Goal: Task Accomplishment & Management: Manage account settings

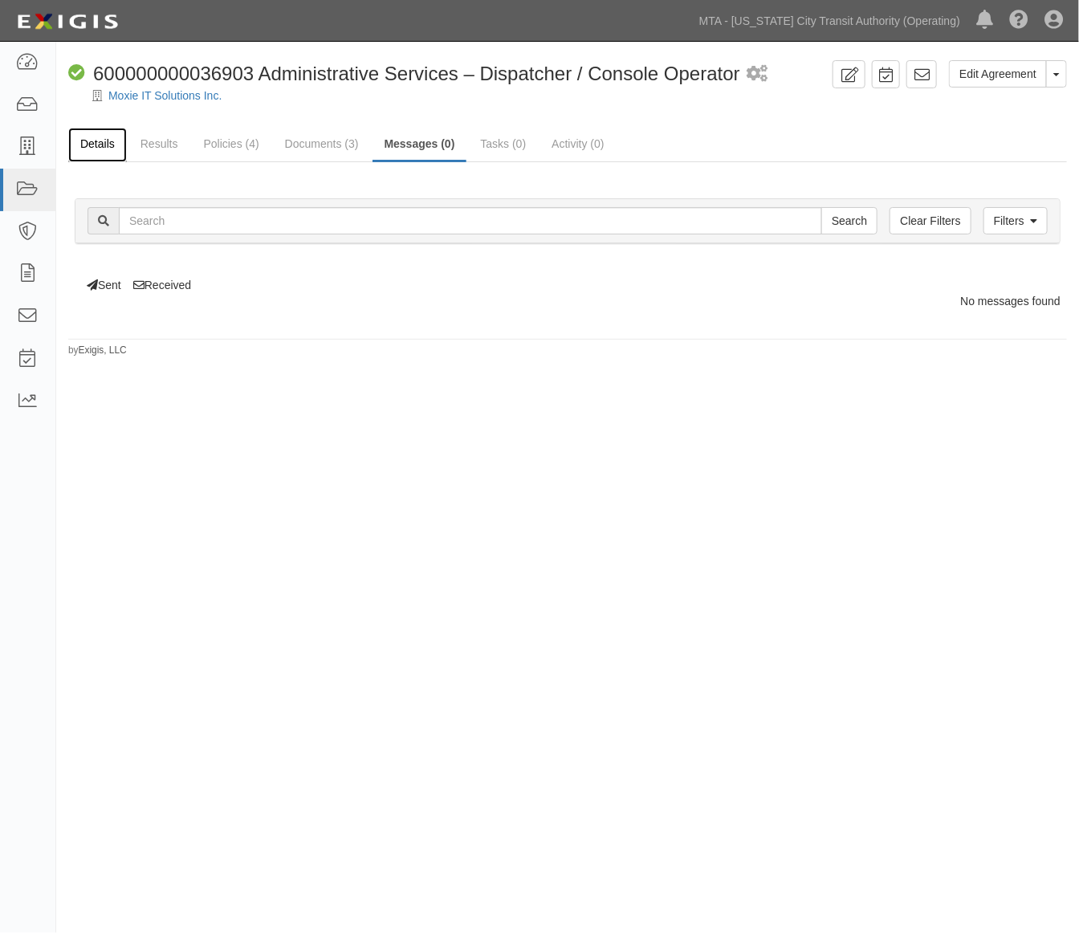
click at [94, 146] on link "Details" at bounding box center [97, 145] width 59 height 35
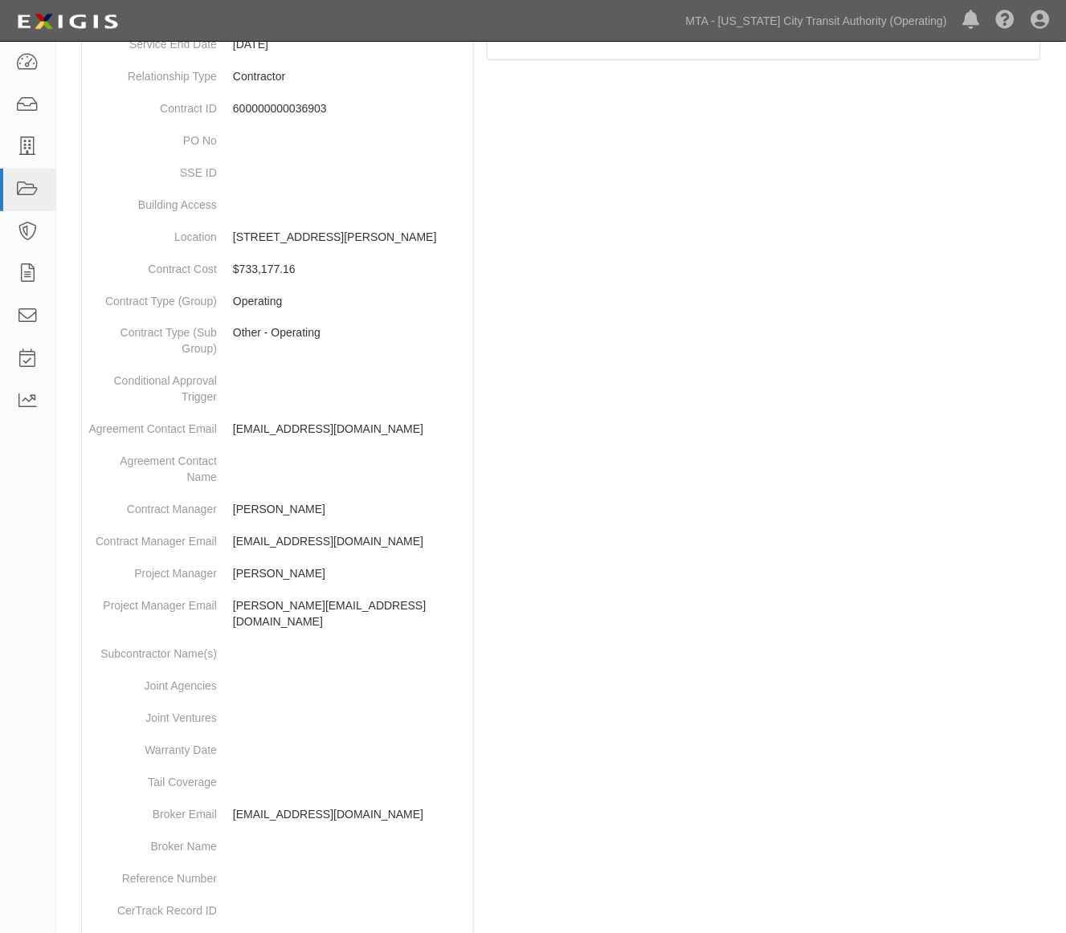
scroll to position [624, 0]
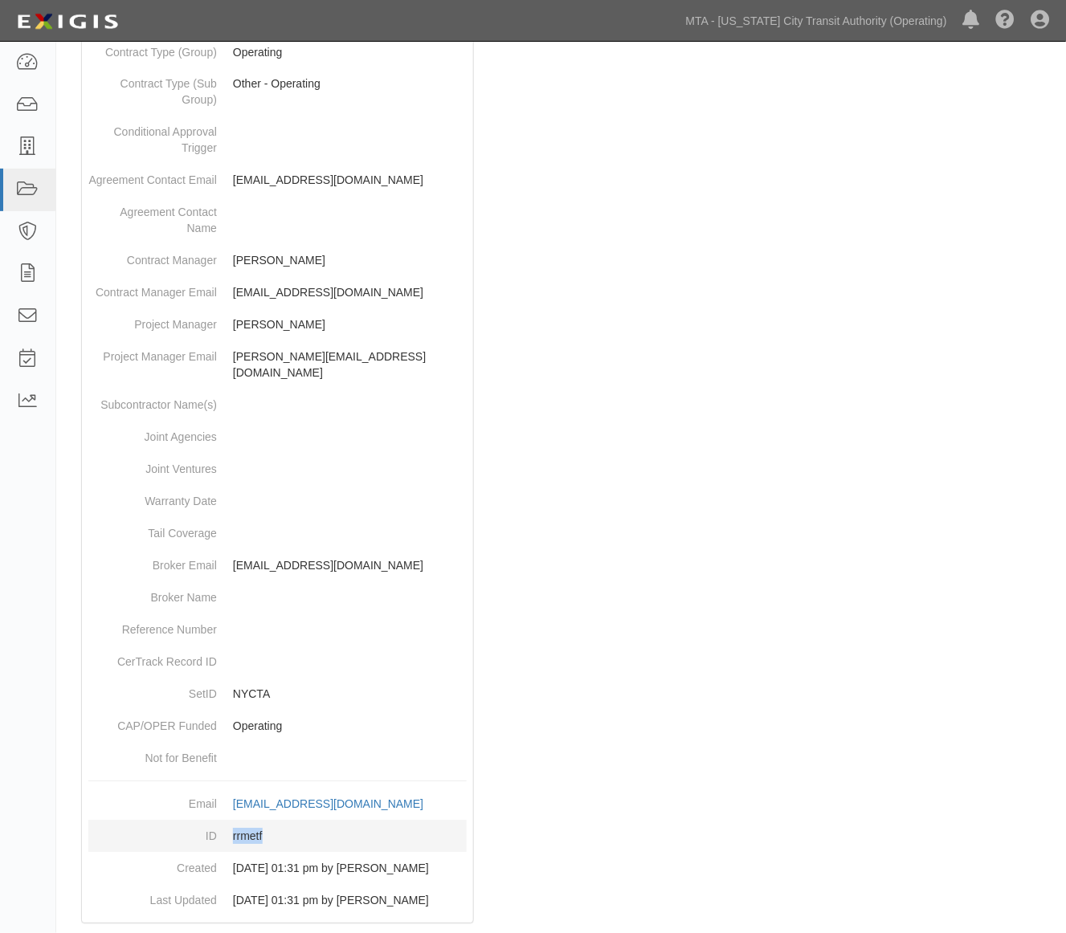
drag, startPoint x: 261, startPoint y: 819, endPoint x: 214, endPoint y: 821, distance: 47.4
click at [214, 821] on dl "Email agreement-rrmetf@mtato.complianz.com copy to clipboard ID rrmetf Created …" at bounding box center [277, 853] width 378 height 128
copy dl "rrmetf"
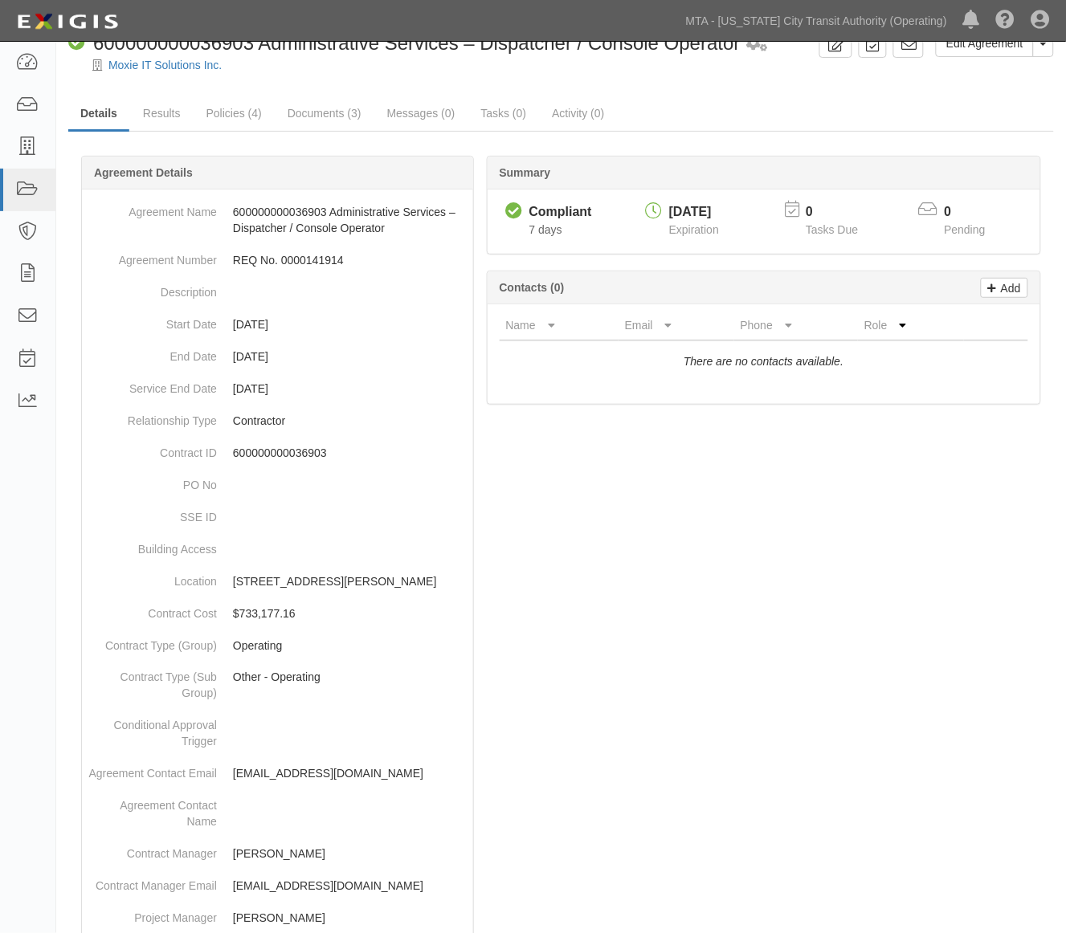
scroll to position [0, 0]
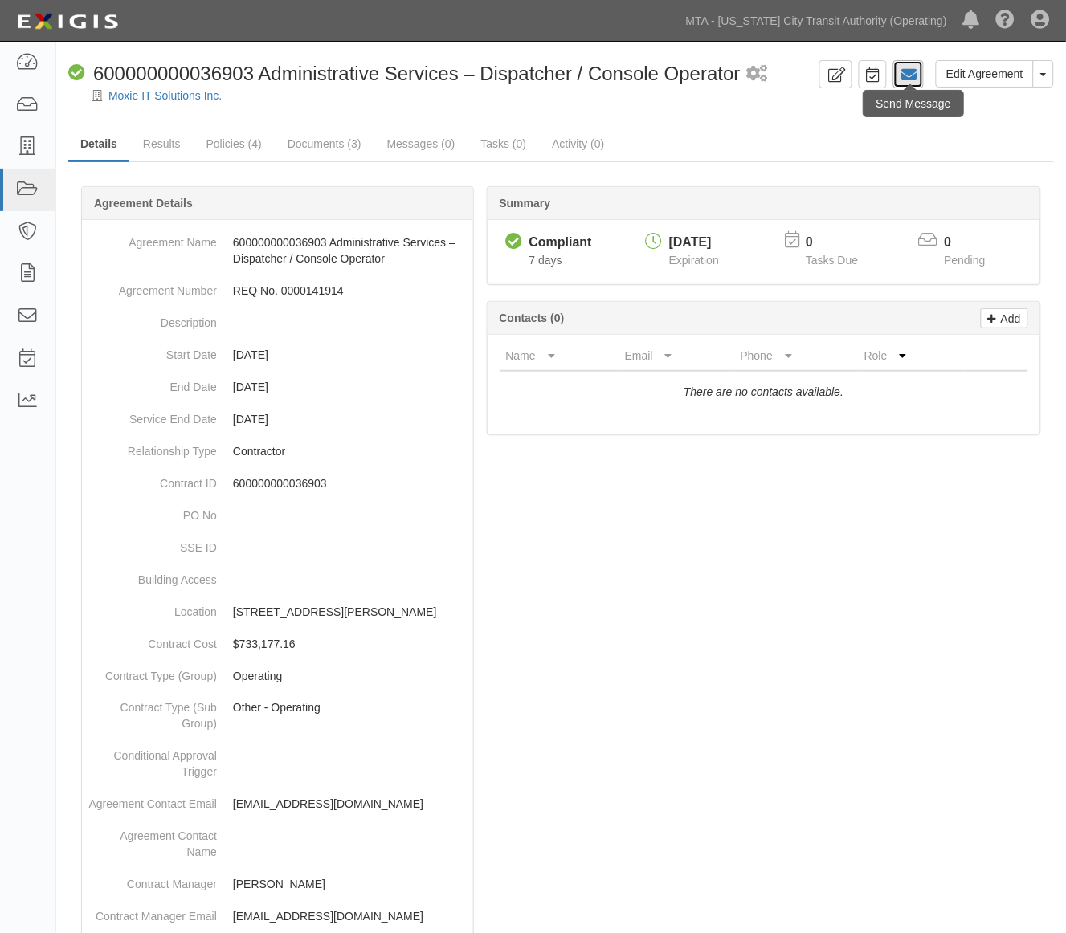
click at [911, 77] on icon at bounding box center [908, 75] width 16 height 16
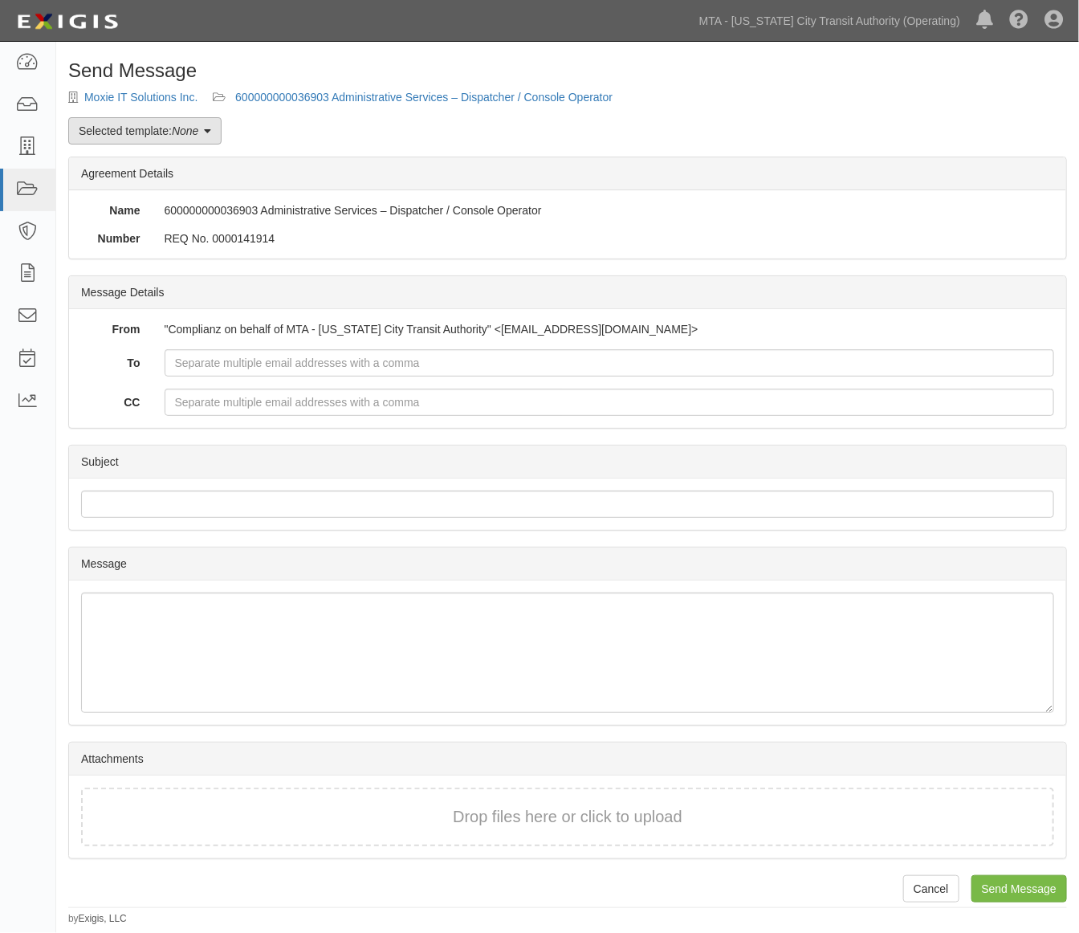
click at [181, 129] on em "None" at bounding box center [185, 130] width 26 height 13
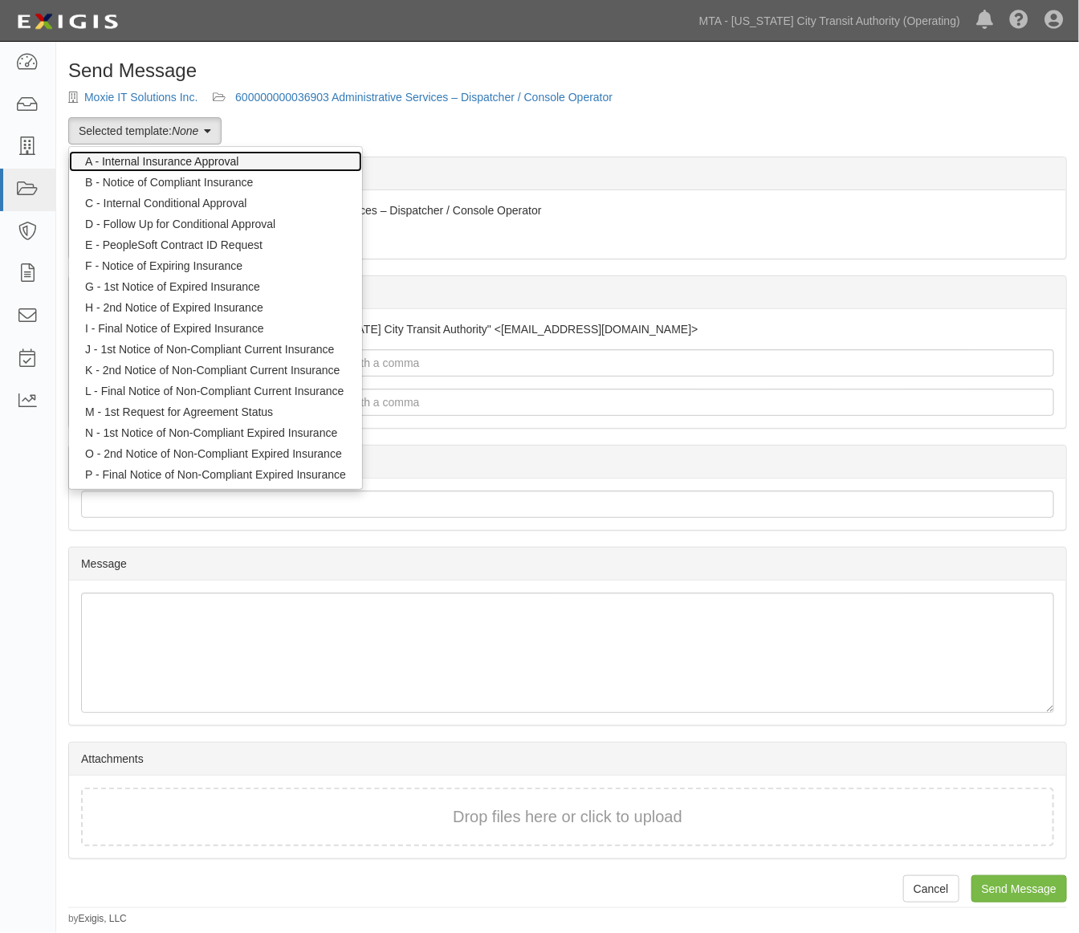
click at [165, 164] on link "A - Internal Insurance Approval" at bounding box center [215, 161] width 293 height 21
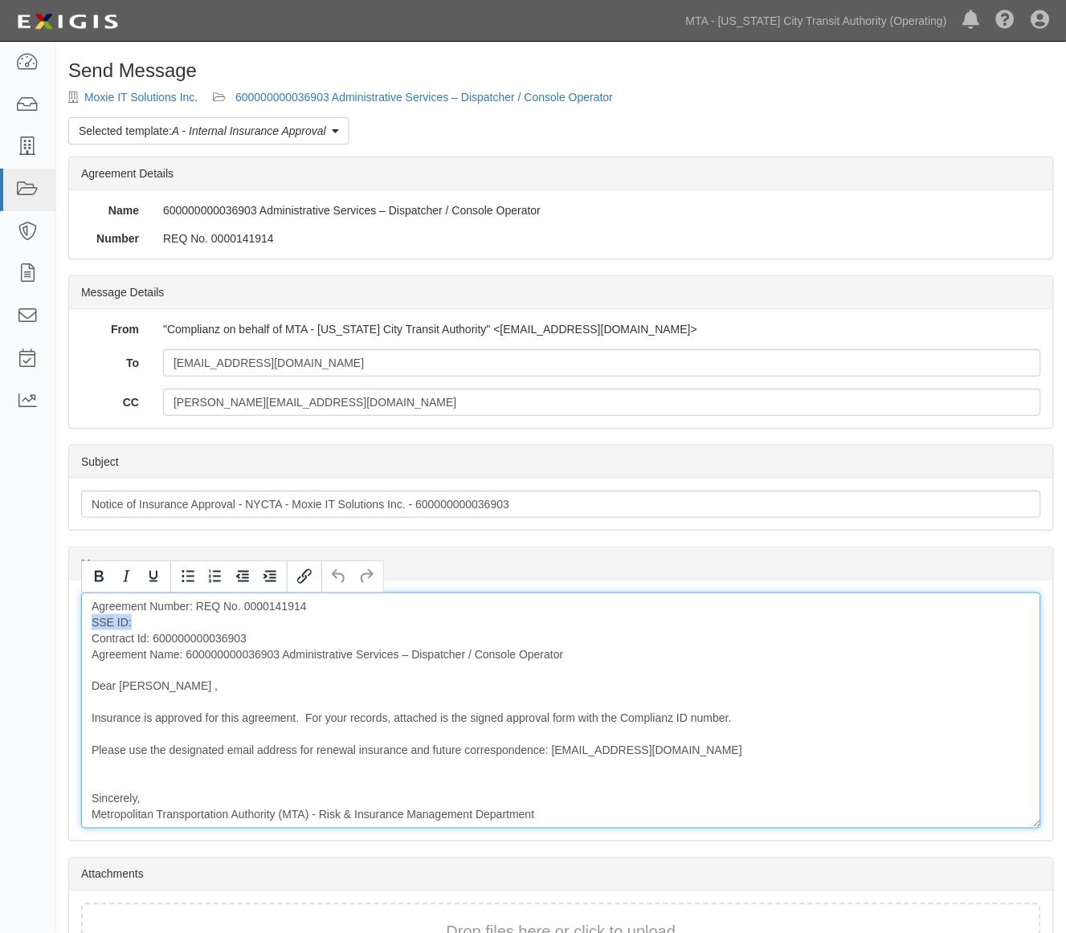
drag, startPoint x: 153, startPoint y: 622, endPoint x: 65, endPoint y: 626, distance: 88.4
click at [65, 626] on div "Send Message Moxie IT Solutions Inc. 600000000036903 Administrative Services – …" at bounding box center [560, 550] width 1009 height 981
click at [92, 637] on div "Agreement Number: REQ No. 0000141914 Contract Id: 600000000036903 Agreement Nam…" at bounding box center [561, 711] width 960 height 236
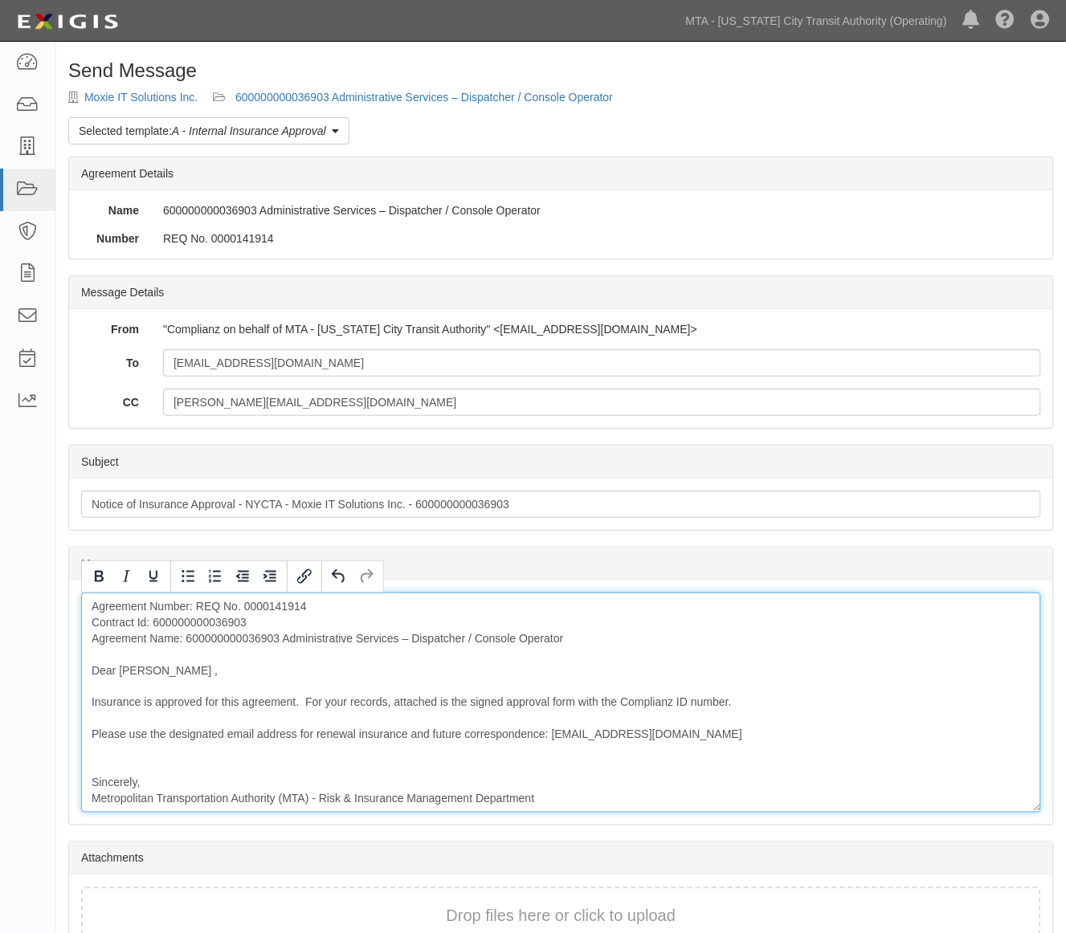
click at [255, 617] on div "Agreement Number: REQ No. 0000141914 Contract Id: 600000000036903 Agreement Nam…" at bounding box center [561, 703] width 960 height 220
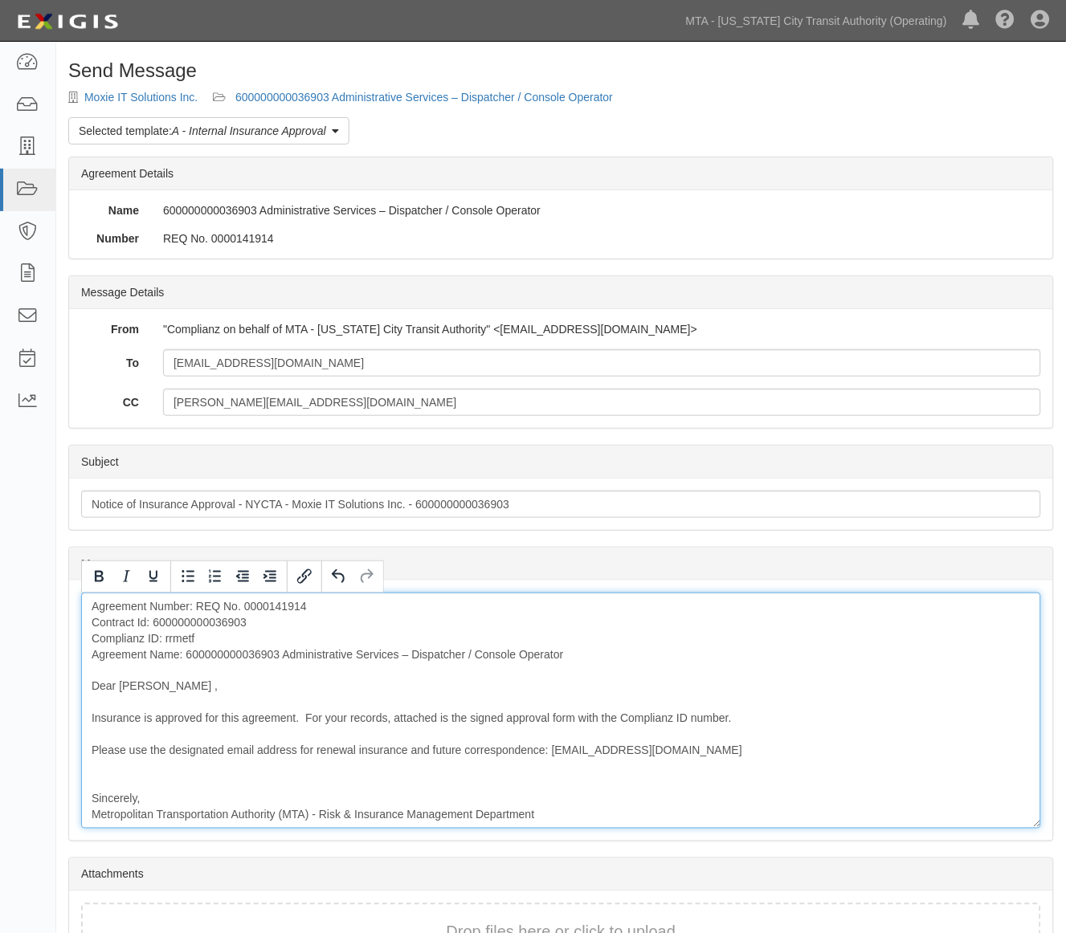
click at [228, 663] on div "Agreement Number: REQ No. 0000141914 Contract Id: 600000000036903 Complianz ID:…" at bounding box center [561, 711] width 960 height 236
click at [233, 658] on div "Agreement Number: REQ No. 0000141914 Contract Id: 600000000036903 Complianz ID:…" at bounding box center [561, 711] width 960 height 236
drag, startPoint x: 217, startPoint y: 636, endPoint x: 78, endPoint y: 640, distance: 139.0
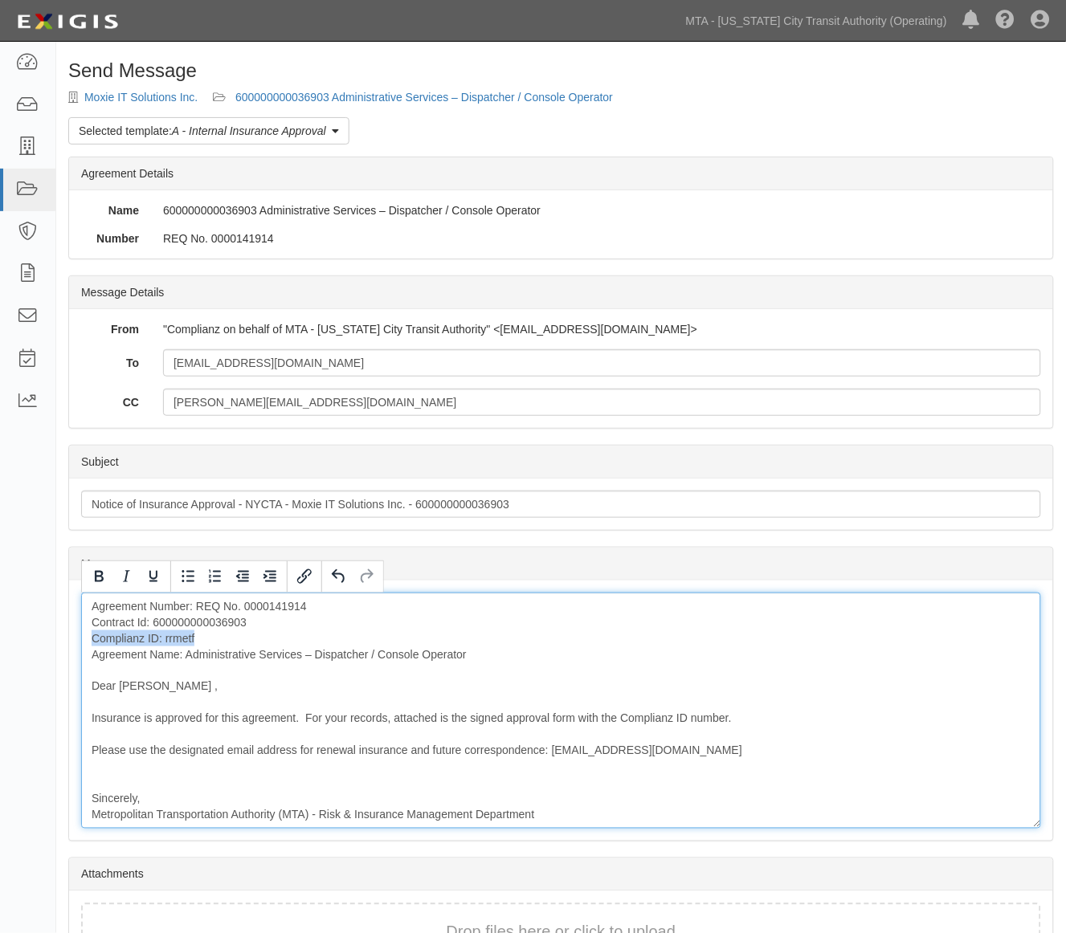
click at [78, 640] on div "Message Agreement Number: REQ No. 0000141914 Contract Id: 600000000036903 Compl…" at bounding box center [561, 711] width 984 height 260
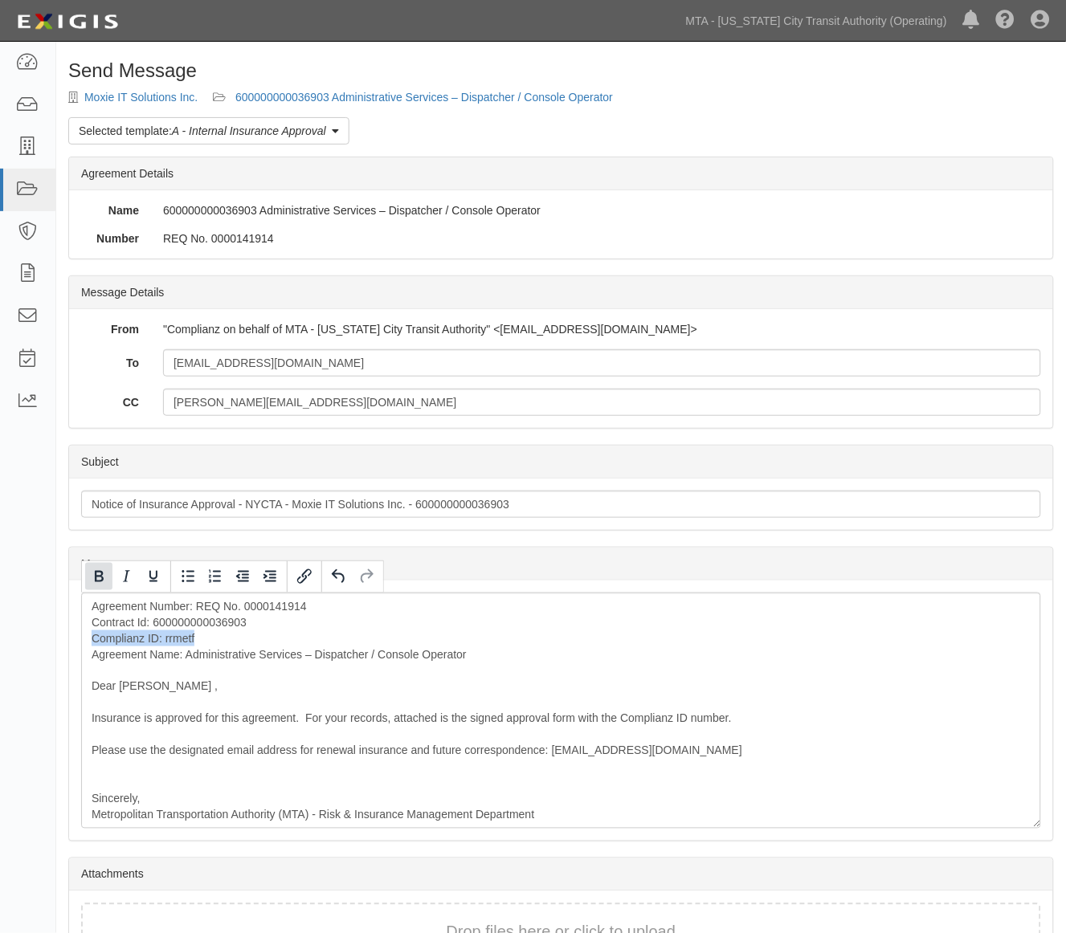
click at [100, 576] on icon "Bold" at bounding box center [99, 576] width 9 height 11
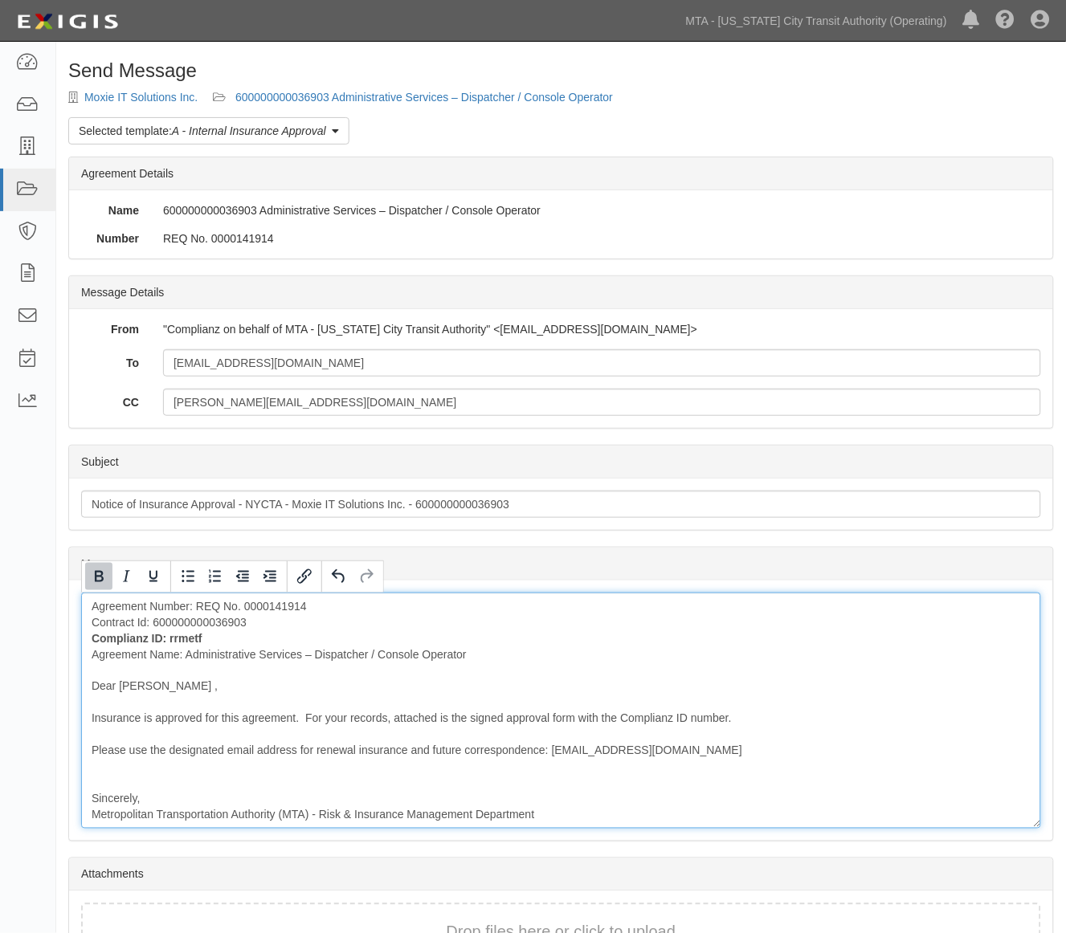
click at [578, 680] on div "Agreement Number: REQ No. 0000141914 Contract Id: 600000000036903 Complianz ID:…" at bounding box center [561, 711] width 960 height 236
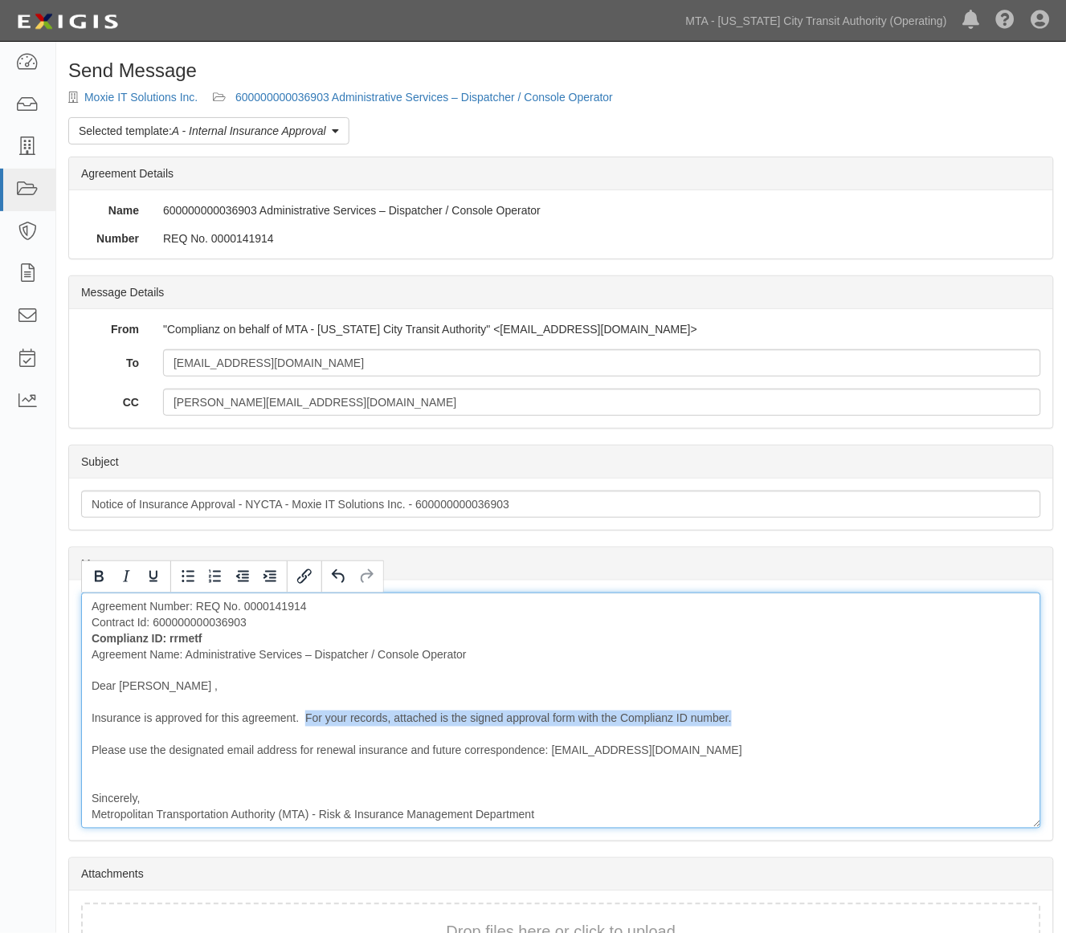
drag, startPoint x: 306, startPoint y: 718, endPoint x: 817, endPoint y: 723, distance: 511.5
click at [817, 723] on div "Agreement Number: REQ No. 0000141914 Contract Id: 600000000036903 Complianz ID:…" at bounding box center [561, 711] width 960 height 236
click at [185, 687] on div "Agreement Number: REQ No. 0000141914 Contract Id: 600000000036903 Complianz ID:…" at bounding box center [561, 711] width 960 height 236
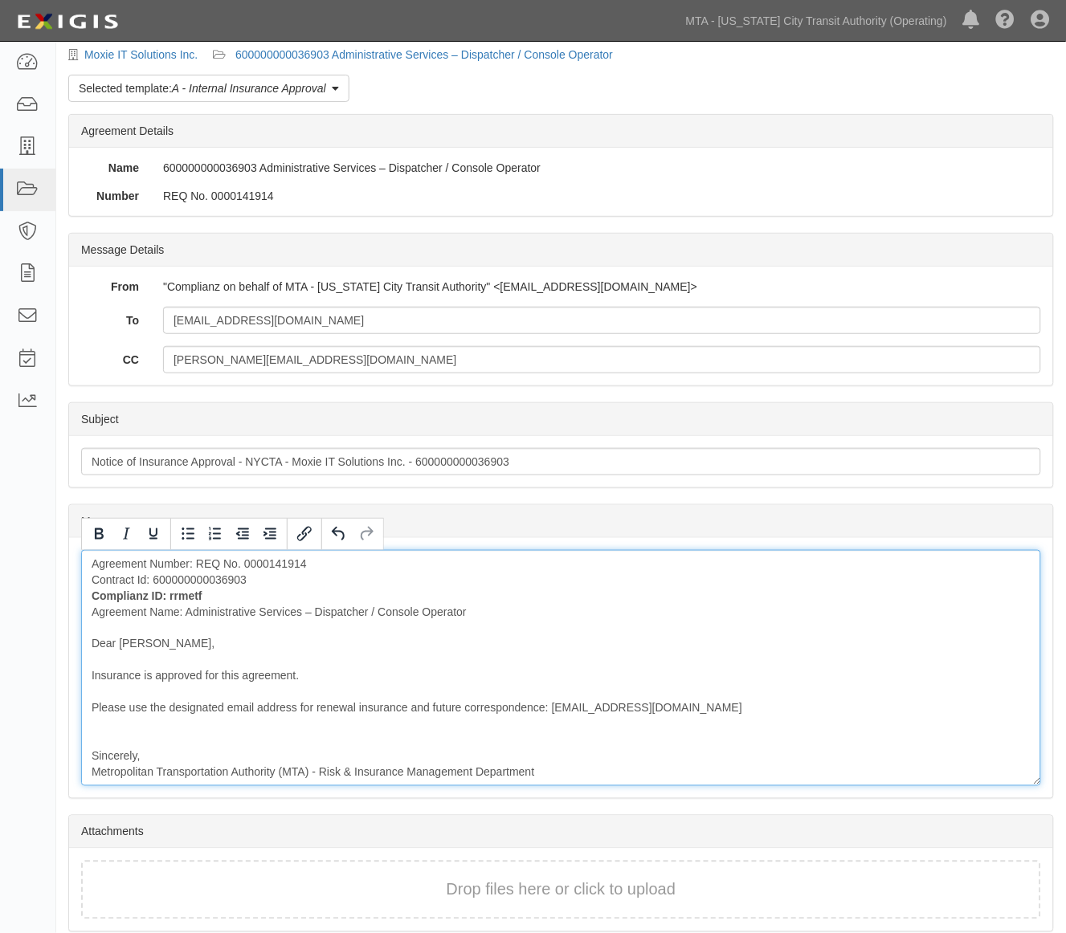
scroll to position [108, 0]
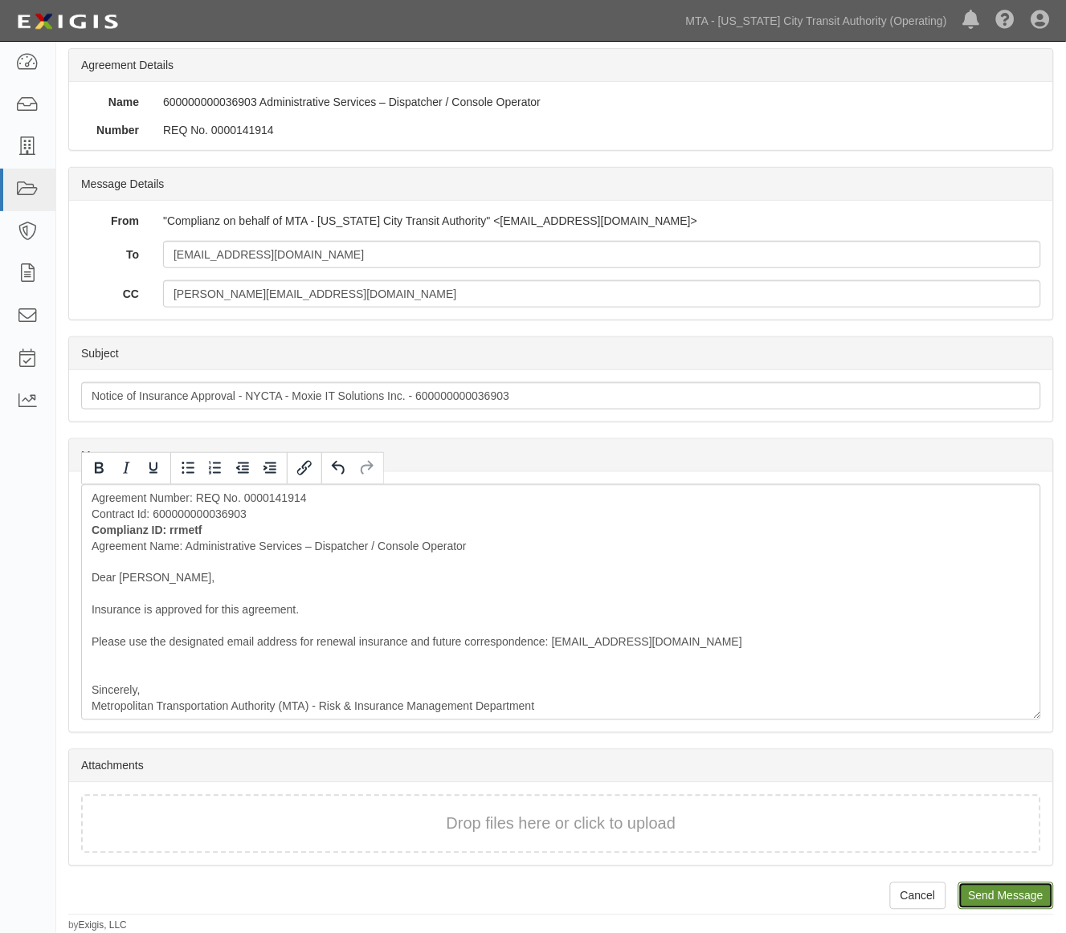
click at [988, 895] on input "Send Message" at bounding box center [1006, 895] width 96 height 27
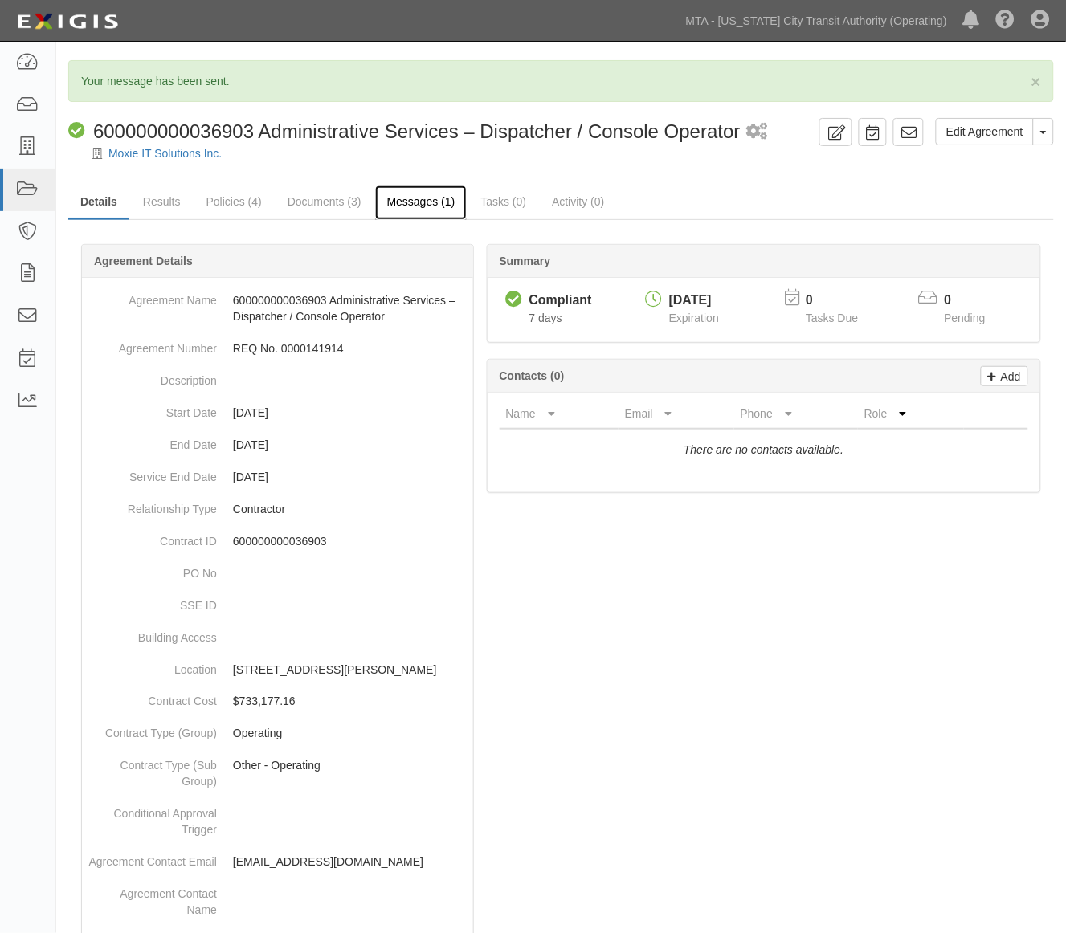
click at [427, 197] on link "Messages (1)" at bounding box center [421, 202] width 92 height 35
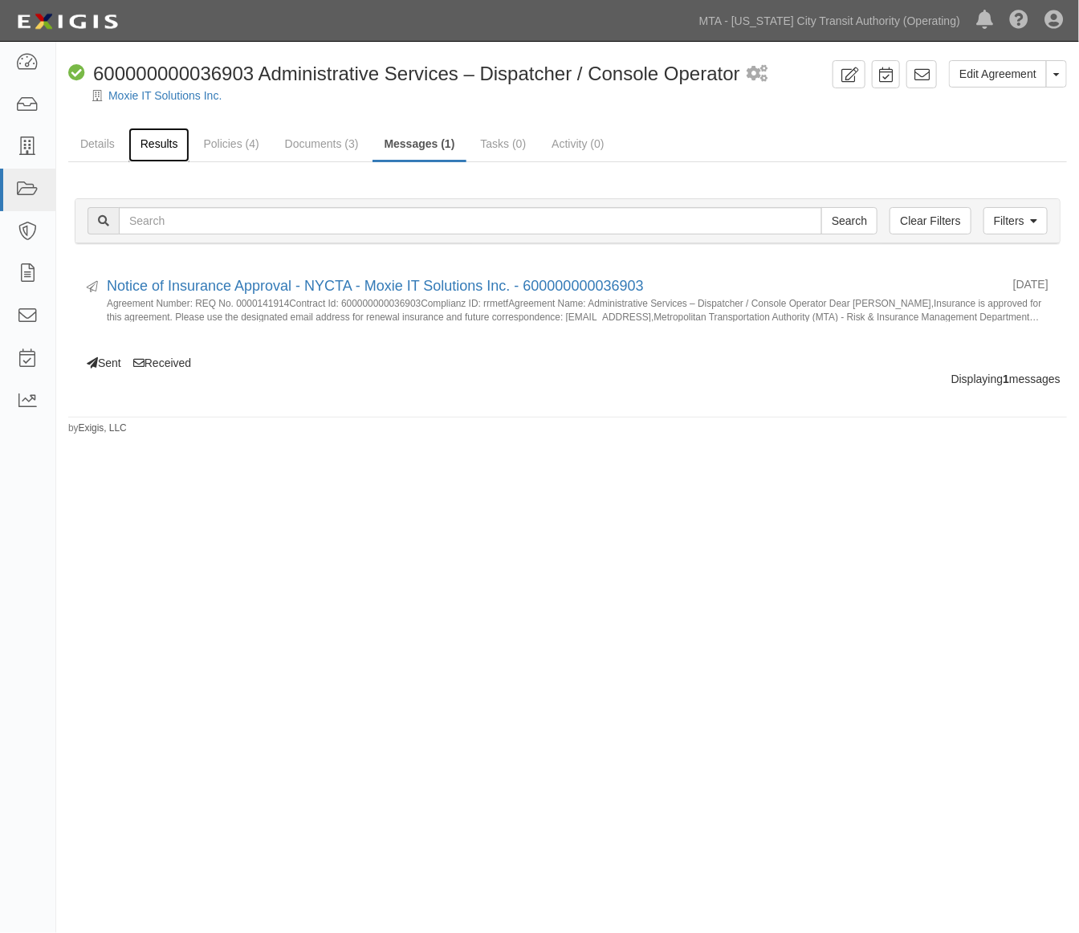
click at [157, 141] on link "Results" at bounding box center [159, 145] width 62 height 35
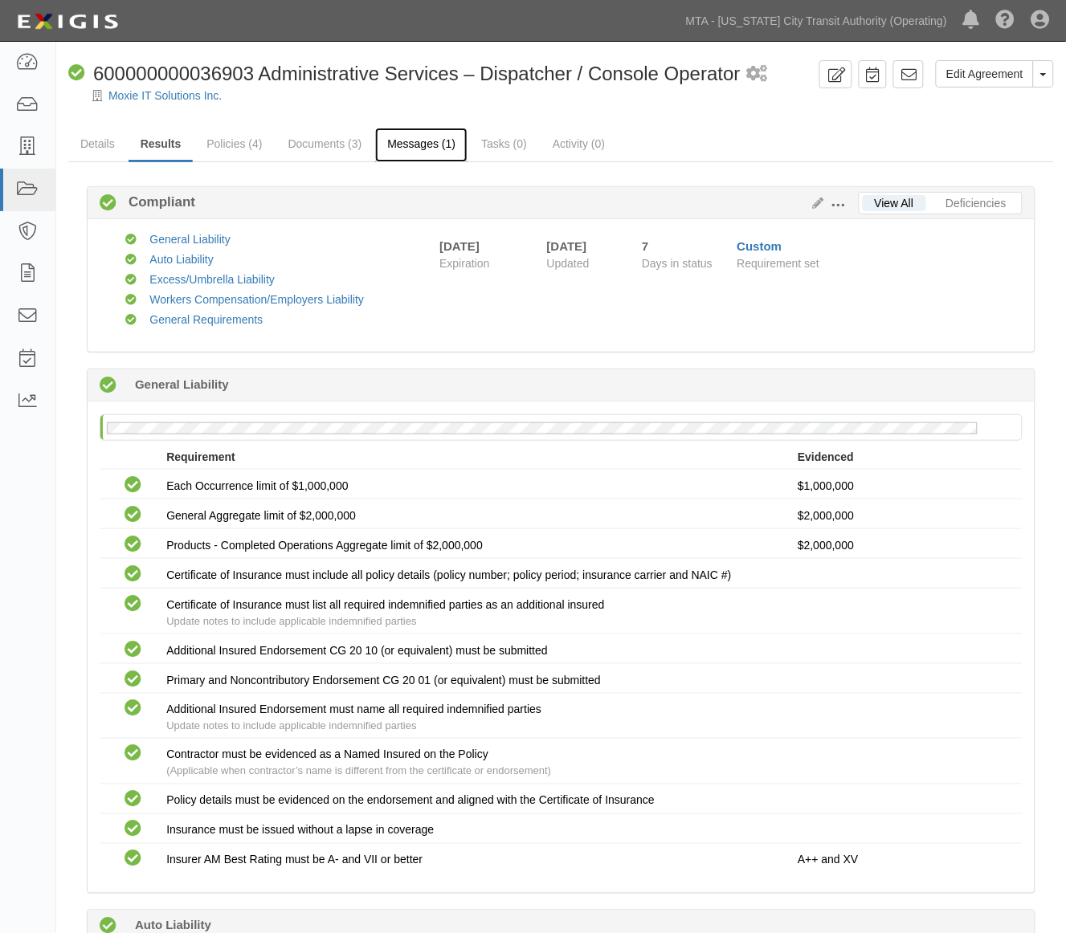
click at [416, 149] on link "Messages (1)" at bounding box center [421, 145] width 92 height 35
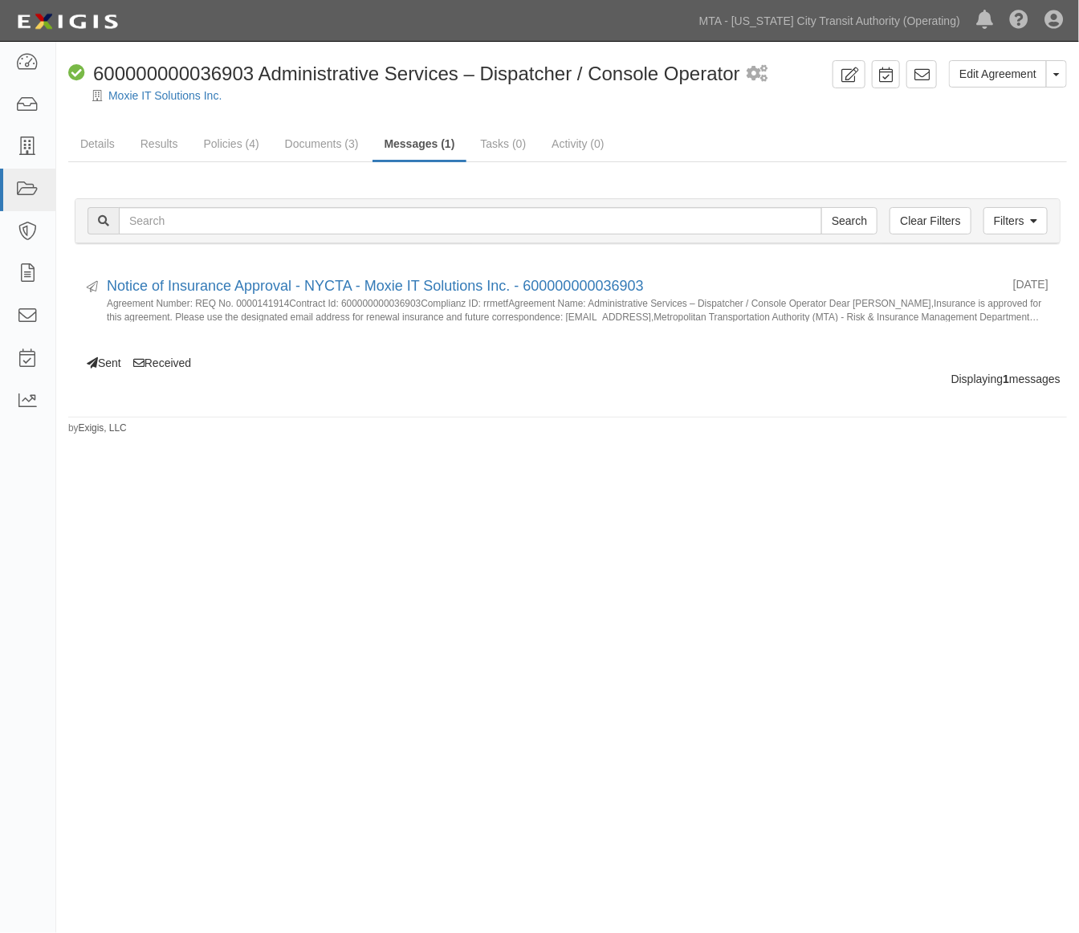
click at [269, 573] on div "Edit Agreement Toggle Agreement Dropdown View Audit Trail Archive Agreement Sen…" at bounding box center [539, 468] width 1079 height 840
click at [27, 65] on icon at bounding box center [27, 63] width 22 height 18
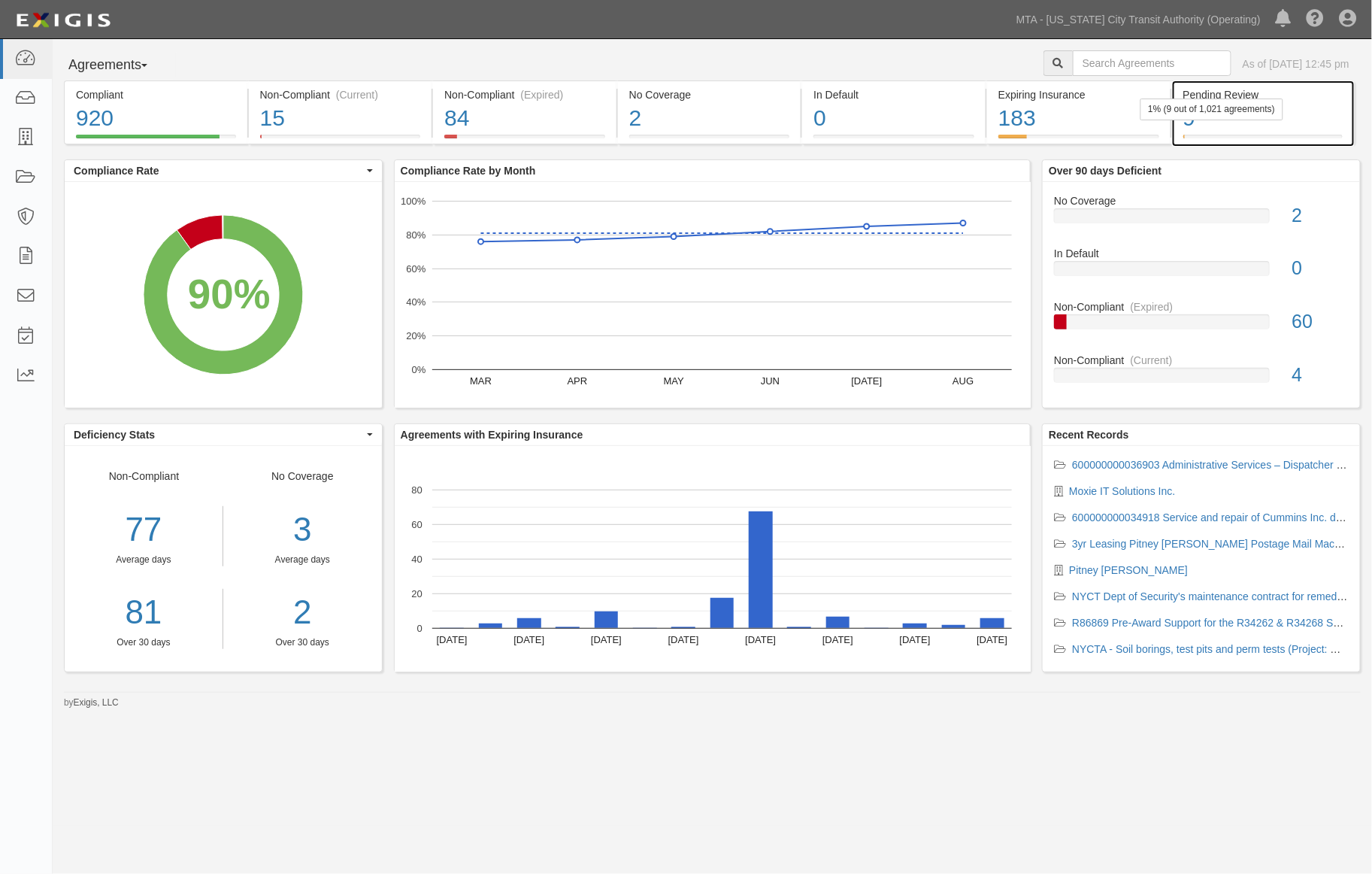
click at [1010, 128] on div "9" at bounding box center [1263, 118] width 160 height 33
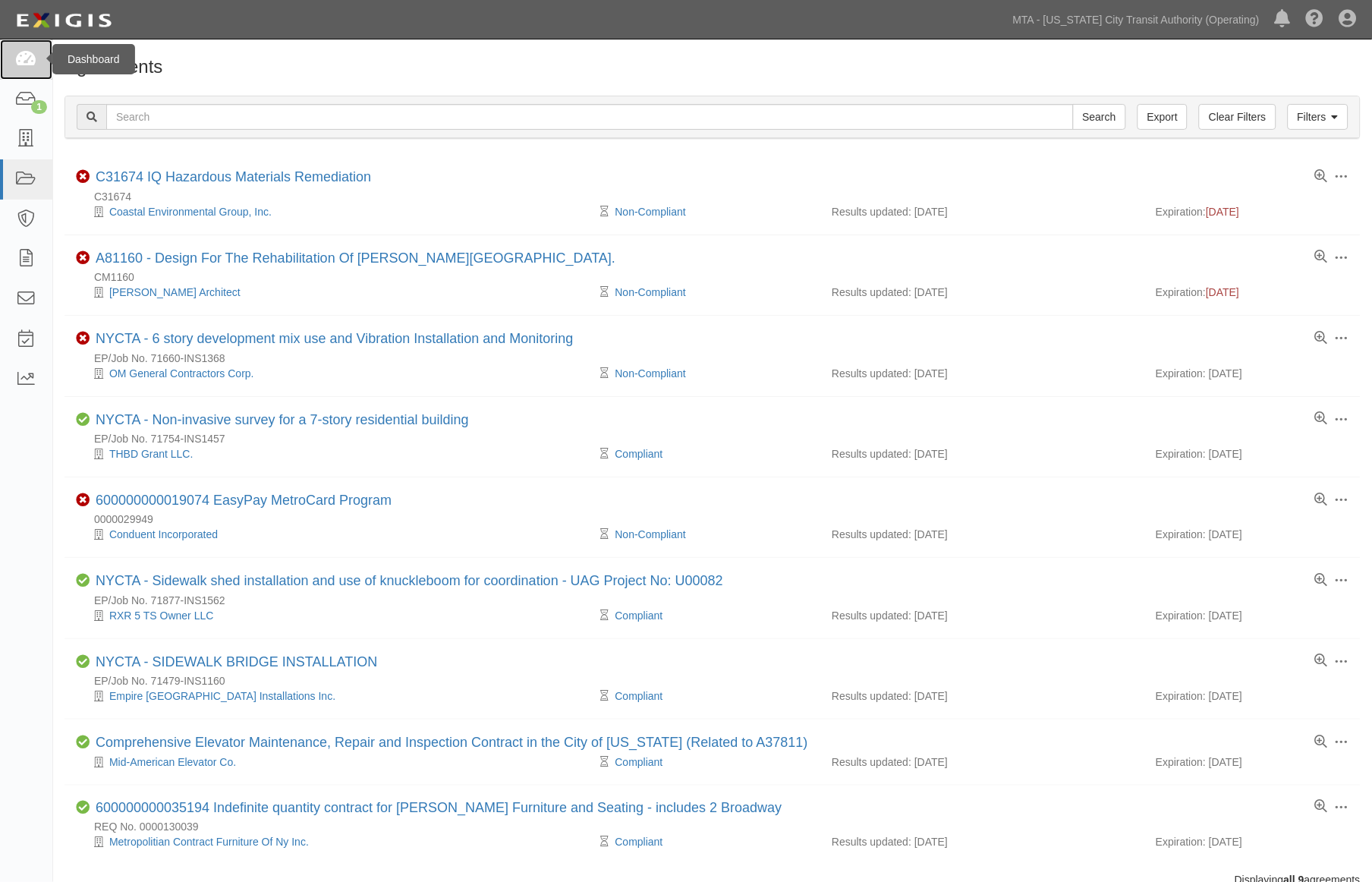
click at [27, 61] on icon at bounding box center [26, 60] width 21 height 17
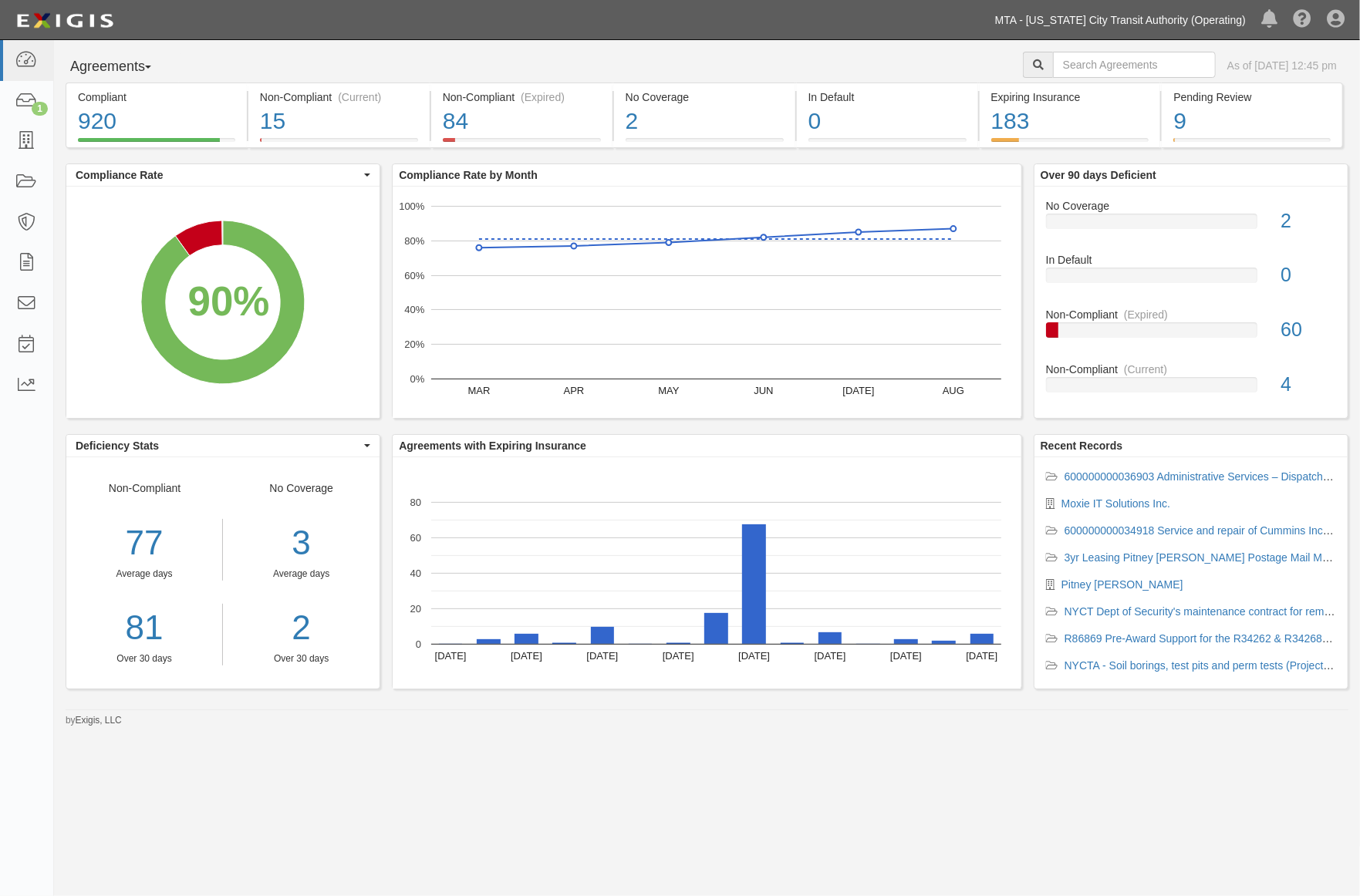
click at [1196, 26] on link "MTA - [US_STATE] City Transit Authority (Operating)" at bounding box center [1120, 20] width 266 height 31
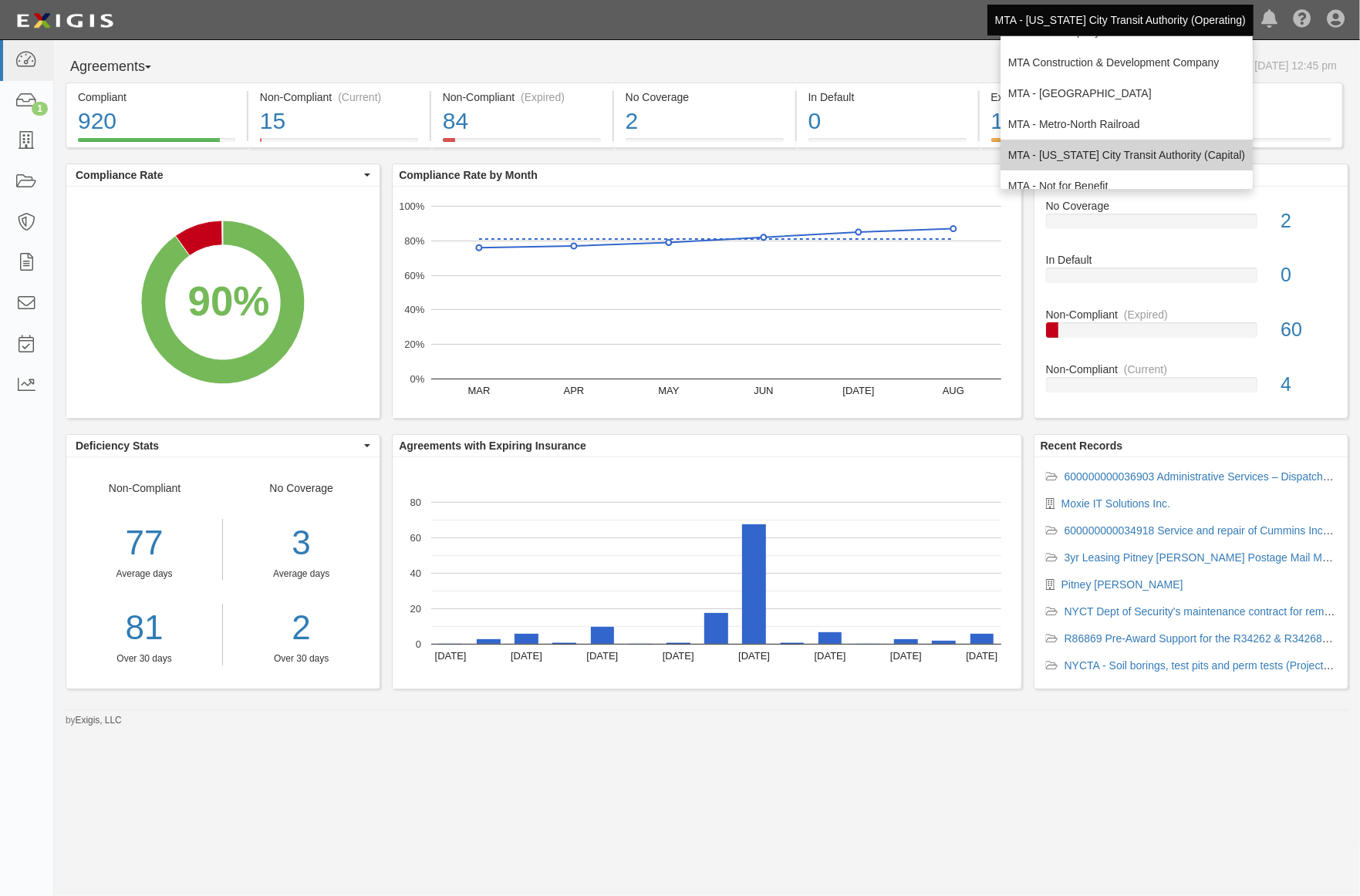
scroll to position [102, 0]
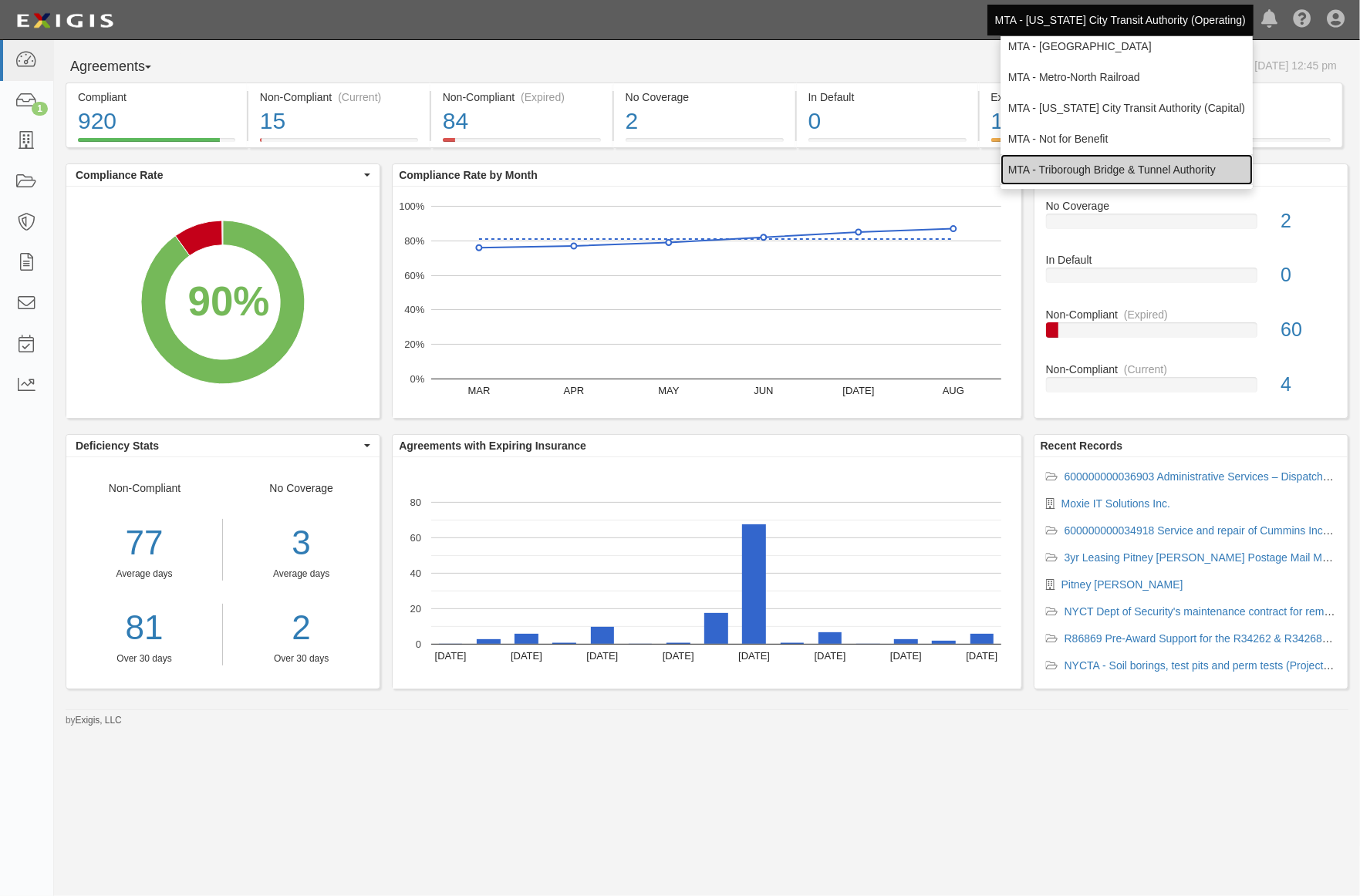
click at [1086, 157] on link "MTA - Triborough Bridge & Tunnel Authority" at bounding box center [1126, 170] width 253 height 31
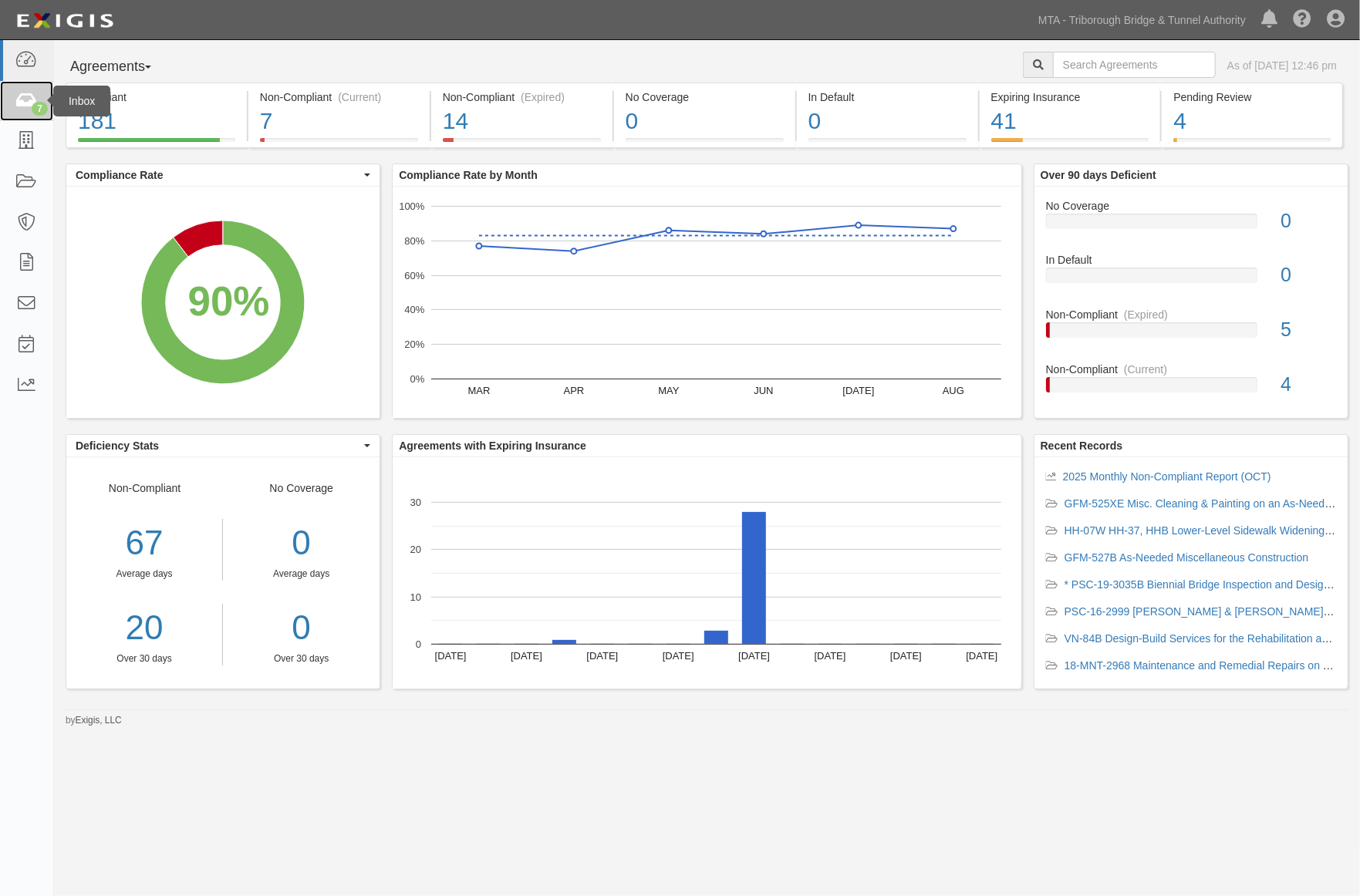
click at [32, 104] on icon at bounding box center [26, 101] width 21 height 17
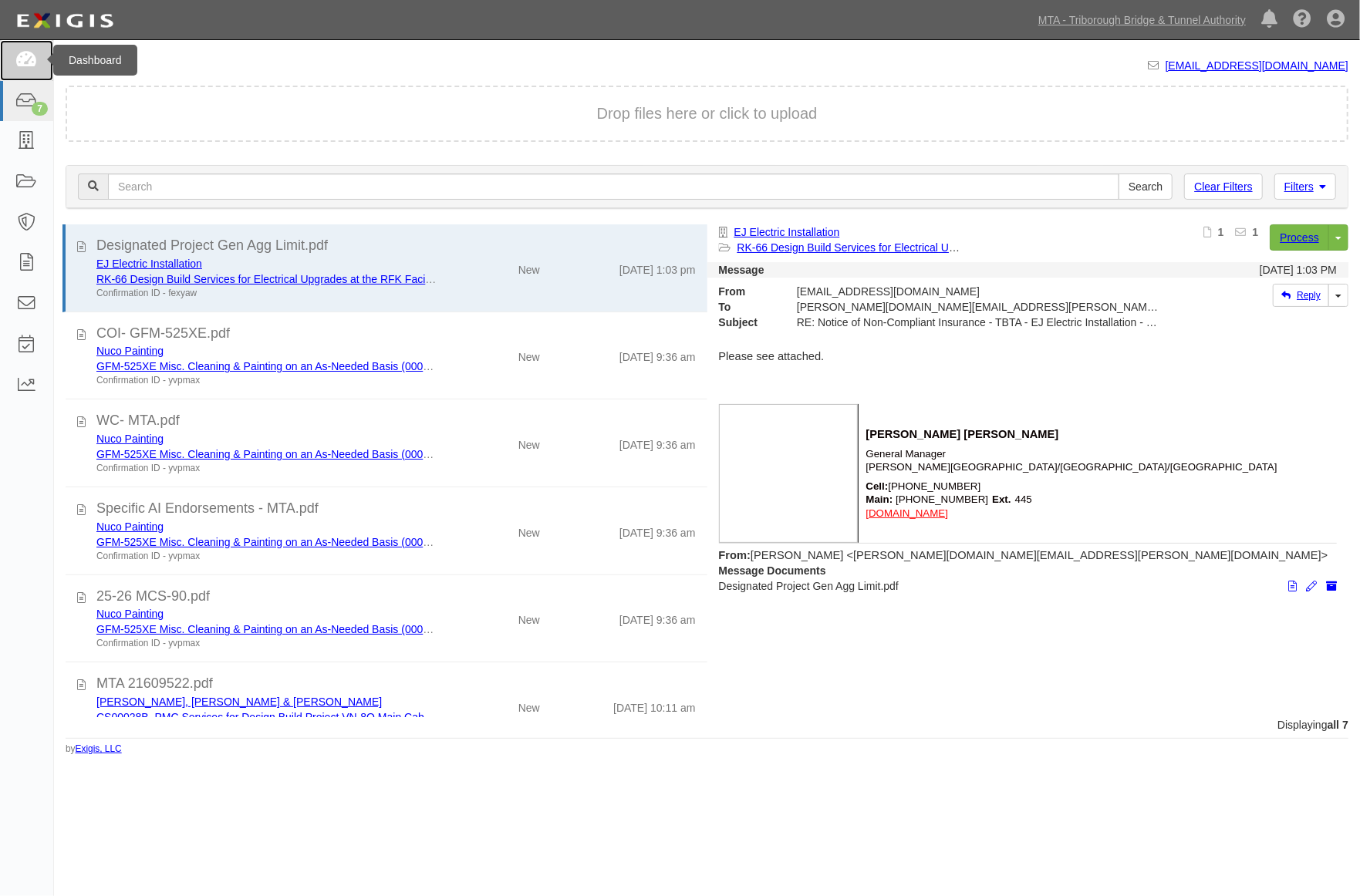
click at [34, 56] on icon at bounding box center [26, 61] width 21 height 17
click at [1335, 25] on icon at bounding box center [1335, 19] width 17 height 18
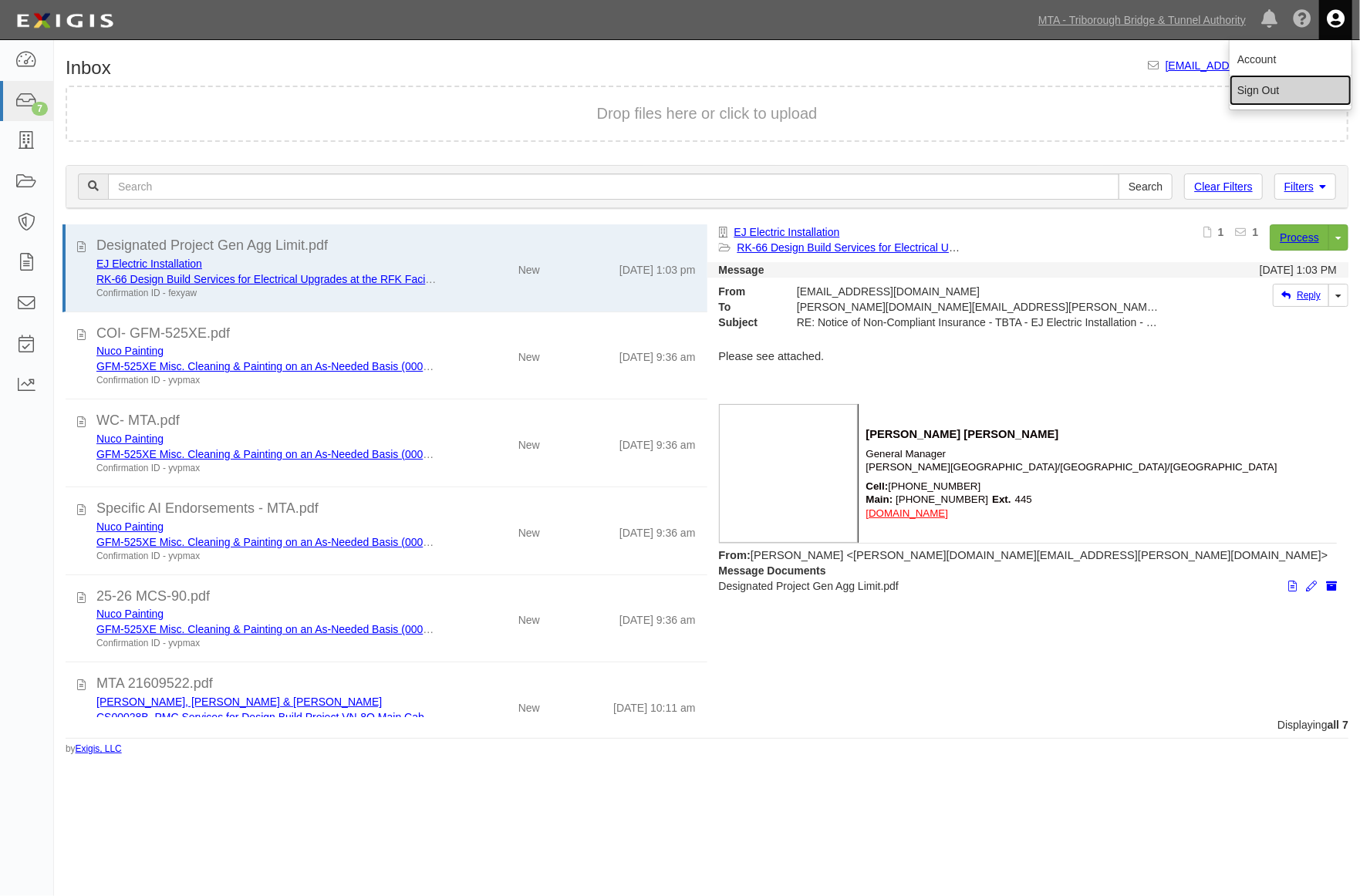
click at [1294, 96] on link "Sign Out" at bounding box center [1290, 90] width 122 height 31
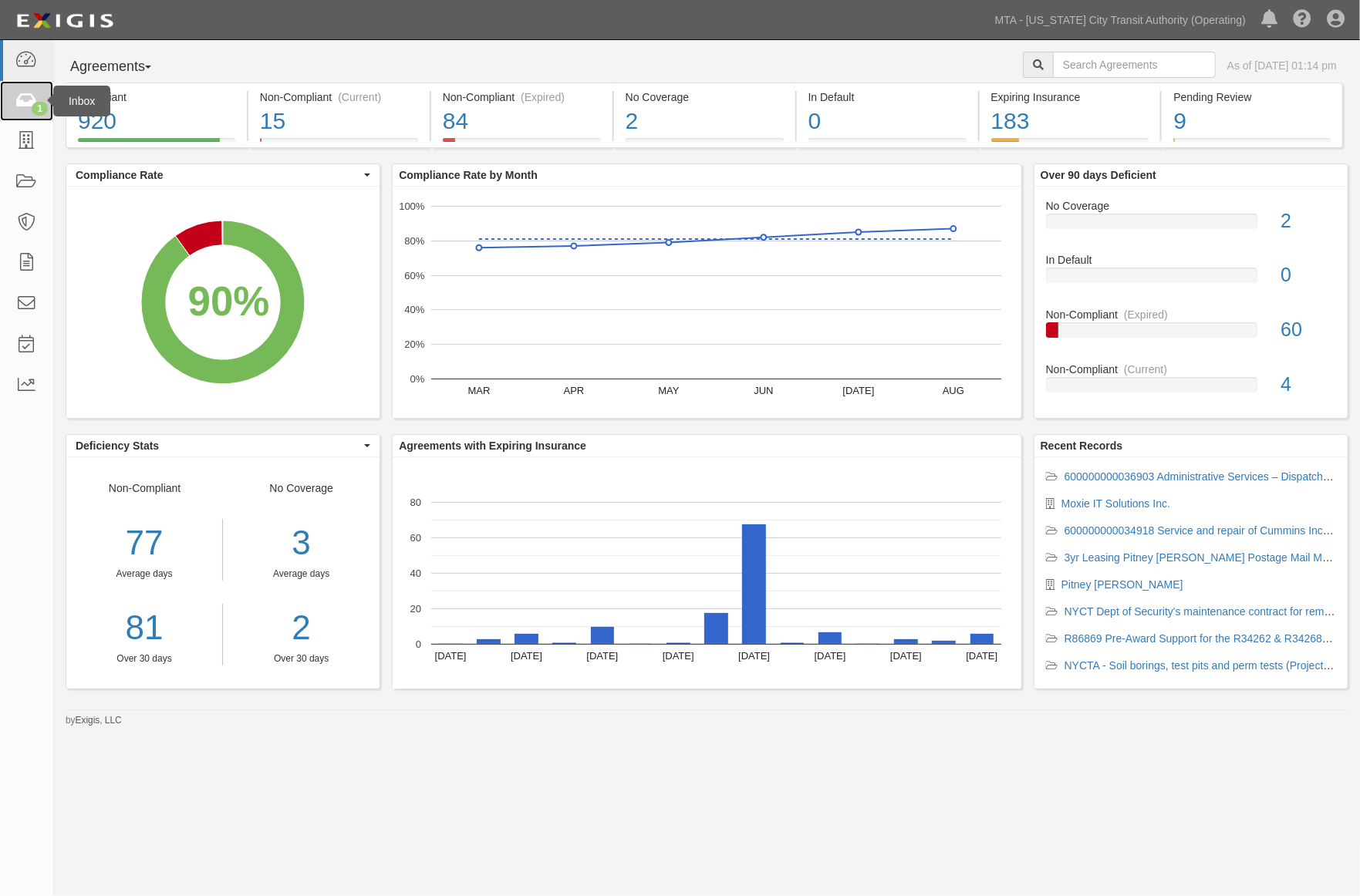
click at [23, 97] on icon at bounding box center [26, 101] width 21 height 17
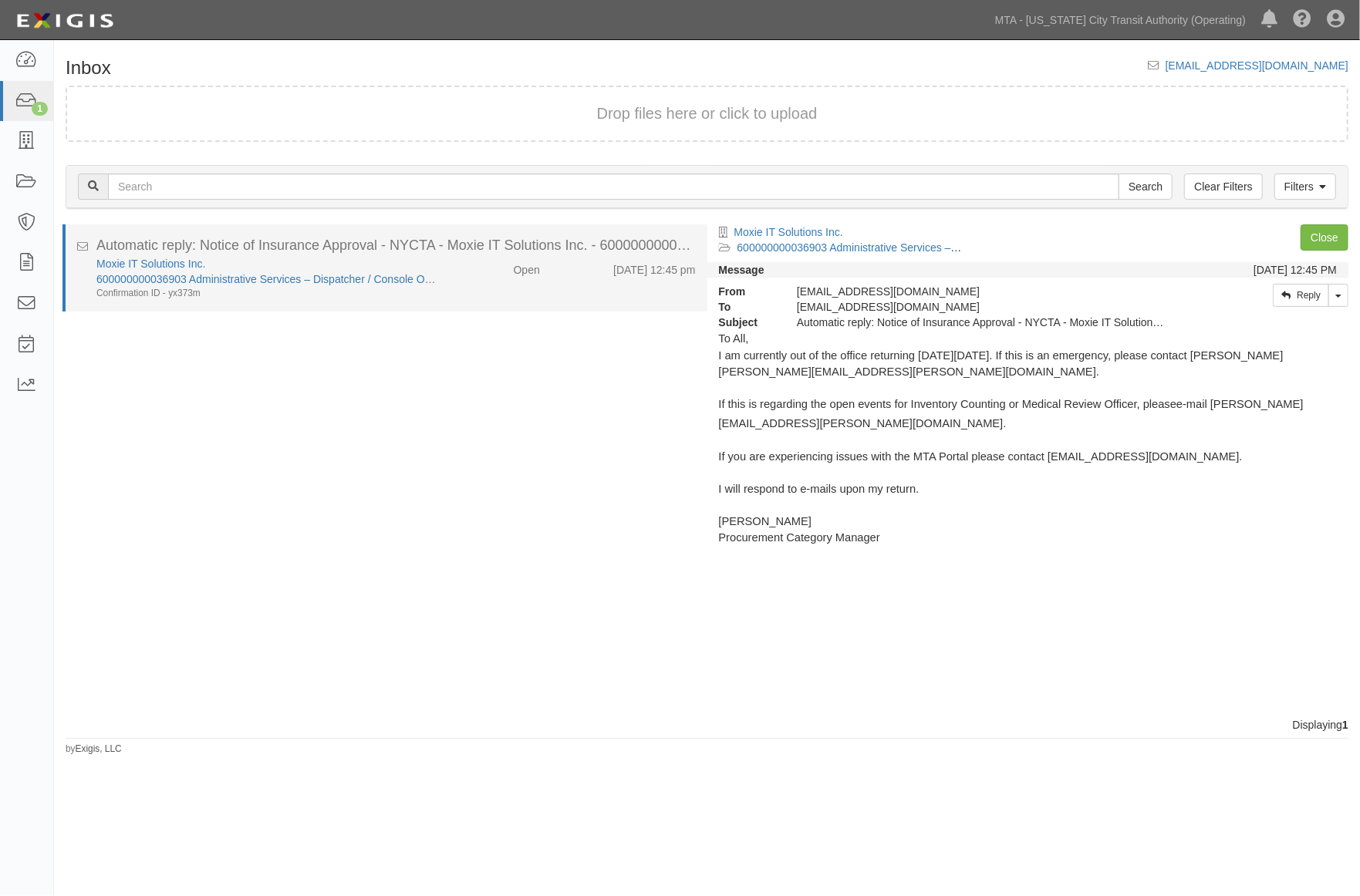
click at [465, 288] on div "Moxie IT Solutions Inc. 600000000036903 Administrative Services – Dispatcher / …" at bounding box center [396, 278] width 622 height 44
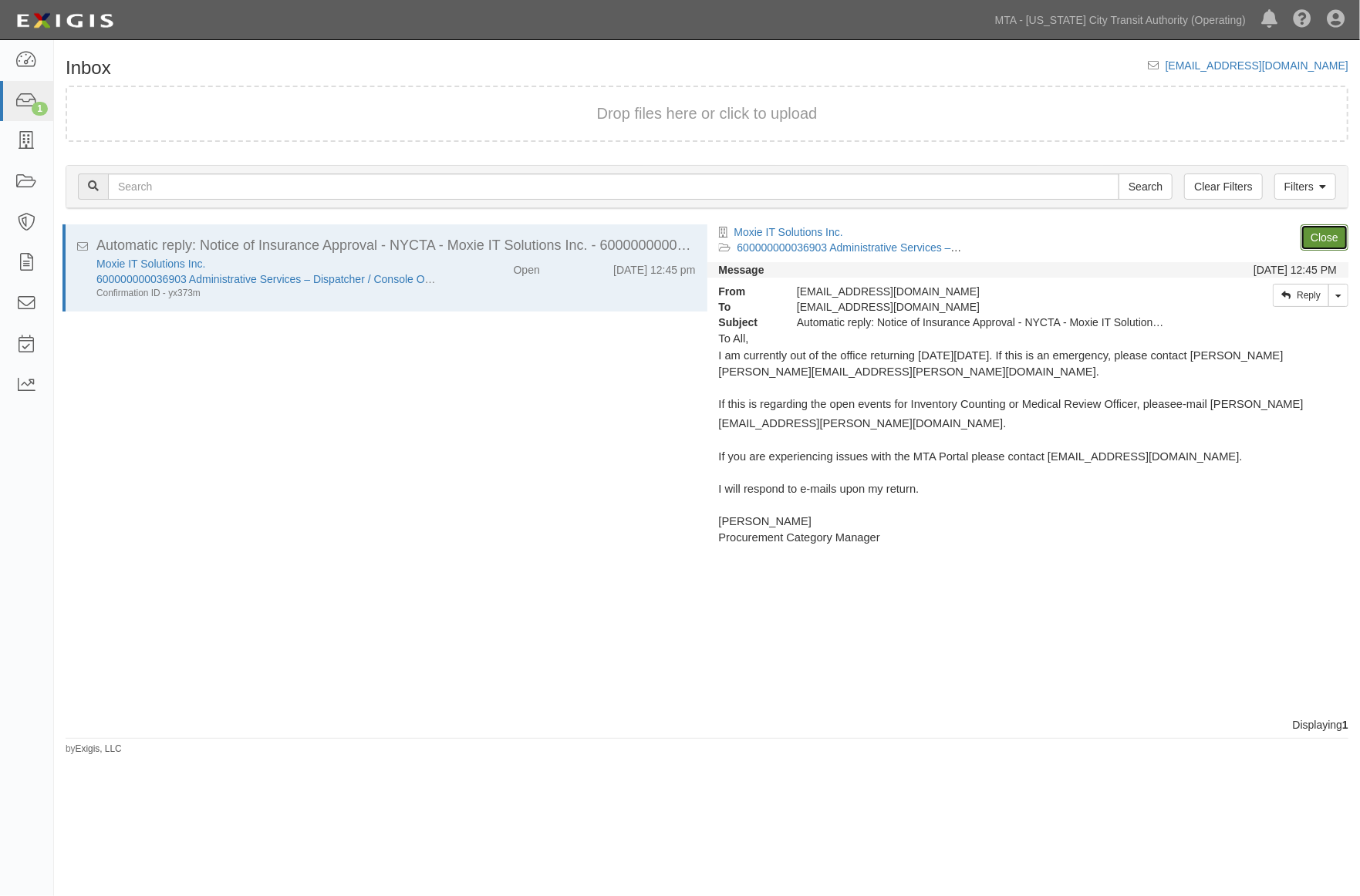
click at [1323, 233] on link "Close" at bounding box center [1324, 237] width 48 height 26
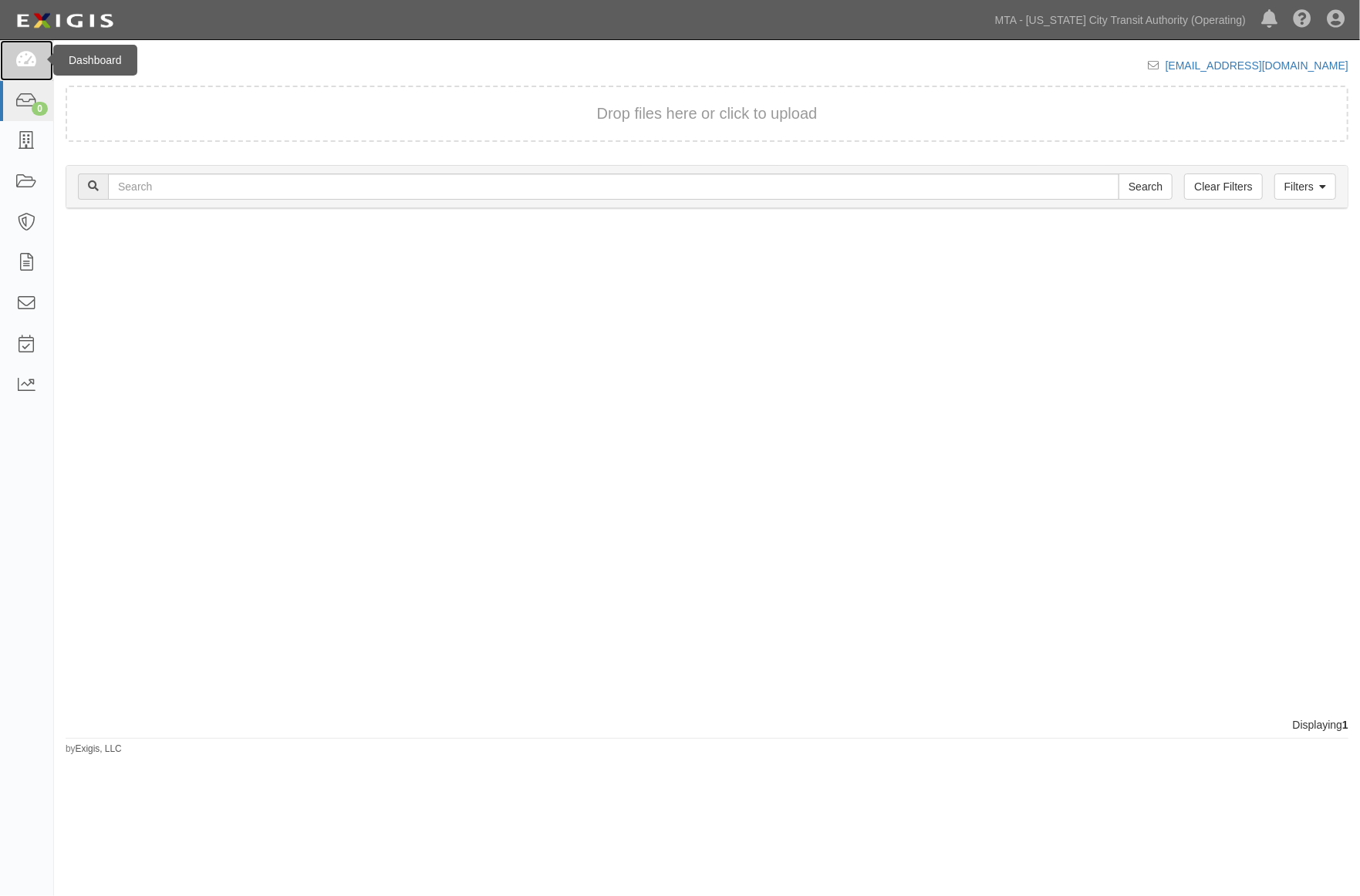
click at [26, 59] on icon at bounding box center [26, 61] width 21 height 17
click at [17, 298] on icon at bounding box center [26, 304] width 21 height 17
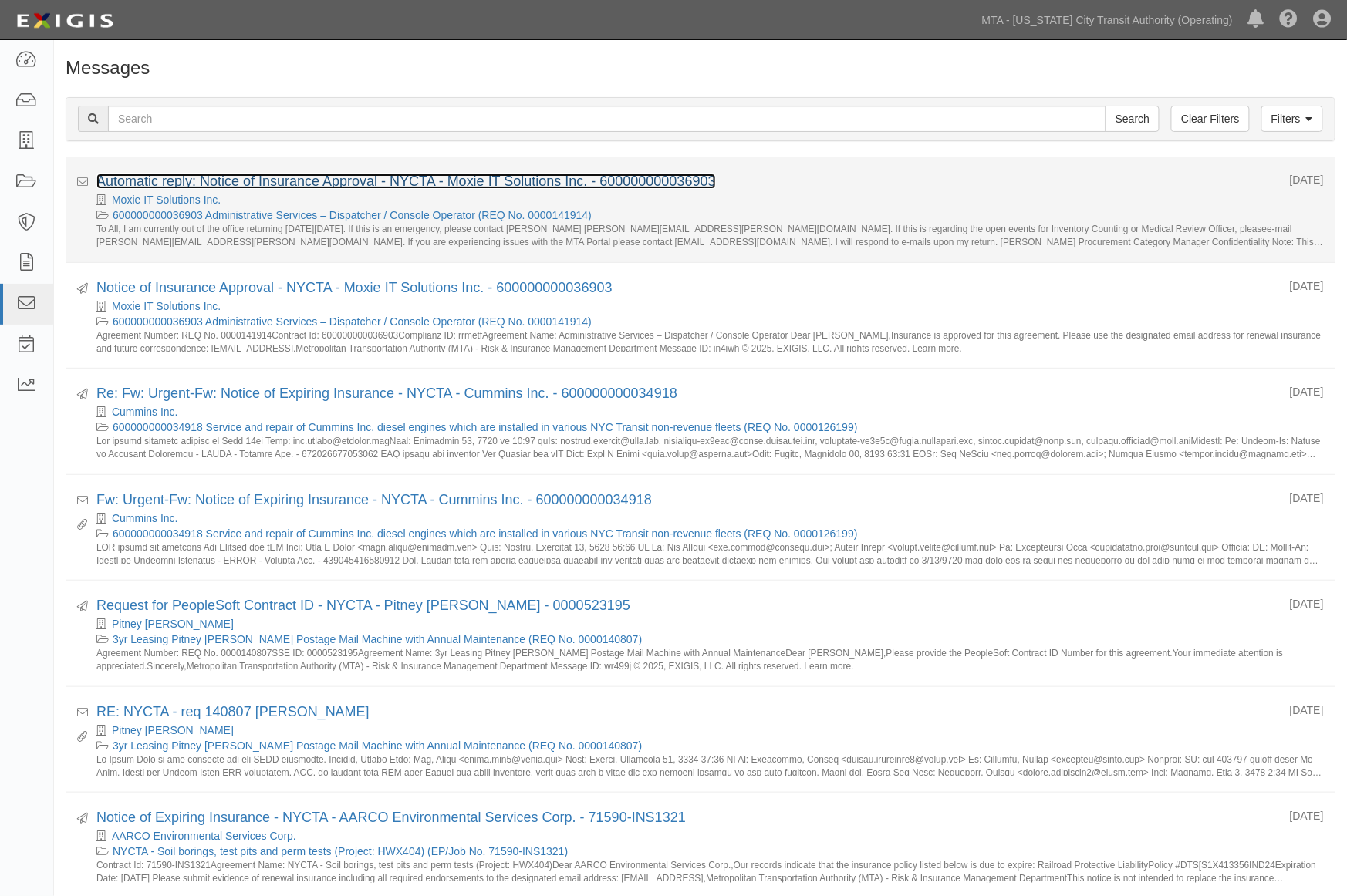
click at [330, 178] on link "Automatic reply: Notice of Insurance Approval - NYCTA - Moxie IT Solutions Inc.…" at bounding box center [405, 182] width 620 height 15
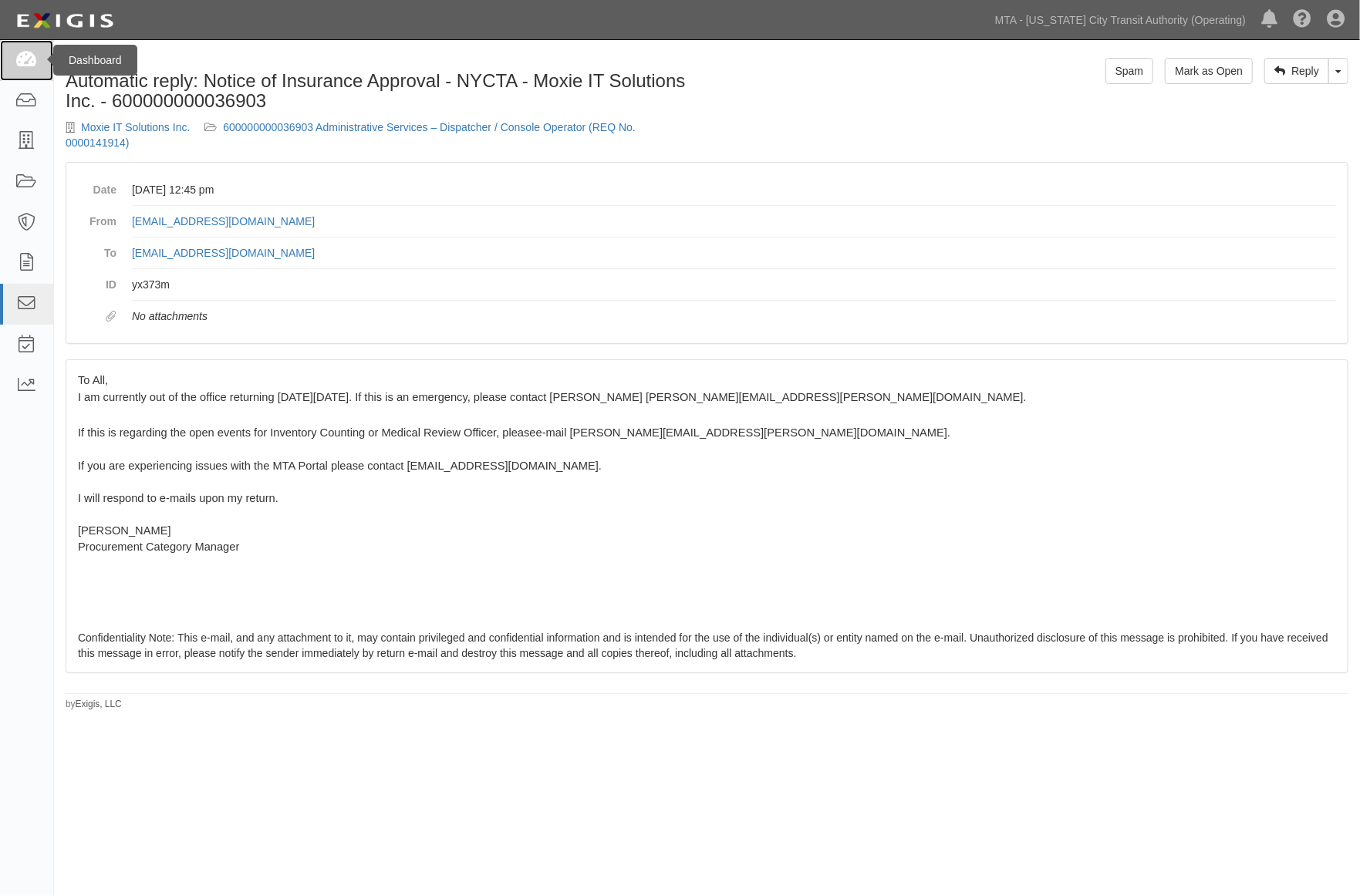
click at [36, 61] on icon at bounding box center [26, 61] width 21 height 17
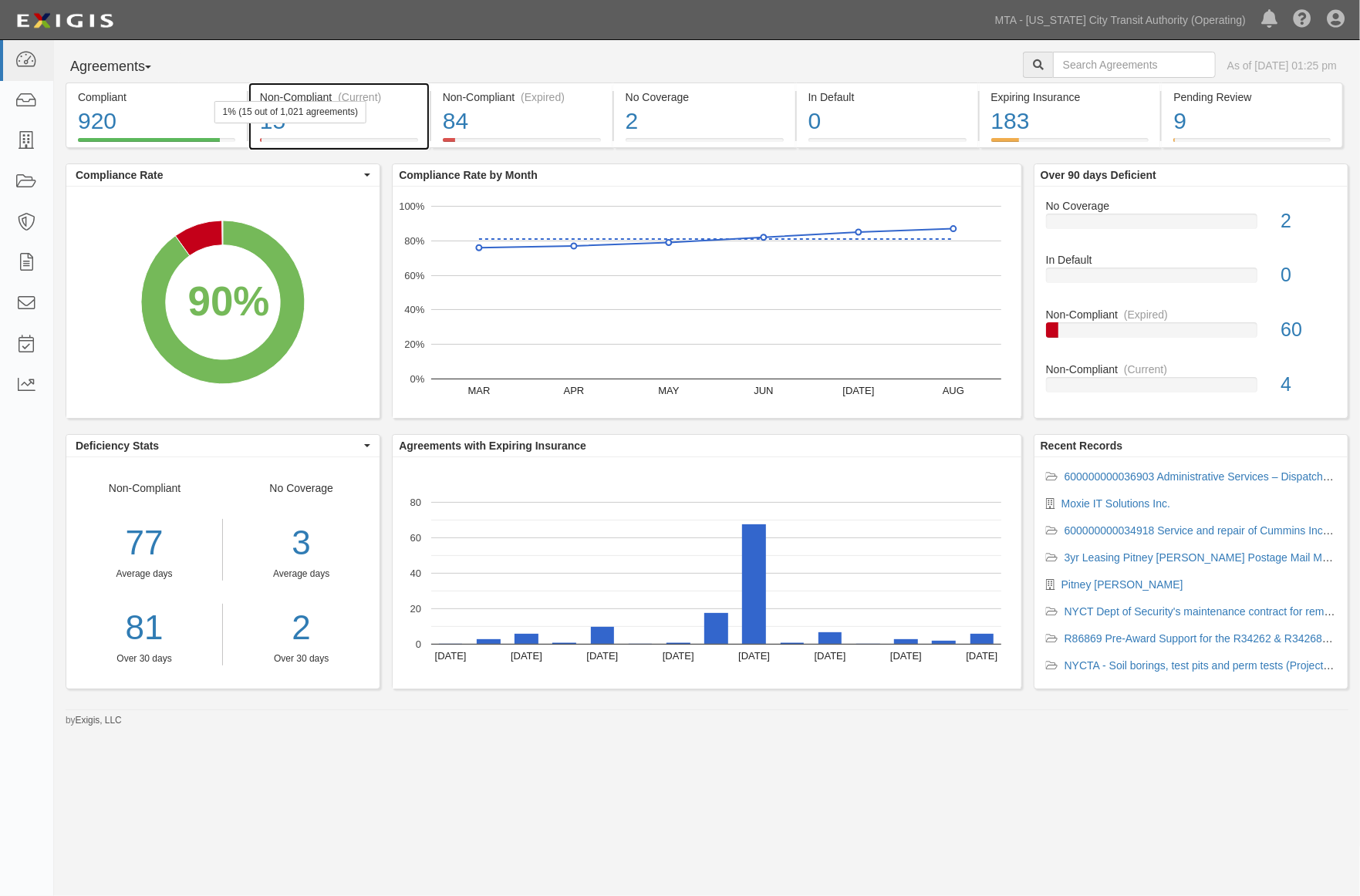
click at [376, 125] on div "15" at bounding box center [339, 121] width 158 height 34
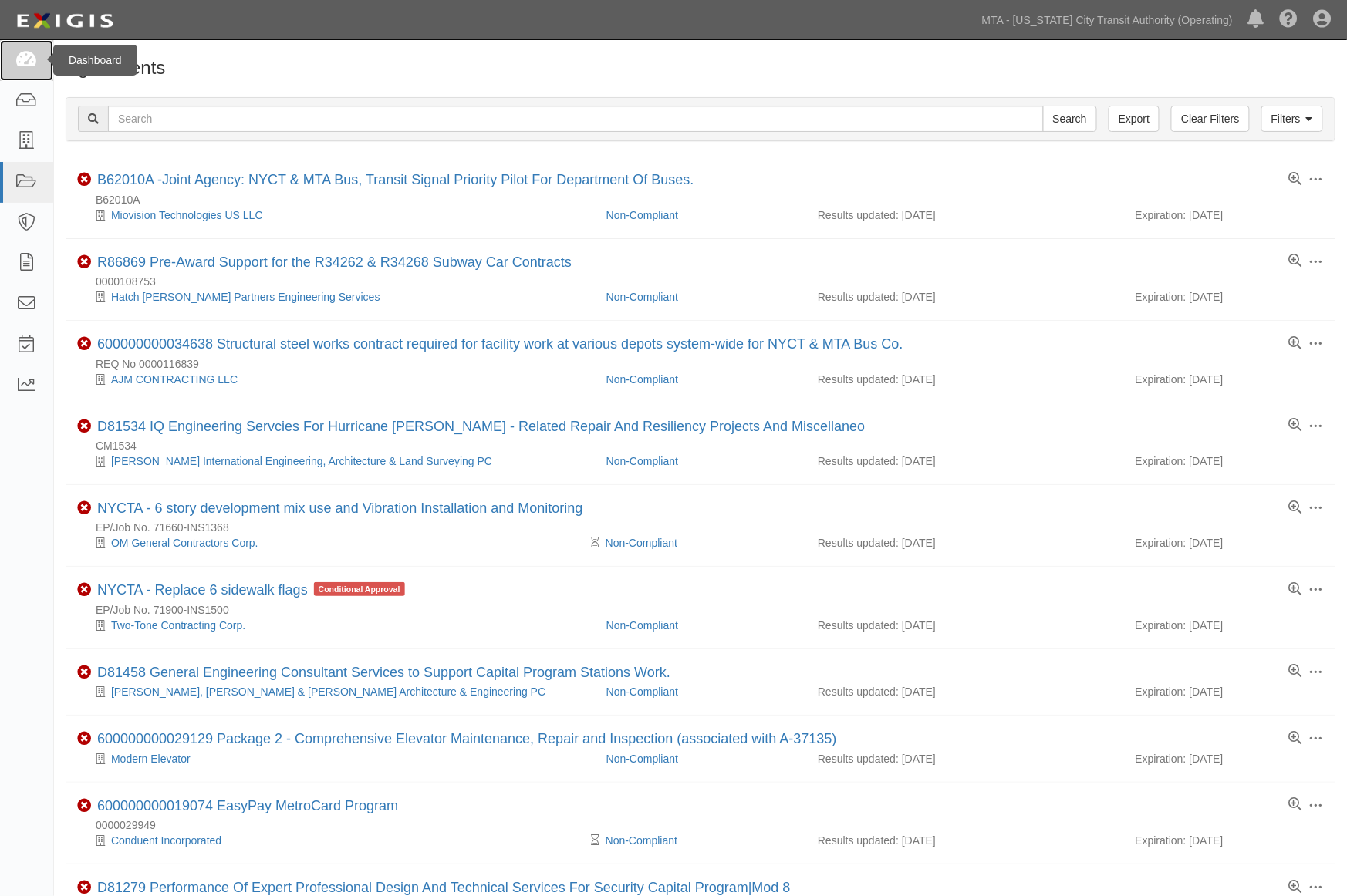
click at [11, 57] on link at bounding box center [26, 61] width 53 height 41
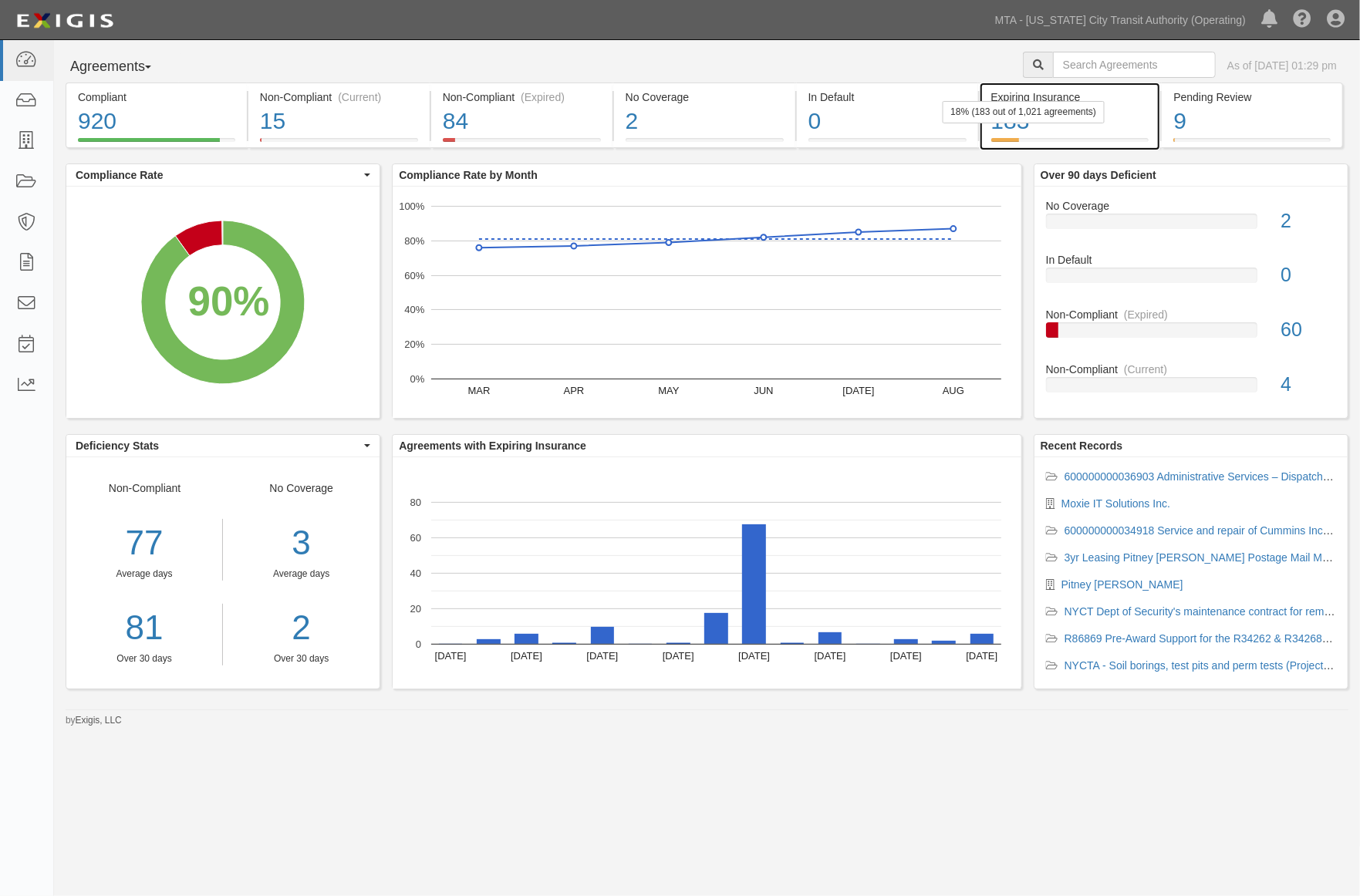
click at [1125, 113] on div "183" at bounding box center [1070, 121] width 158 height 34
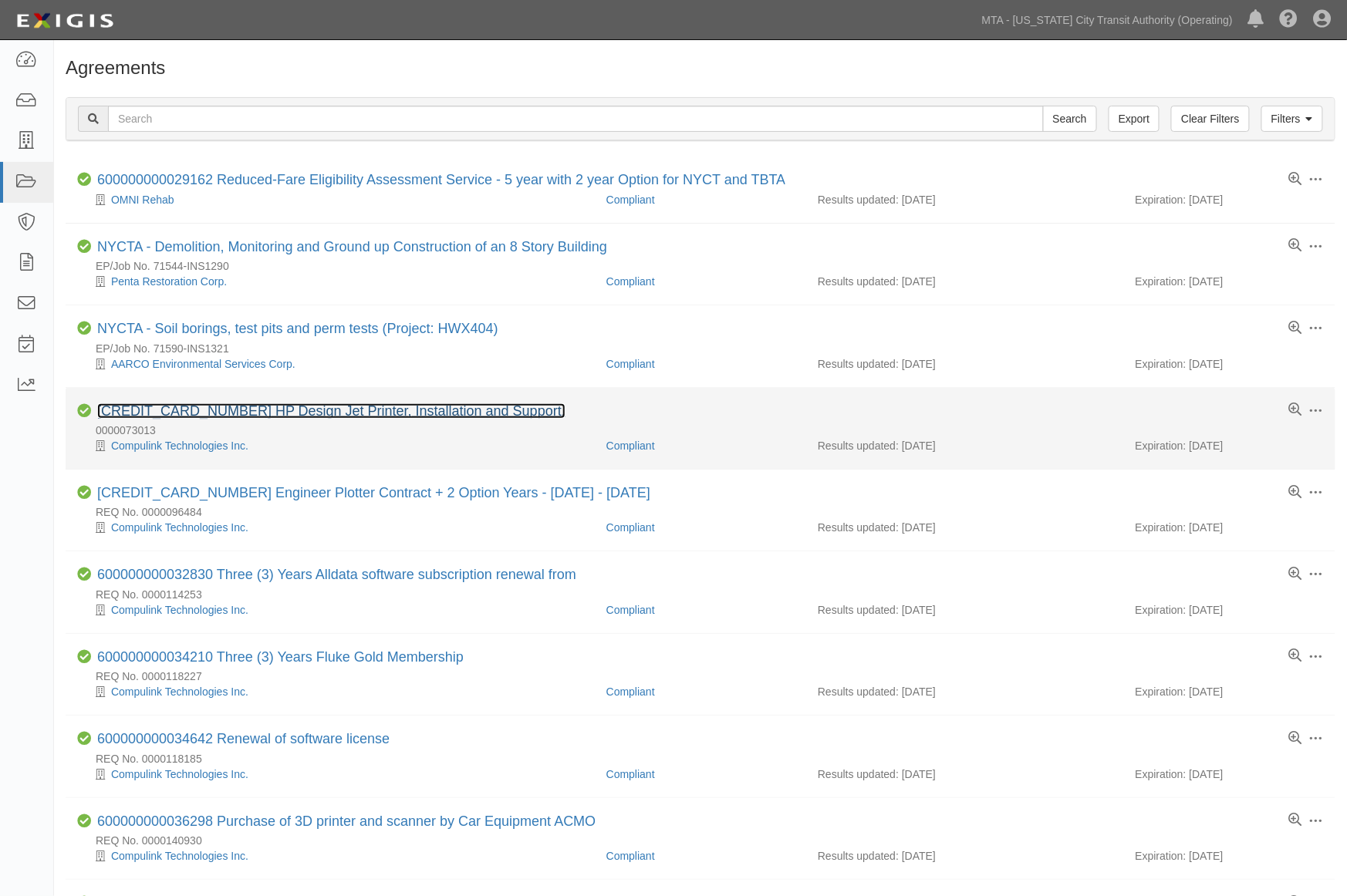
click at [426, 413] on link "[CREDIT_CARD_NUMBER] HP Design Jet Printer, Installation and Support." at bounding box center [331, 411] width 468 height 15
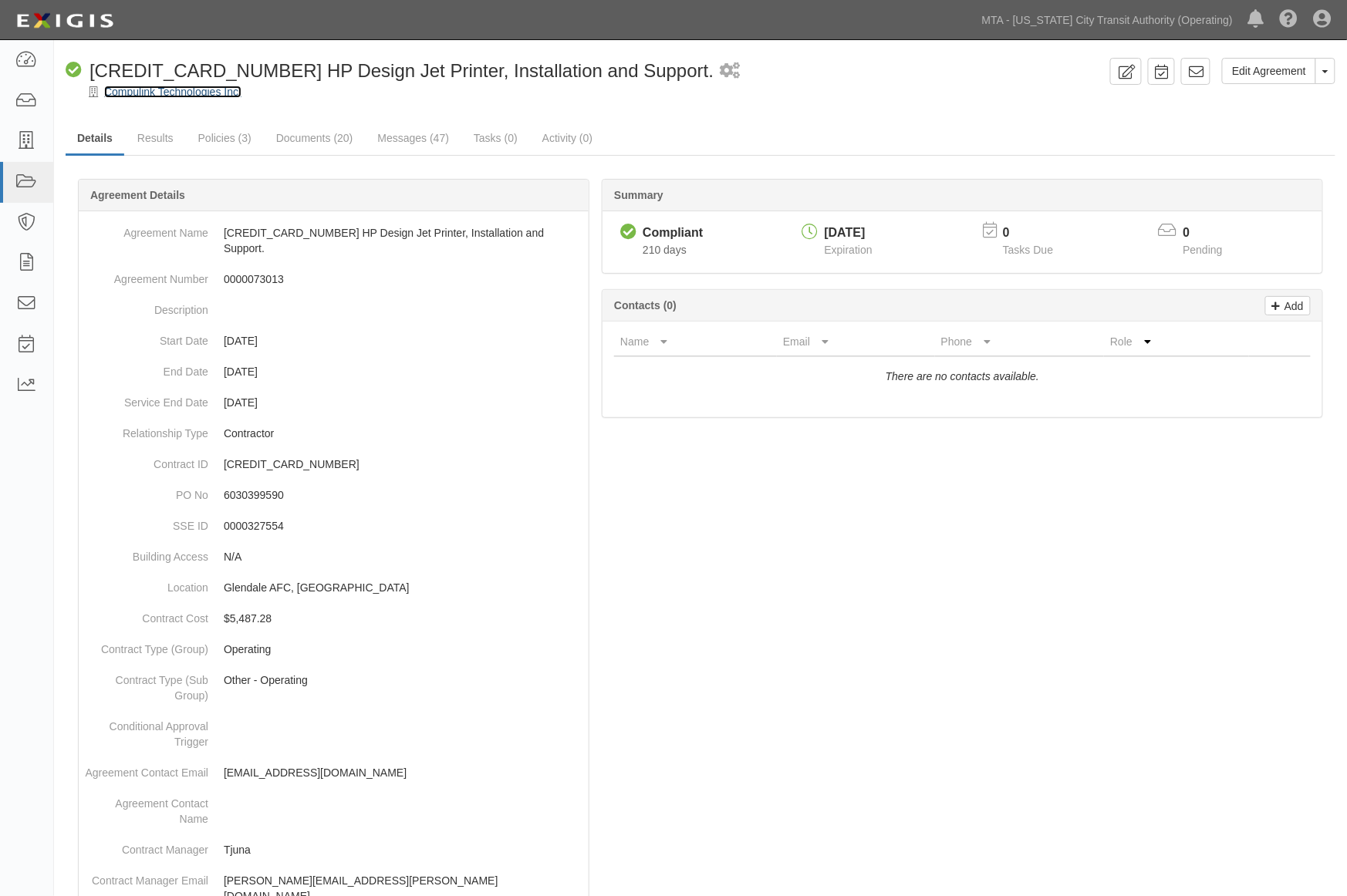
click at [170, 92] on link "Compulink Technologies Inc." at bounding box center [172, 91] width 137 height 12
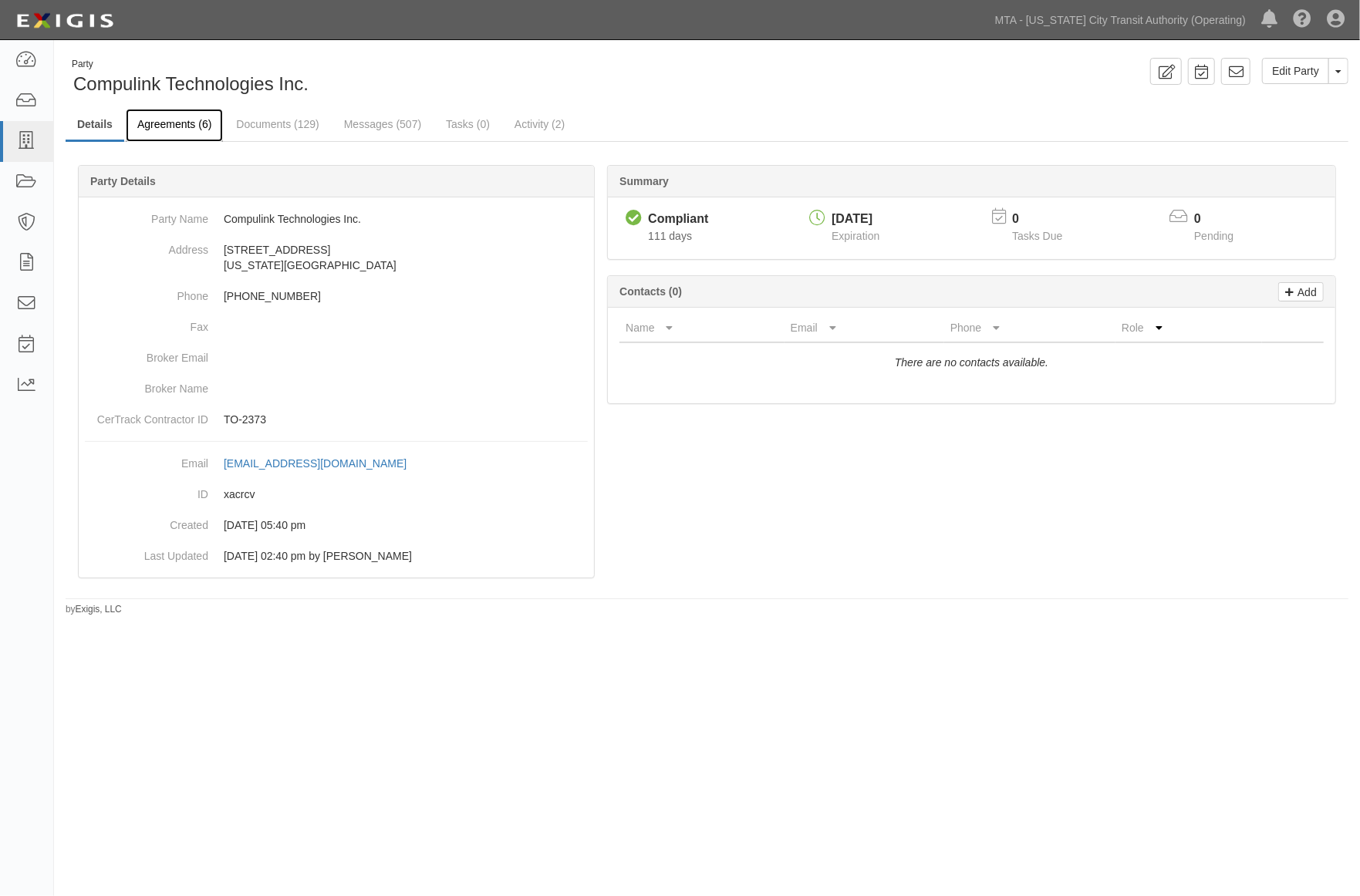
click at [166, 127] on link "Agreements (6)" at bounding box center [174, 125] width 97 height 34
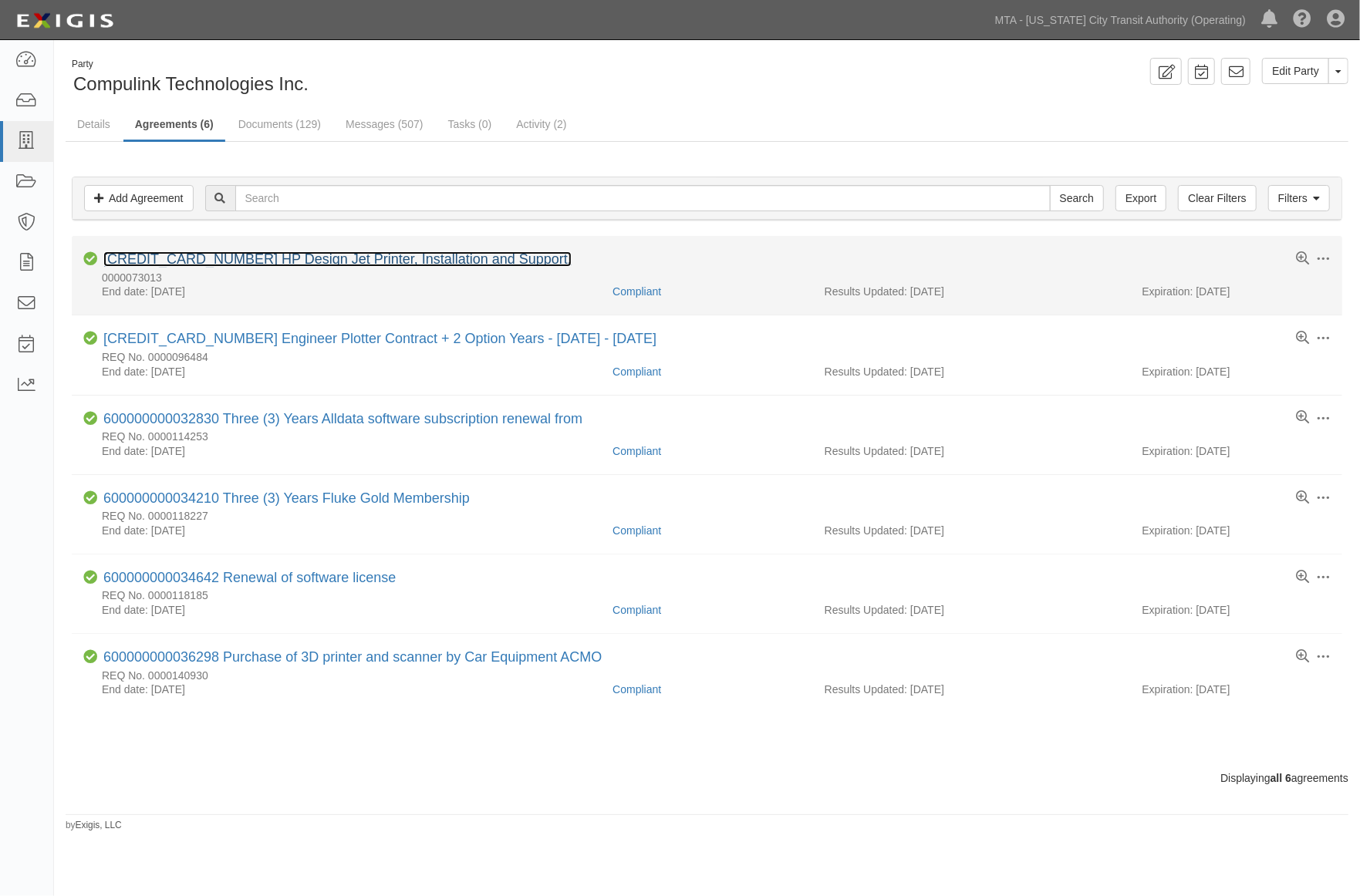
click at [337, 256] on link "600000000027031 HP Design Jet Printer, Installation and Support." at bounding box center [337, 259] width 468 height 15
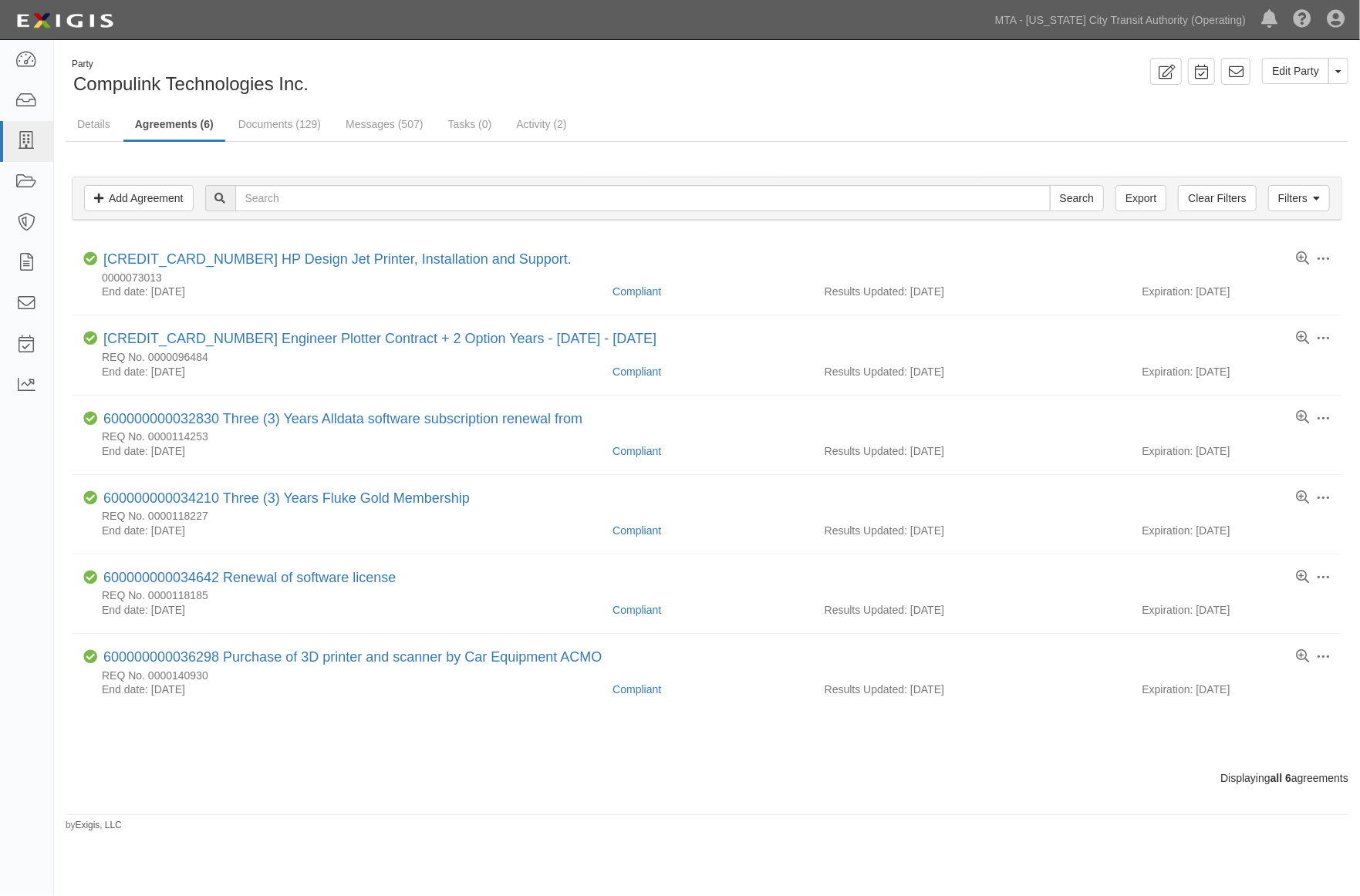
click at [711, 112] on ul "Details Agreements (6) Documents (129) Messages (507) Tasks (0) Activity (2)" at bounding box center [706, 125] width 1282 height 34
click at [20, 103] on icon at bounding box center [26, 101] width 21 height 17
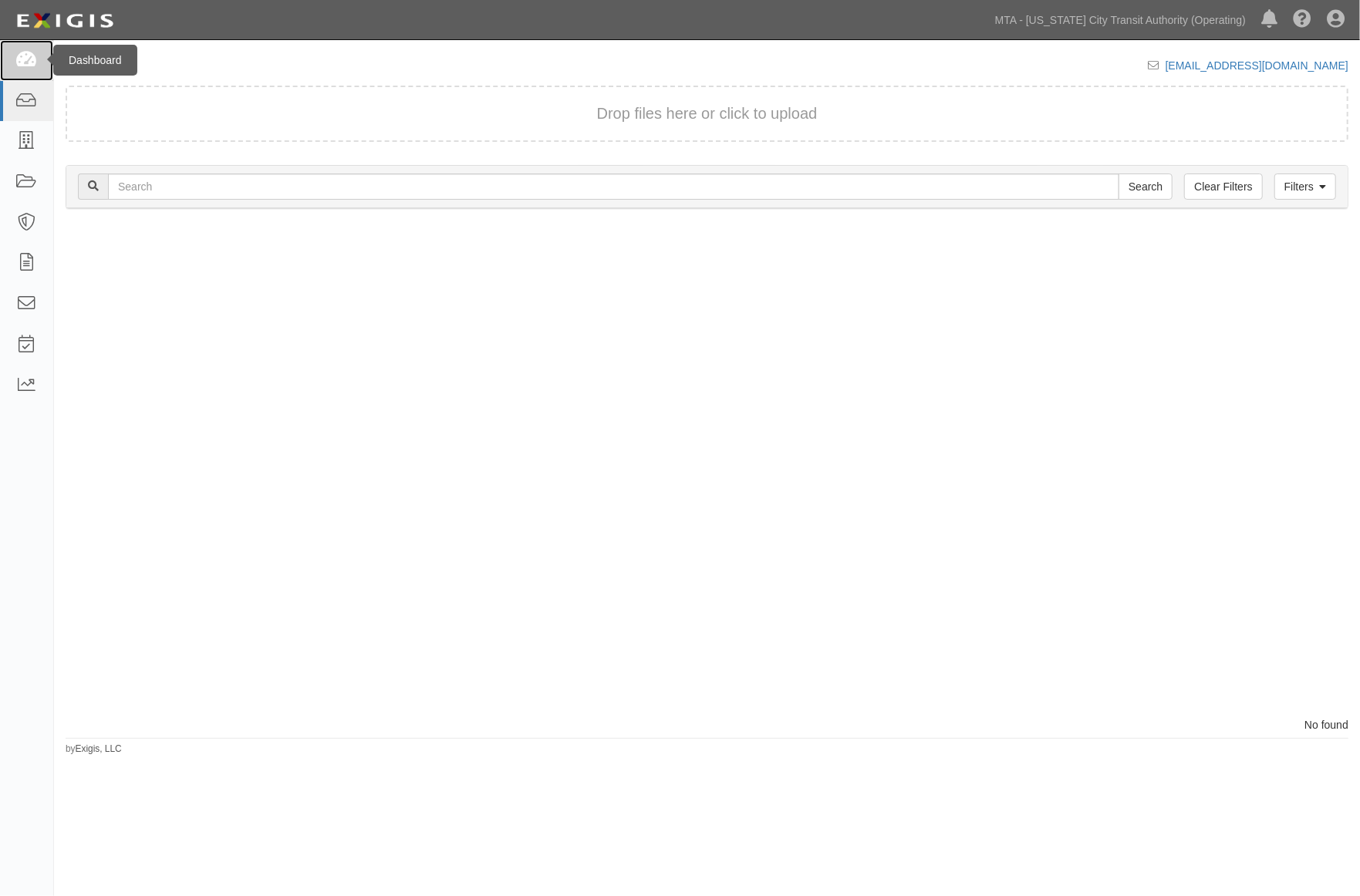
click at [20, 57] on icon at bounding box center [26, 61] width 21 height 17
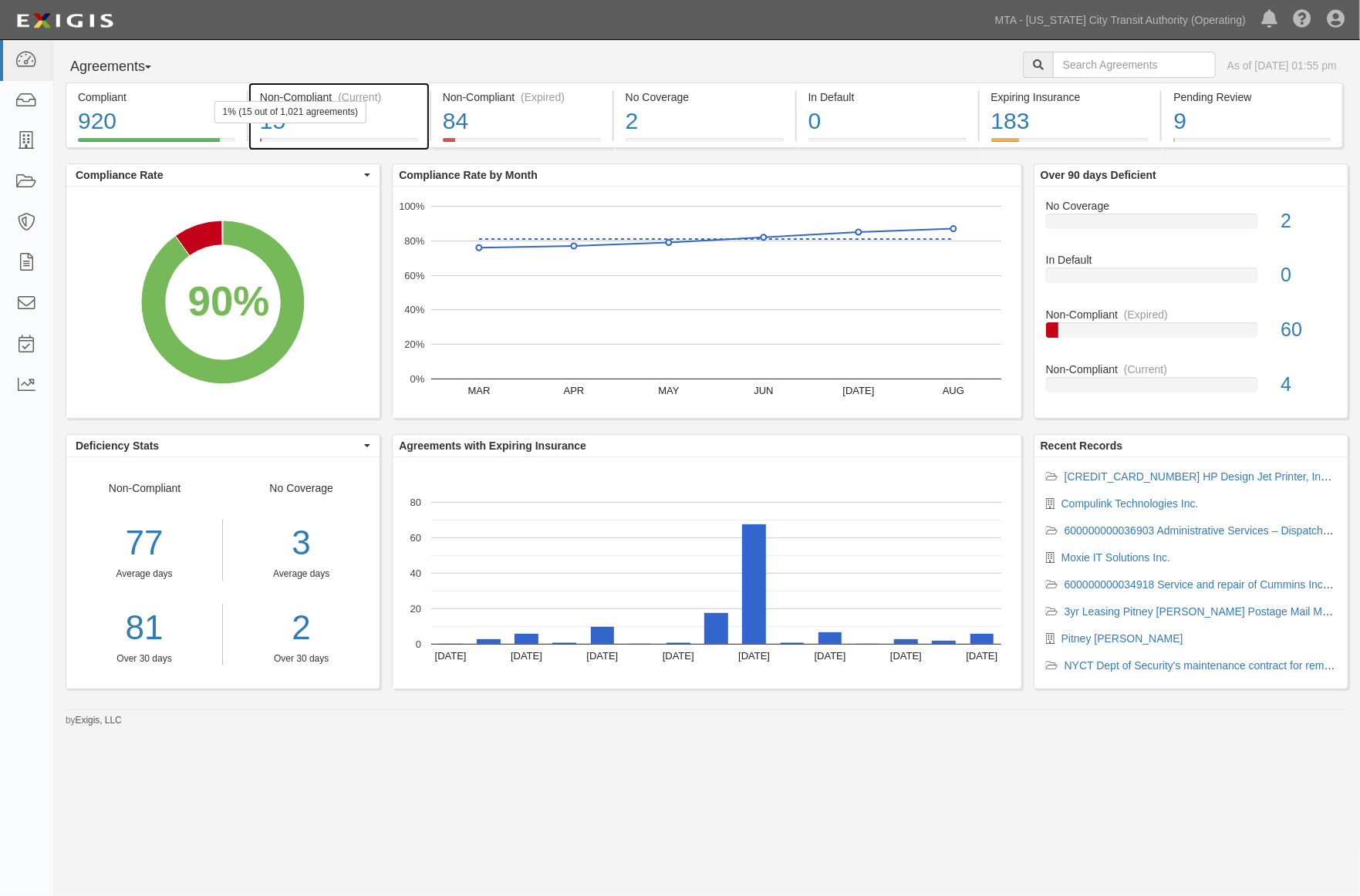
click at [394, 126] on div "15" at bounding box center [339, 121] width 158 height 34
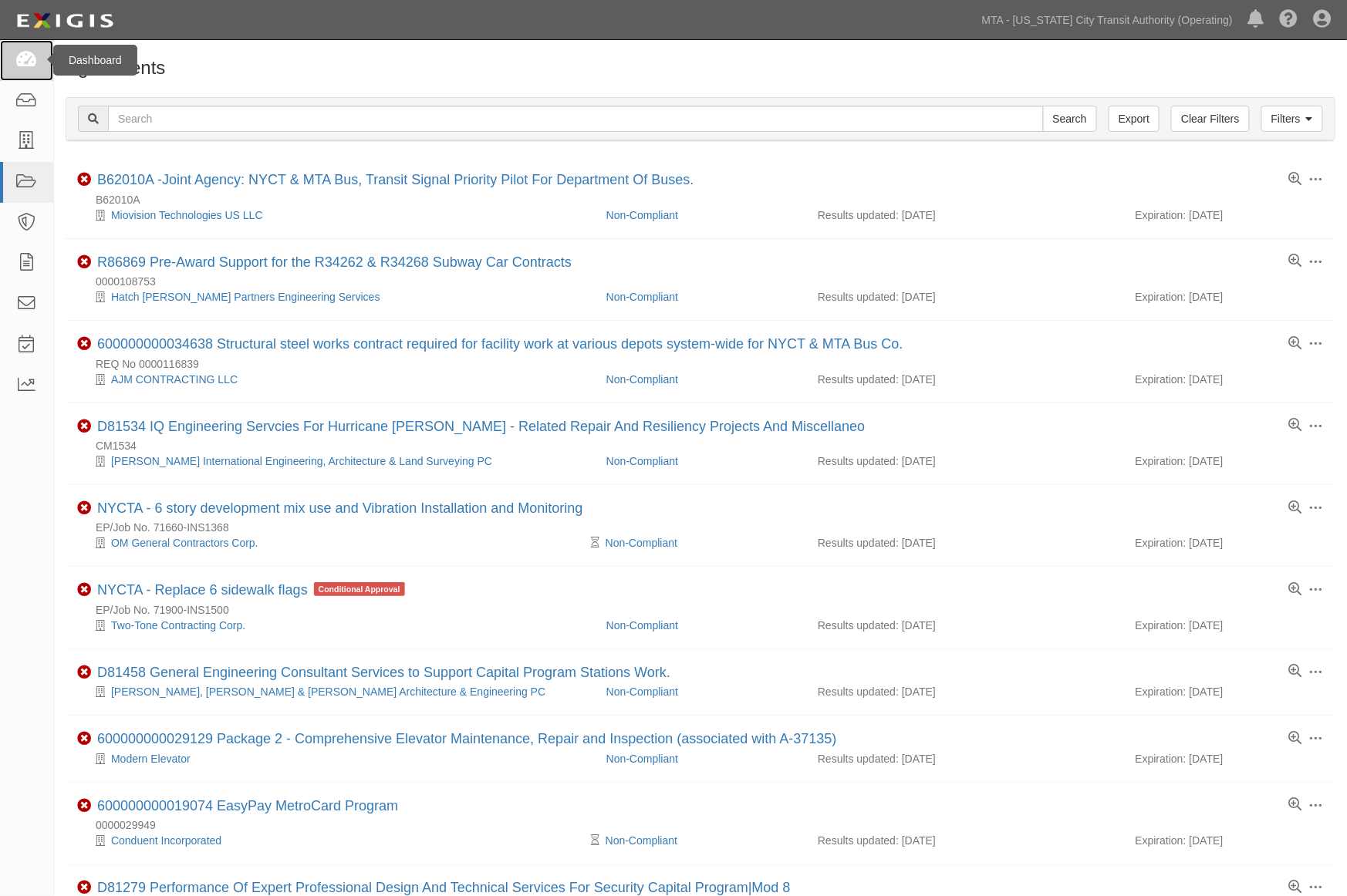
click at [31, 52] on icon at bounding box center [26, 61] width 21 height 17
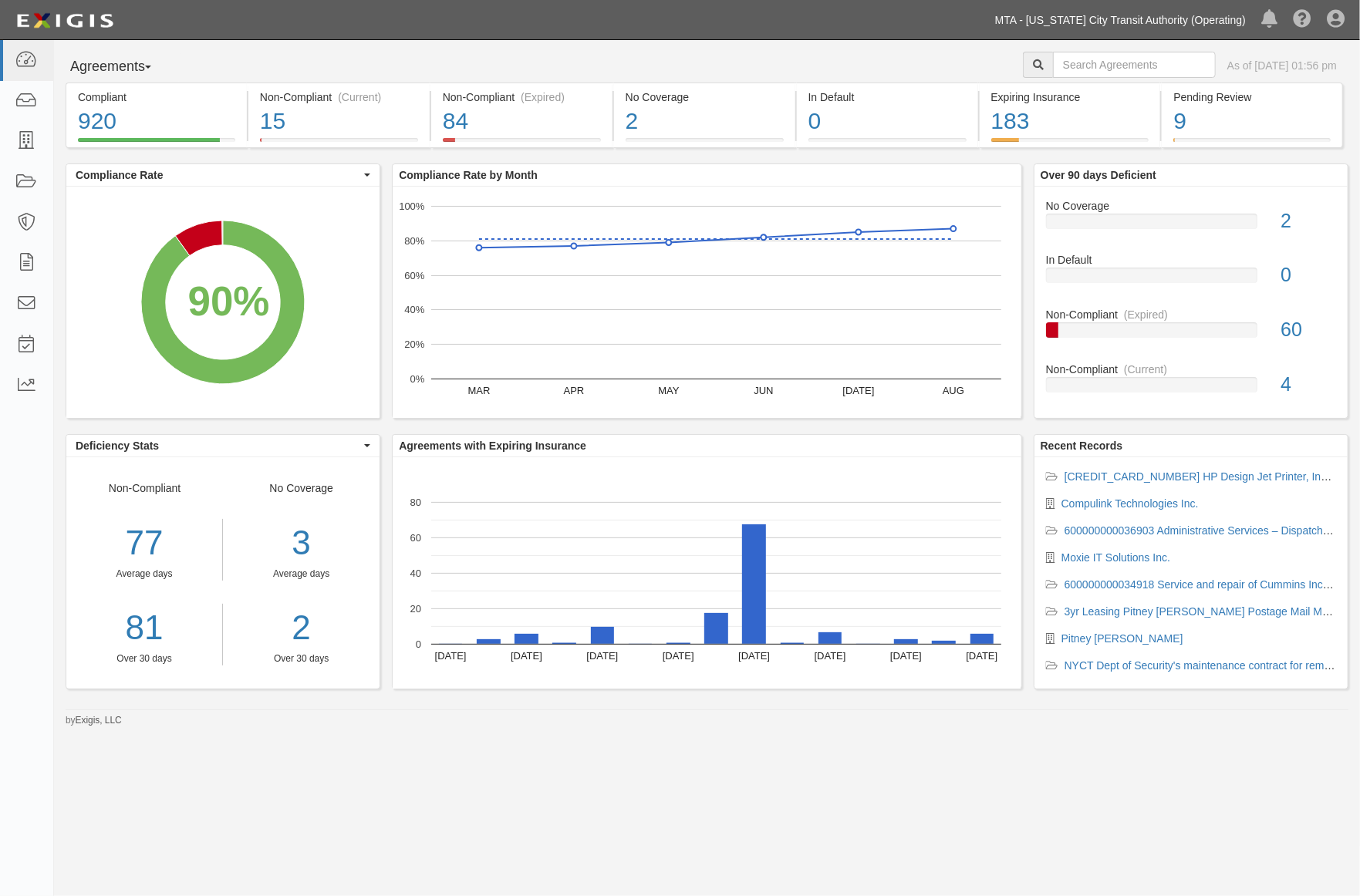
click at [1188, 33] on link "MTA - [US_STATE] City Transit Authority (Operating)" at bounding box center [1120, 20] width 266 height 31
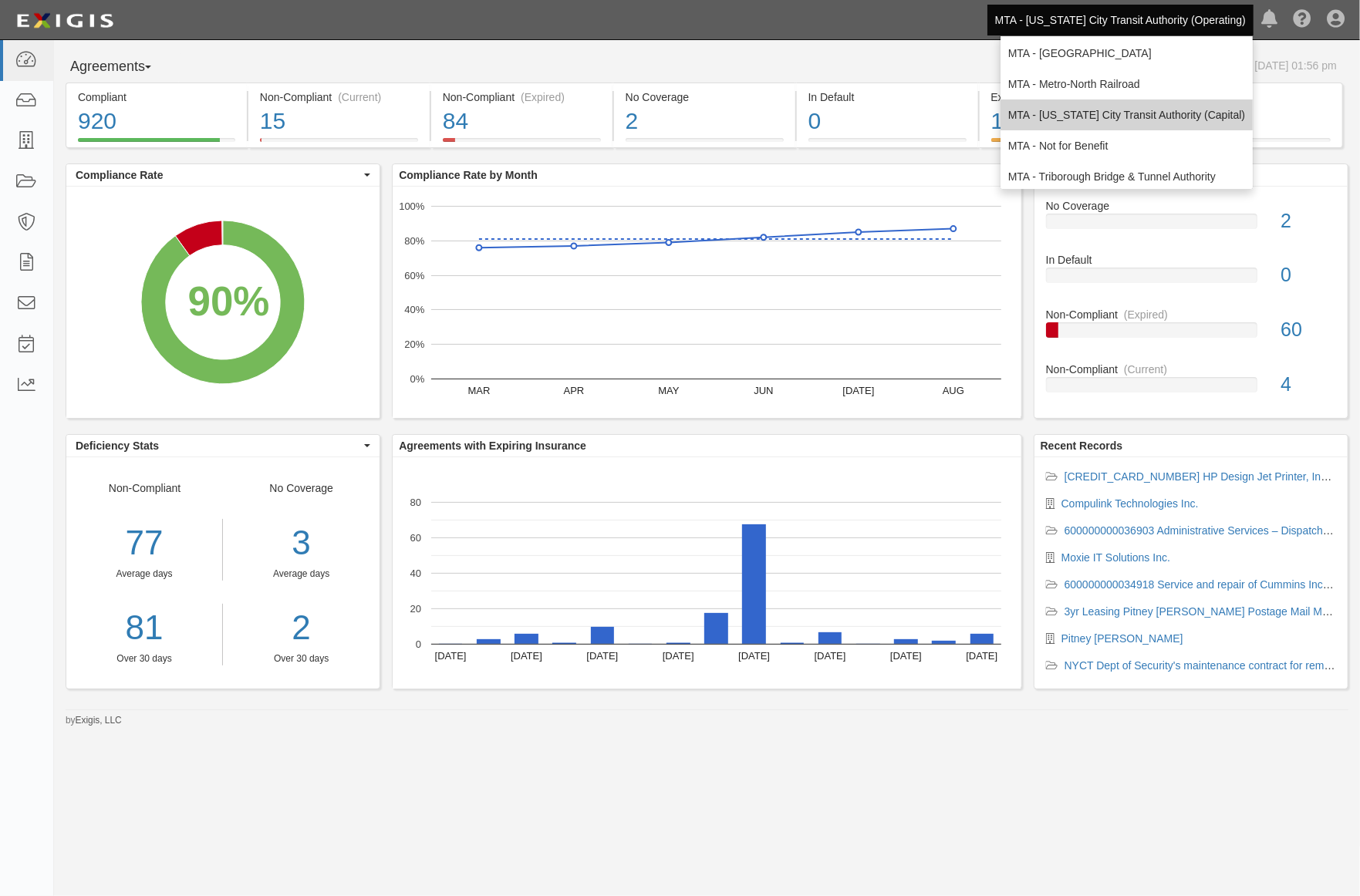
scroll to position [102, 0]
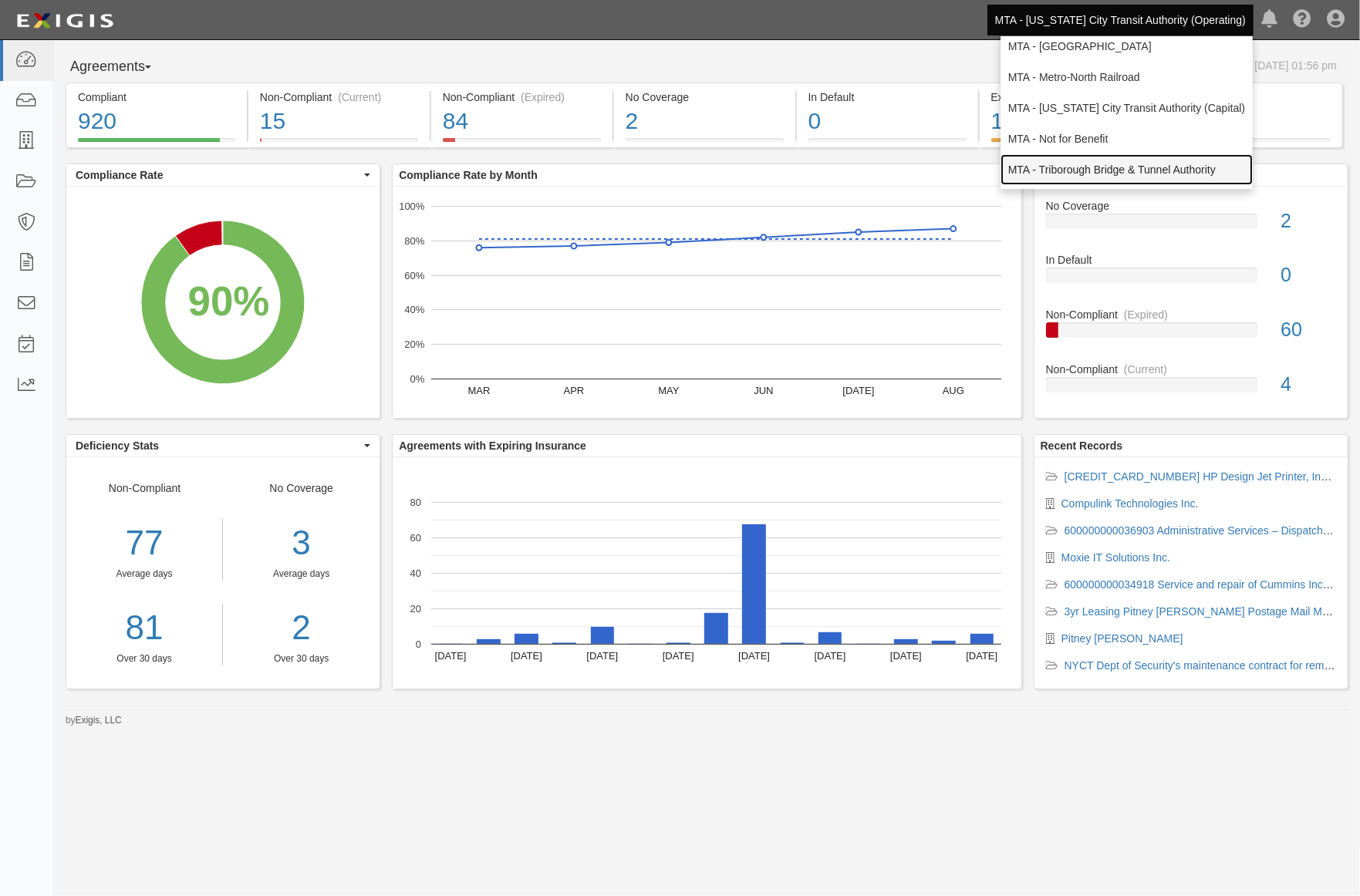
click at [1112, 168] on link "MTA - Triborough Bridge & Tunnel Authority" at bounding box center [1126, 170] width 253 height 31
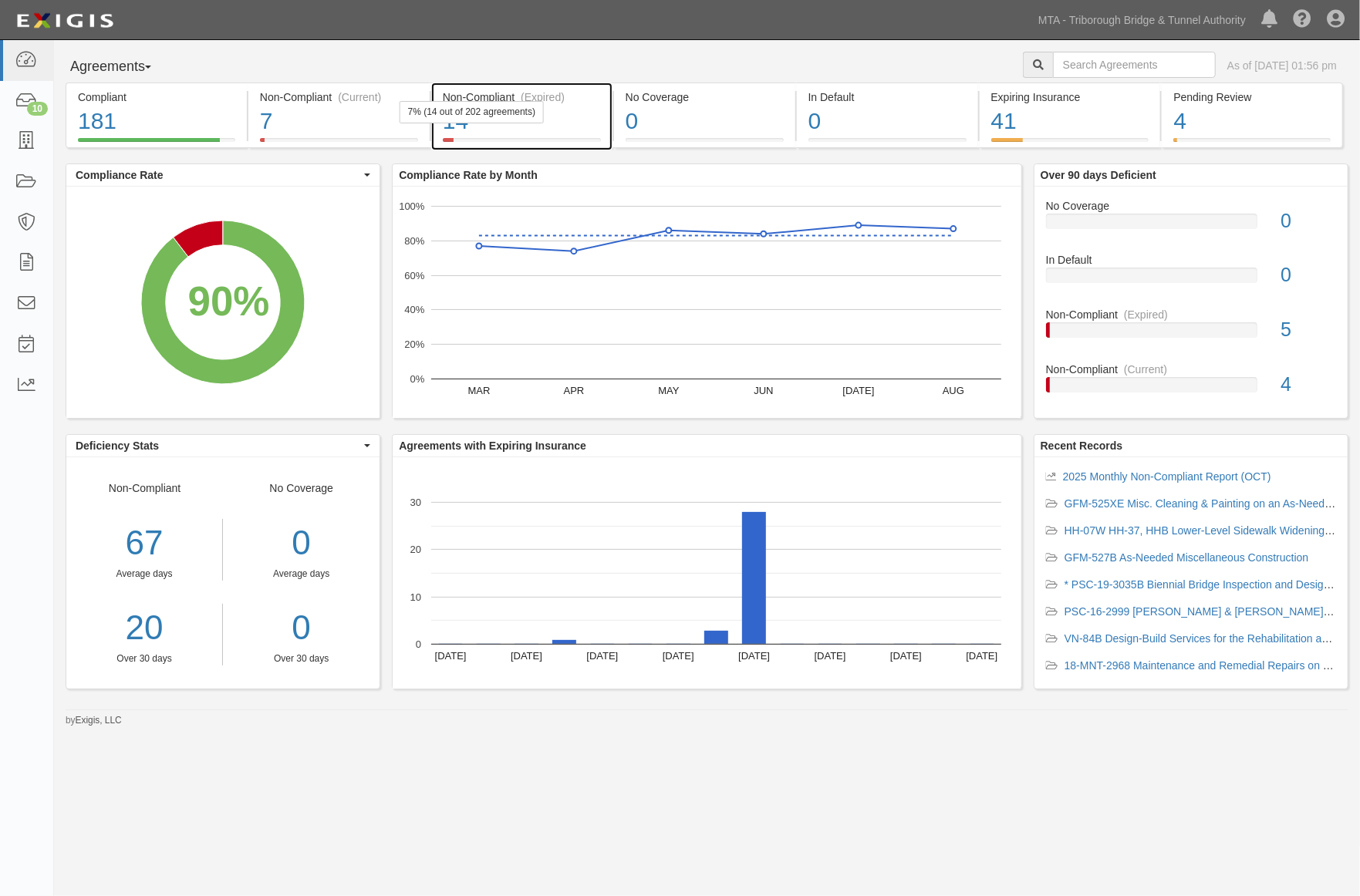
click at [557, 135] on div "14" at bounding box center [522, 121] width 158 height 34
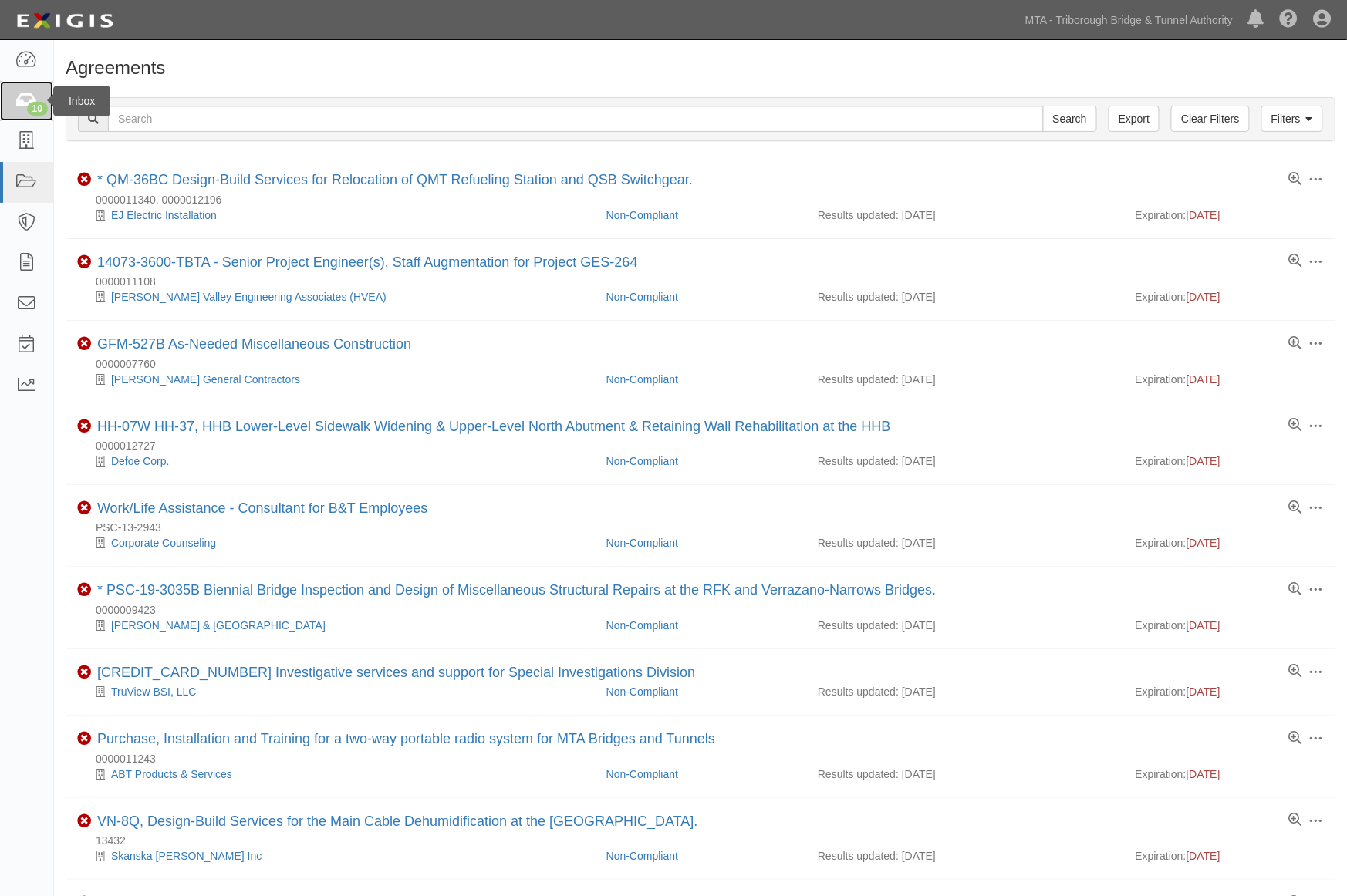
click at [26, 94] on icon at bounding box center [26, 101] width 21 height 17
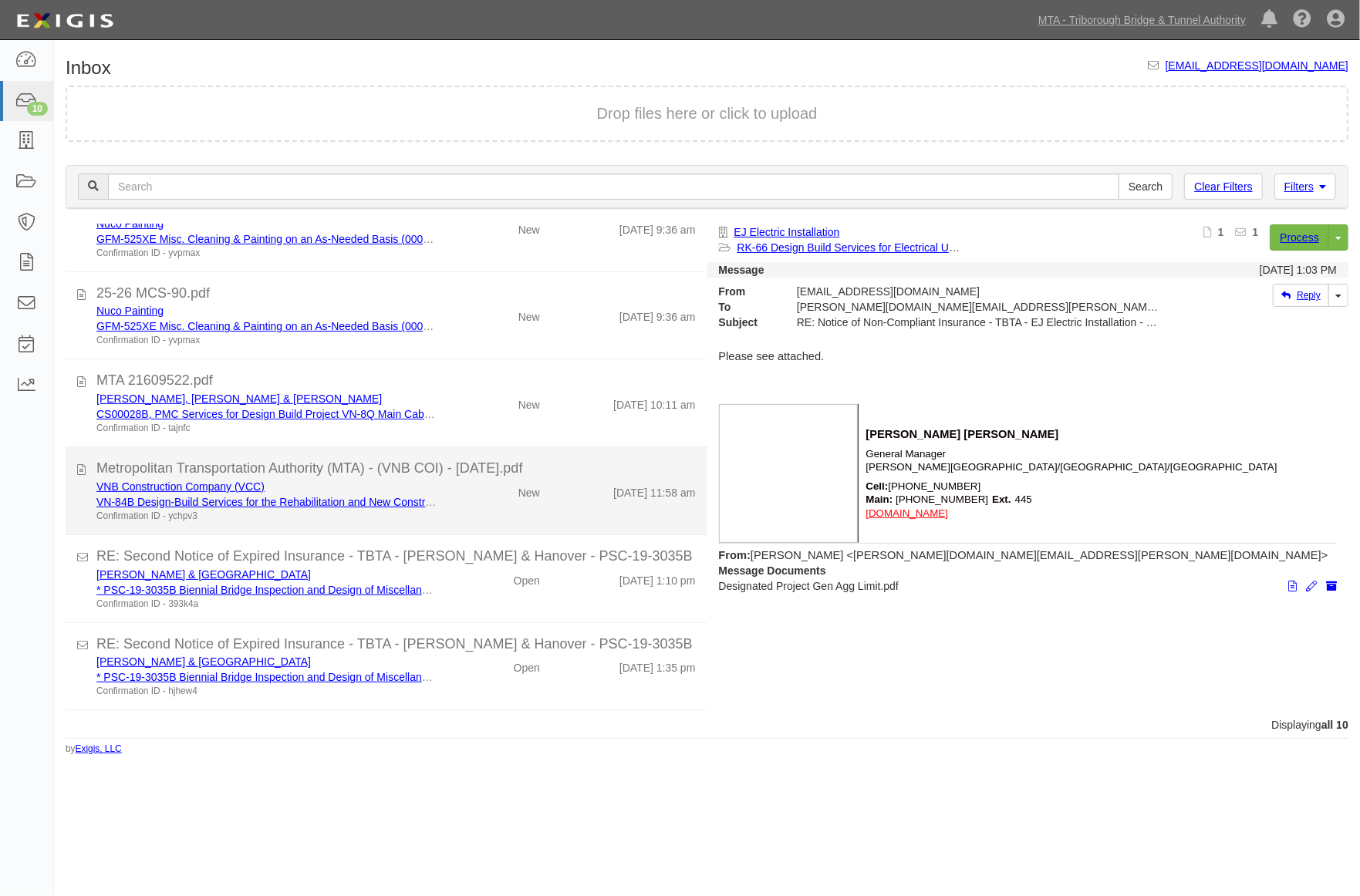
scroll to position [384, 0]
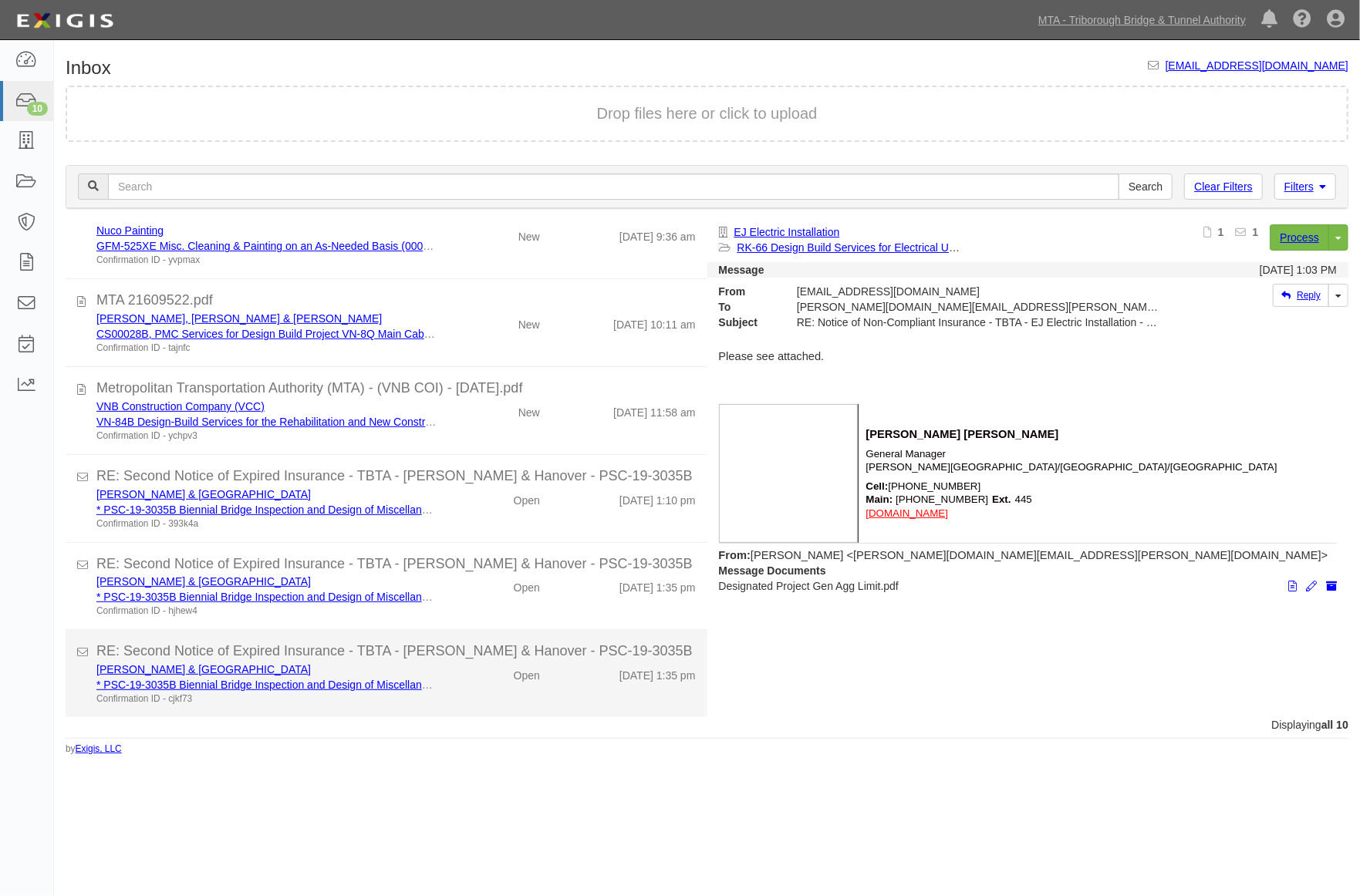
click at [488, 674] on div "Open" at bounding box center [499, 672] width 104 height 21
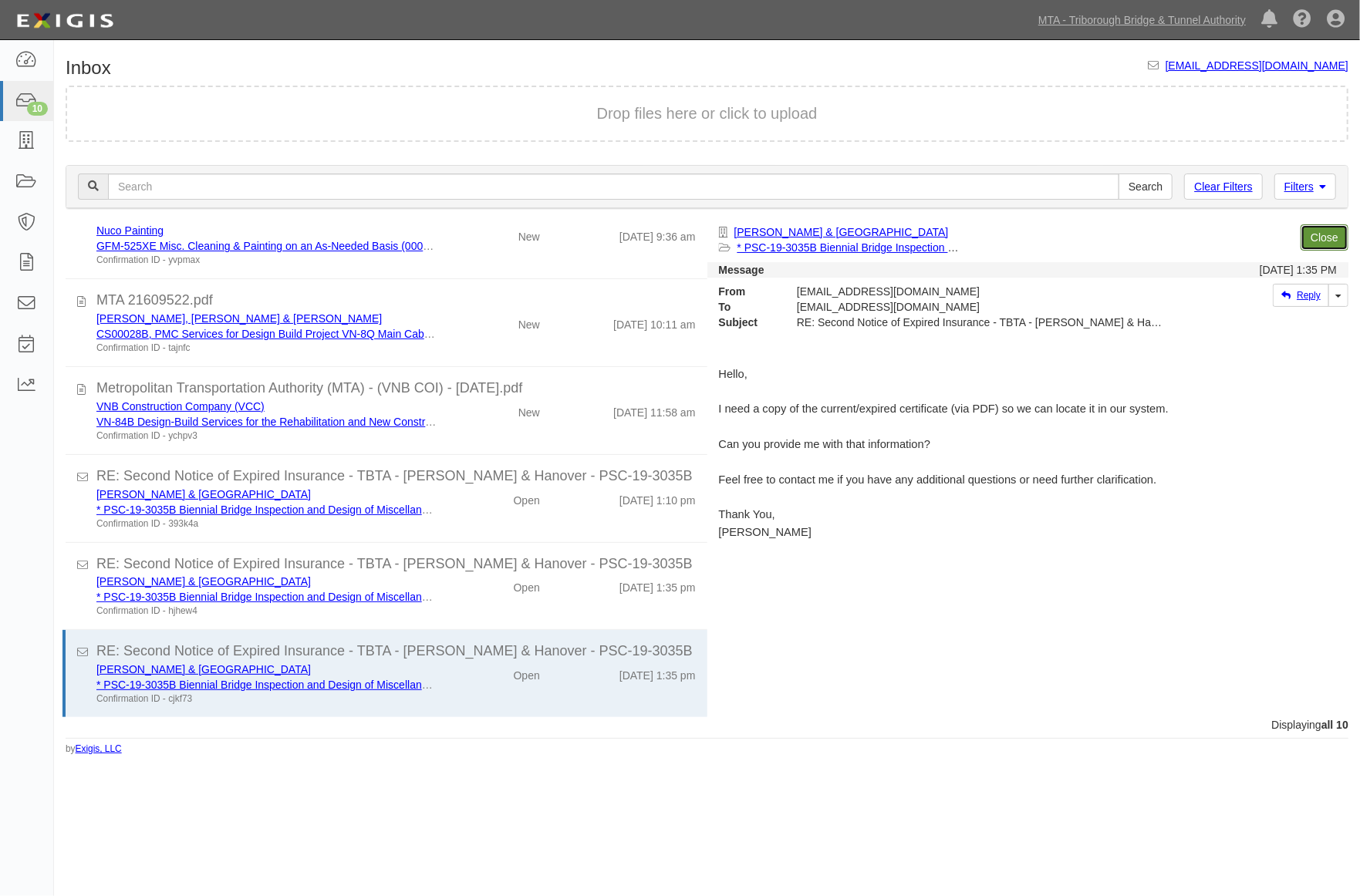
click at [1337, 226] on link "Close" at bounding box center [1324, 237] width 48 height 26
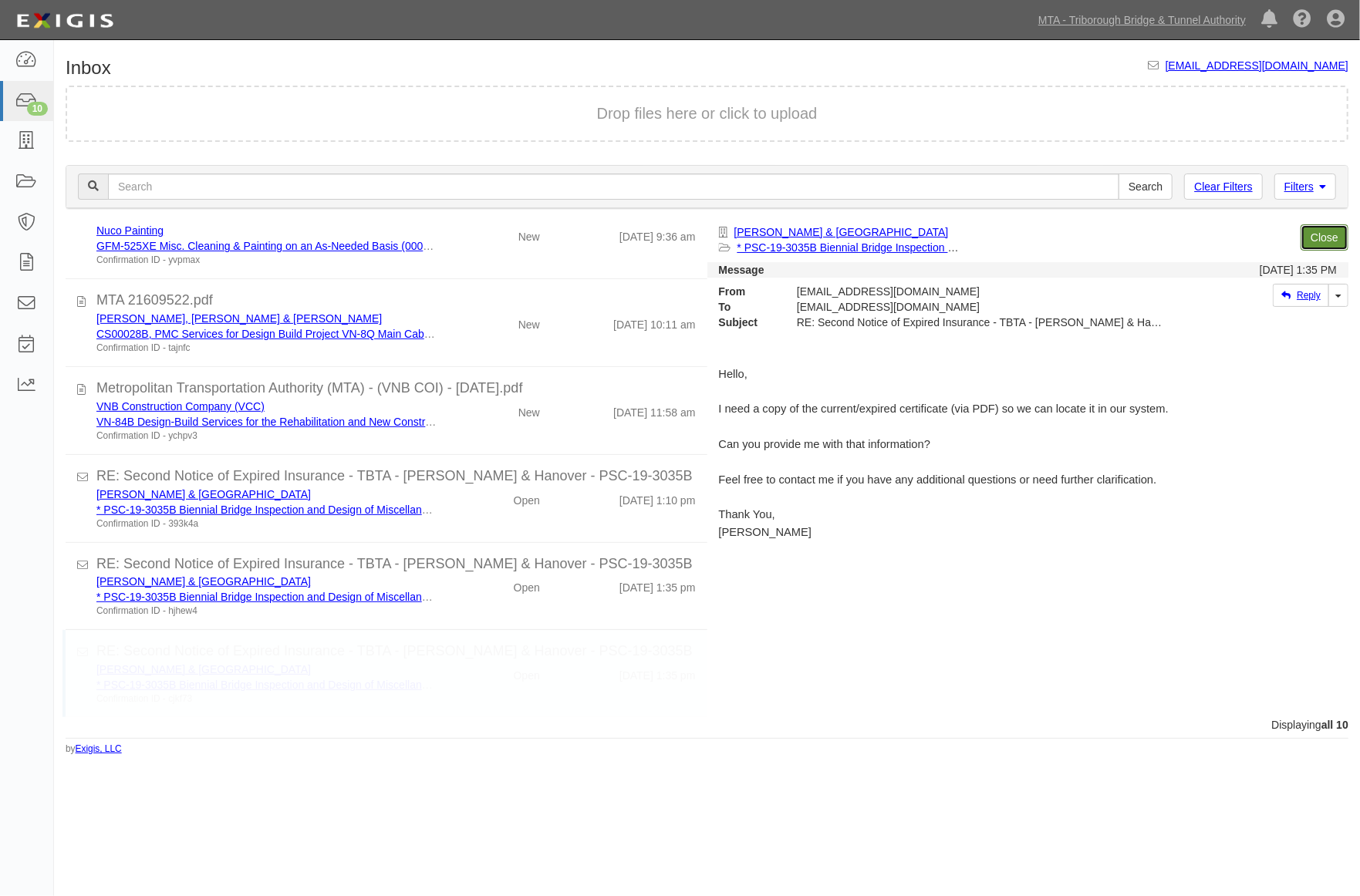
scroll to position [298, 0]
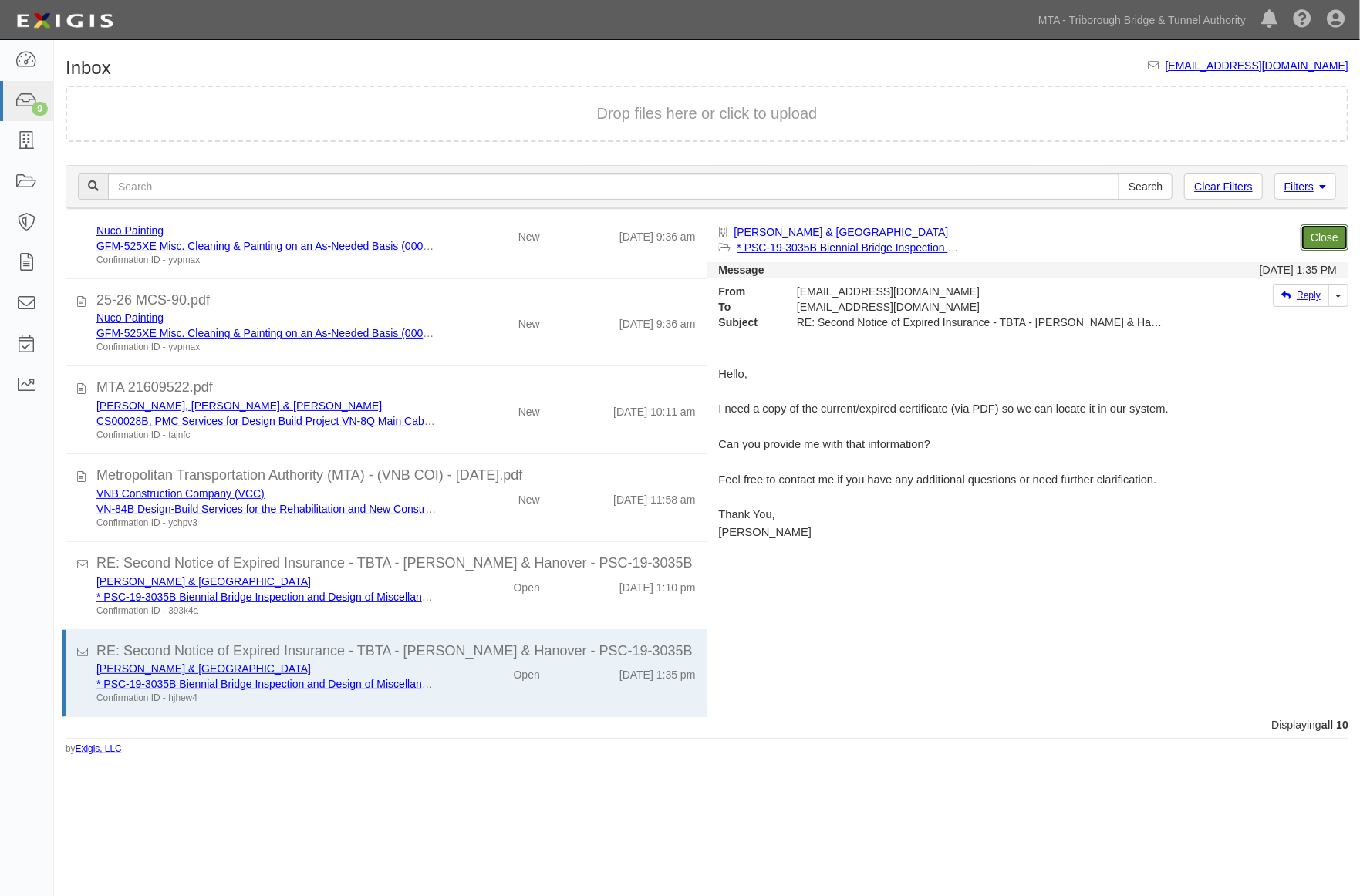
click at [1326, 226] on link "Close" at bounding box center [1324, 237] width 48 height 26
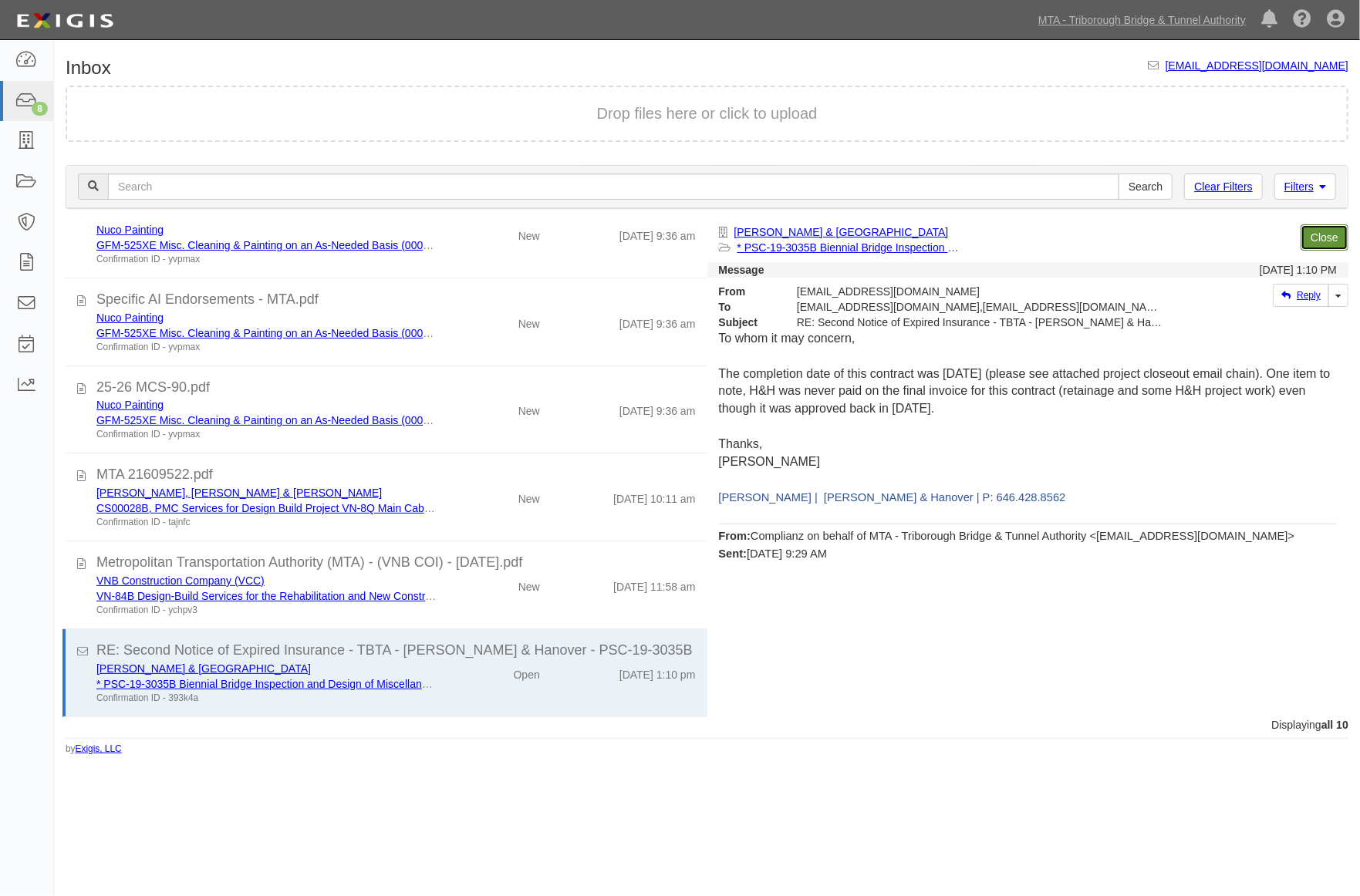
scroll to position [209, 0]
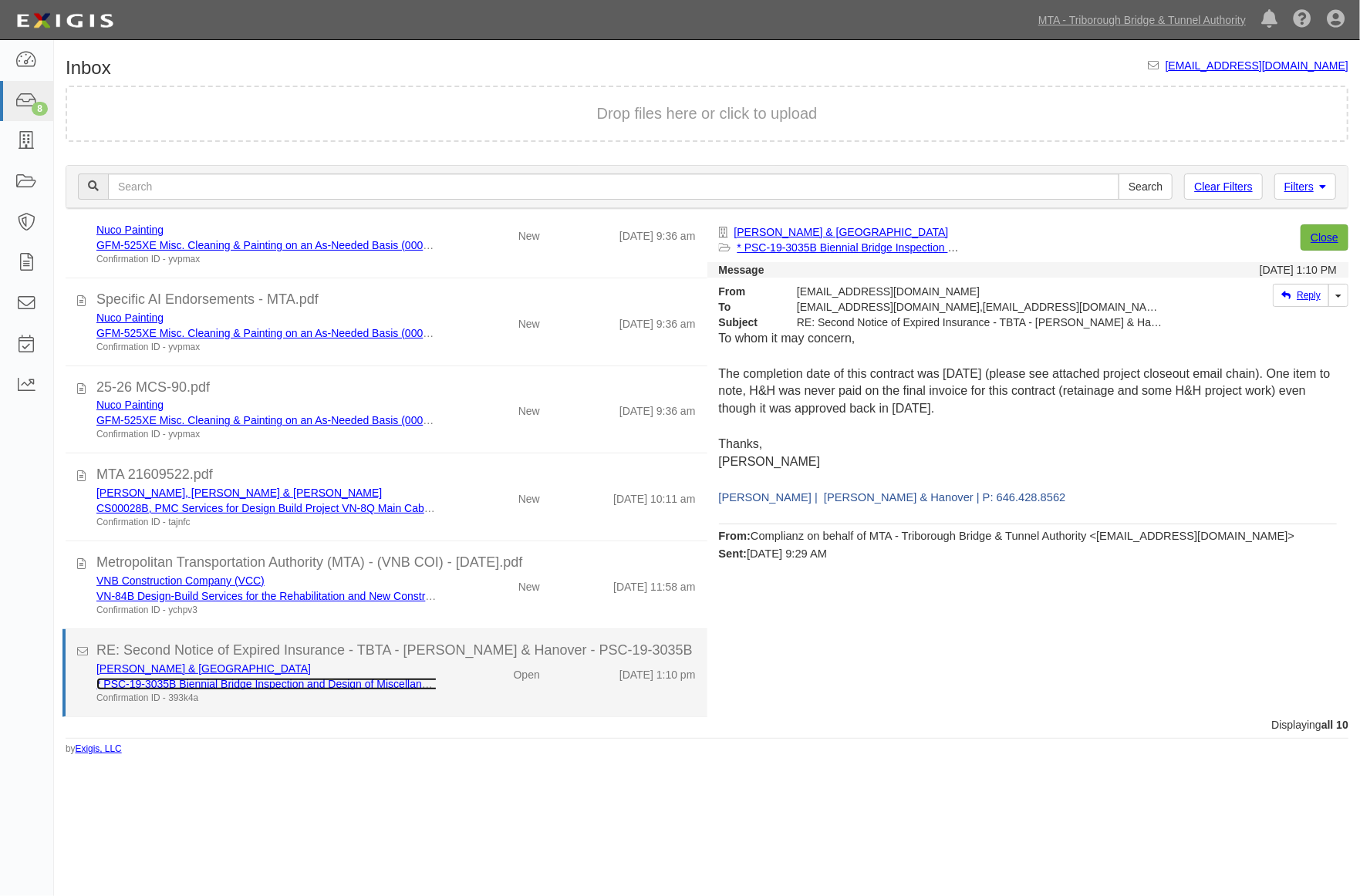
click at [314, 681] on link "* PSC-19-3035B Biennial Bridge Inspection and Design of Miscellaneous Structura…" at bounding box center [422, 684] width 652 height 12
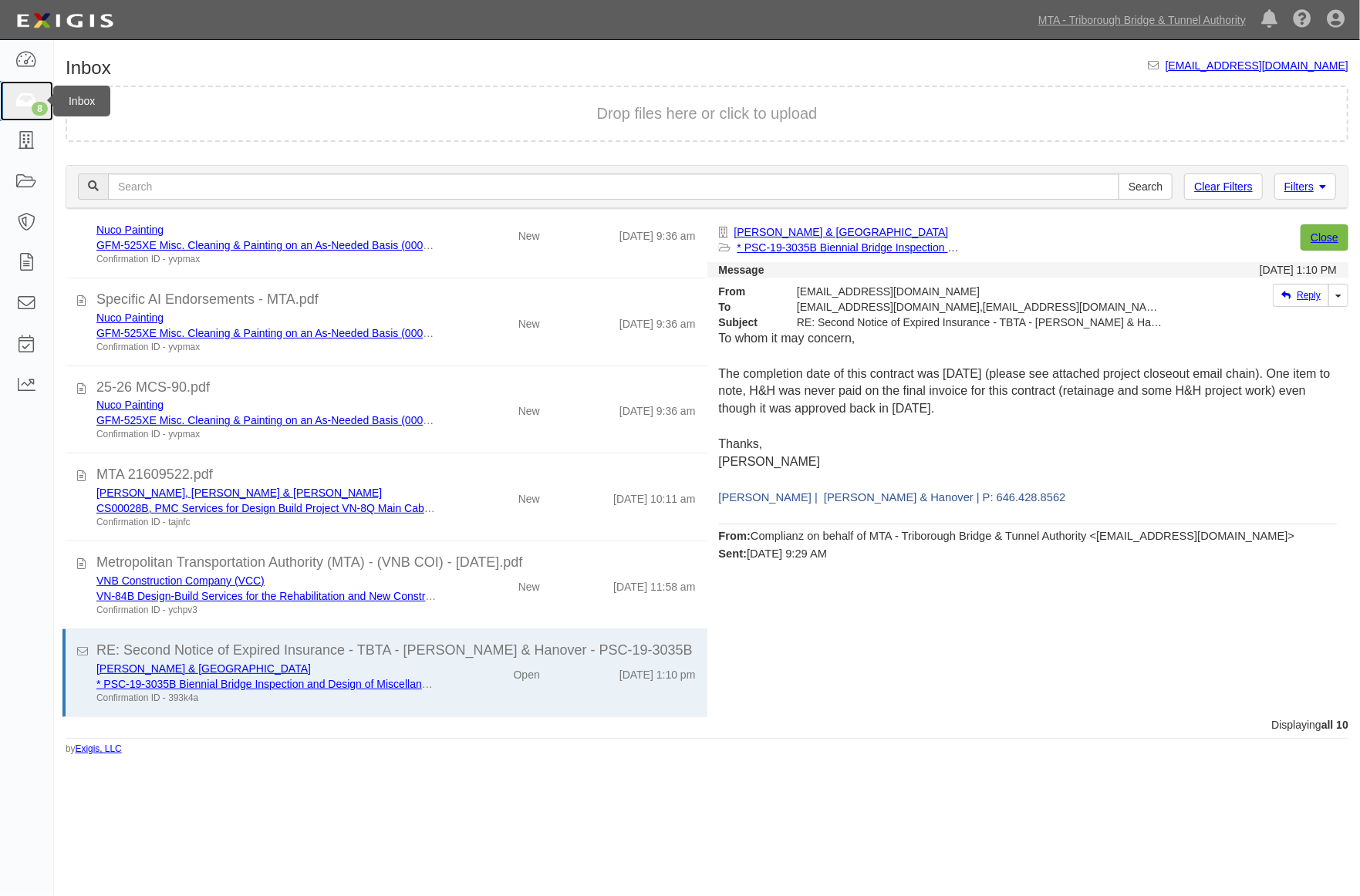
click at [31, 100] on icon at bounding box center [26, 101] width 21 height 17
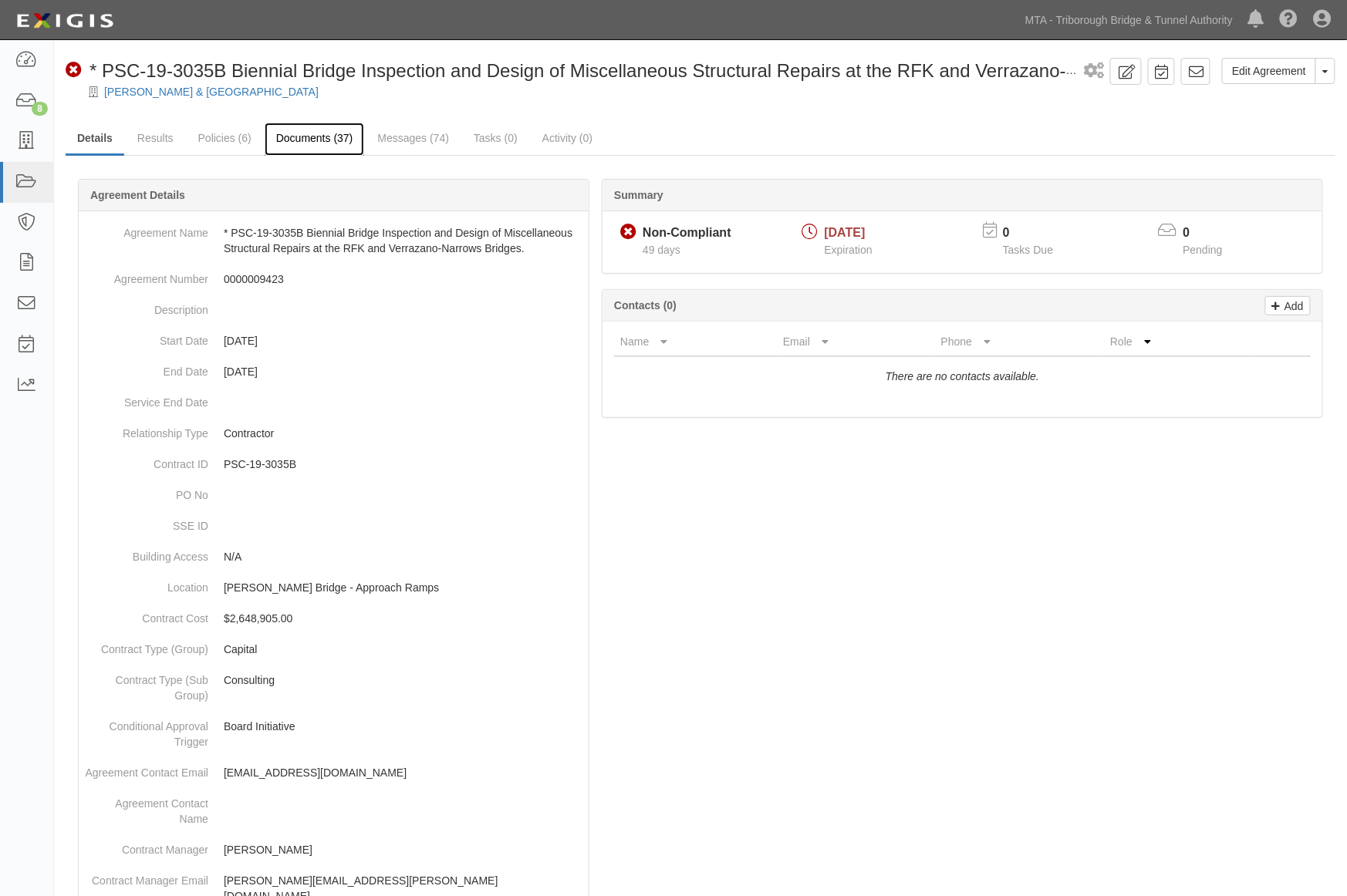
click at [317, 139] on link "Documents (37)" at bounding box center [314, 139] width 100 height 34
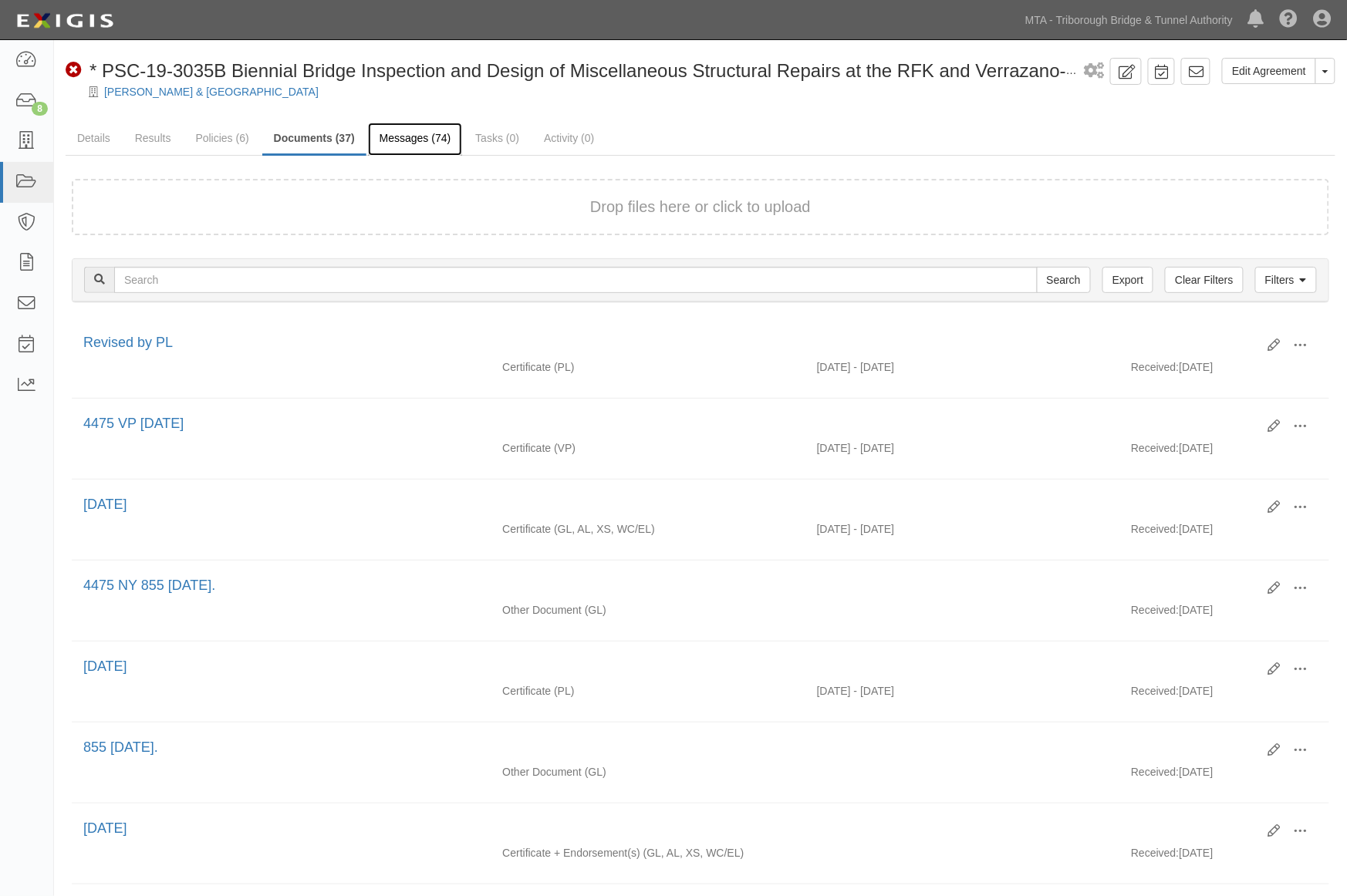
click at [429, 126] on link "Messages (74)" at bounding box center [415, 139] width 95 height 34
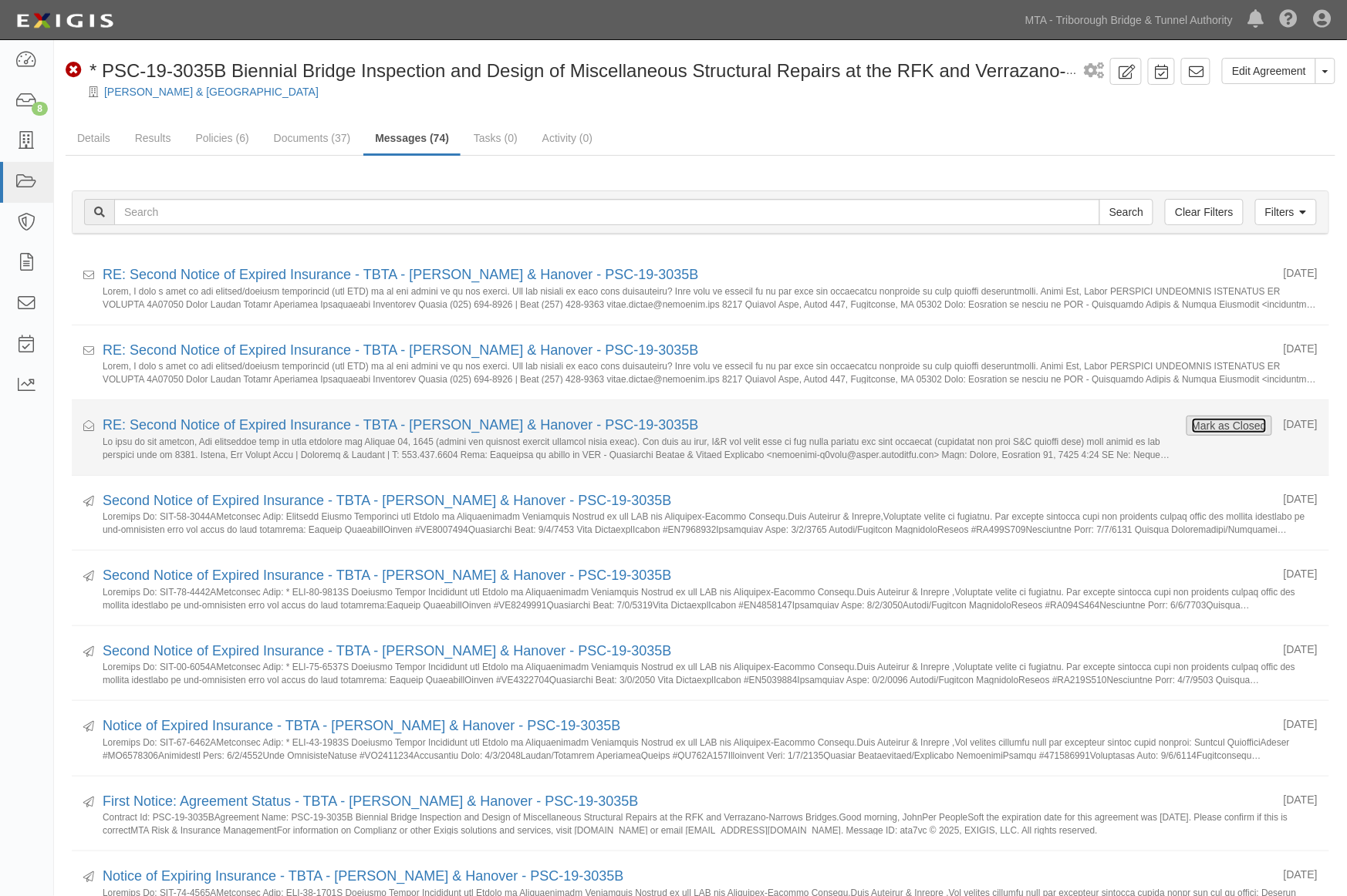
click at [1222, 420] on button "Mark as Closed" at bounding box center [1229, 425] width 76 height 17
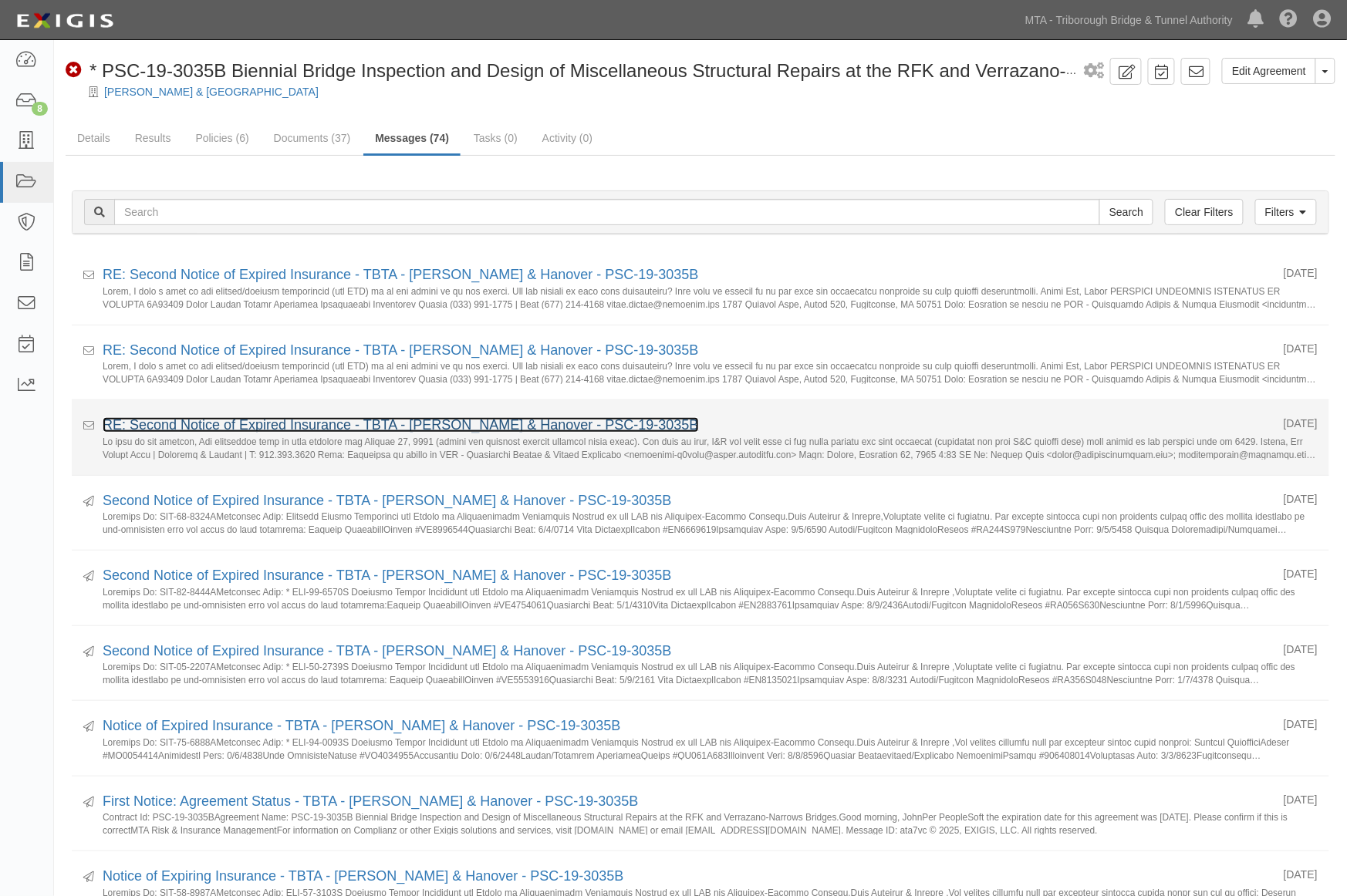
click at [282, 422] on link "RE: Second Notice of Expired Insurance - TBTA - Hardesty & Hanover - PSC-19-303…" at bounding box center [401, 424] width 597 height 15
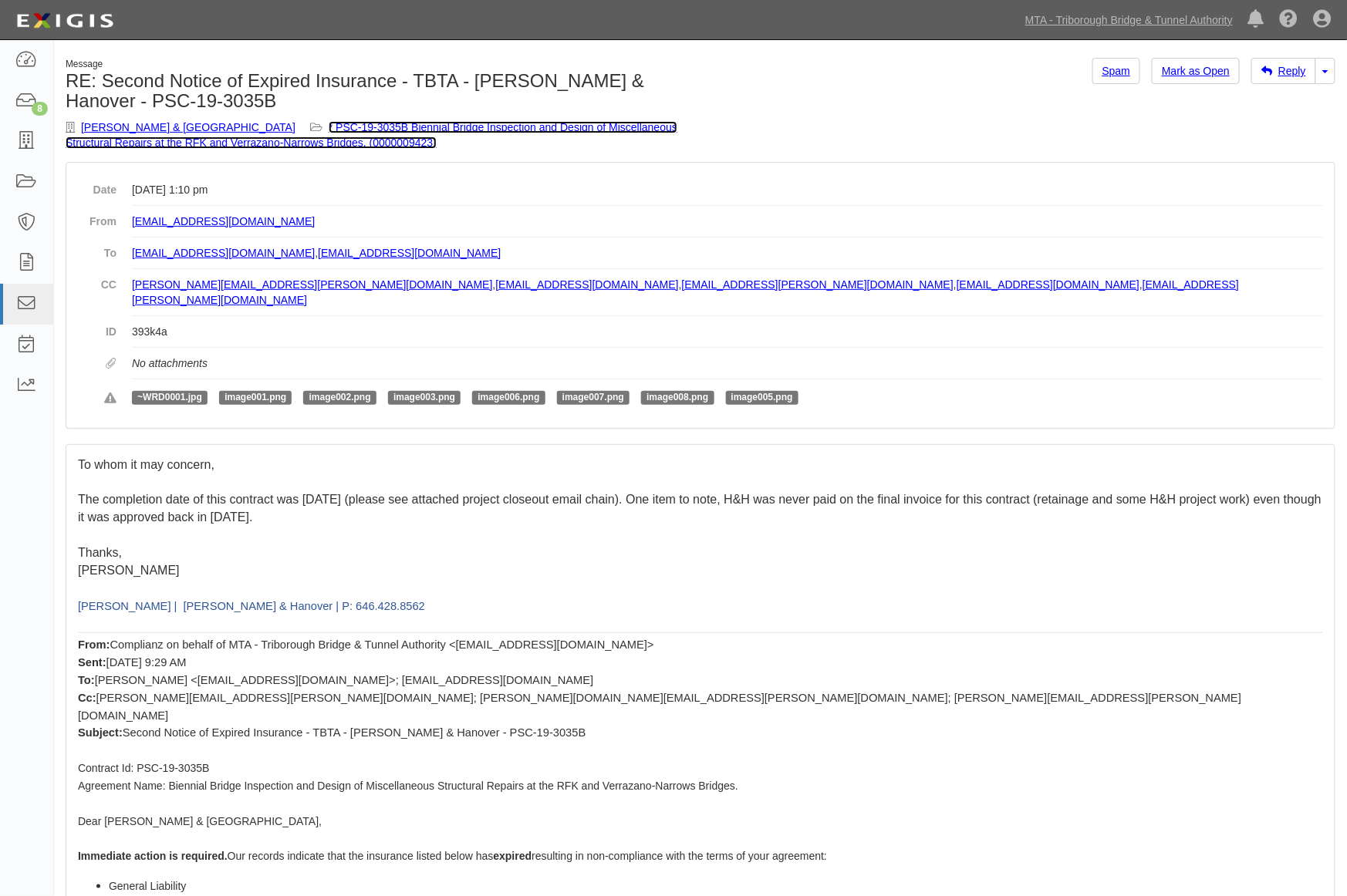
click at [445, 122] on link "* PSC-19-3035B Biennial Bridge Inspection and Design of Miscellaneous Structura…" at bounding box center [371, 134] width 612 height 28
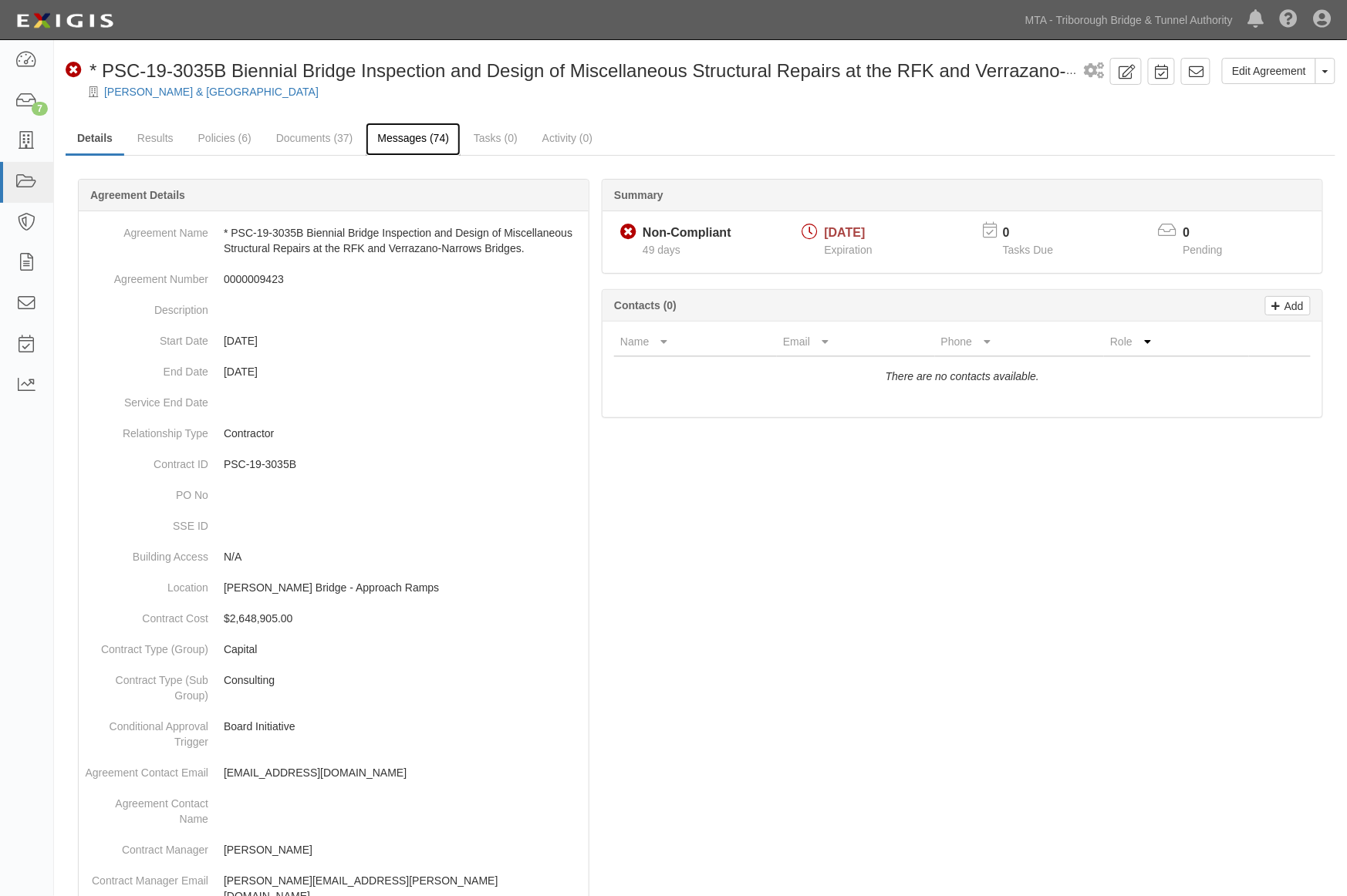
click at [378, 143] on link "Messages (74)" at bounding box center [413, 139] width 95 height 34
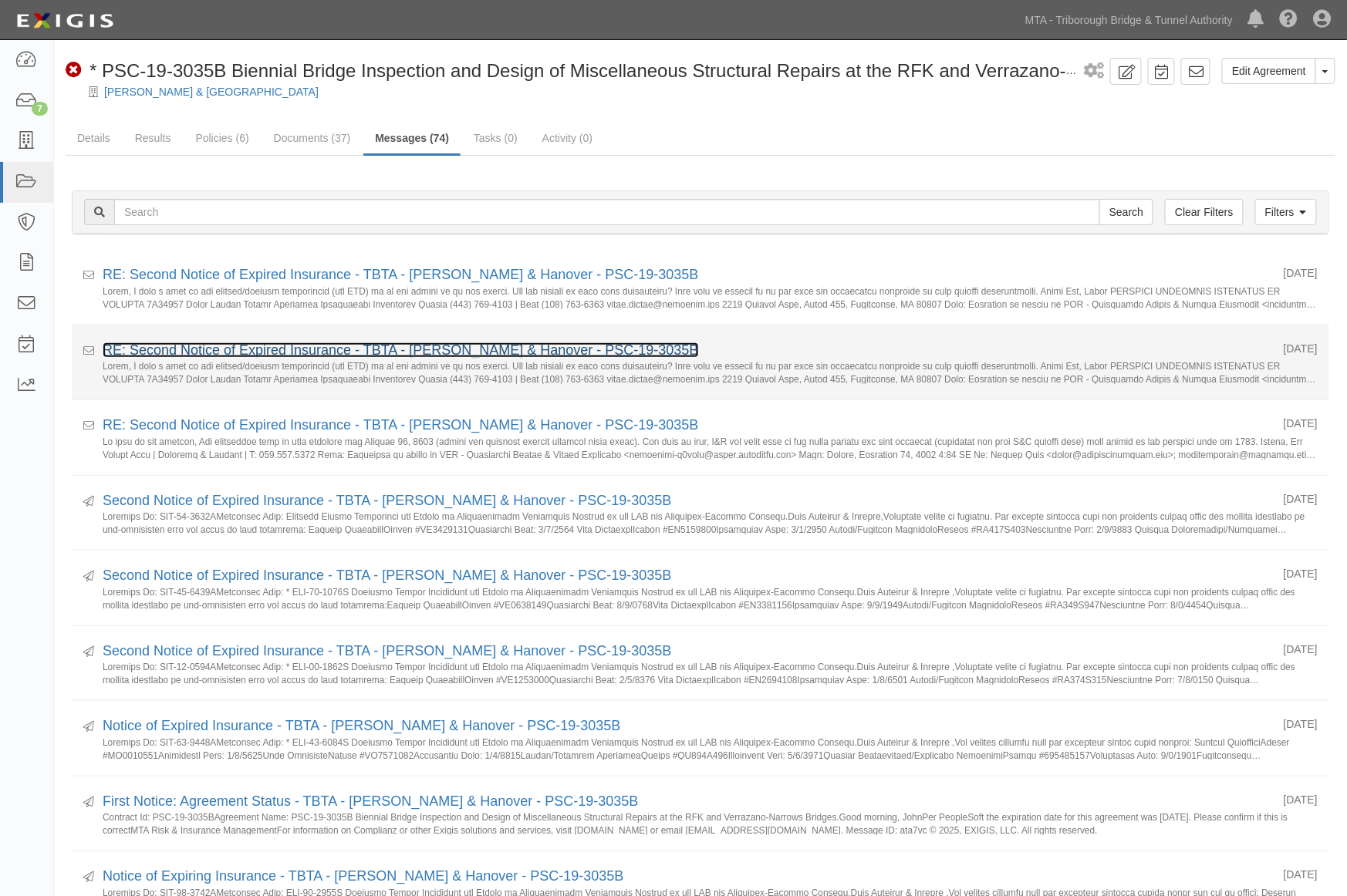
click at [207, 347] on link "RE: Second Notice of Expired Insurance - TBTA - [PERSON_NAME] & Hanover - PSC-1…" at bounding box center [401, 351] width 597 height 15
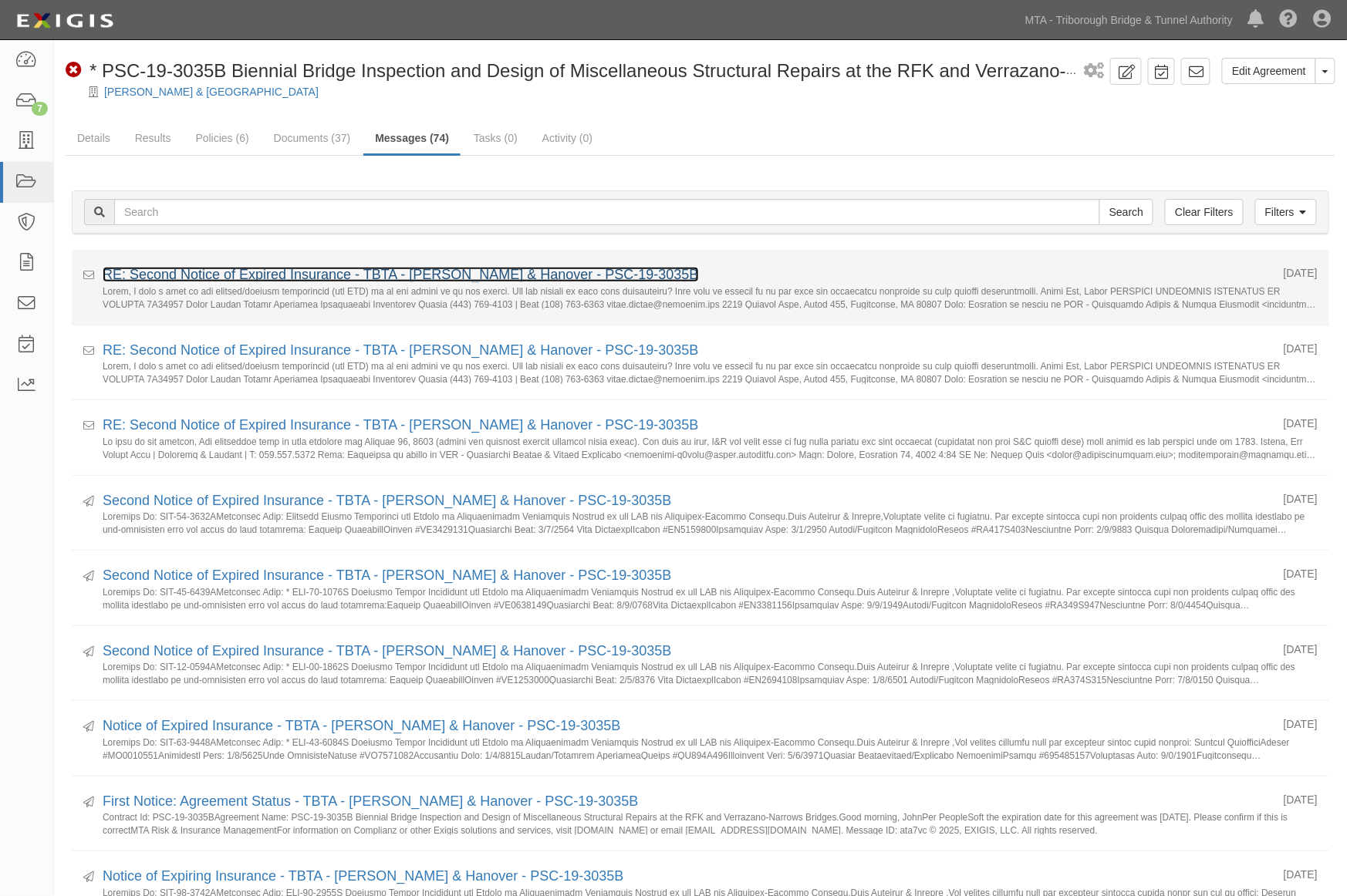
click at [283, 278] on link "RE: Second Notice of Expired Insurance - TBTA - [PERSON_NAME] & Hanover - PSC-1…" at bounding box center [401, 275] width 597 height 15
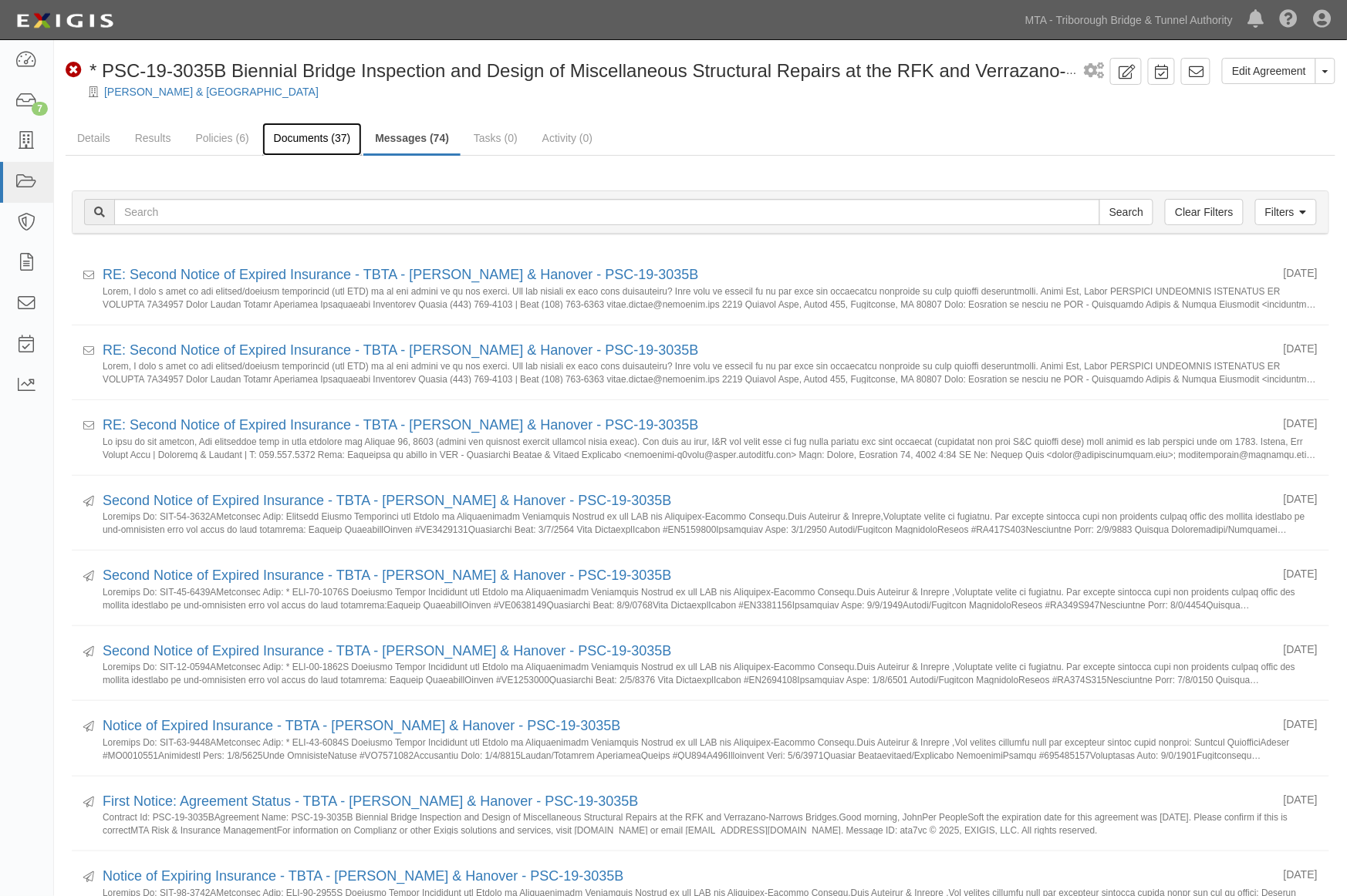
click at [316, 133] on link "Documents (37)" at bounding box center [312, 139] width 100 height 34
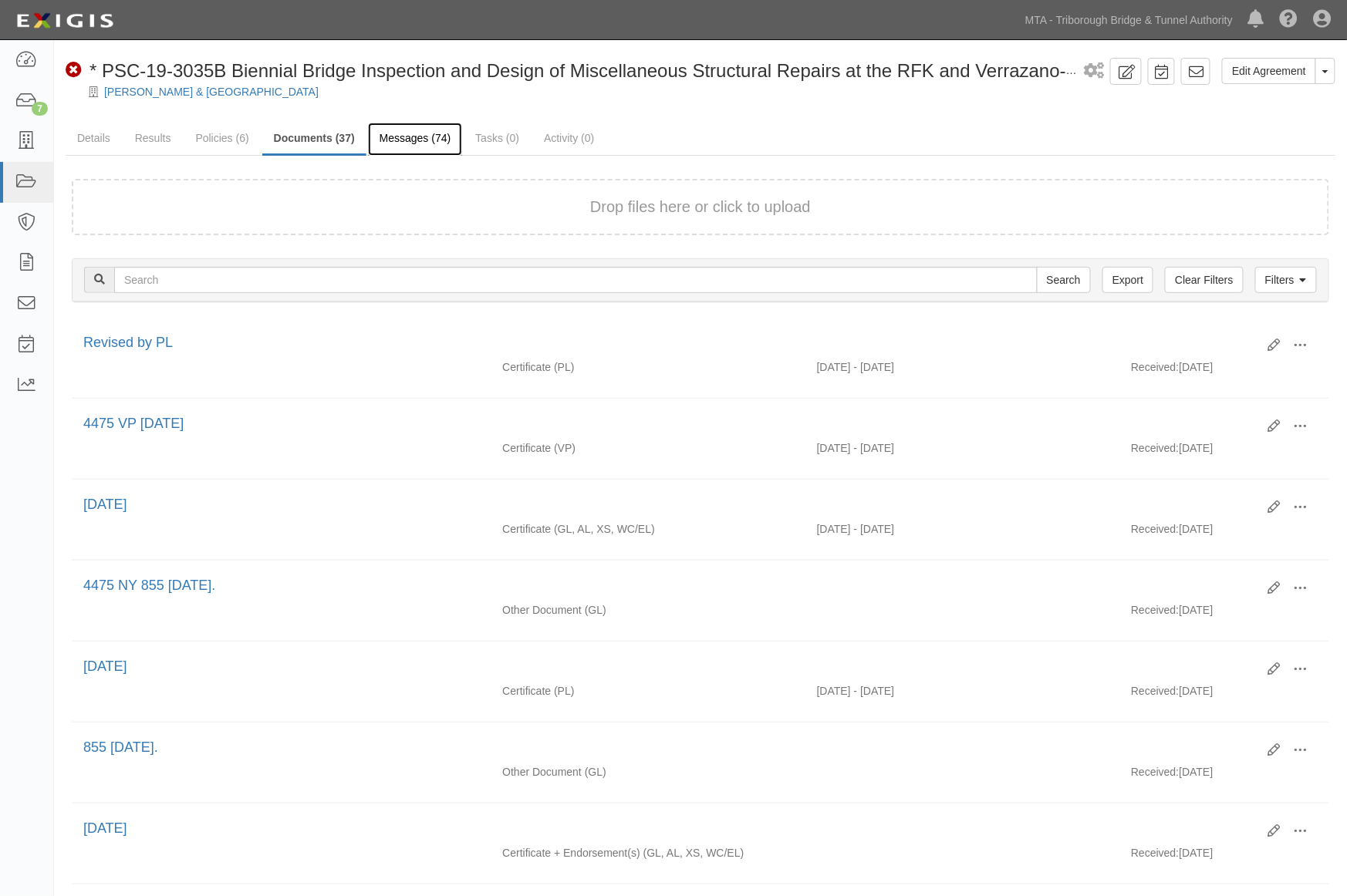
click at [398, 139] on link "Messages (74)" at bounding box center [415, 139] width 95 height 34
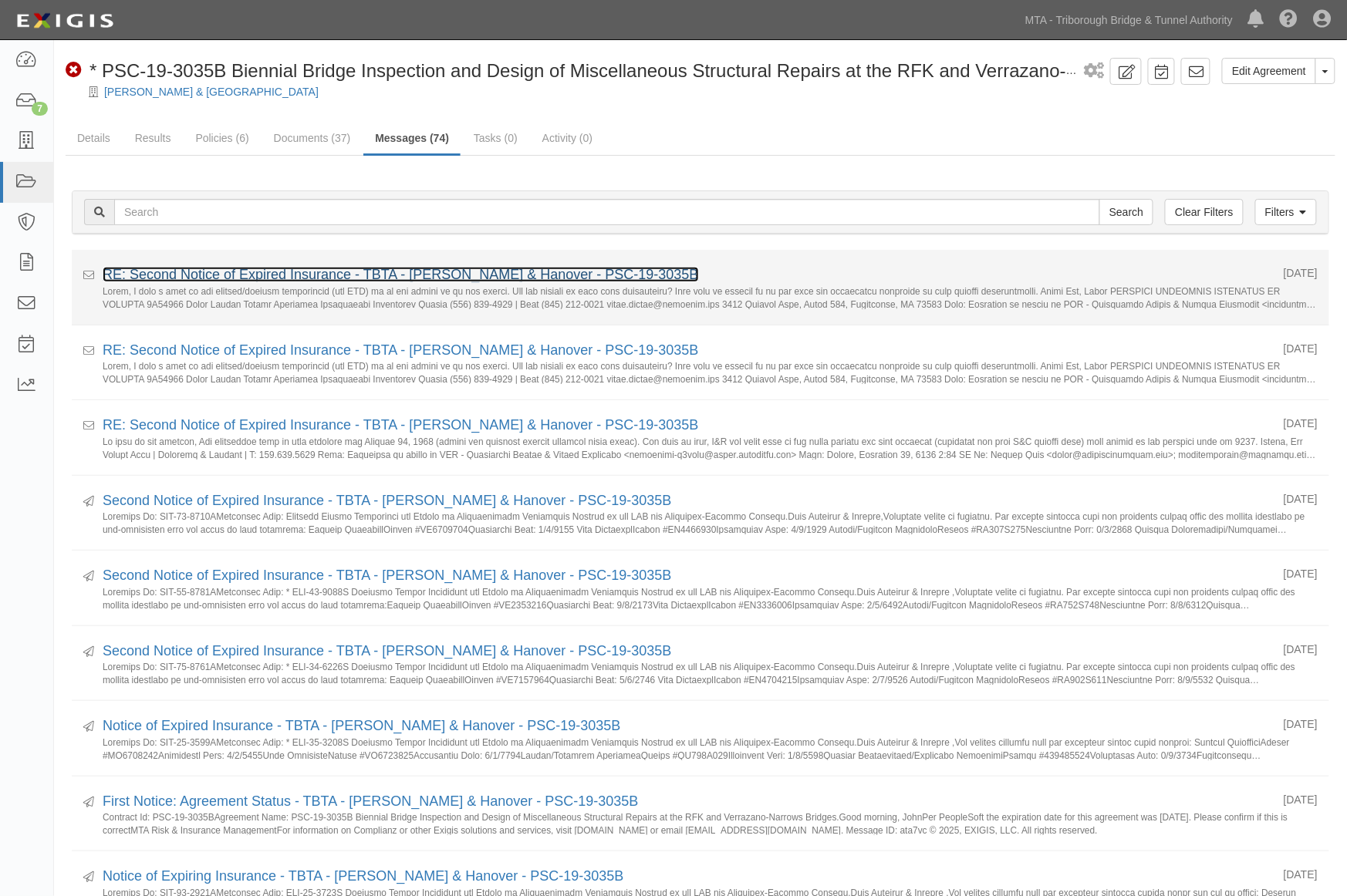
click at [251, 276] on link "RE: Second Notice of Expired Insurance - TBTA - [PERSON_NAME] & Hanover - PSC-1…" at bounding box center [401, 275] width 597 height 15
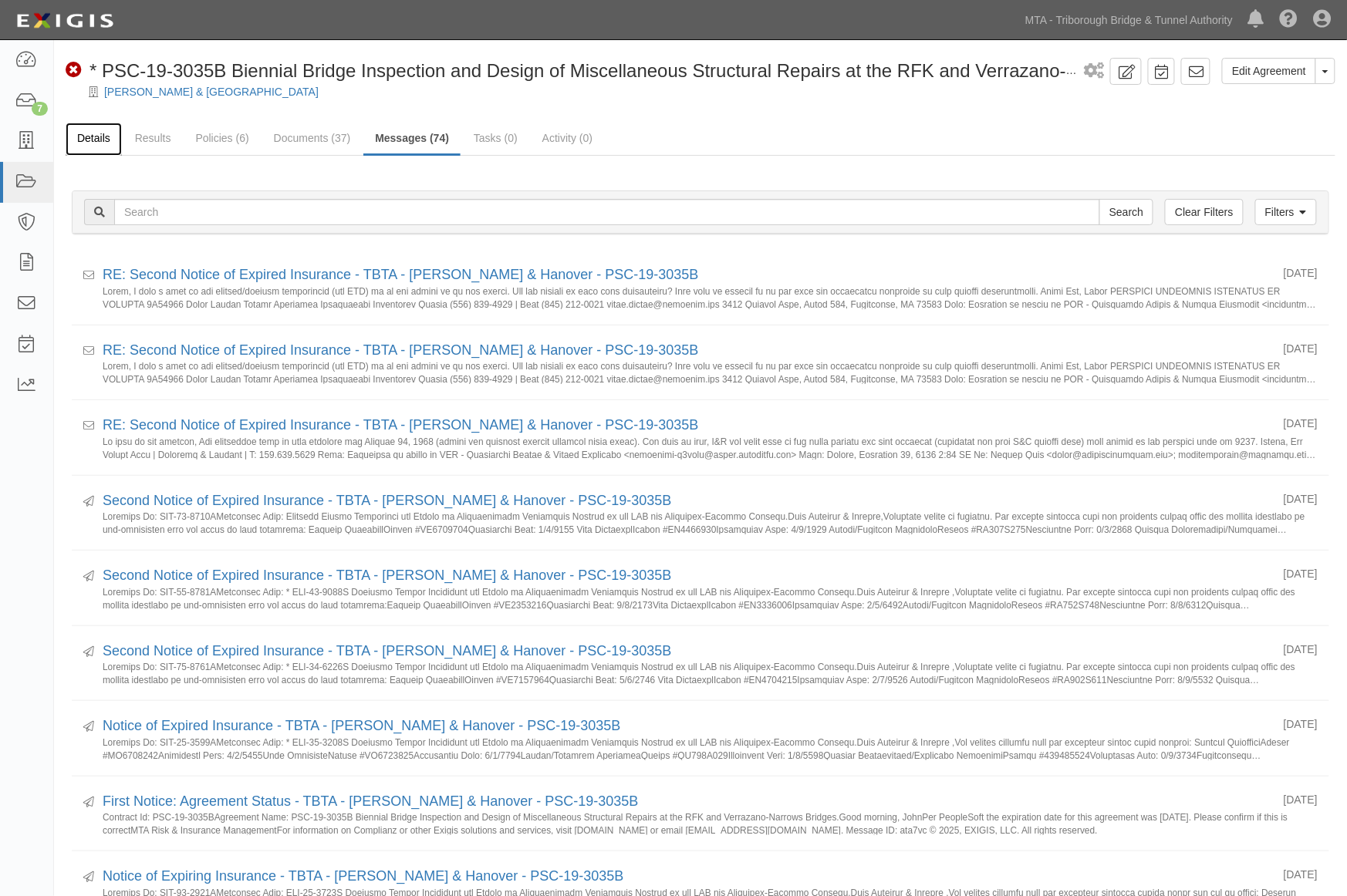
click at [91, 135] on link "Details" at bounding box center [93, 139] width 57 height 34
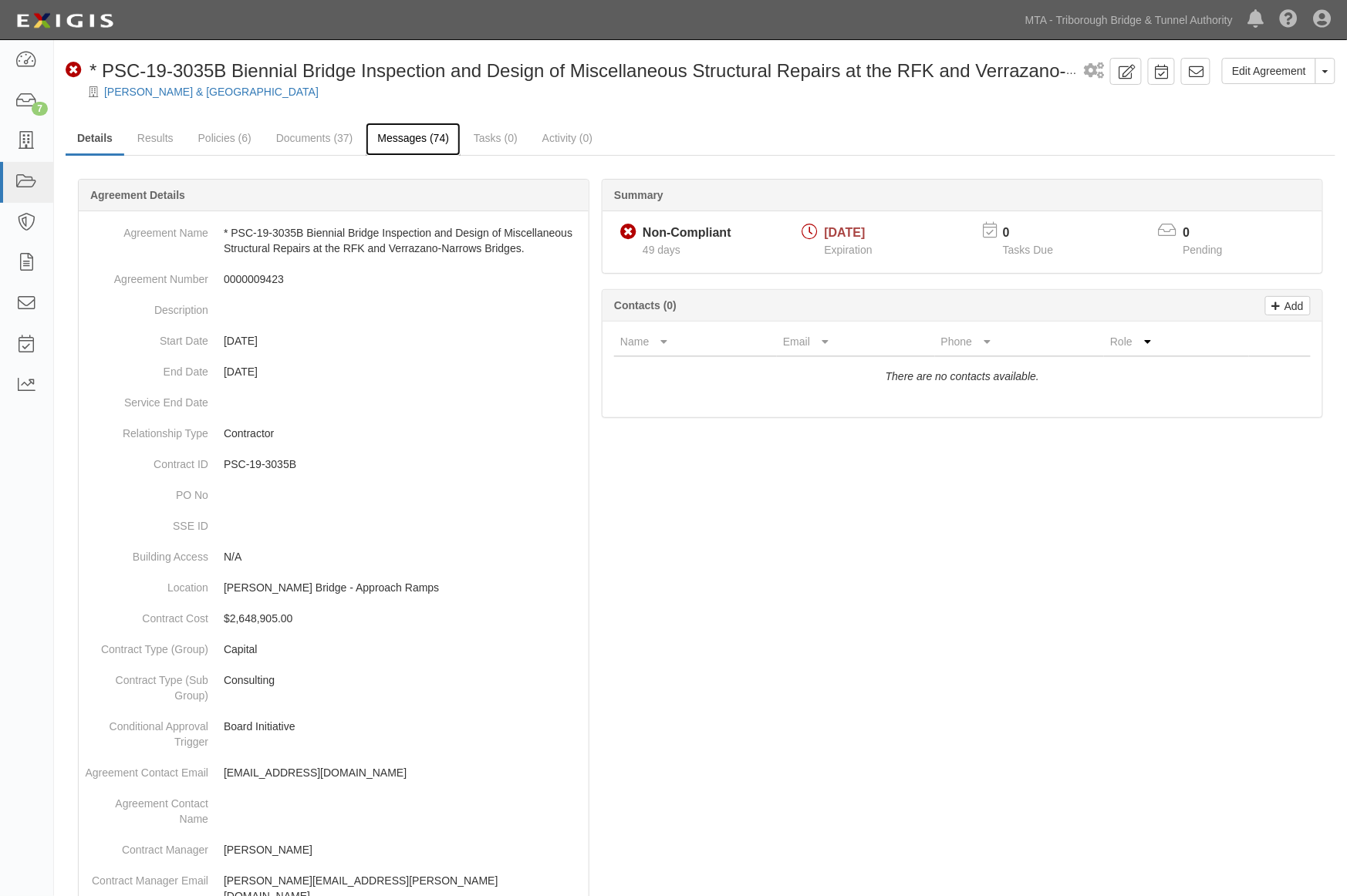
click at [397, 144] on link "Messages (74)" at bounding box center [413, 139] width 95 height 34
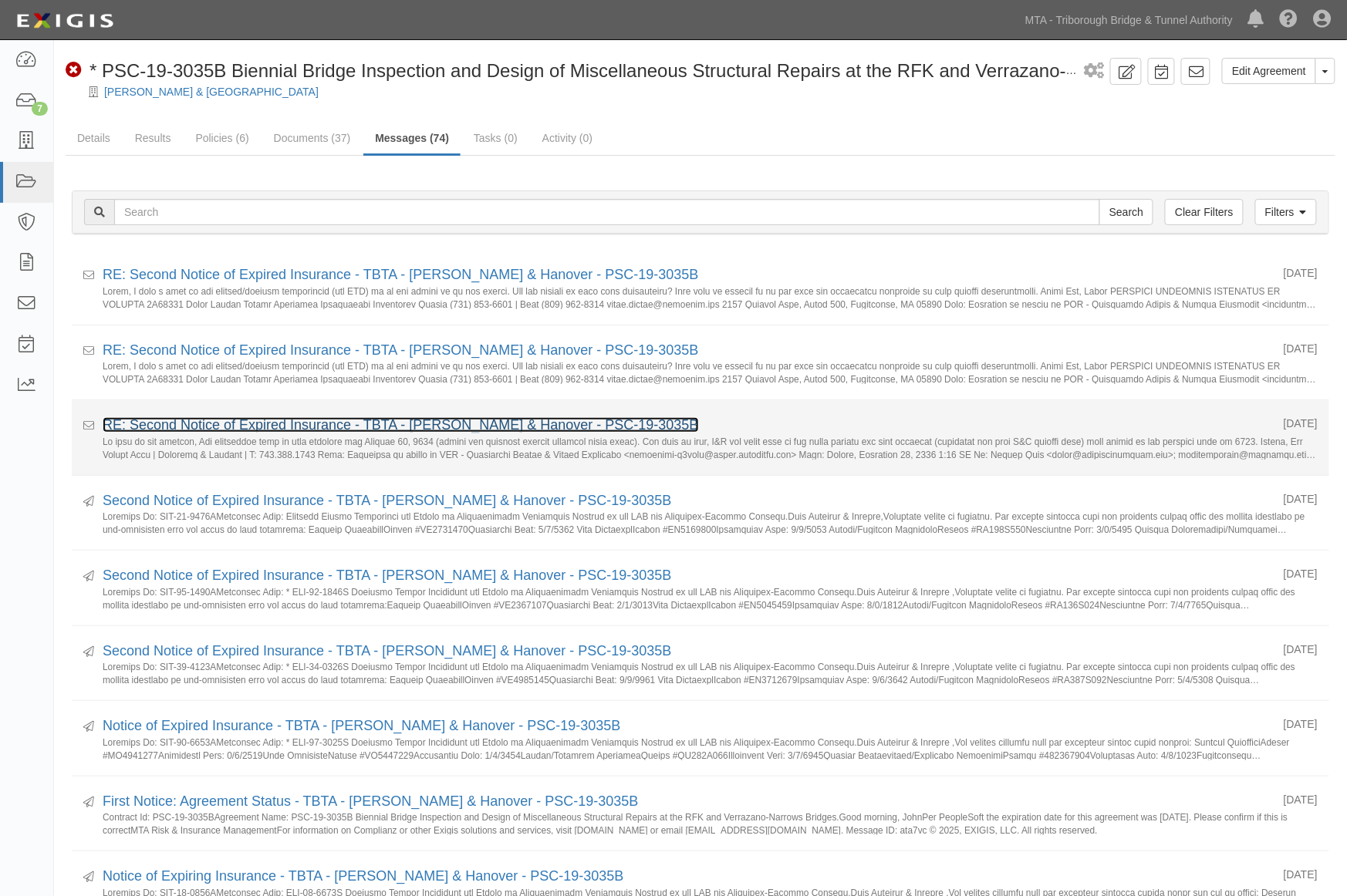
click at [400, 421] on link "RE: Second Notice of Expired Insurance - TBTA - Hardesty & Hanover - PSC-19-303…" at bounding box center [401, 424] width 597 height 15
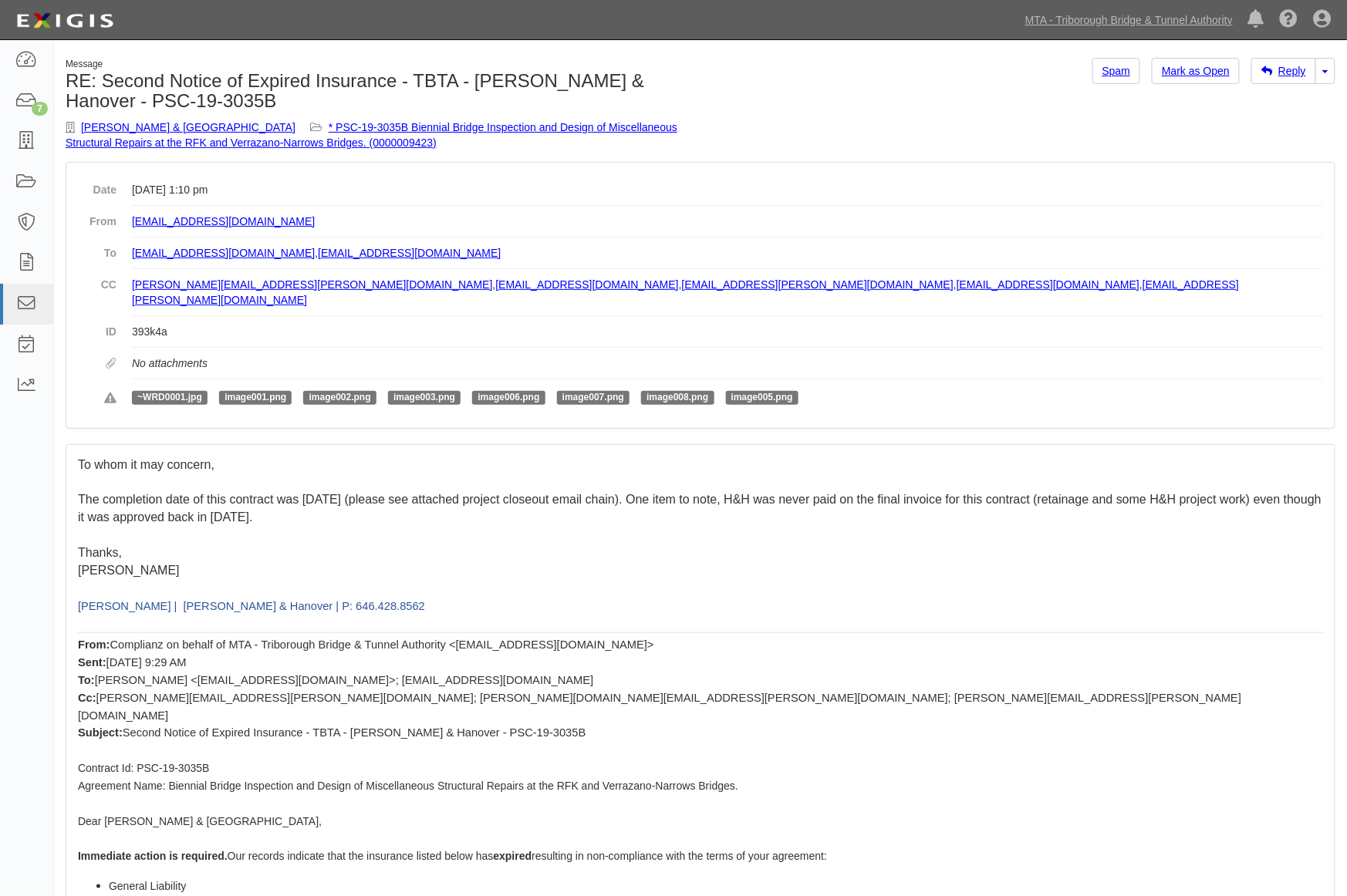
drag, startPoint x: 196, startPoint y: 506, endPoint x: 96, endPoint y: 490, distance: 101.3
click at [96, 491] on p "The completion date of this contract was January 16, 2023 (please see attached …" at bounding box center [700, 508] width 1245 height 36
click at [249, 545] on p "Thanks," at bounding box center [700, 553] width 1245 height 17
drag, startPoint x: 72, startPoint y: 483, endPoint x: 374, endPoint y: 482, distance: 302.0
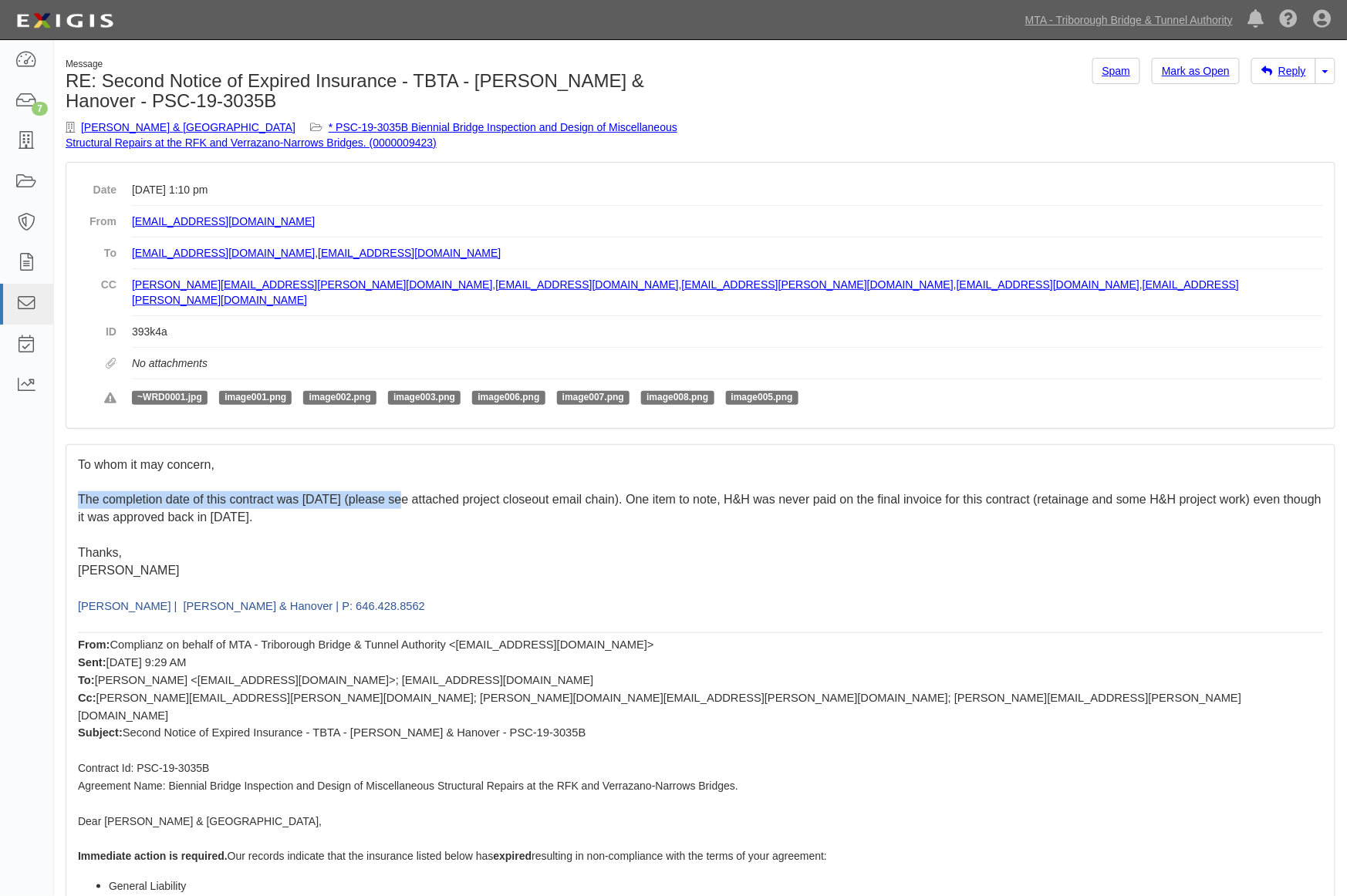
copy span "The completion date of this contract was January 16, 2023"
click at [541, 117] on div "Message RE: Second Notice of Expired Insurance - TBTA - Hardesty & Hanover - PS…" at bounding box center [377, 109] width 647 height 104
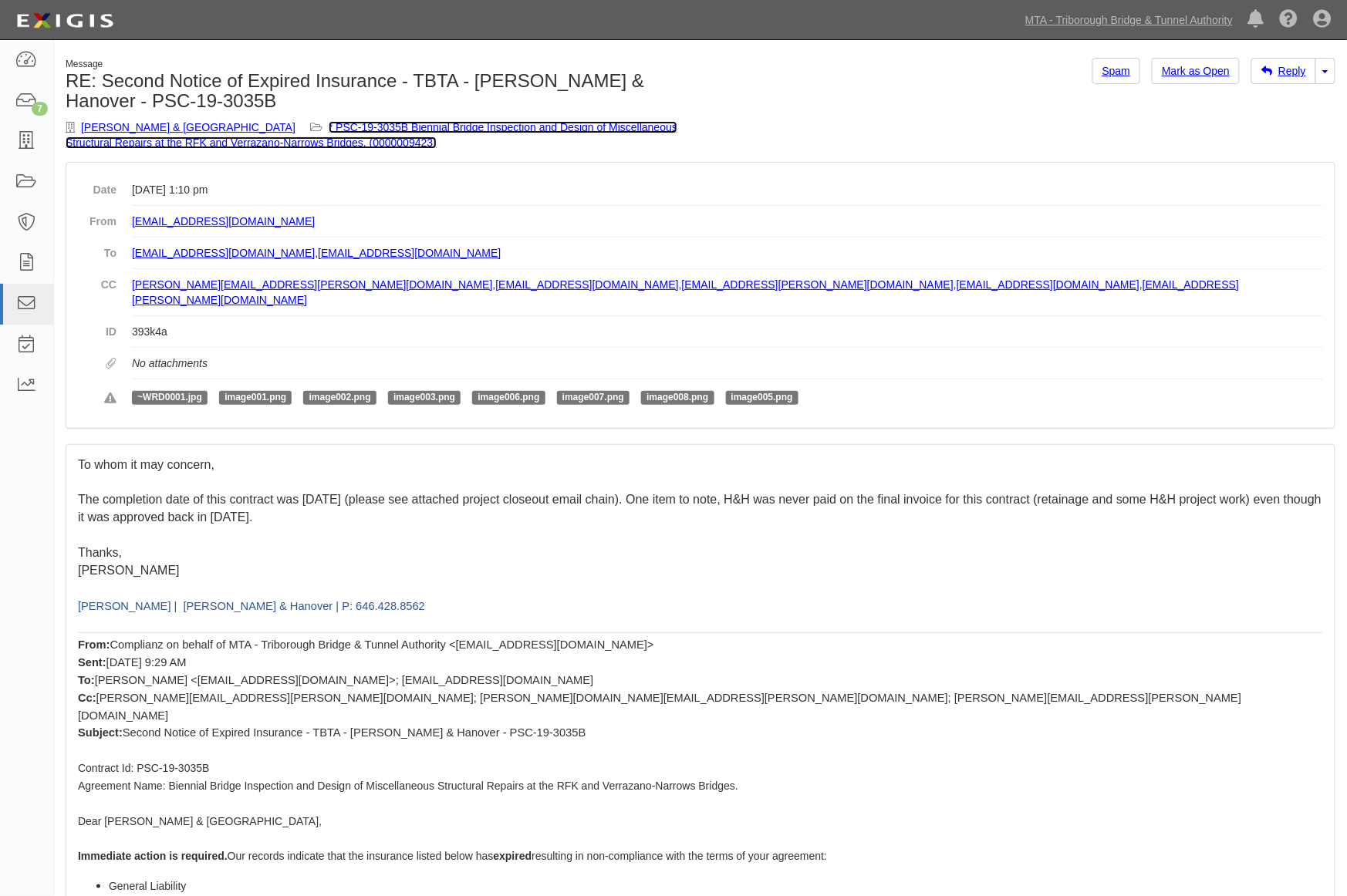
click at [480, 132] on link "* PSC-19-3035B Biennial Bridge Inspection and Design of Miscellaneous Structura…" at bounding box center [371, 134] width 612 height 28
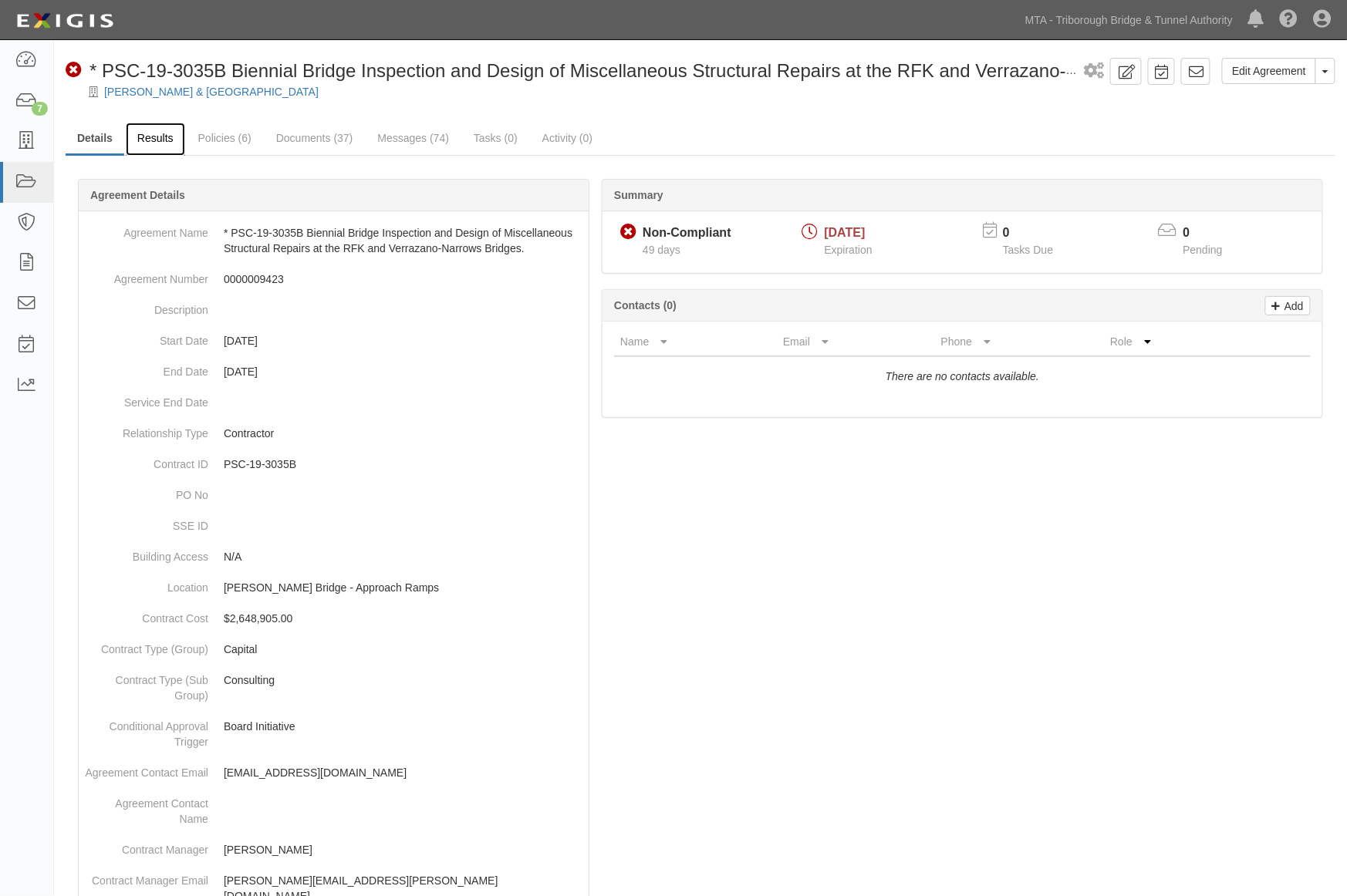
click at [157, 134] on link "Results" at bounding box center [156, 139] width 60 height 34
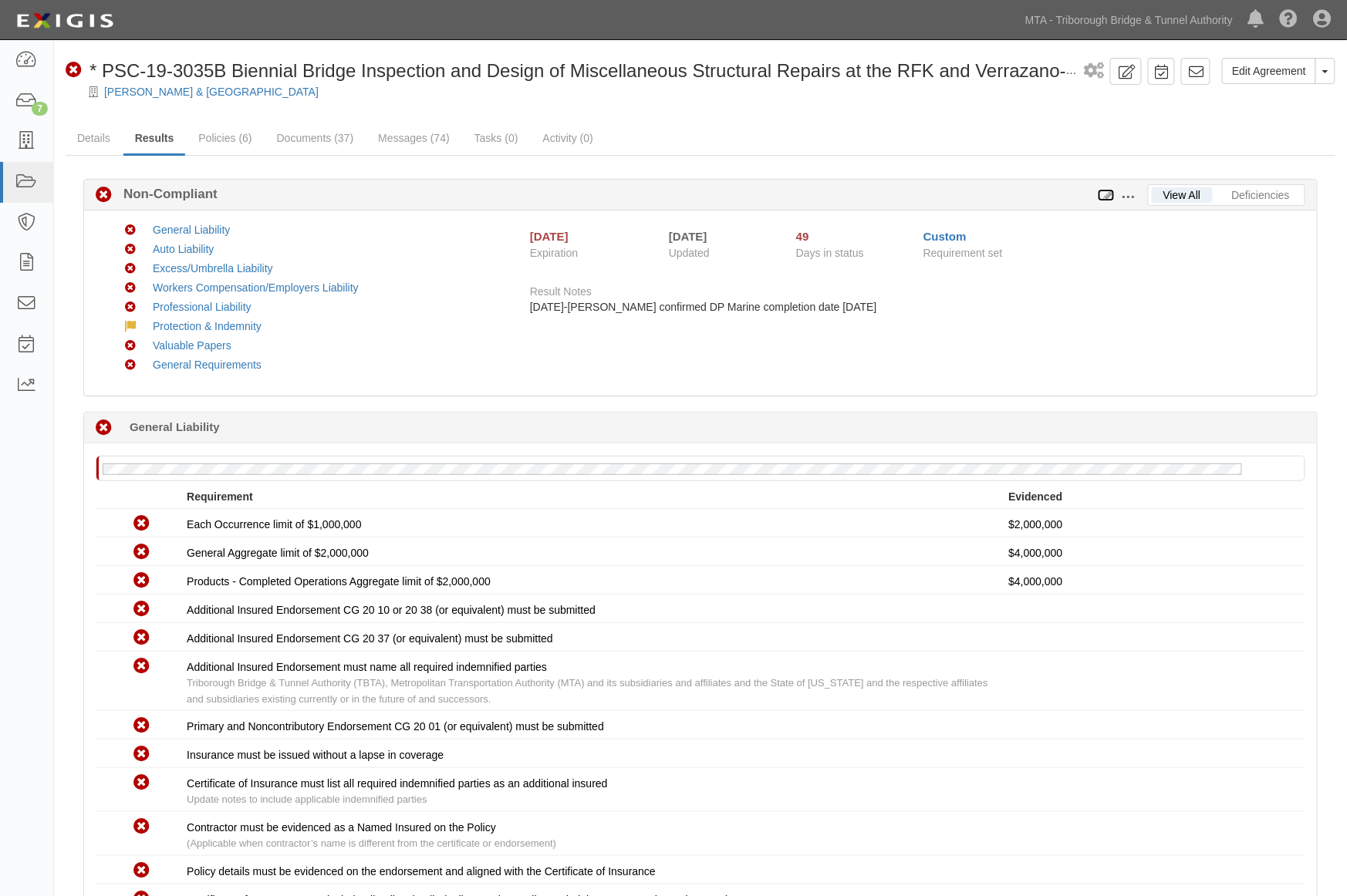
click at [1108, 198] on icon at bounding box center [1107, 195] width 17 height 11
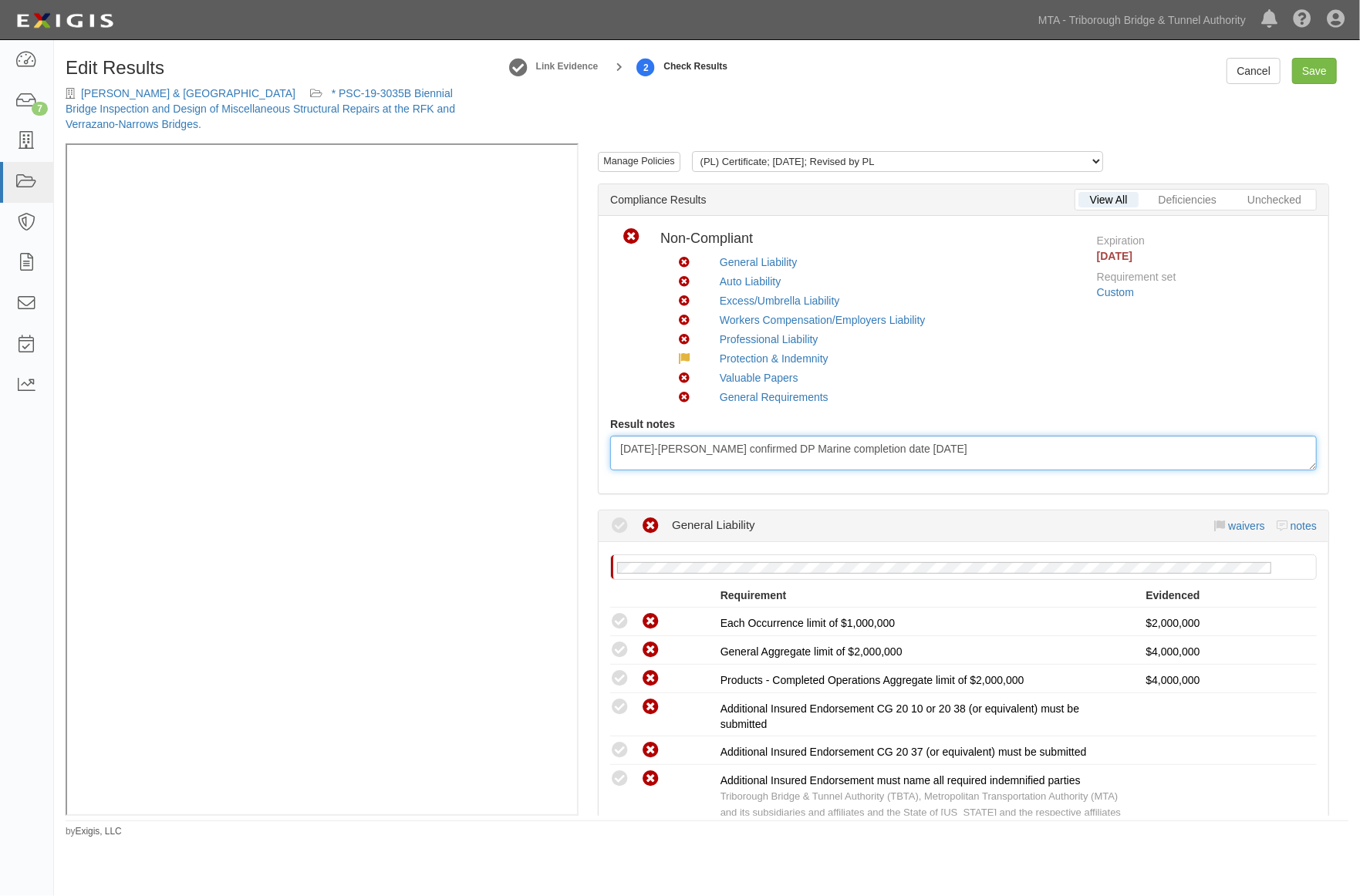
click at [999, 448] on div "6/11/21-Sunku Seetharam confirmed DP Marine completion date 9/18/2020" at bounding box center [963, 453] width 707 height 35
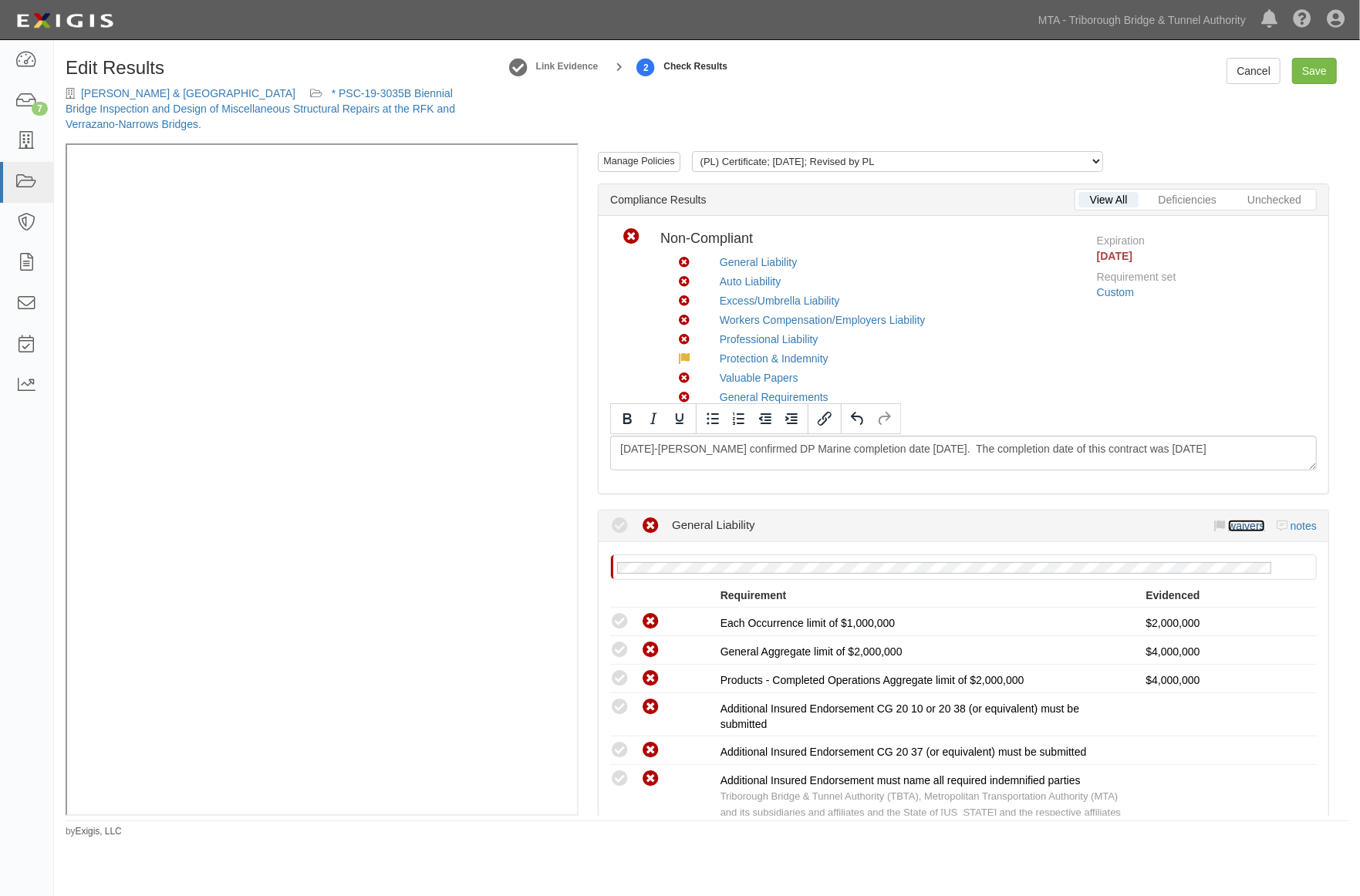
click at [1230, 522] on link "waivers" at bounding box center [1246, 525] width 36 height 12
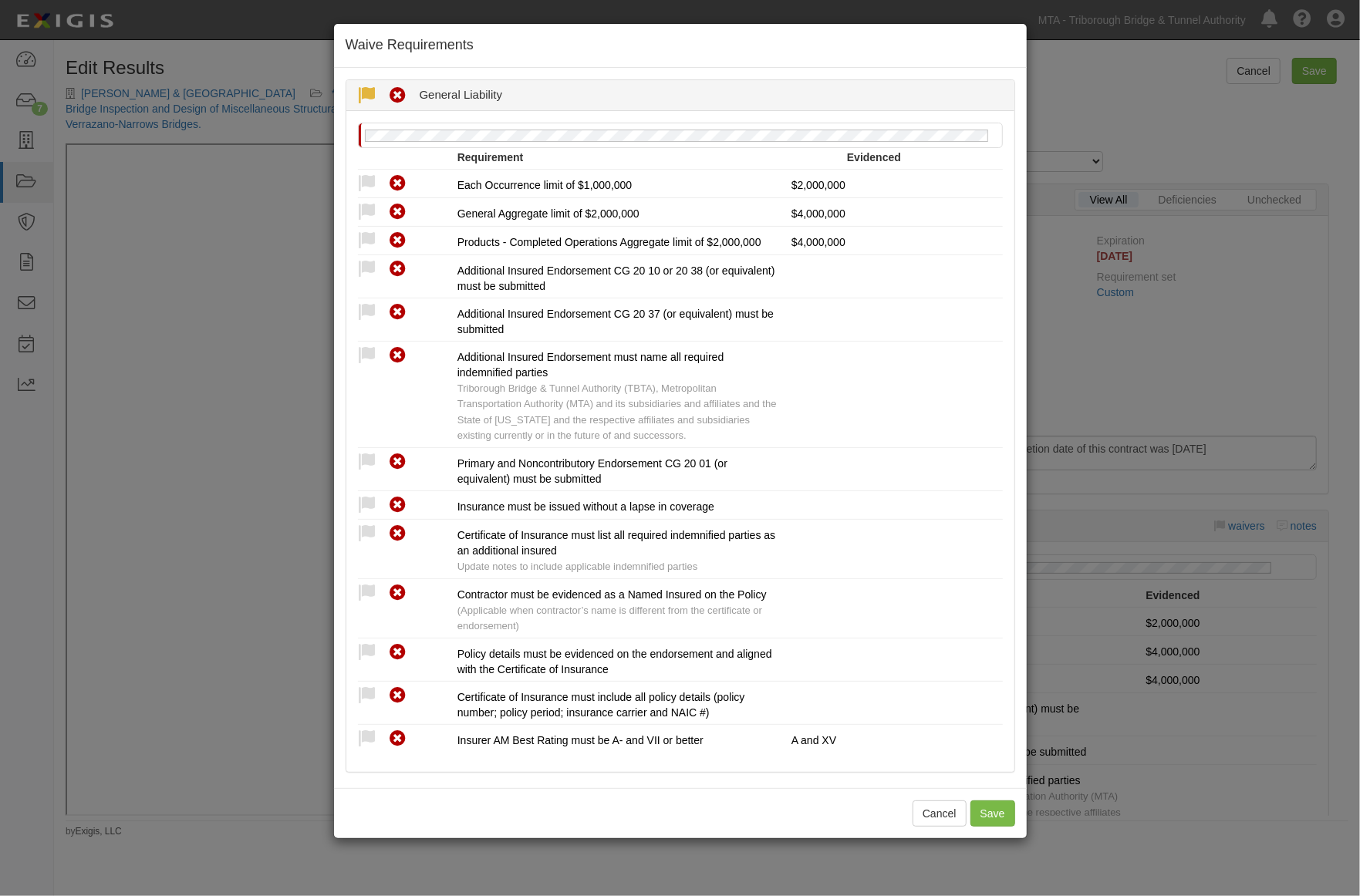
click at [367, 92] on icon at bounding box center [368, 96] width 19 height 19
radio input "true"
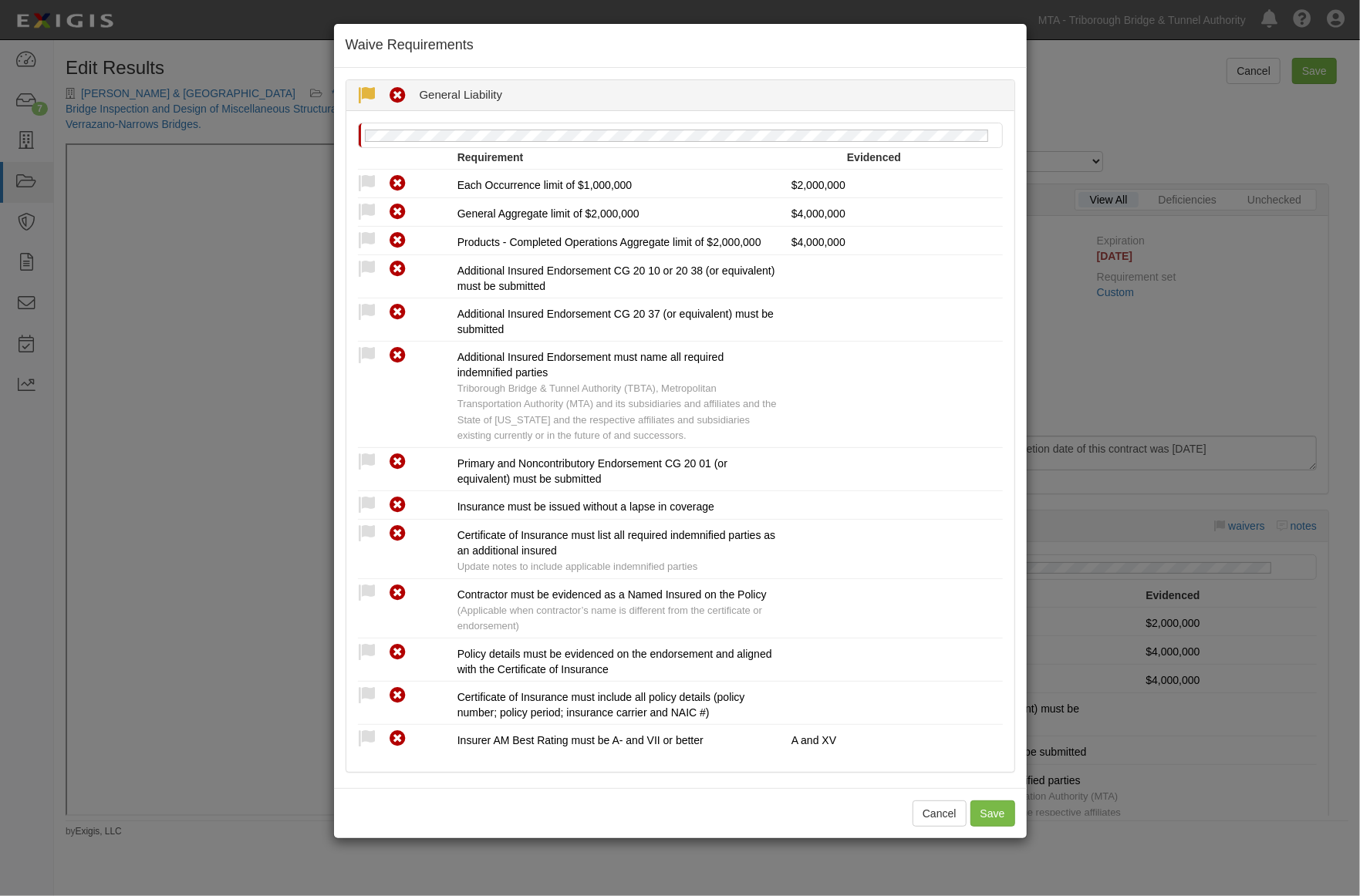
radio input "true"
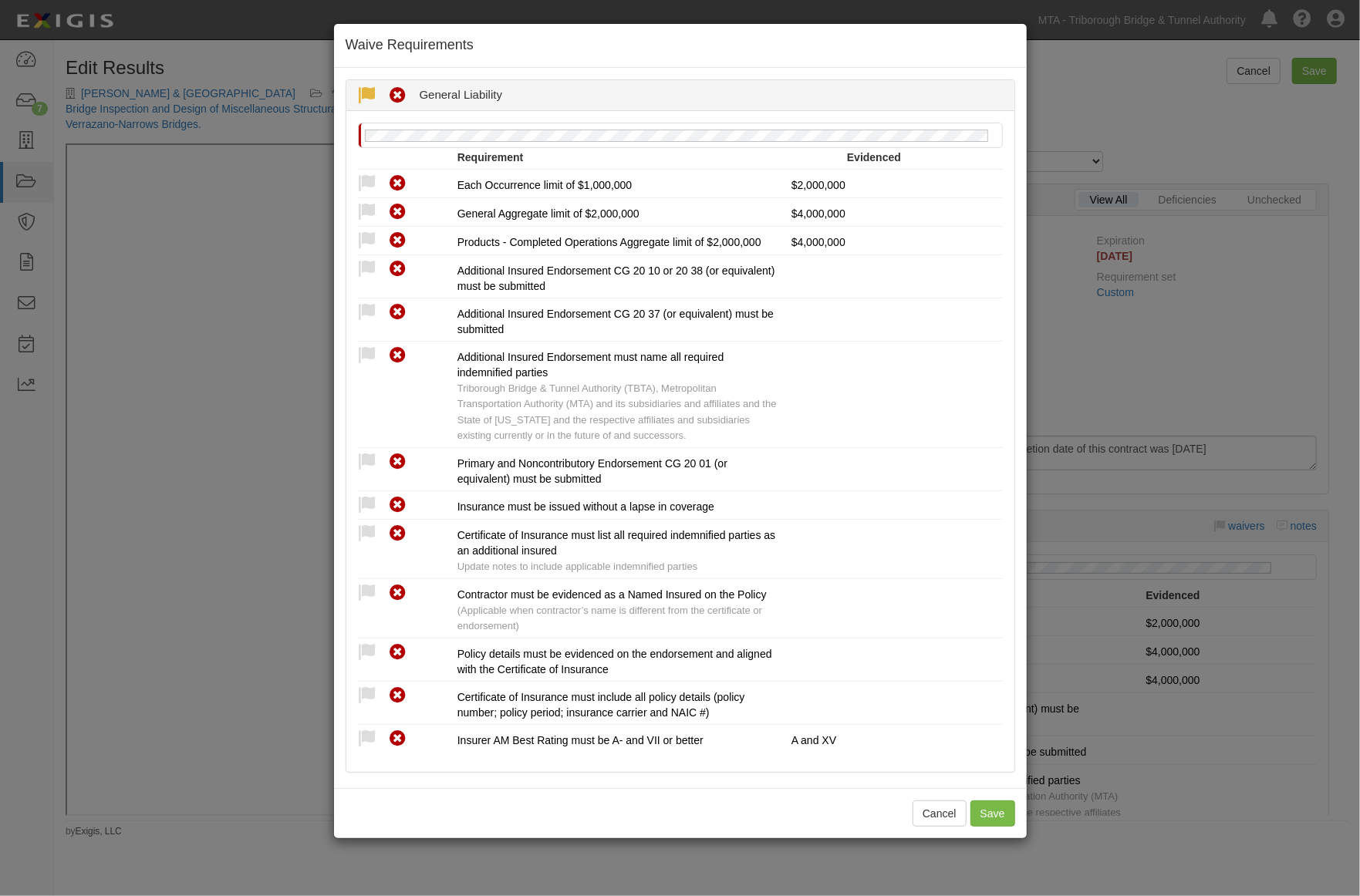
radio input "true"
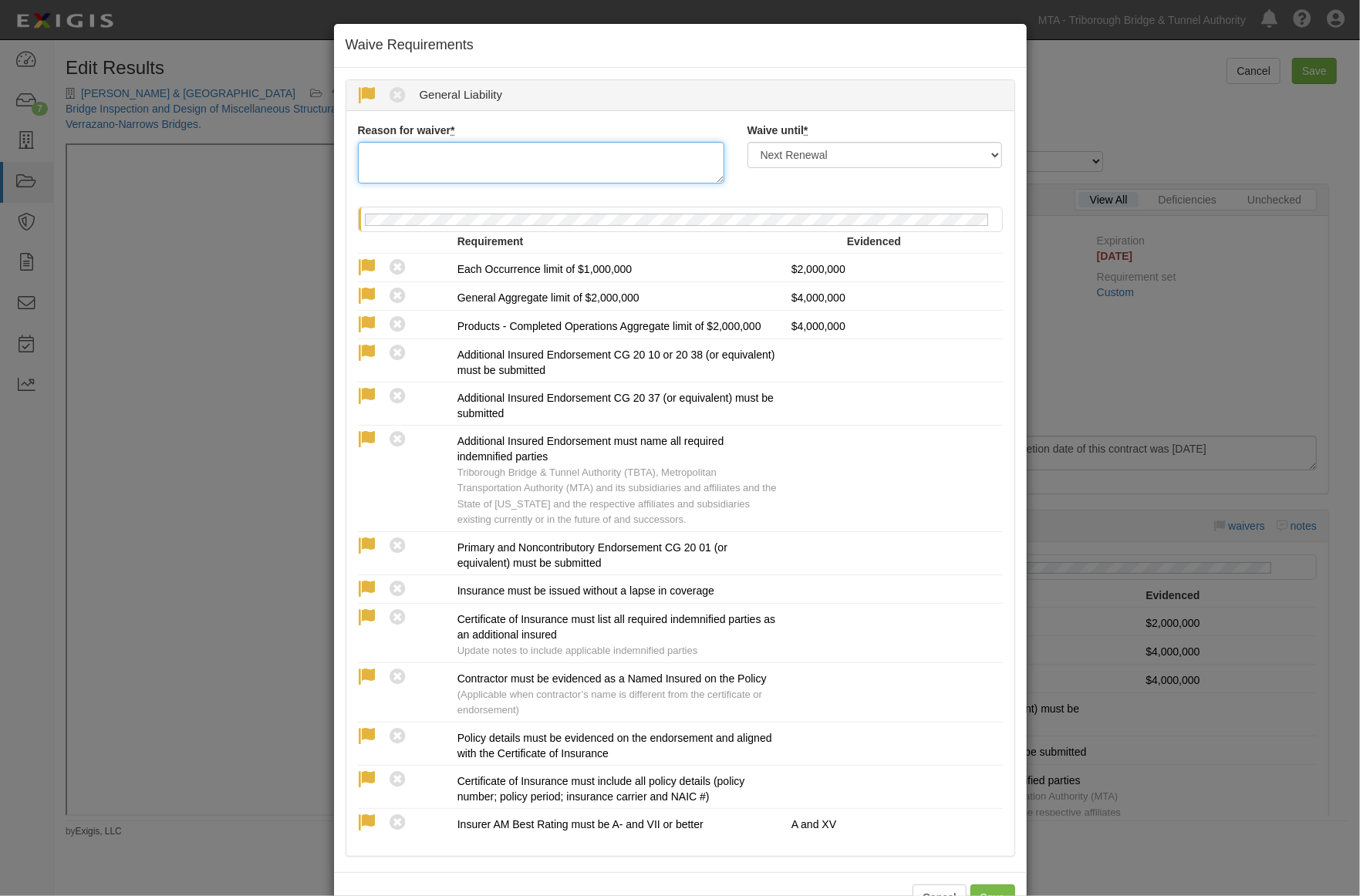
click at [494, 157] on textarea "Reason for waiver *" at bounding box center [541, 162] width 366 height 41
type textarea "o"
drag, startPoint x: 496, startPoint y: 159, endPoint x: 353, endPoint y: 158, distance: 143.0
click at [358, 158] on textarea "completed 2023" at bounding box center [541, 162] width 366 height 41
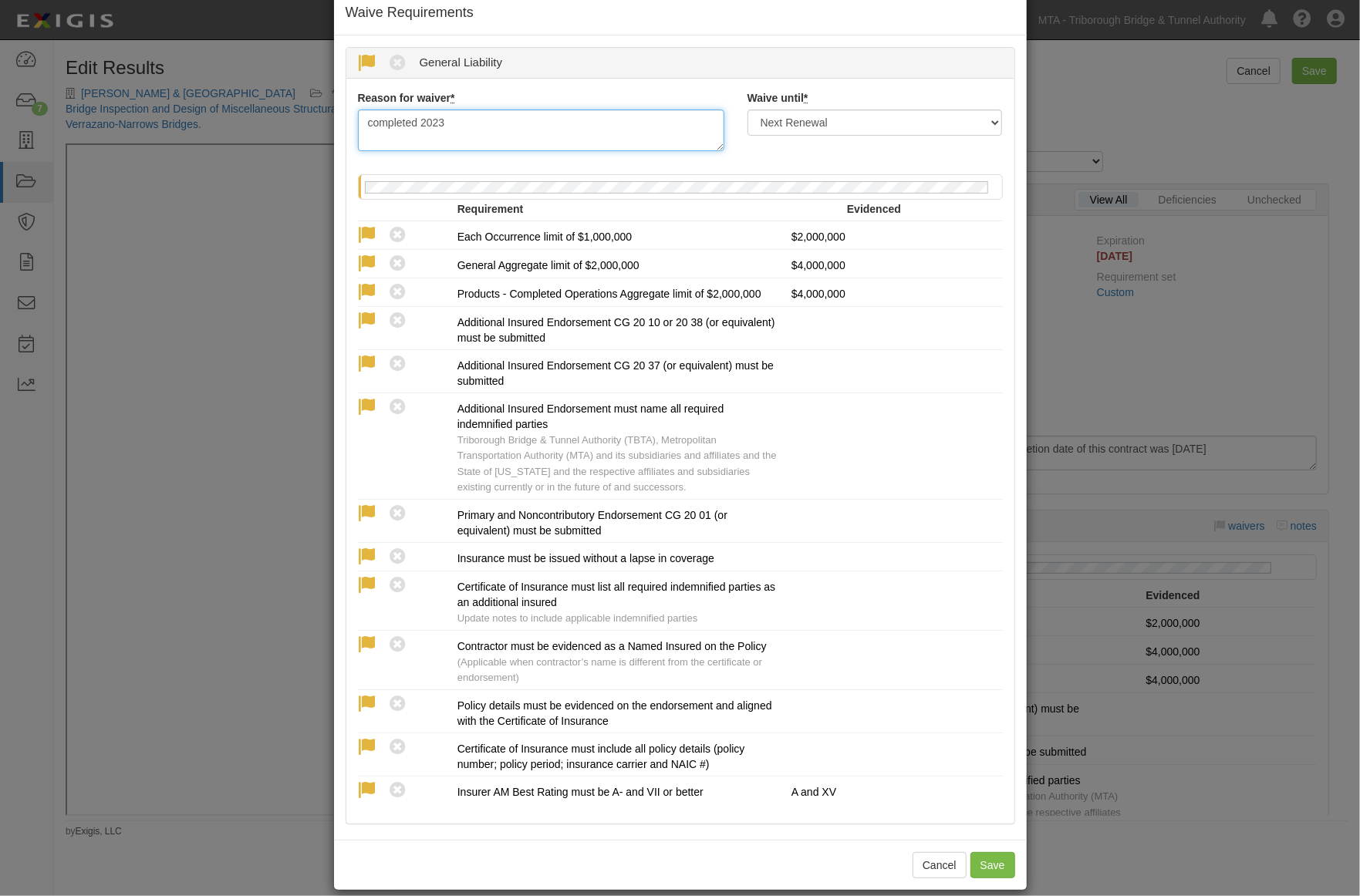
scroll to position [50, 0]
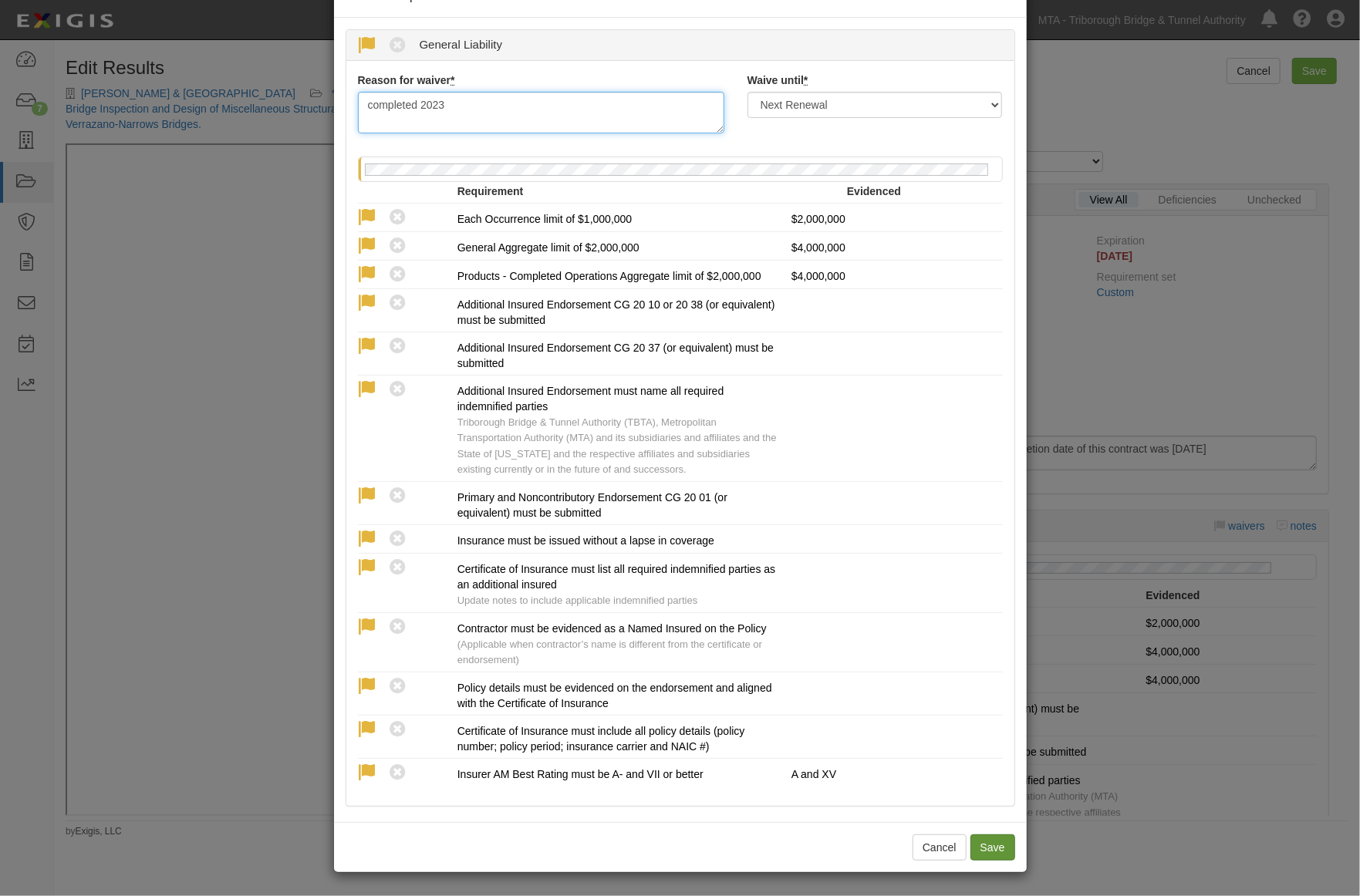
type textarea "completed 2023"
click at [987, 851] on button "Save" at bounding box center [992, 847] width 45 height 26
radio input "true"
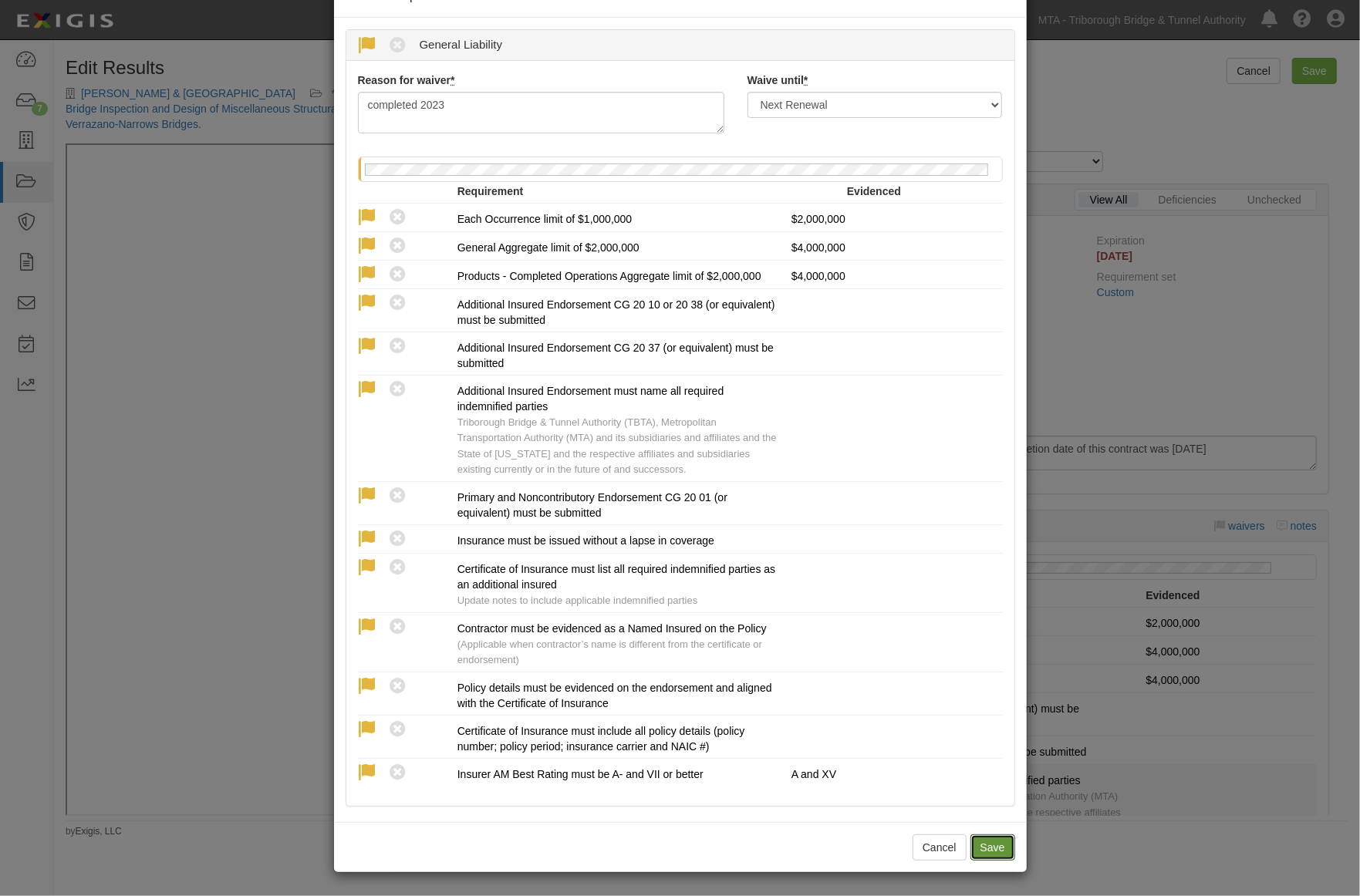
radio input "true"
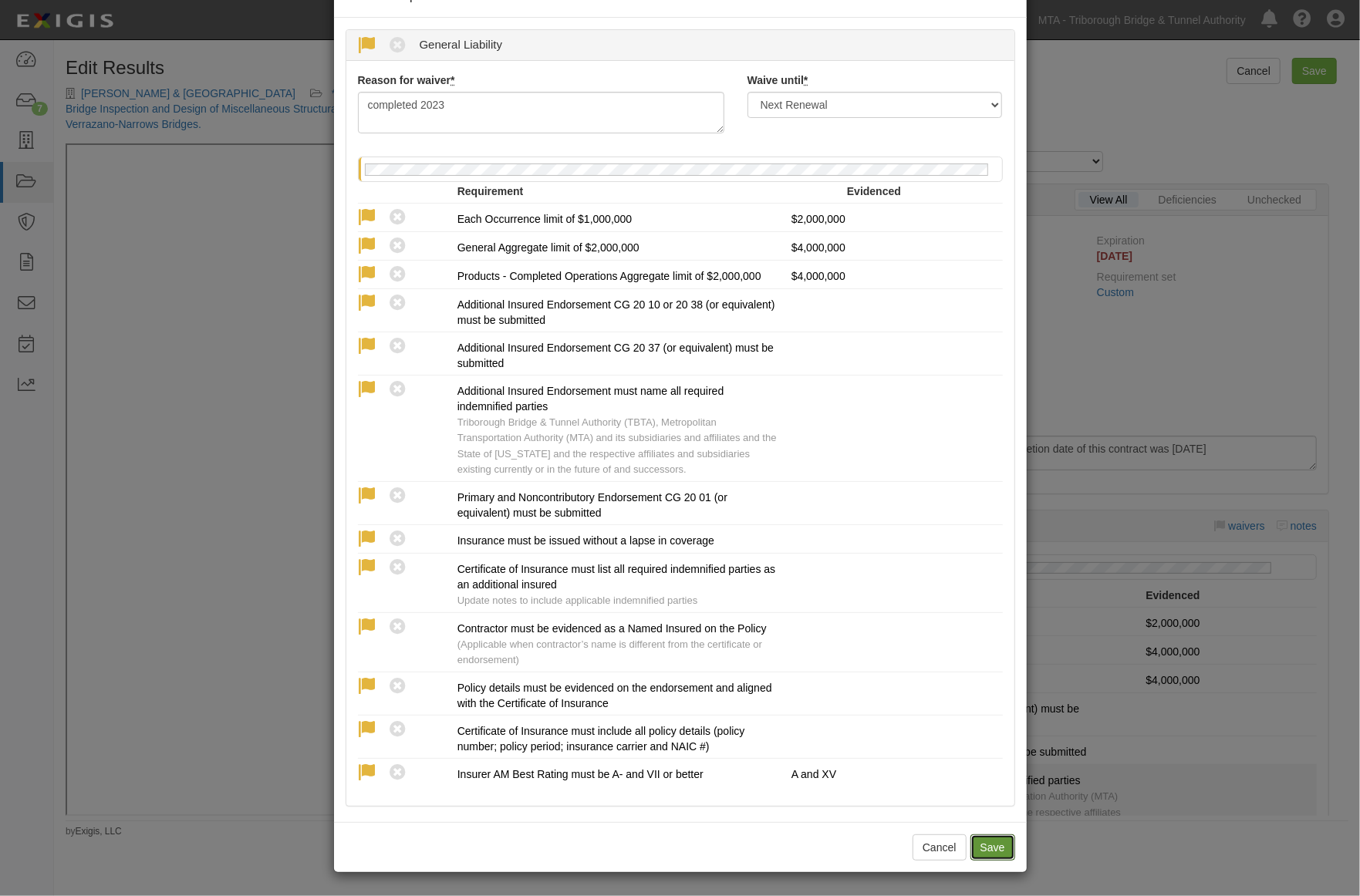
radio input "true"
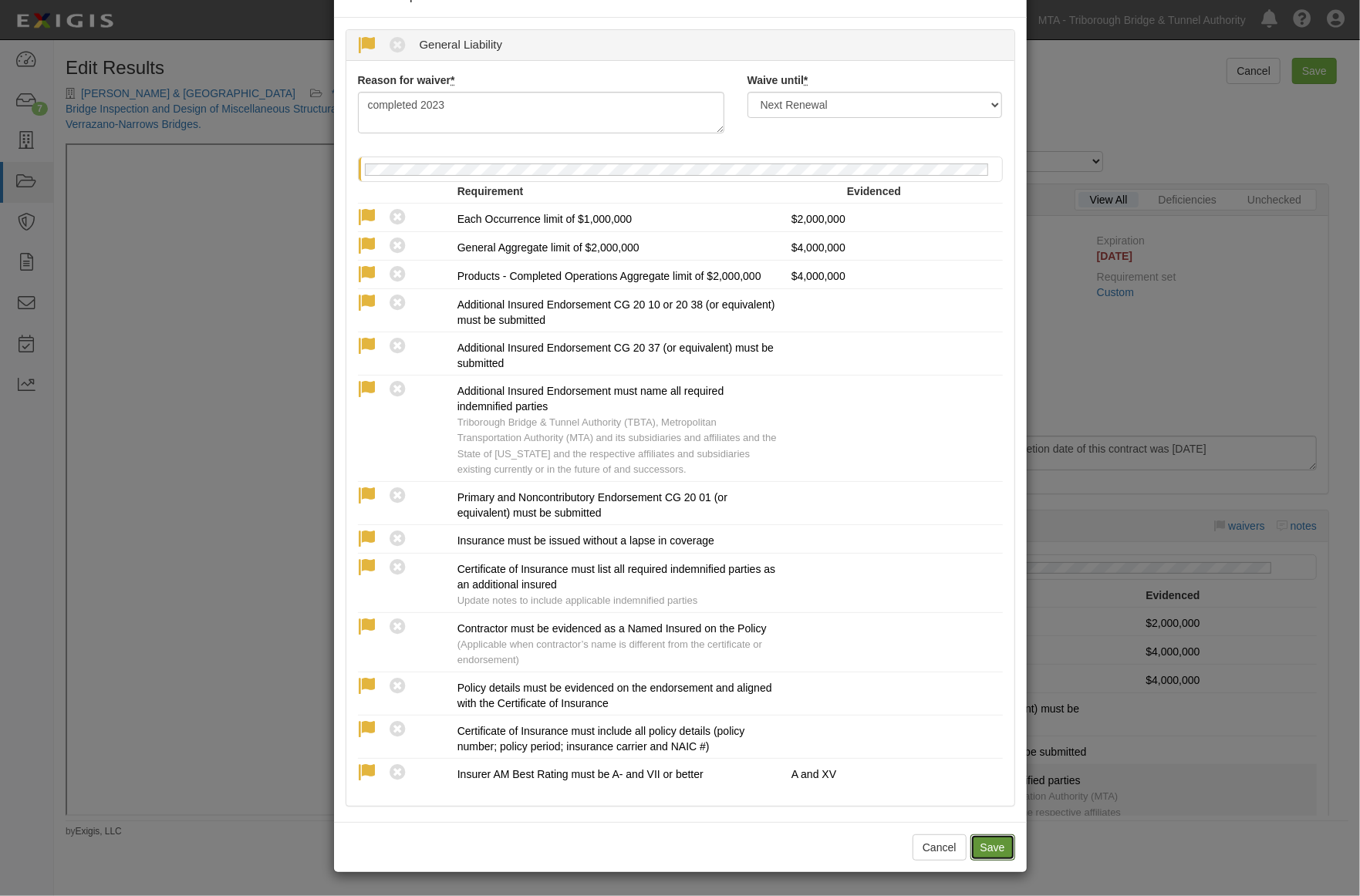
radio input "true"
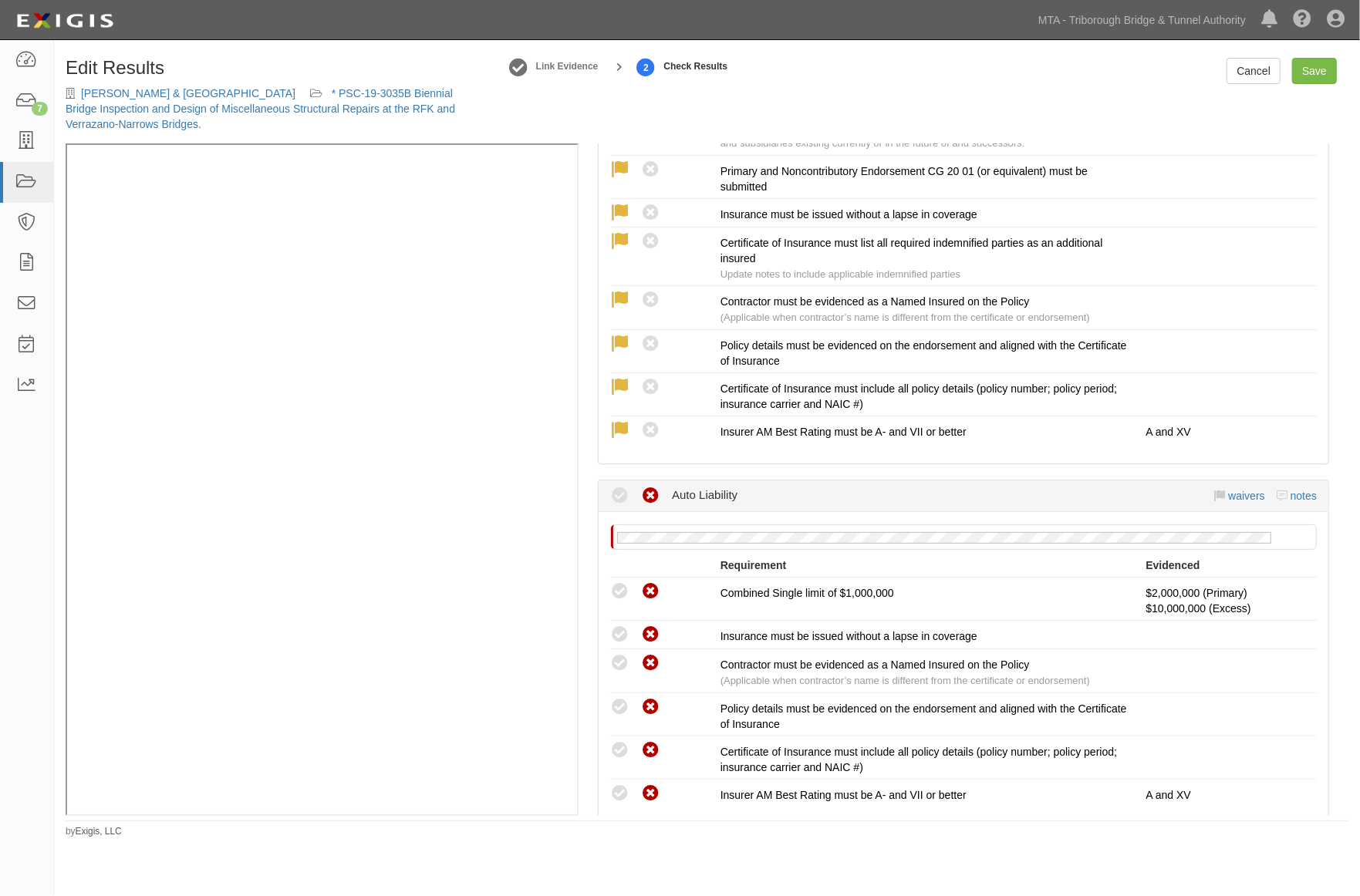
scroll to position [942, 0]
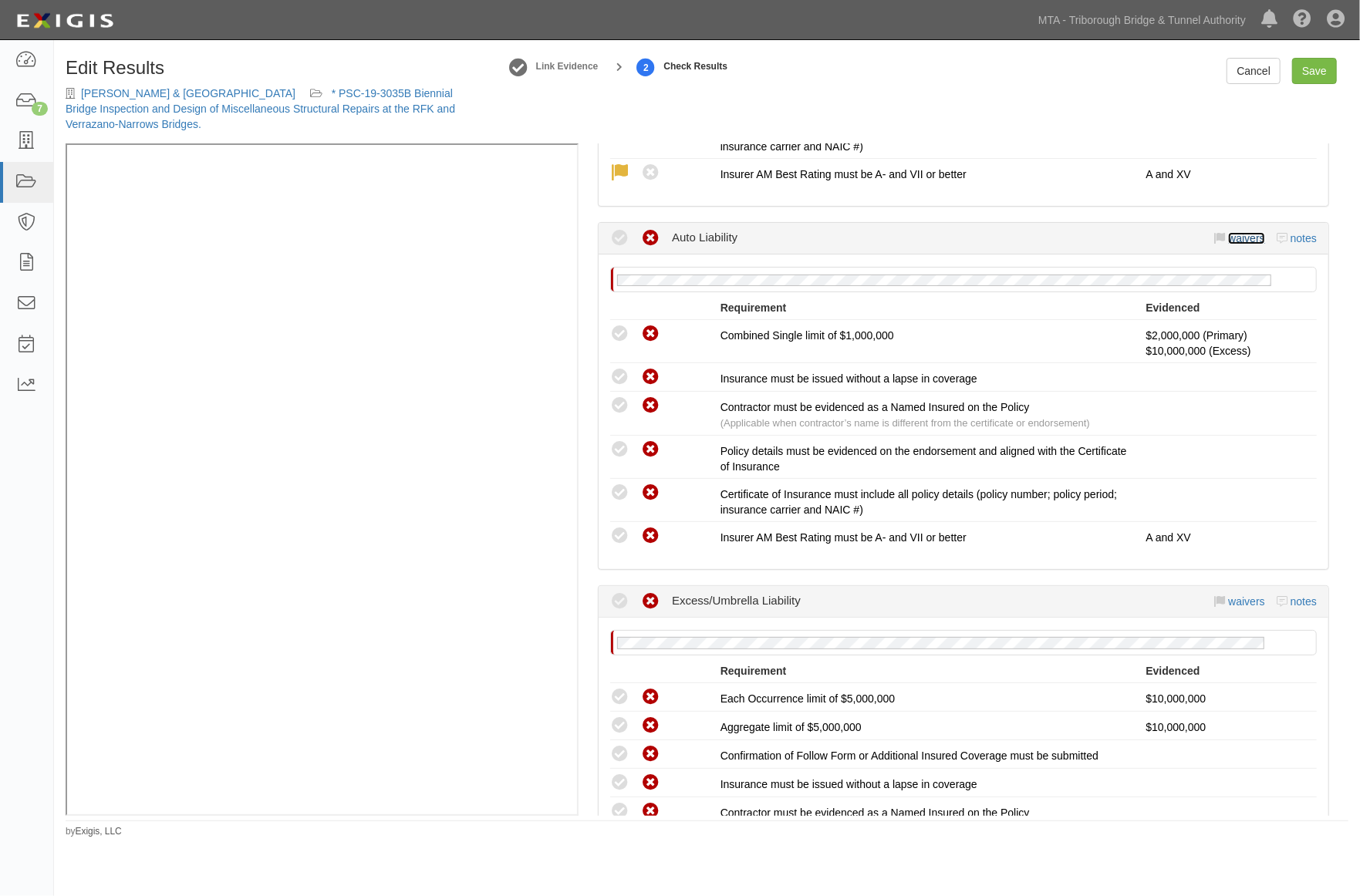
click at [1244, 239] on link "waivers" at bounding box center [1246, 238] width 36 height 12
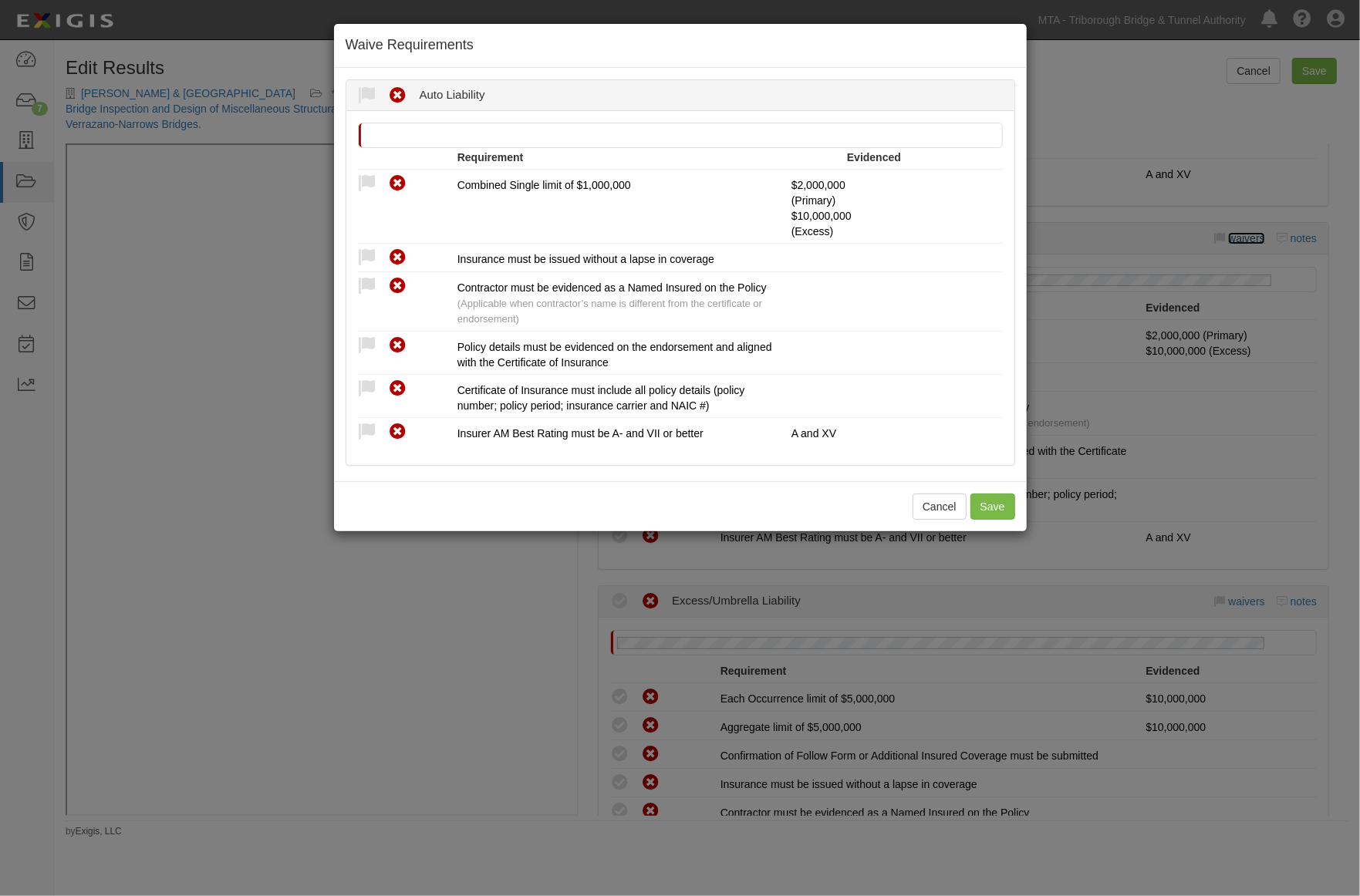
scroll to position [0, 0]
click at [367, 86] on icon at bounding box center [368, 96] width 19 height 19
radio input "true"
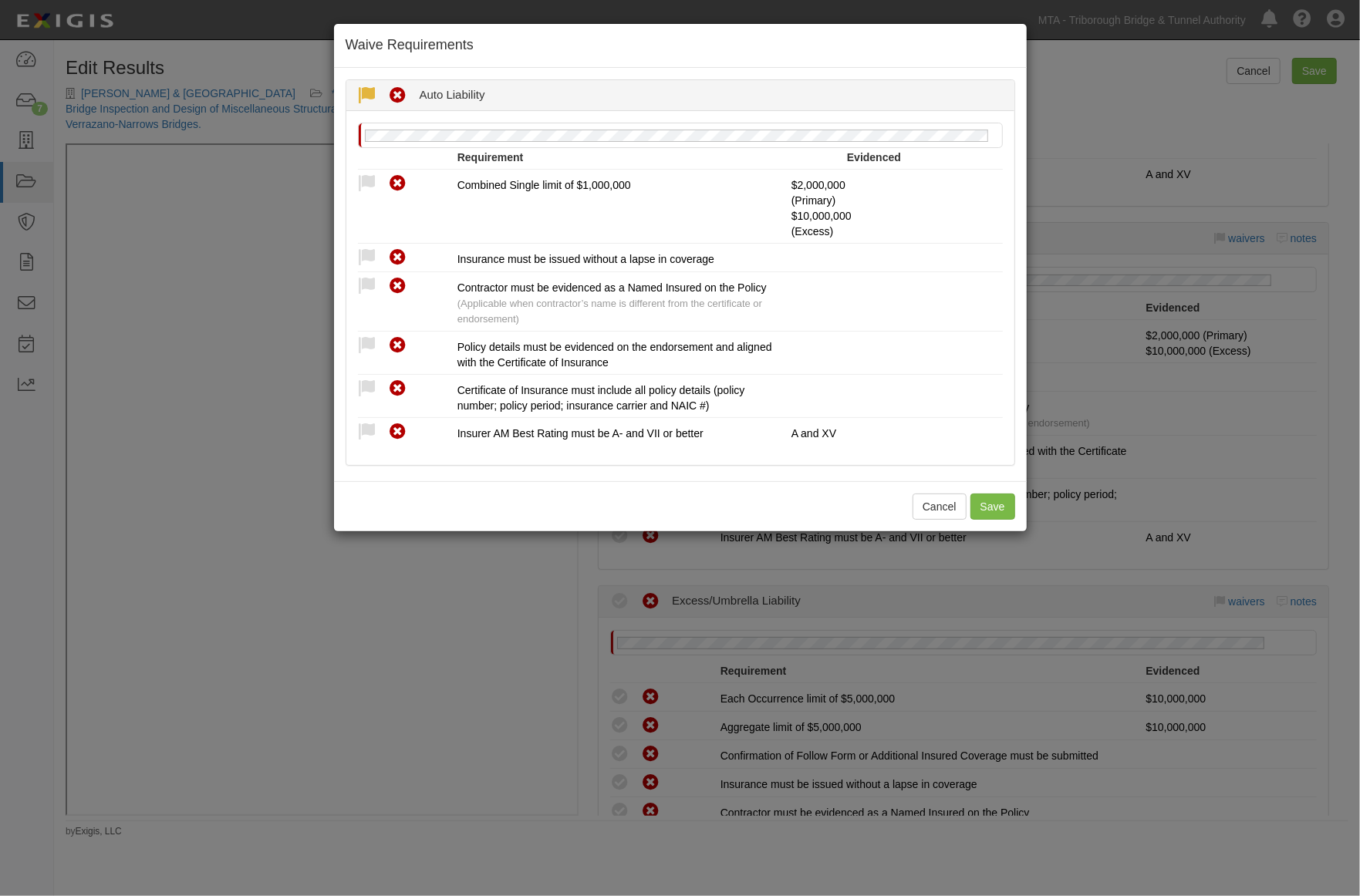
radio input "true"
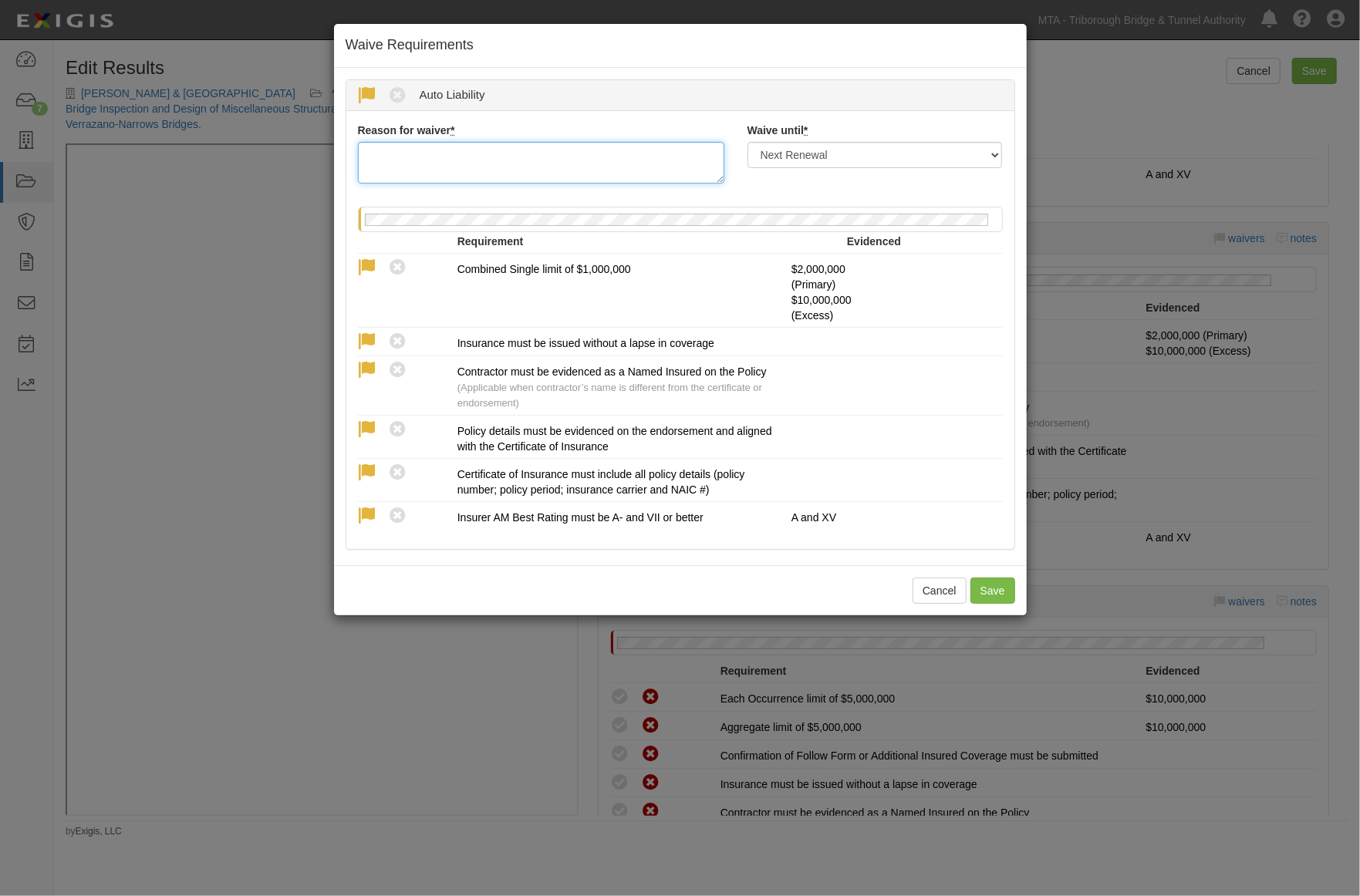
paste textarea "completed 2023"
type textarea "completed 2023"
click at [823, 155] on select "Next Renewal Indefinitely" at bounding box center [875, 155] width 255 height 26
select select "indefinitely"
click at [747, 142] on select "Next Renewal Indefinitely" at bounding box center [875, 155] width 255 height 26
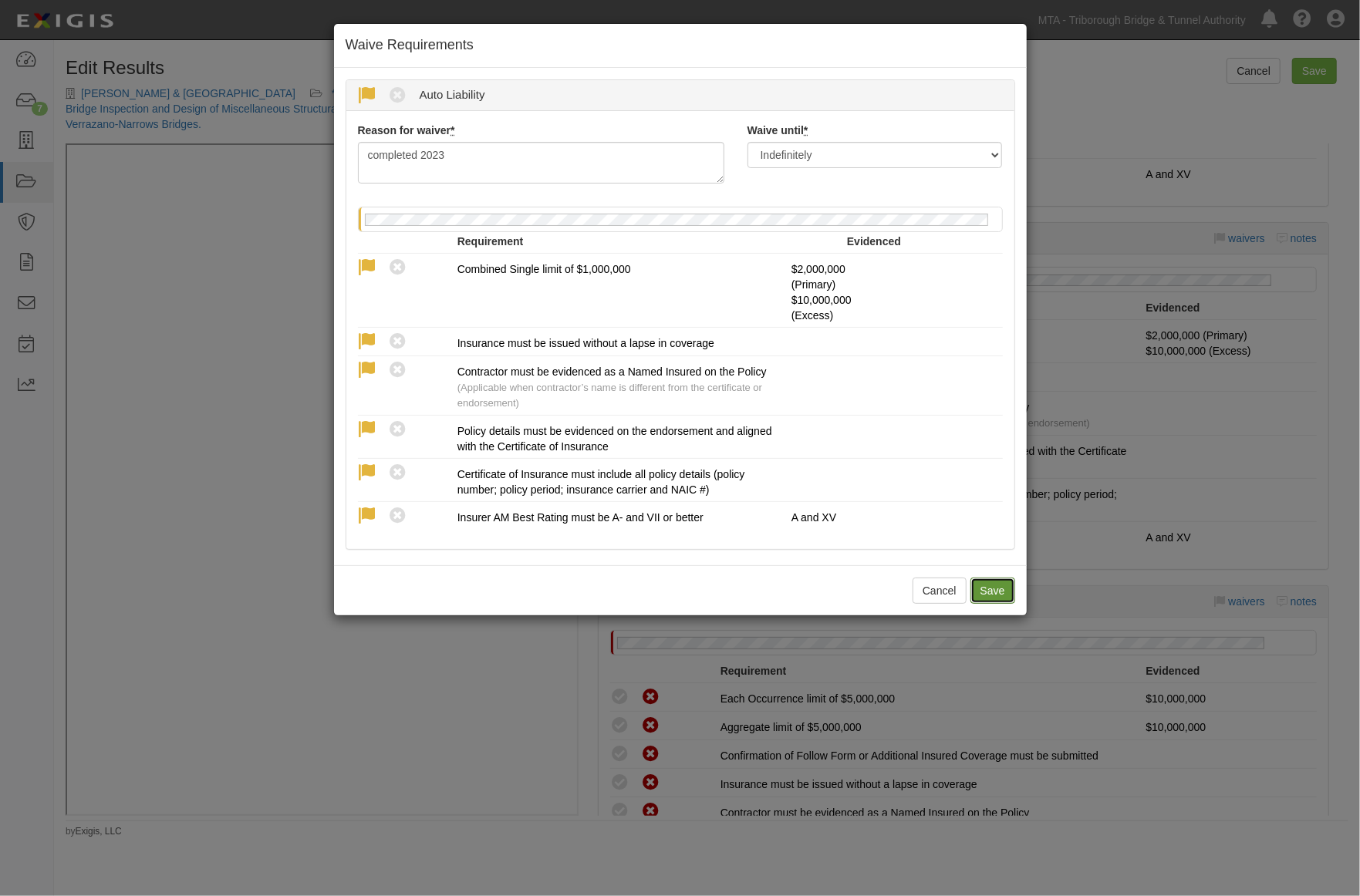
click at [1011, 586] on button "Save" at bounding box center [992, 590] width 45 height 26
radio input "true"
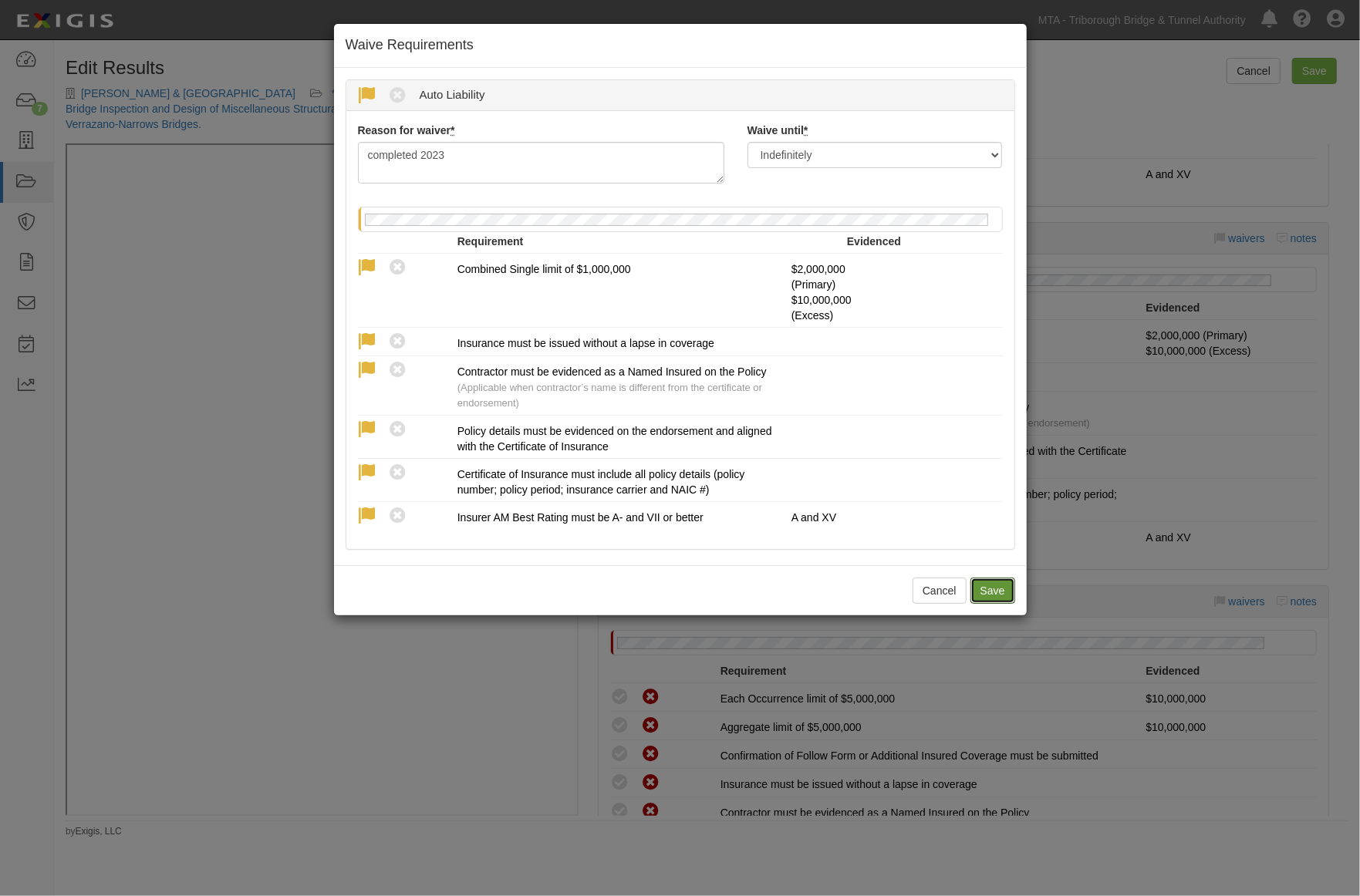
radio input "true"
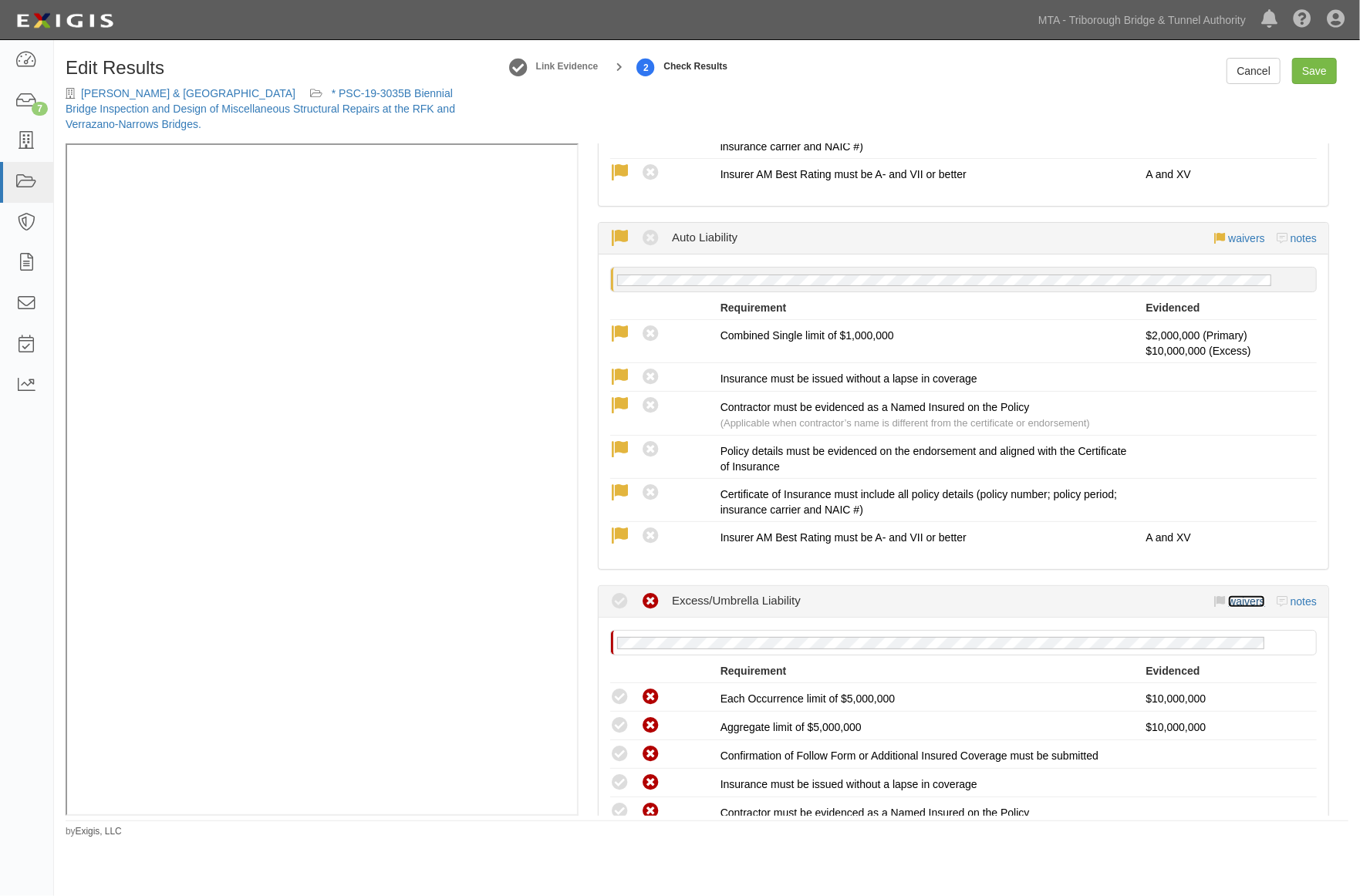
click at [1245, 599] on link "waivers" at bounding box center [1246, 601] width 36 height 12
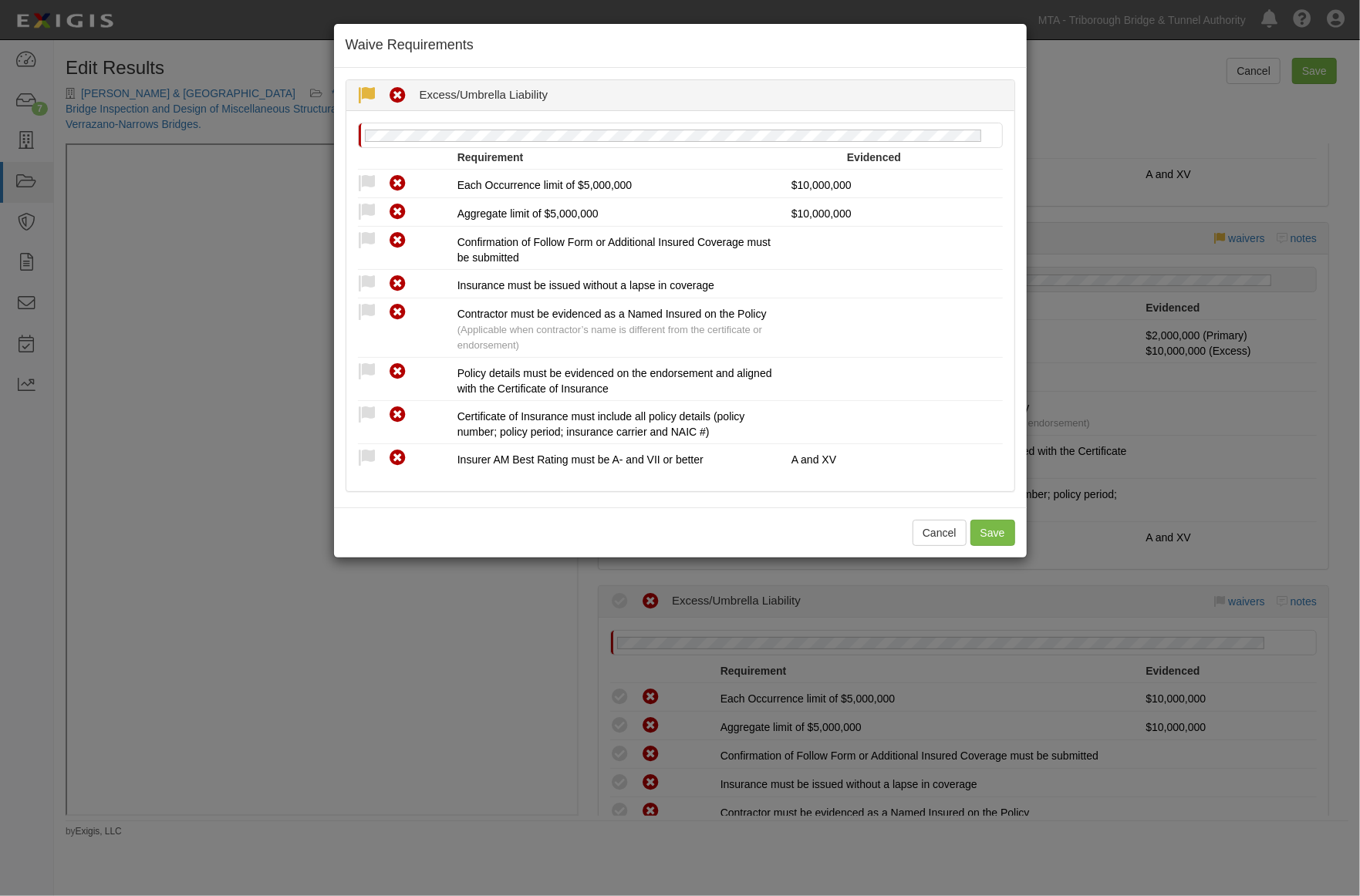
click at [368, 88] on icon at bounding box center [368, 96] width 19 height 19
radio input "true"
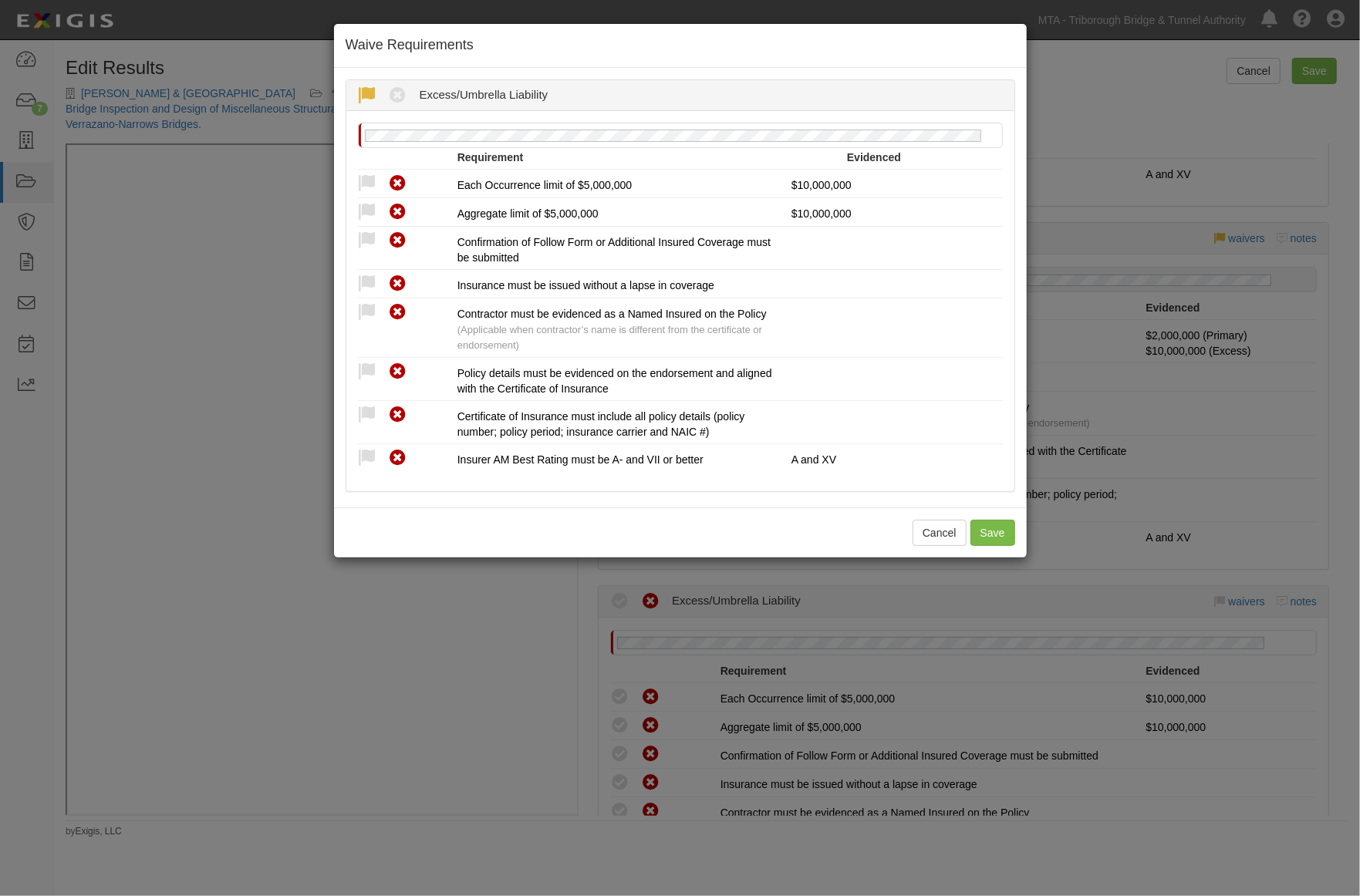
radio input "true"
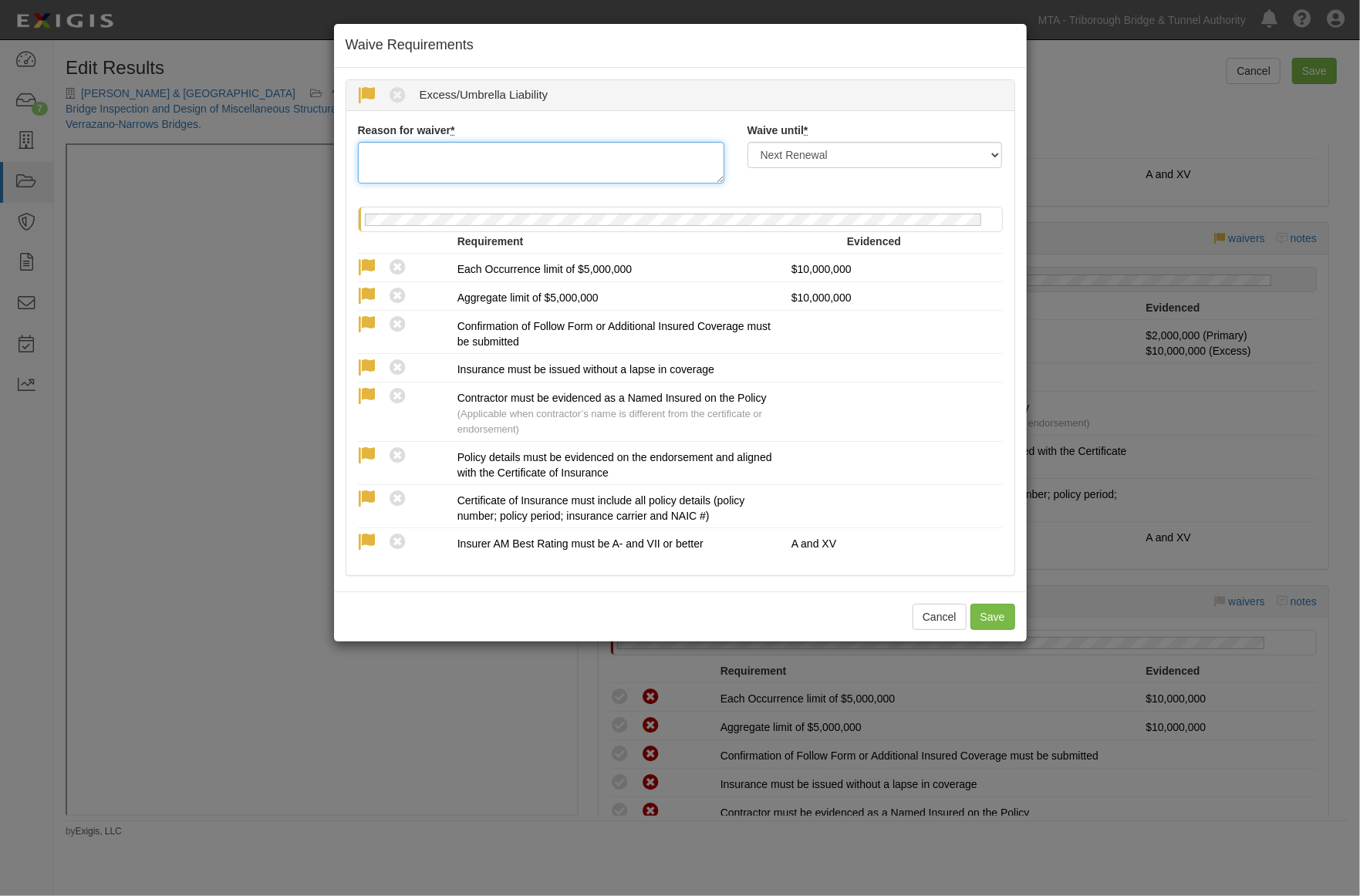
paste textarea "completed 2023"
type textarea "completed 2023"
click at [823, 155] on select "Next Renewal Indefinitely" at bounding box center [875, 155] width 255 height 26
select select "indefinitely"
click at [747, 142] on select "Next Renewal Indefinitely" at bounding box center [875, 155] width 255 height 26
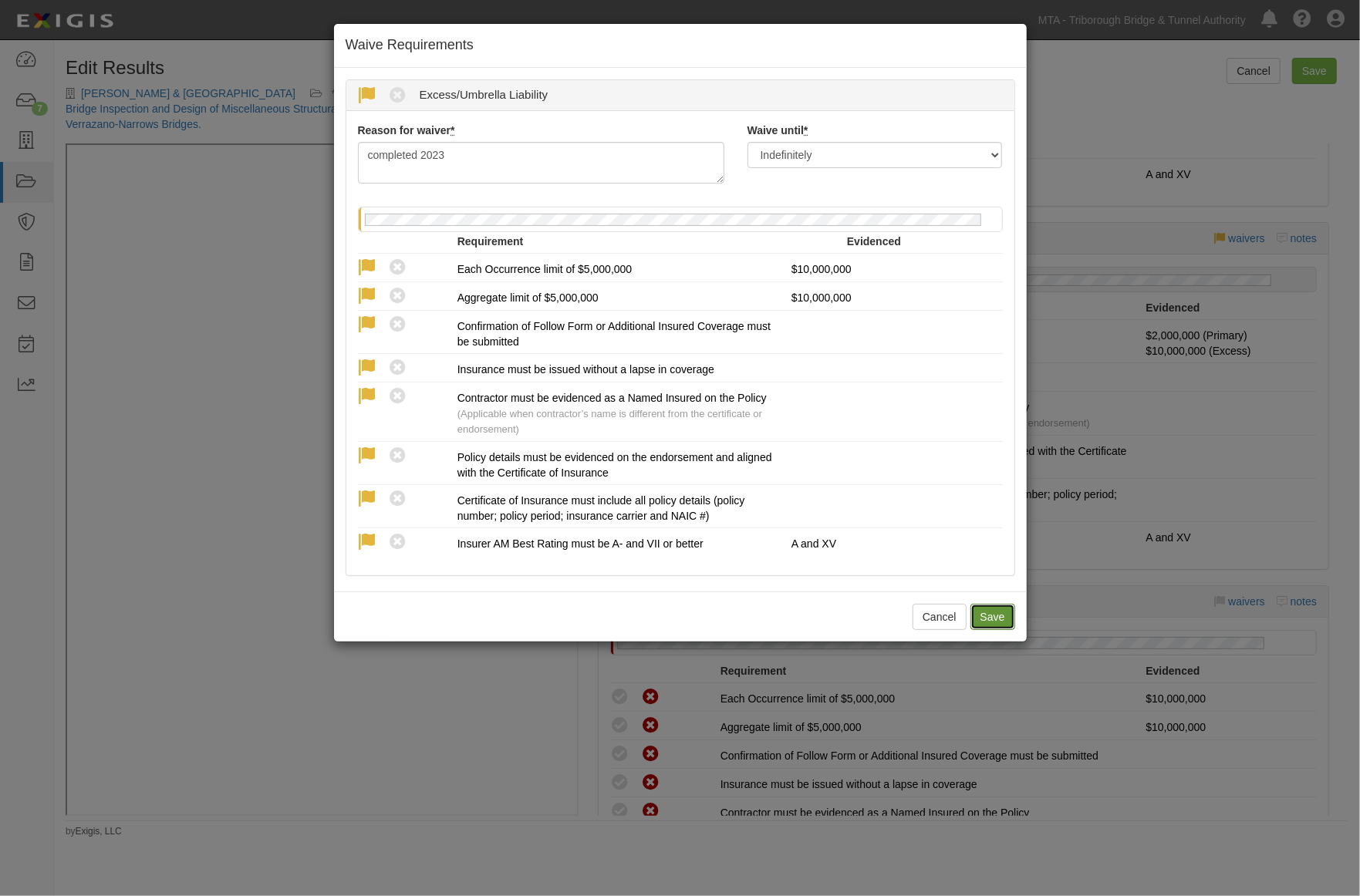
click at [992, 620] on button "Save" at bounding box center [992, 617] width 45 height 26
radio input "true"
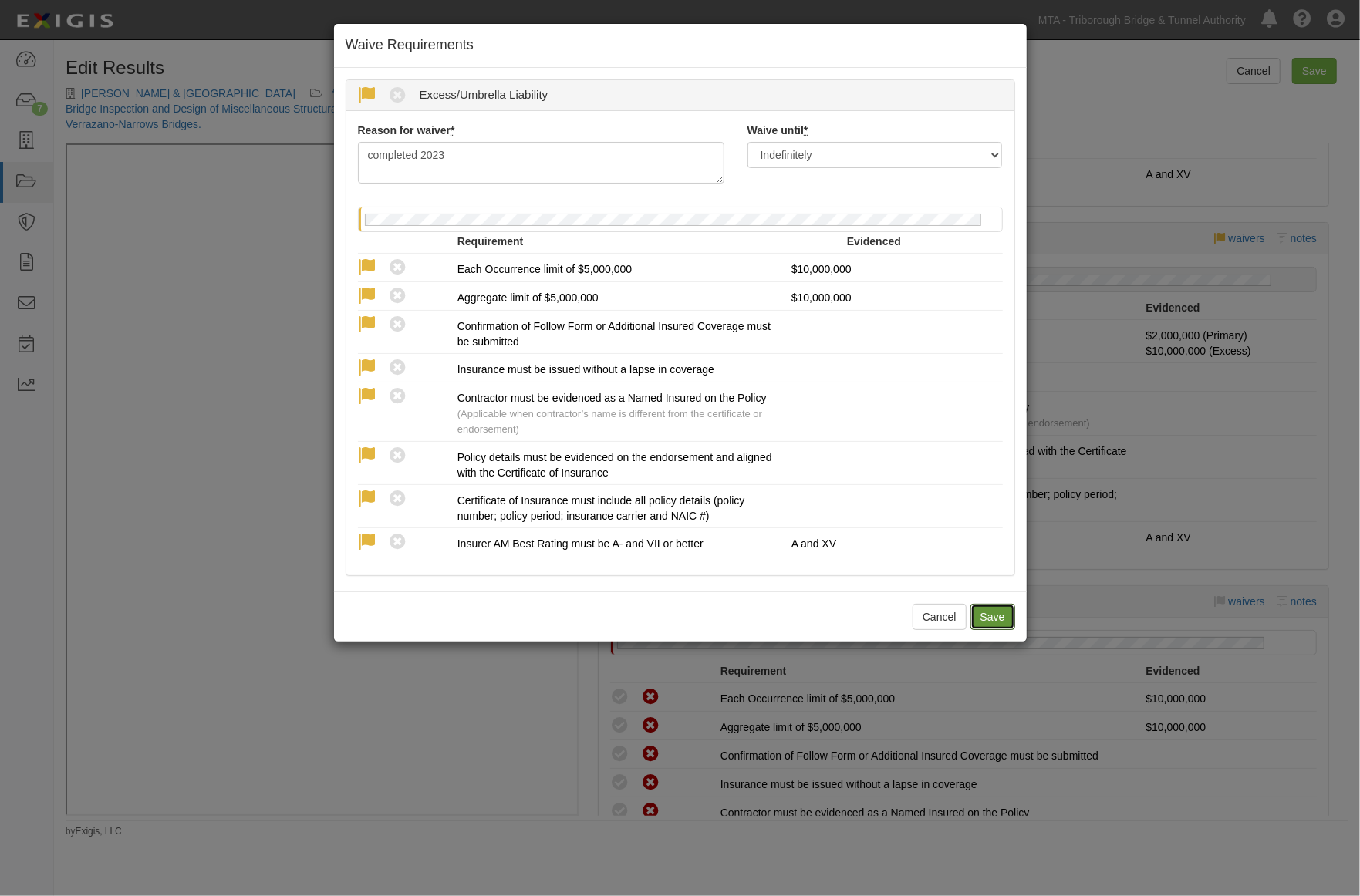
radio input "true"
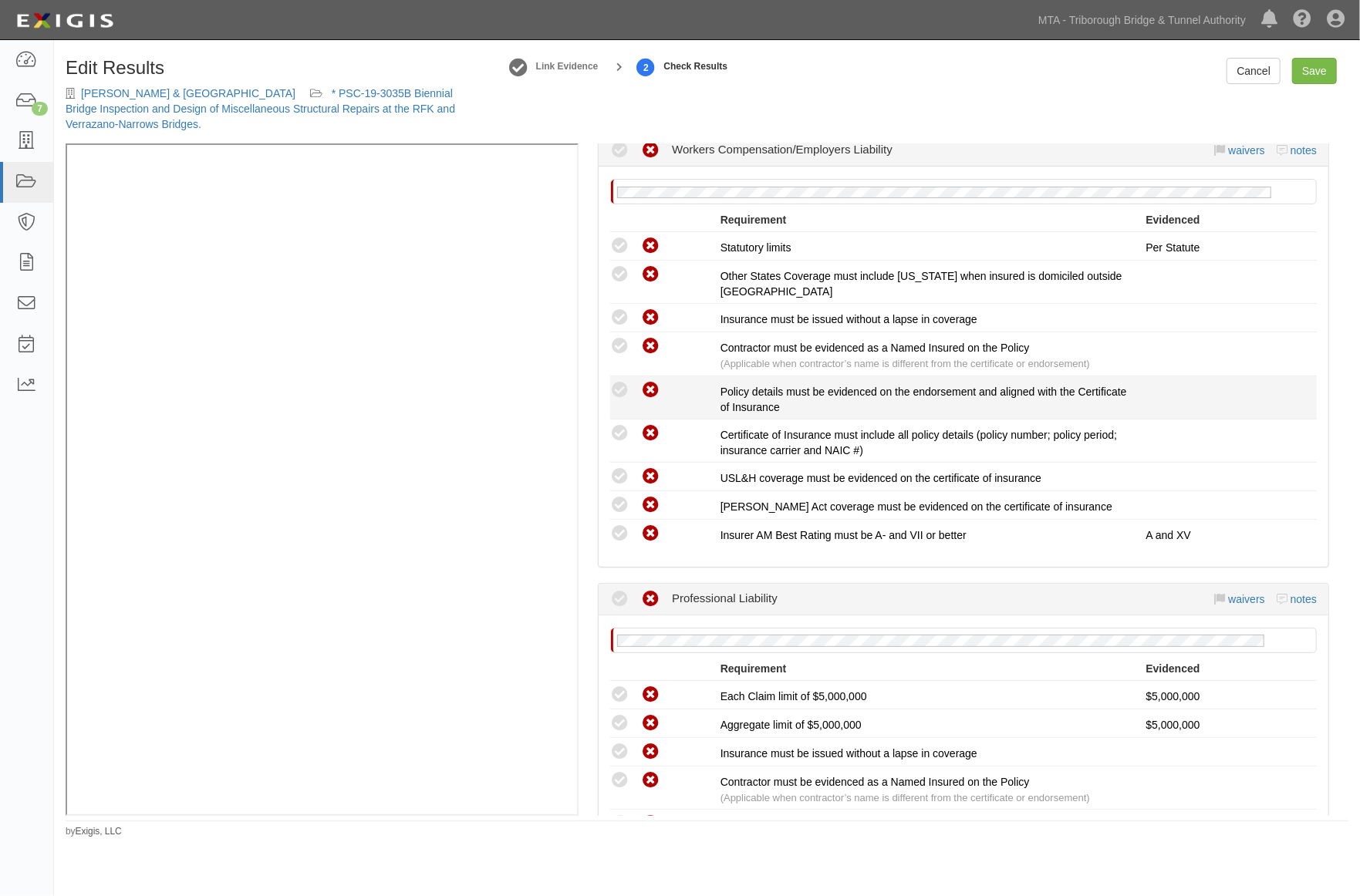
scroll to position [1799, 0]
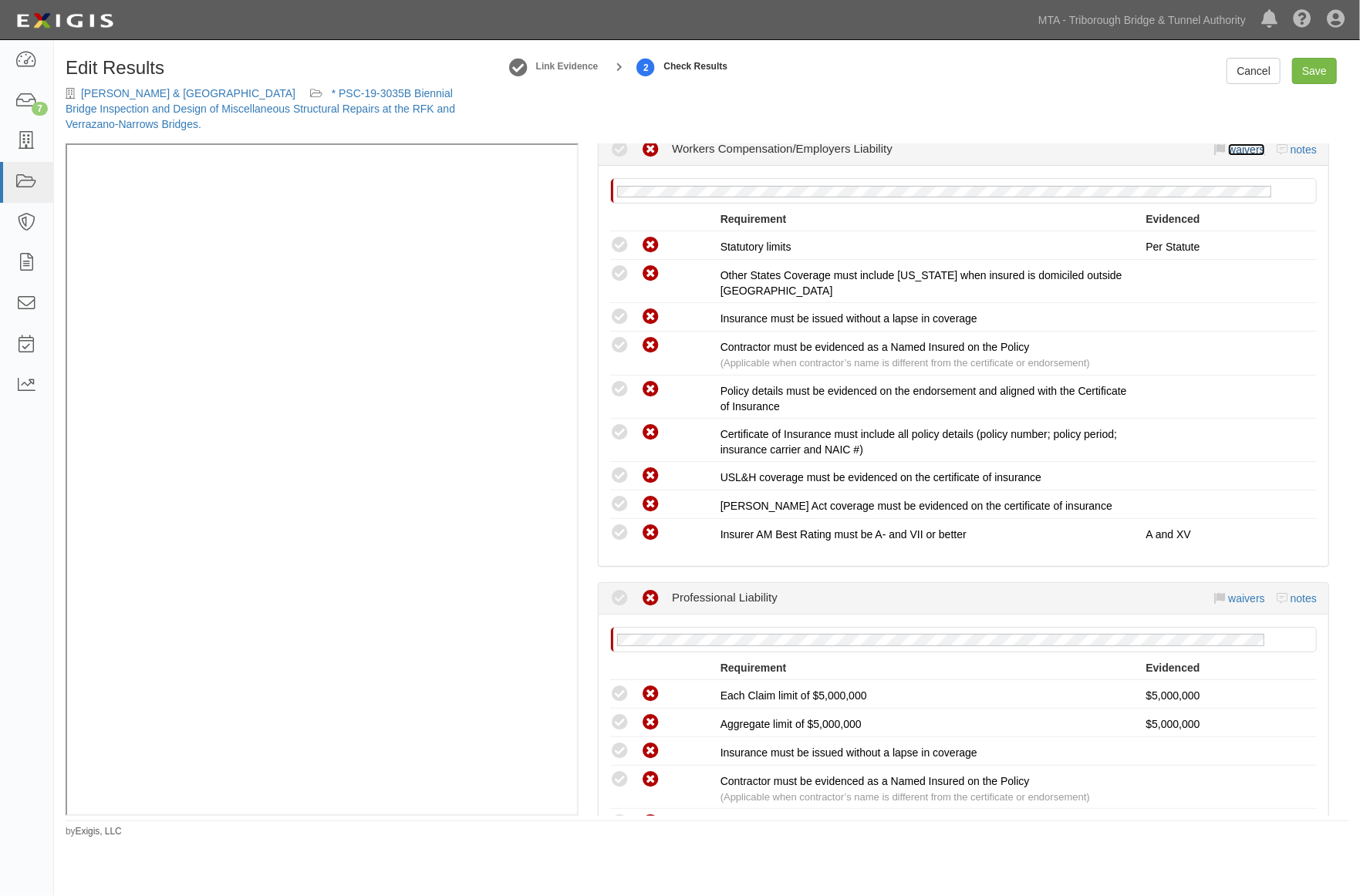
click at [1239, 148] on link "waivers" at bounding box center [1246, 149] width 36 height 12
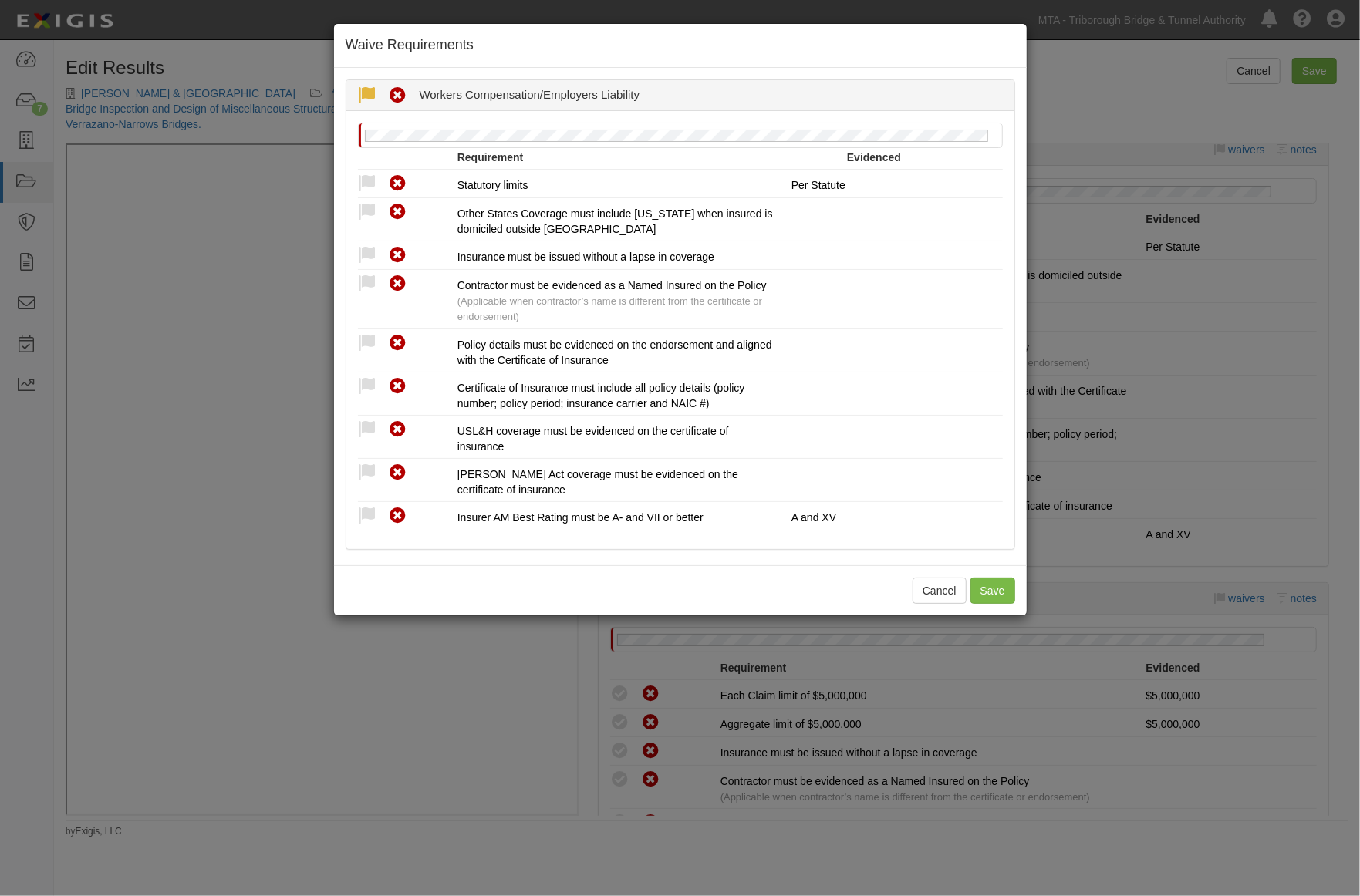
click at [368, 89] on icon at bounding box center [368, 96] width 19 height 19
radio input "true"
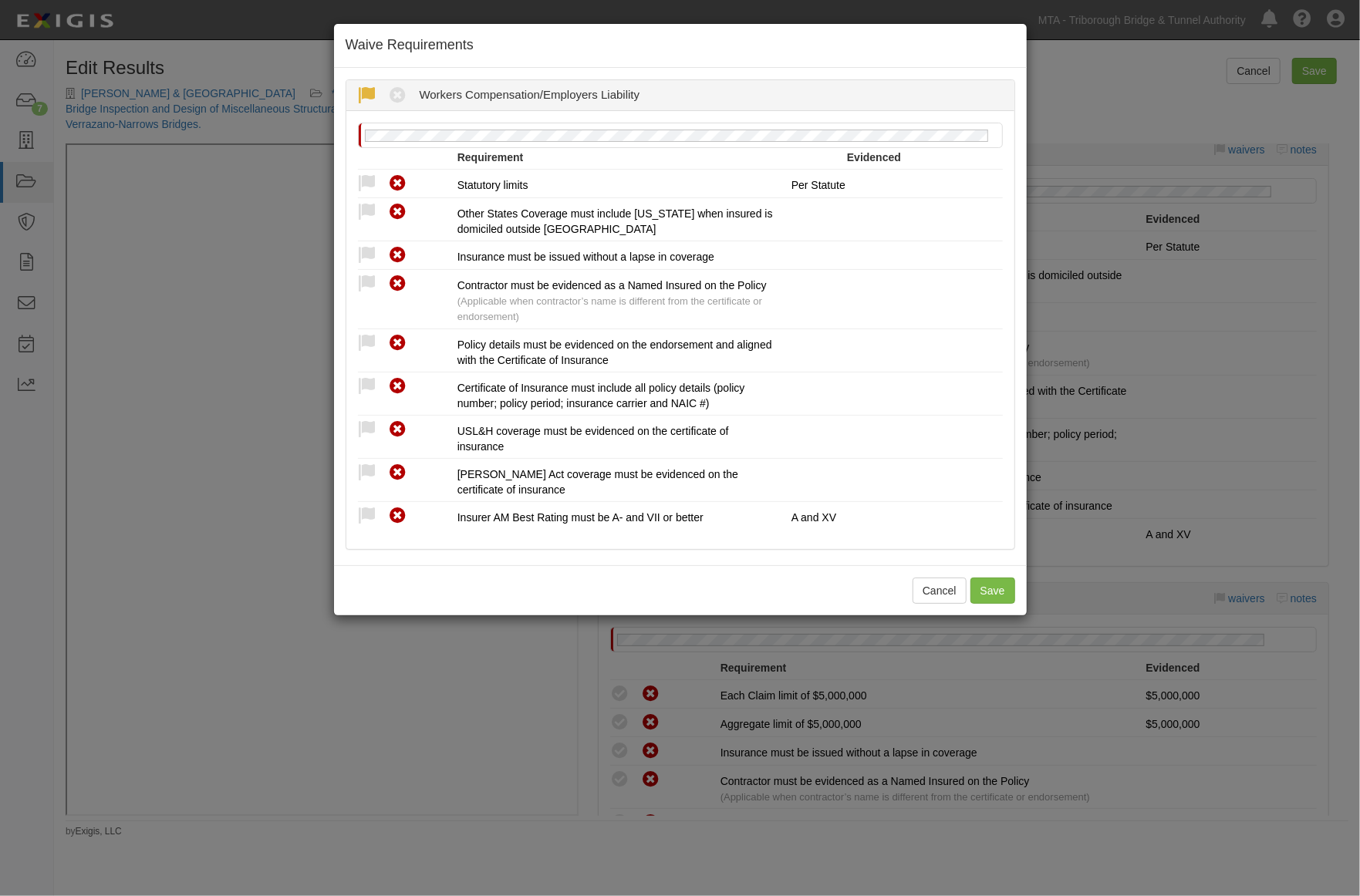
radio input "true"
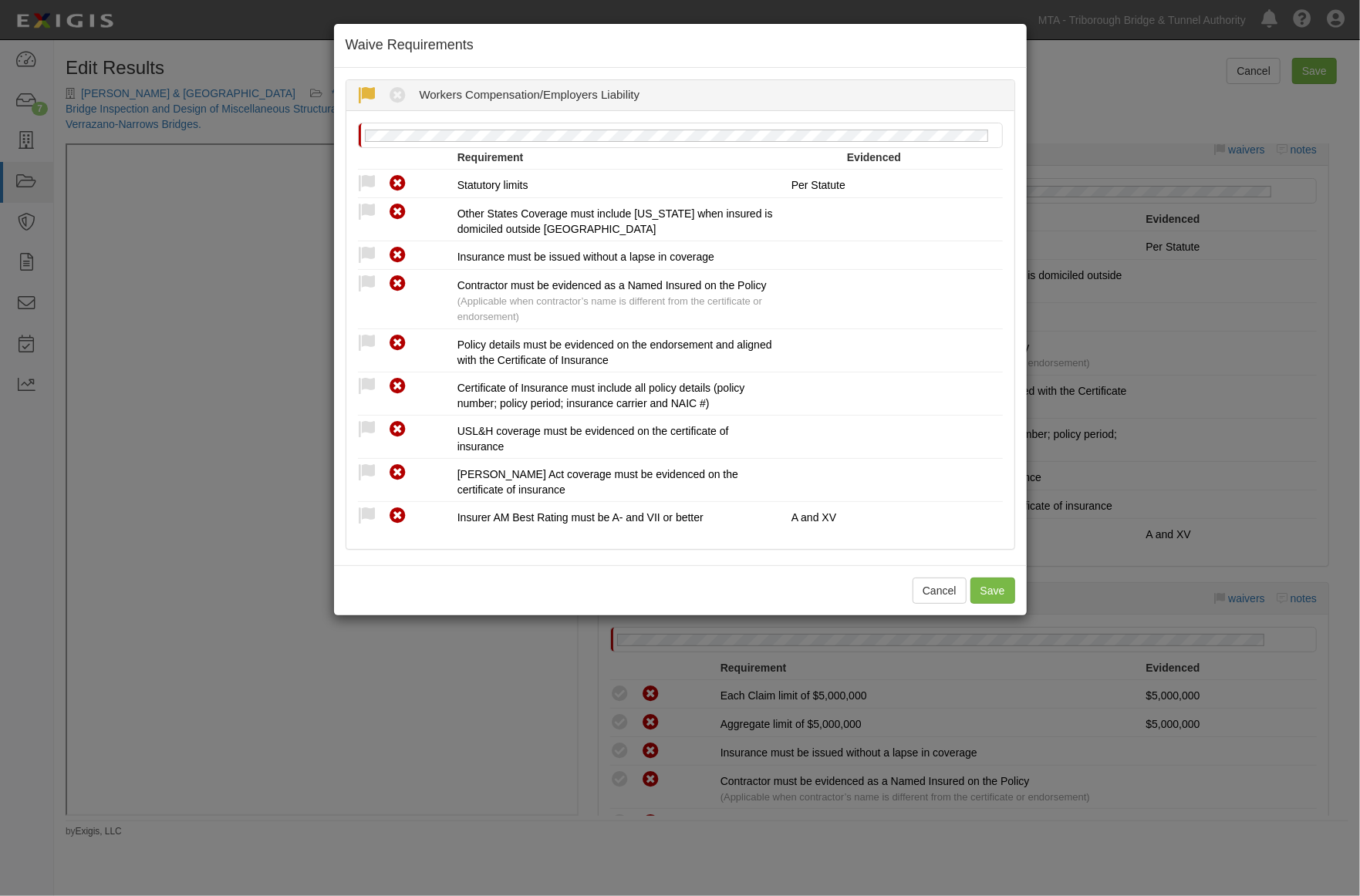
radio input "true"
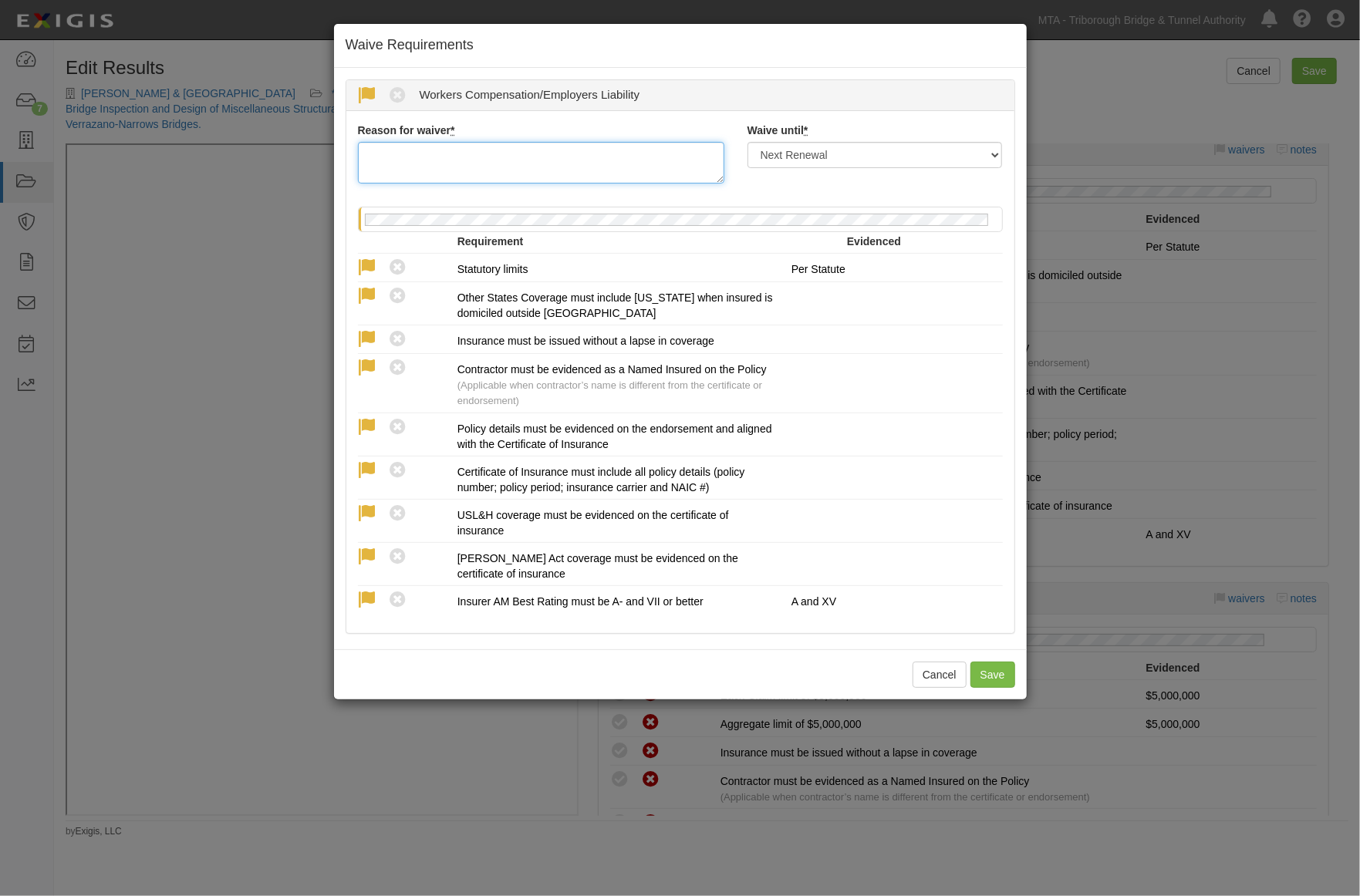
paste textarea "completed 2023"
type textarea "completed 2023"
click at [804, 151] on select "Next Renewal Indefinitely" at bounding box center [875, 155] width 255 height 26
select select "indefinitely"
click at [747, 142] on select "Next Renewal Indefinitely" at bounding box center [875, 155] width 255 height 26
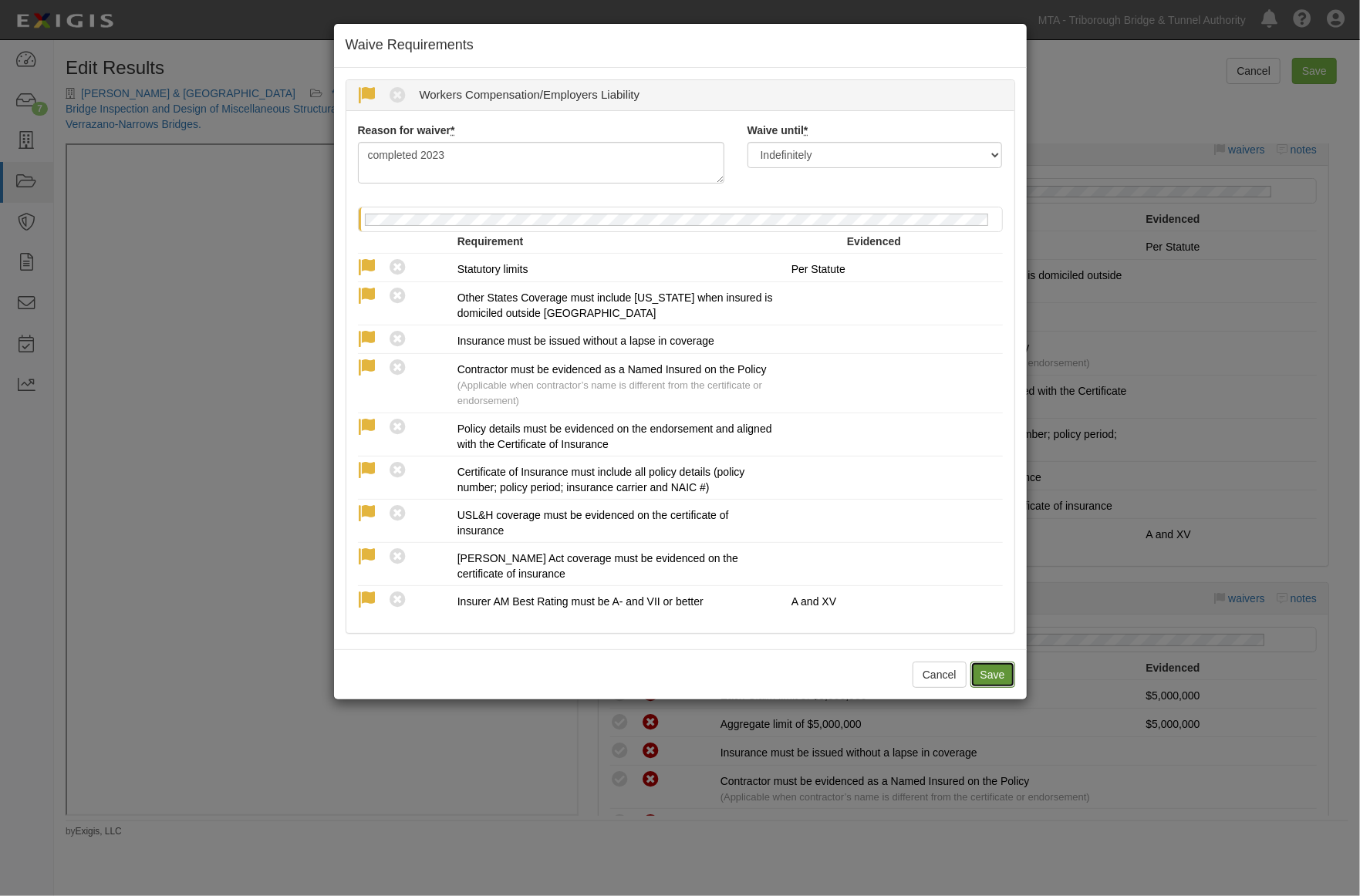
click at [989, 677] on button "Save" at bounding box center [992, 674] width 45 height 26
radio input "true"
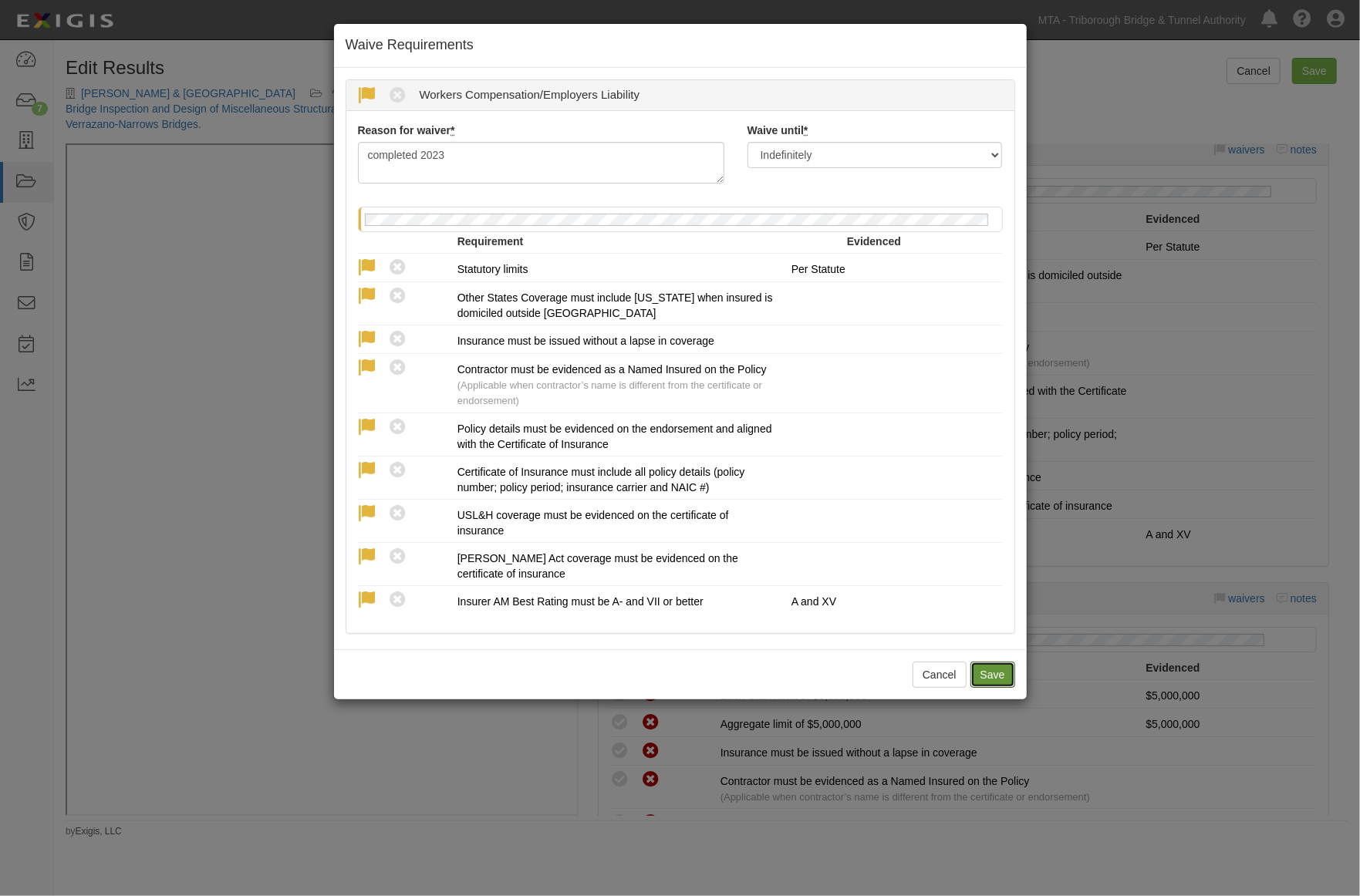
radio input "true"
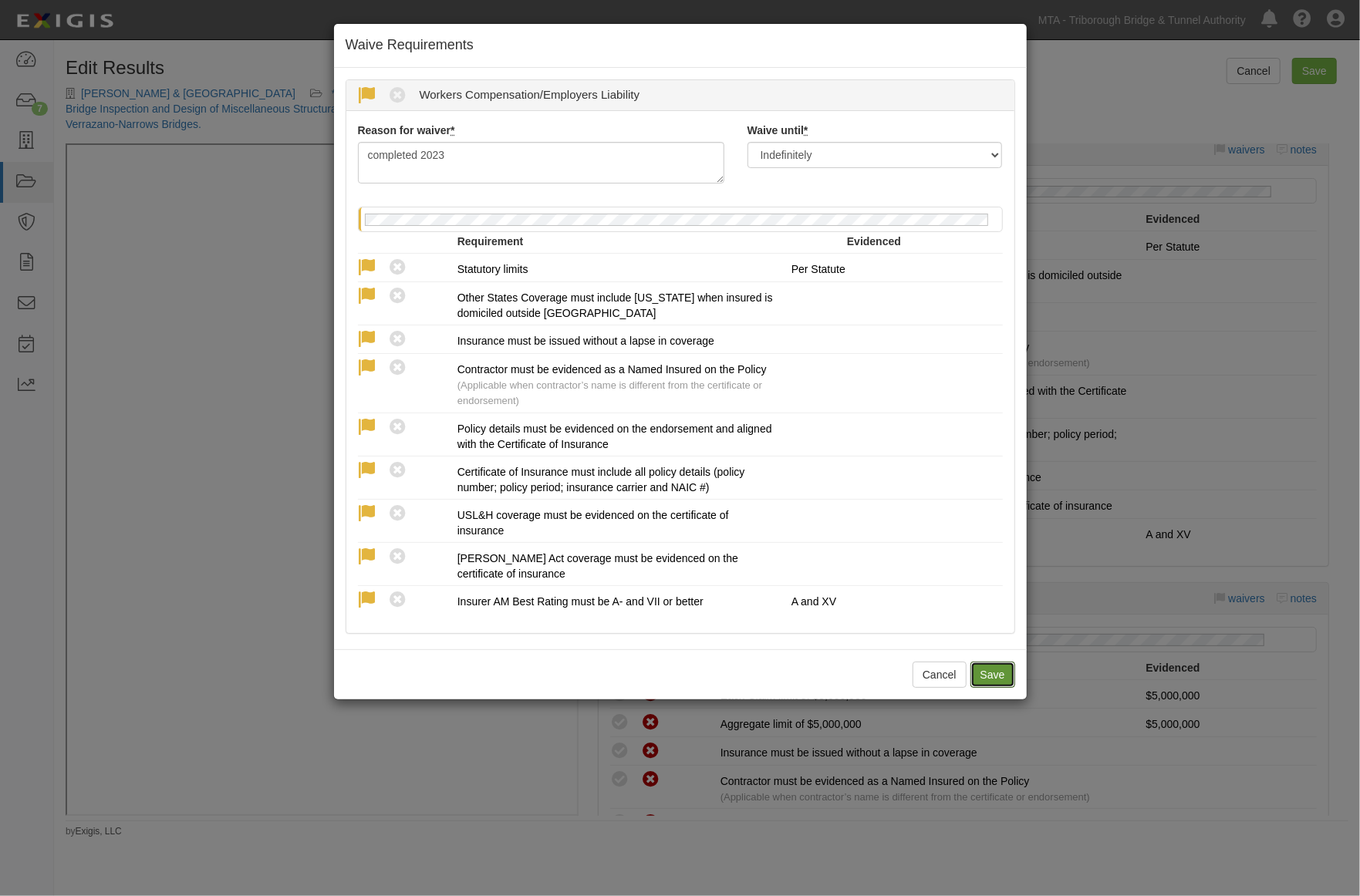
radio input "true"
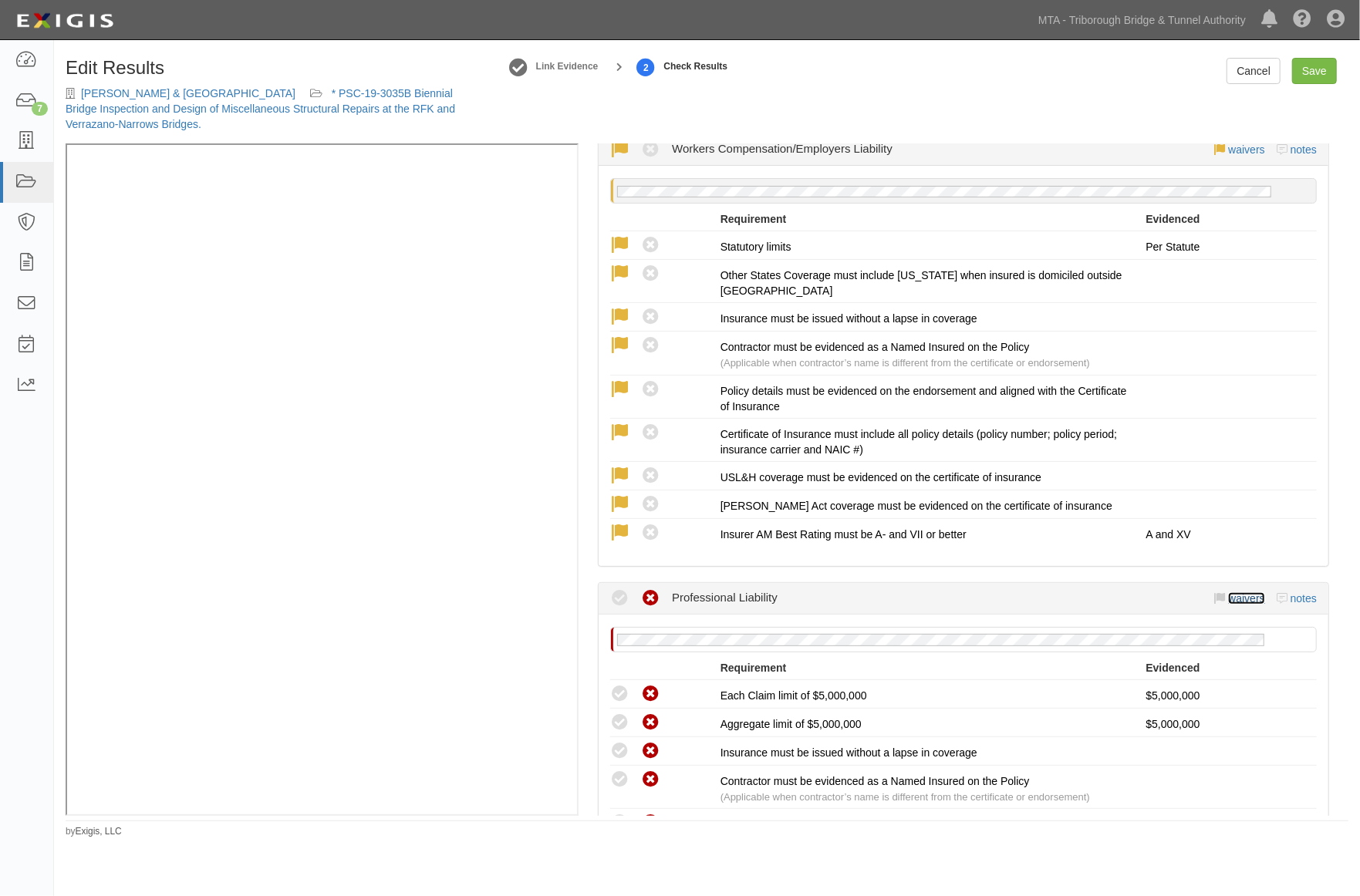
click at [1243, 605] on link "waivers" at bounding box center [1246, 598] width 36 height 12
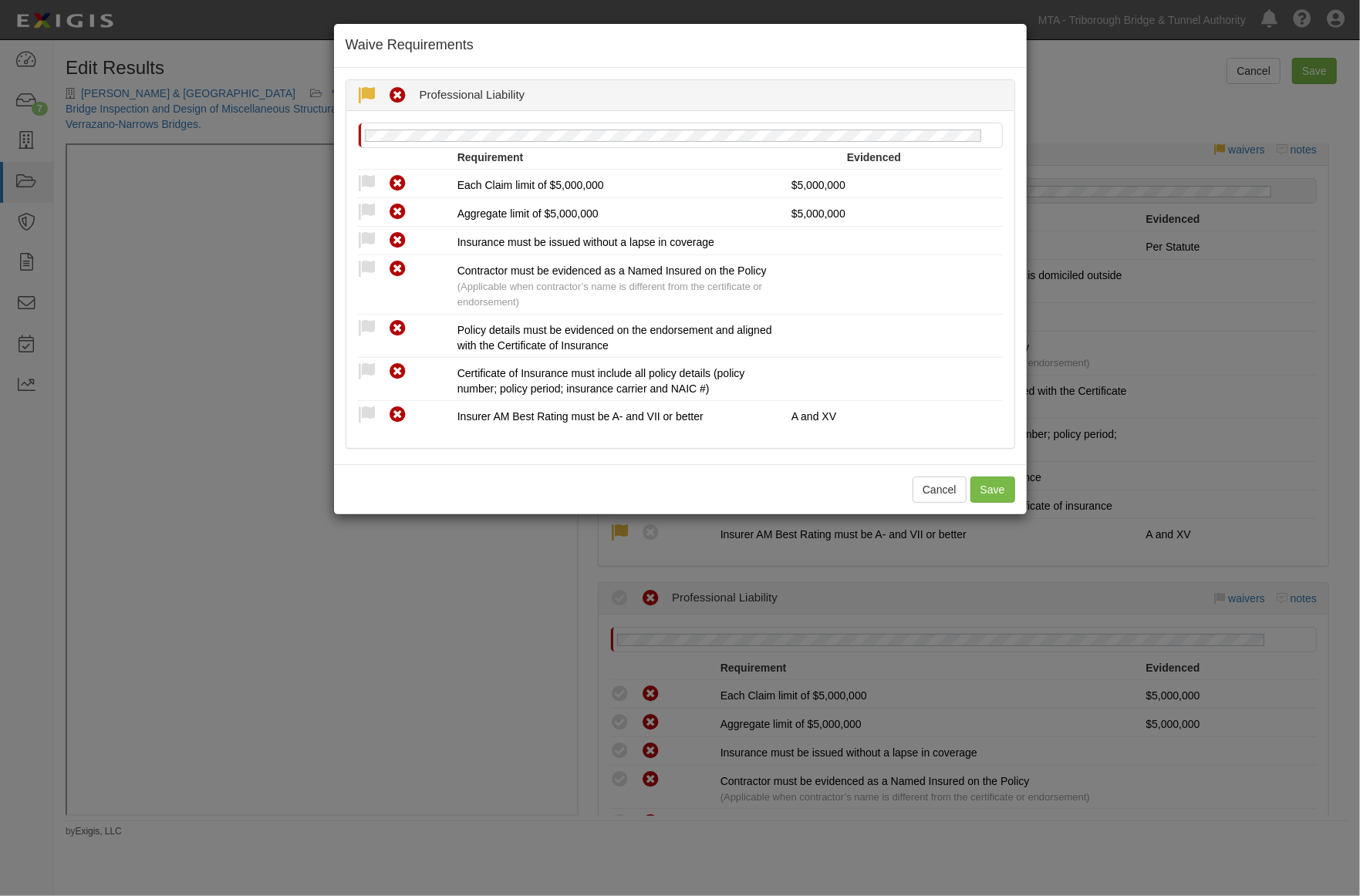
click at [366, 92] on icon at bounding box center [368, 96] width 19 height 19
radio input "true"
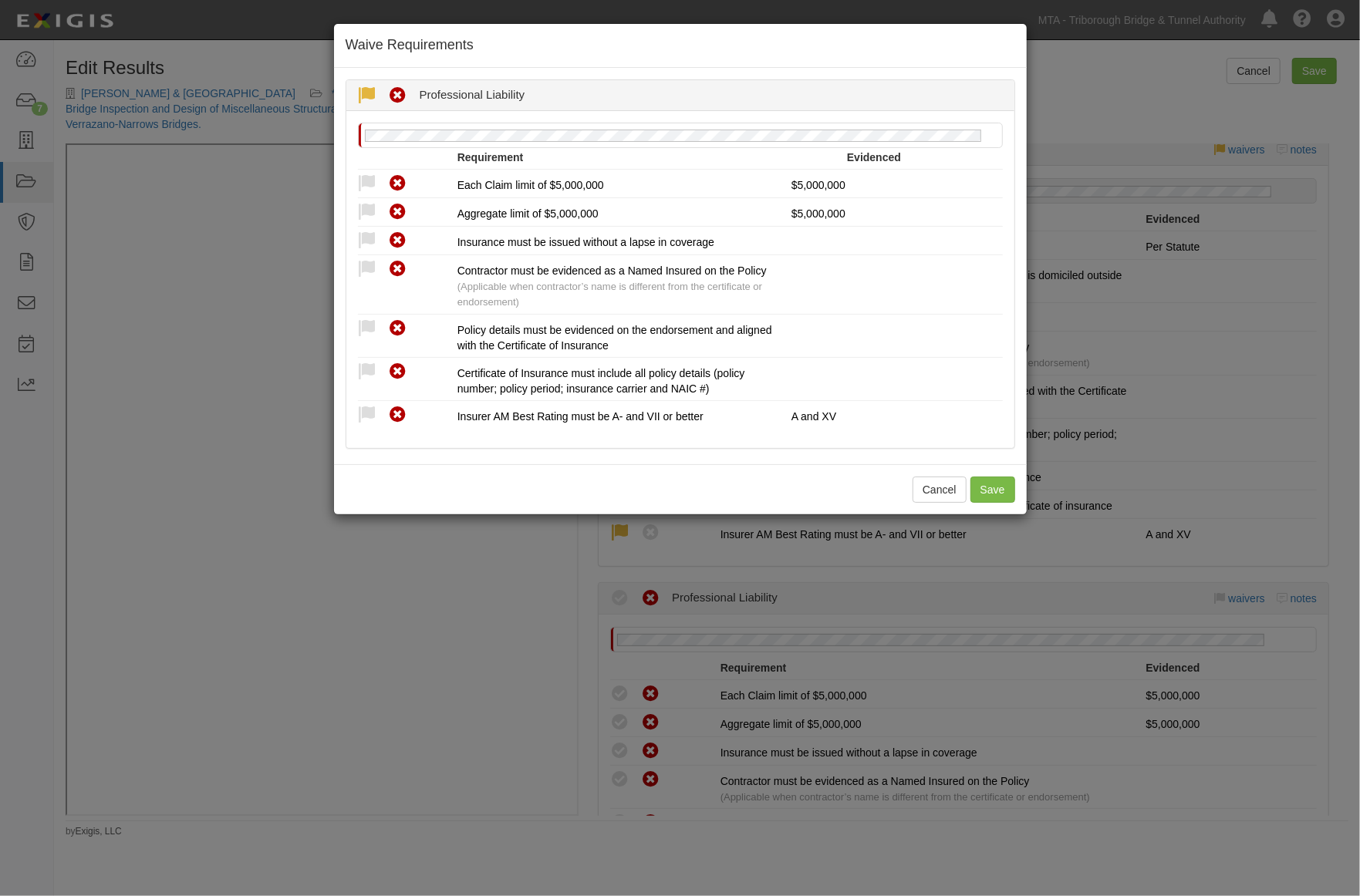
radio input "true"
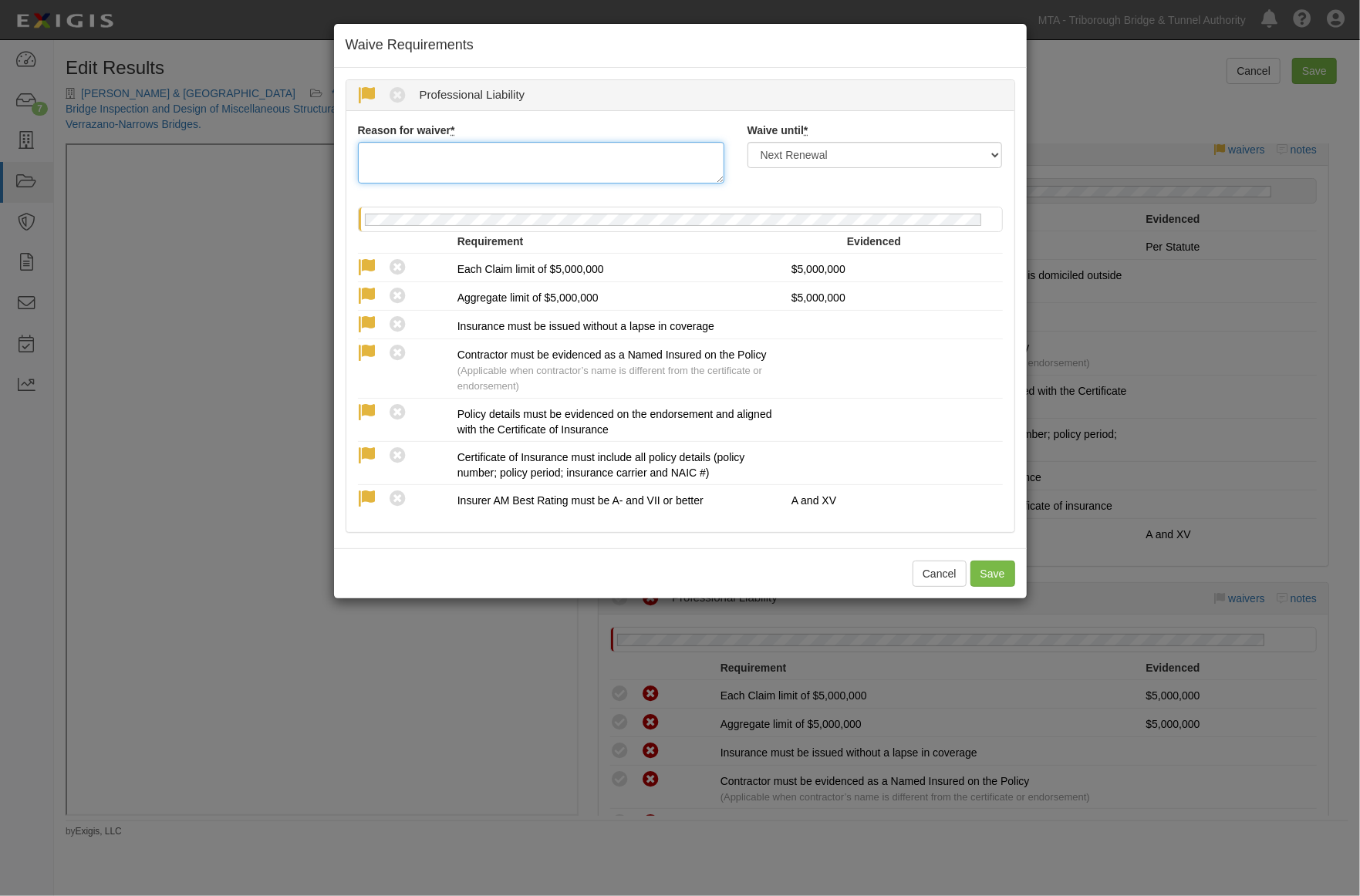
paste textarea "completed 2023"
type textarea "completed 2023"
click at [828, 155] on select "Next Renewal Indefinitely" at bounding box center [875, 155] width 255 height 26
select select "indefinitely"
click at [747, 142] on select "Next Renewal Indefinitely" at bounding box center [875, 155] width 255 height 26
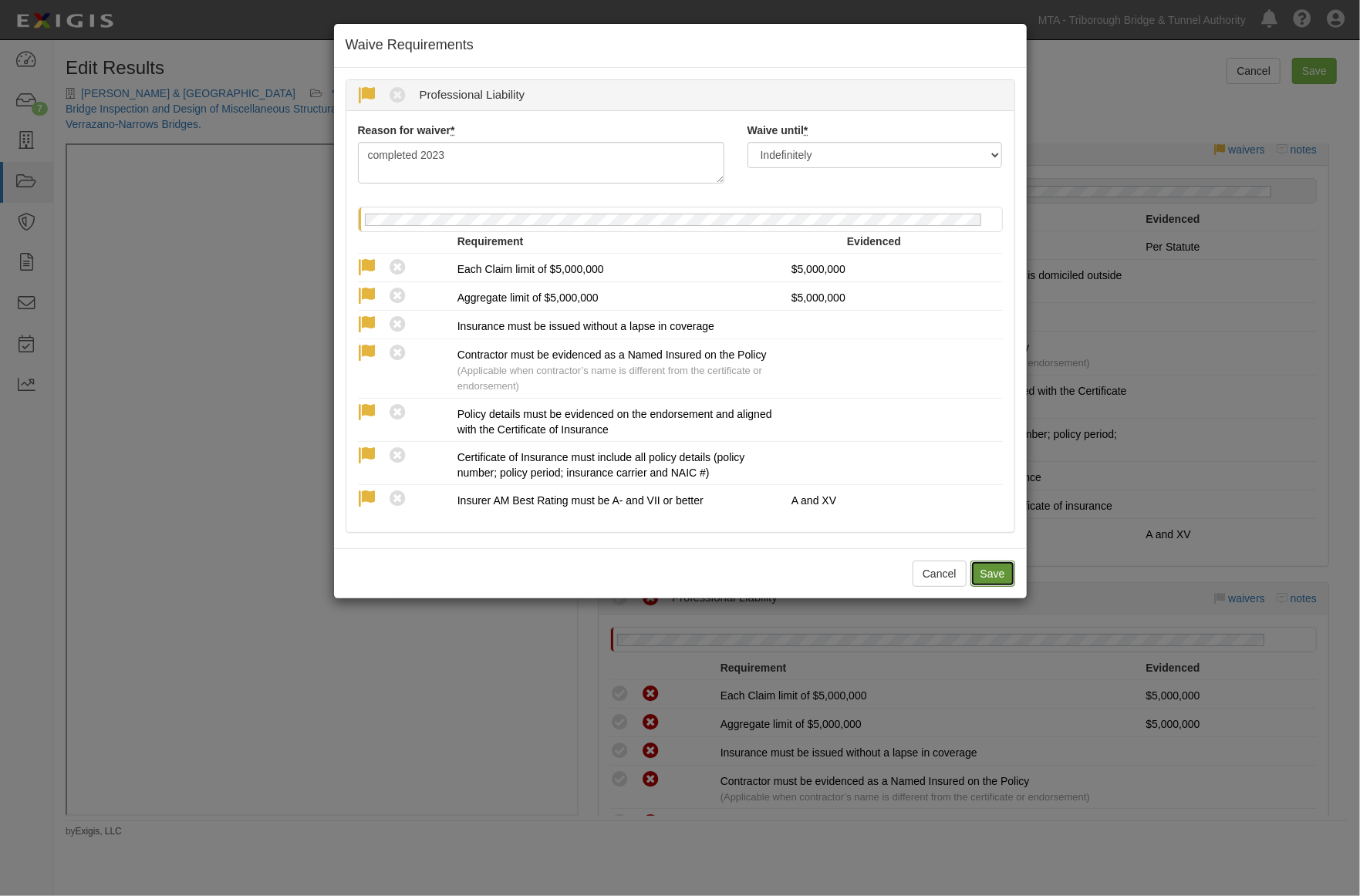
click at [988, 570] on button "Save" at bounding box center [992, 573] width 45 height 26
radio input "true"
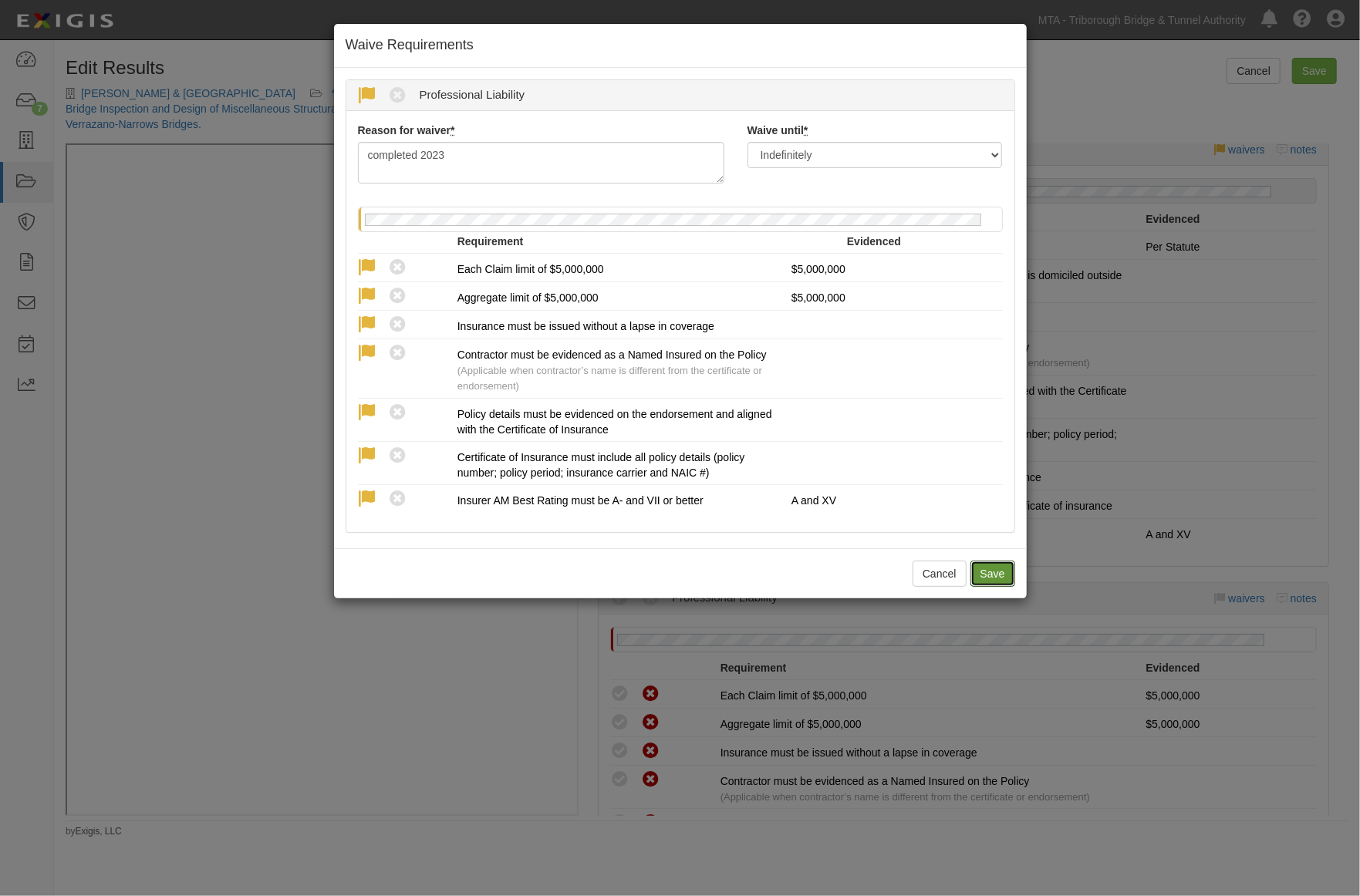
radio input "true"
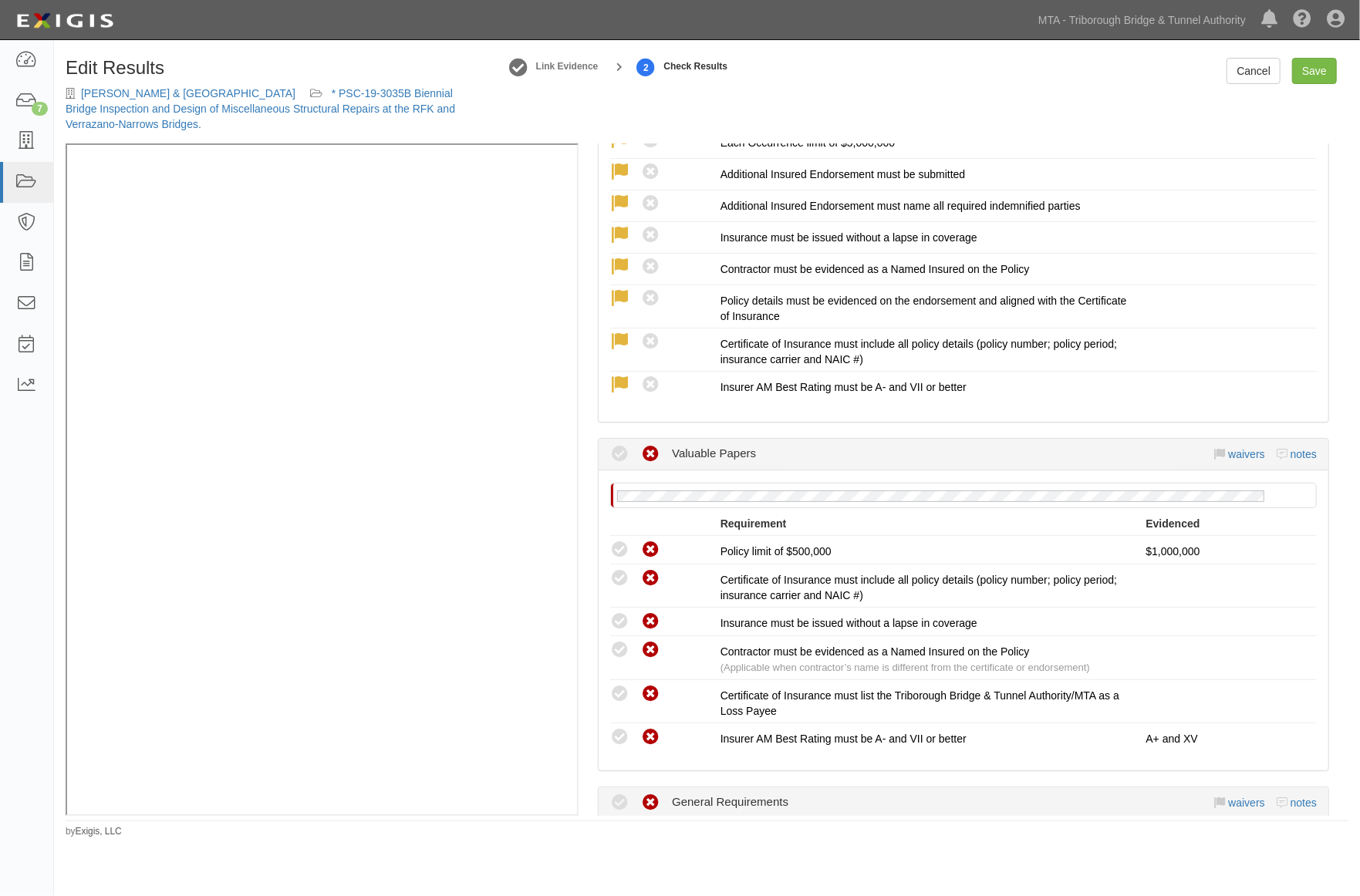
scroll to position [2742, 0]
click at [1240, 463] on link "waivers" at bounding box center [1246, 456] width 36 height 12
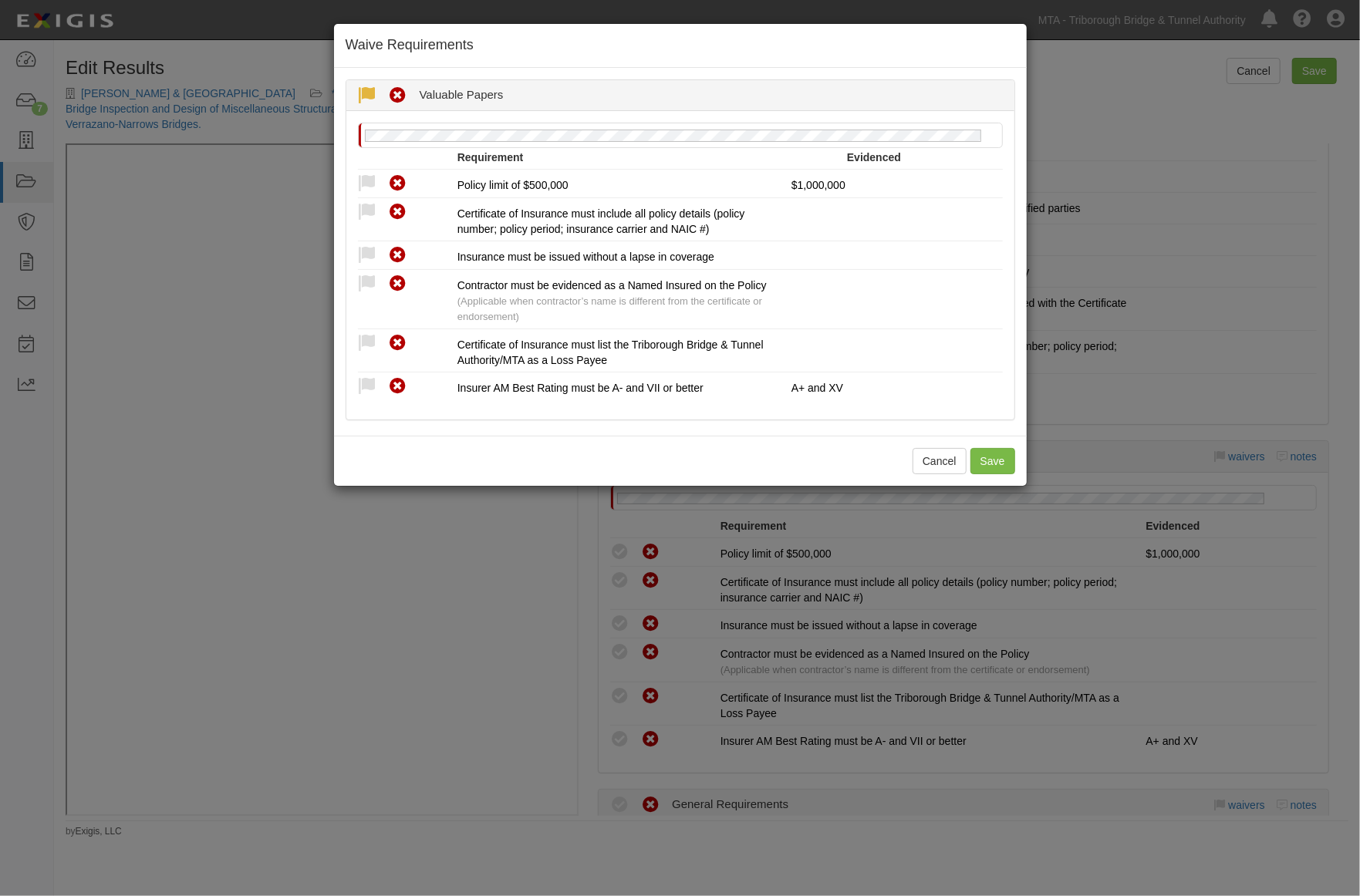
click at [369, 91] on icon at bounding box center [368, 96] width 19 height 19
radio input "true"
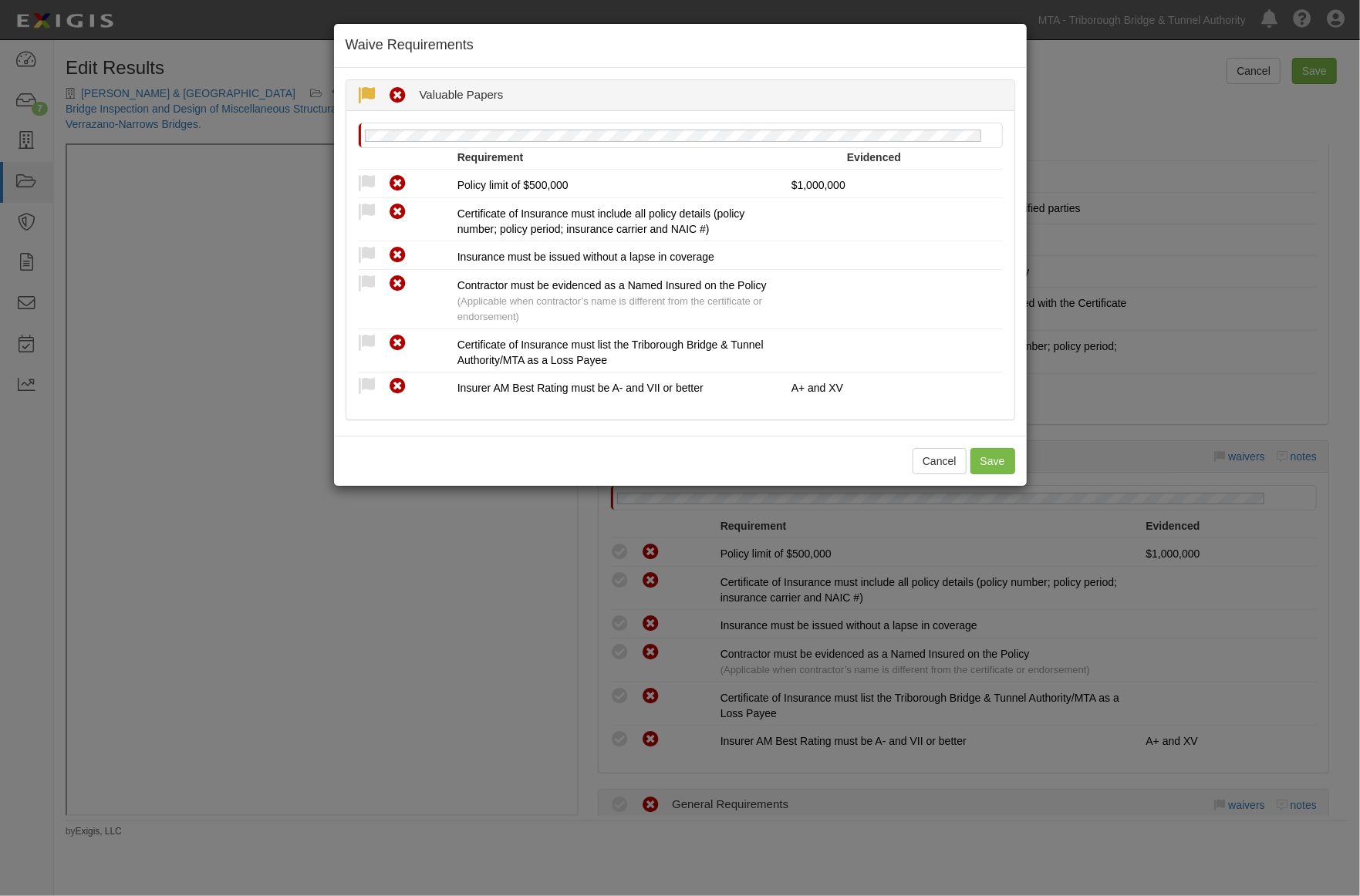
radio input "true"
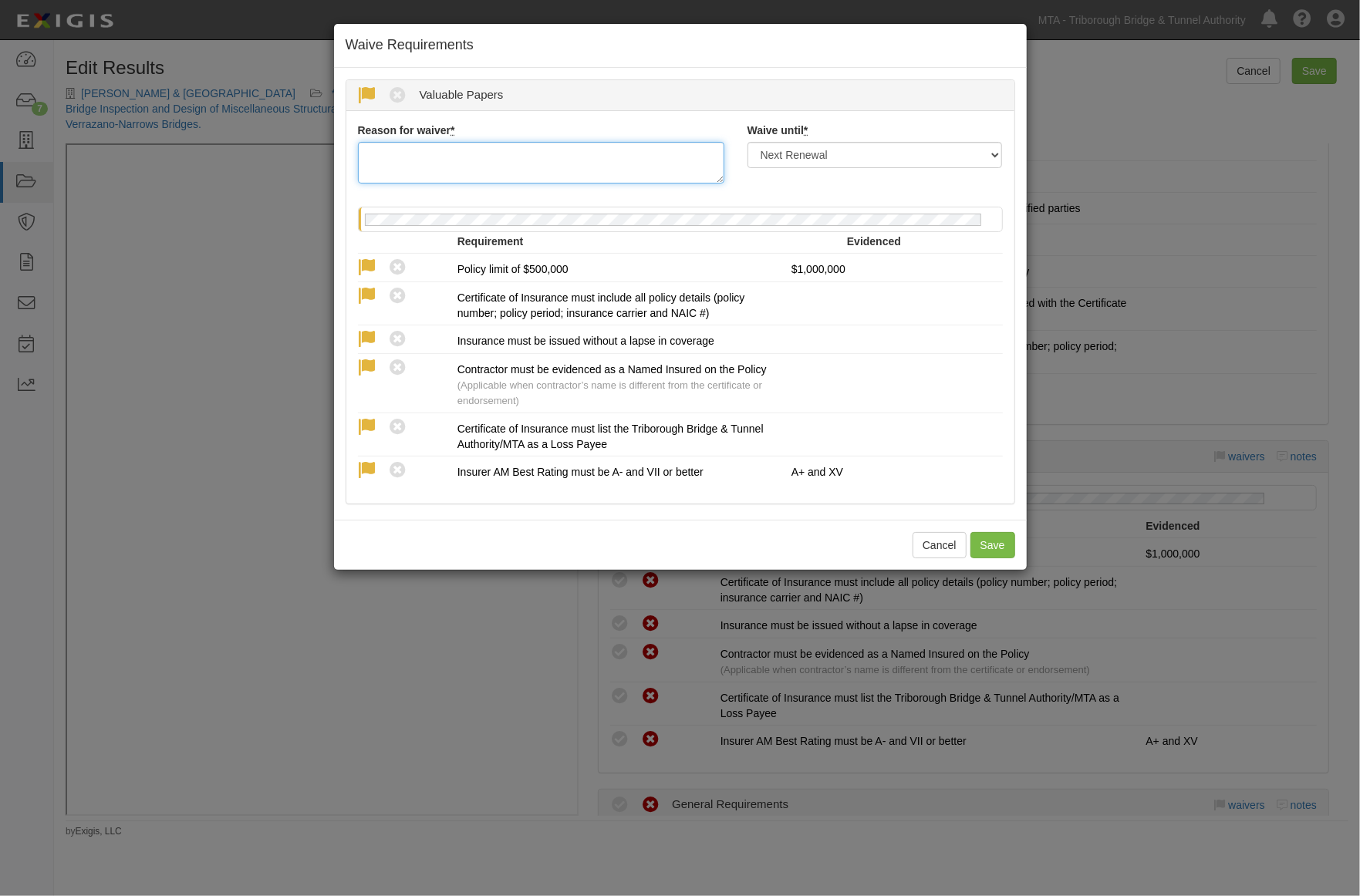
paste textarea "completed 2023"
type textarea "completed 2023"
click at [804, 156] on select "Next Renewal Indefinitely" at bounding box center [875, 155] width 255 height 26
select select "indefinitely"
click at [747, 142] on select "Next Renewal Indefinitely" at bounding box center [875, 155] width 255 height 26
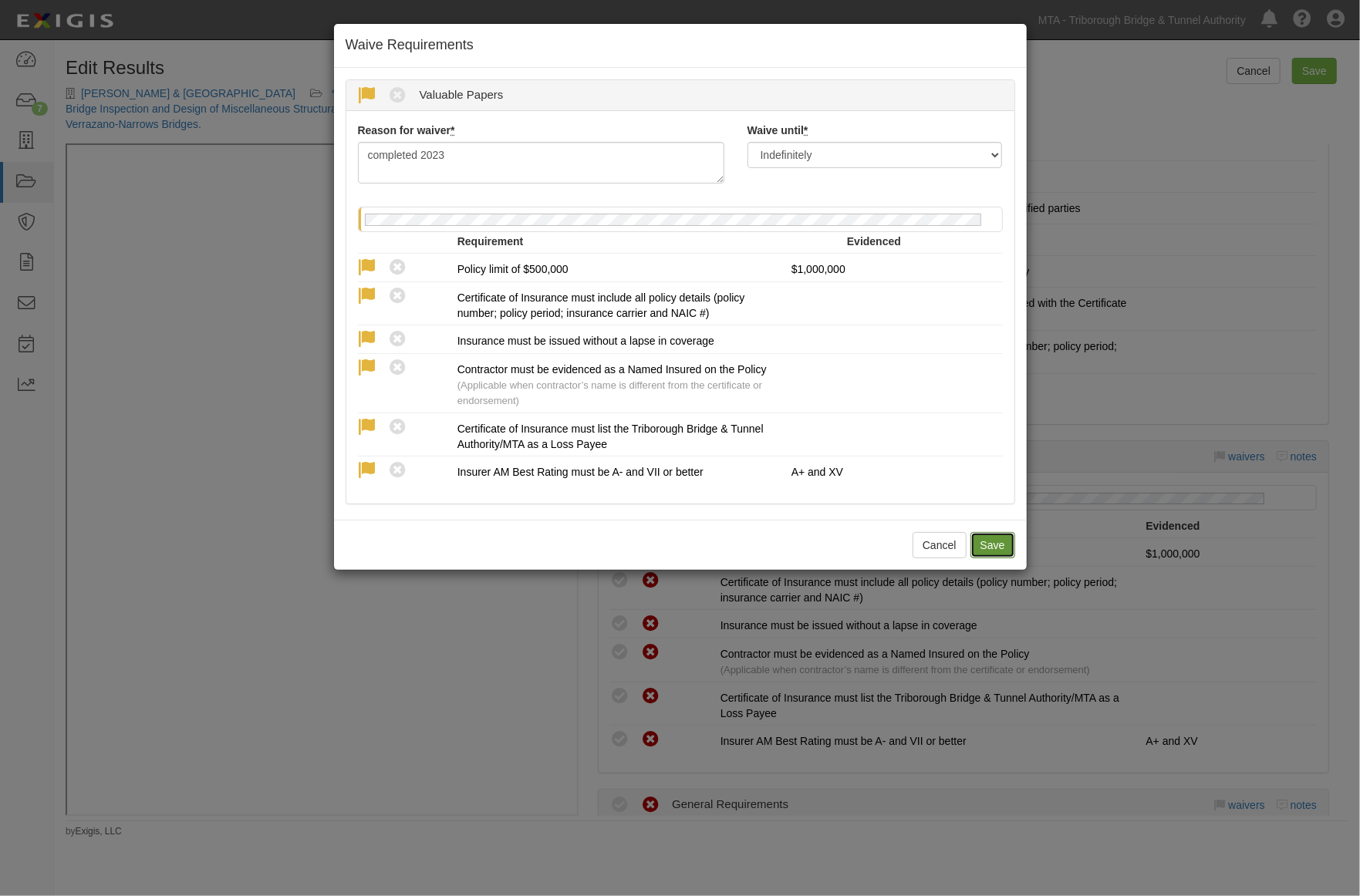
click at [992, 544] on button "Save" at bounding box center [992, 545] width 45 height 26
radio input "true"
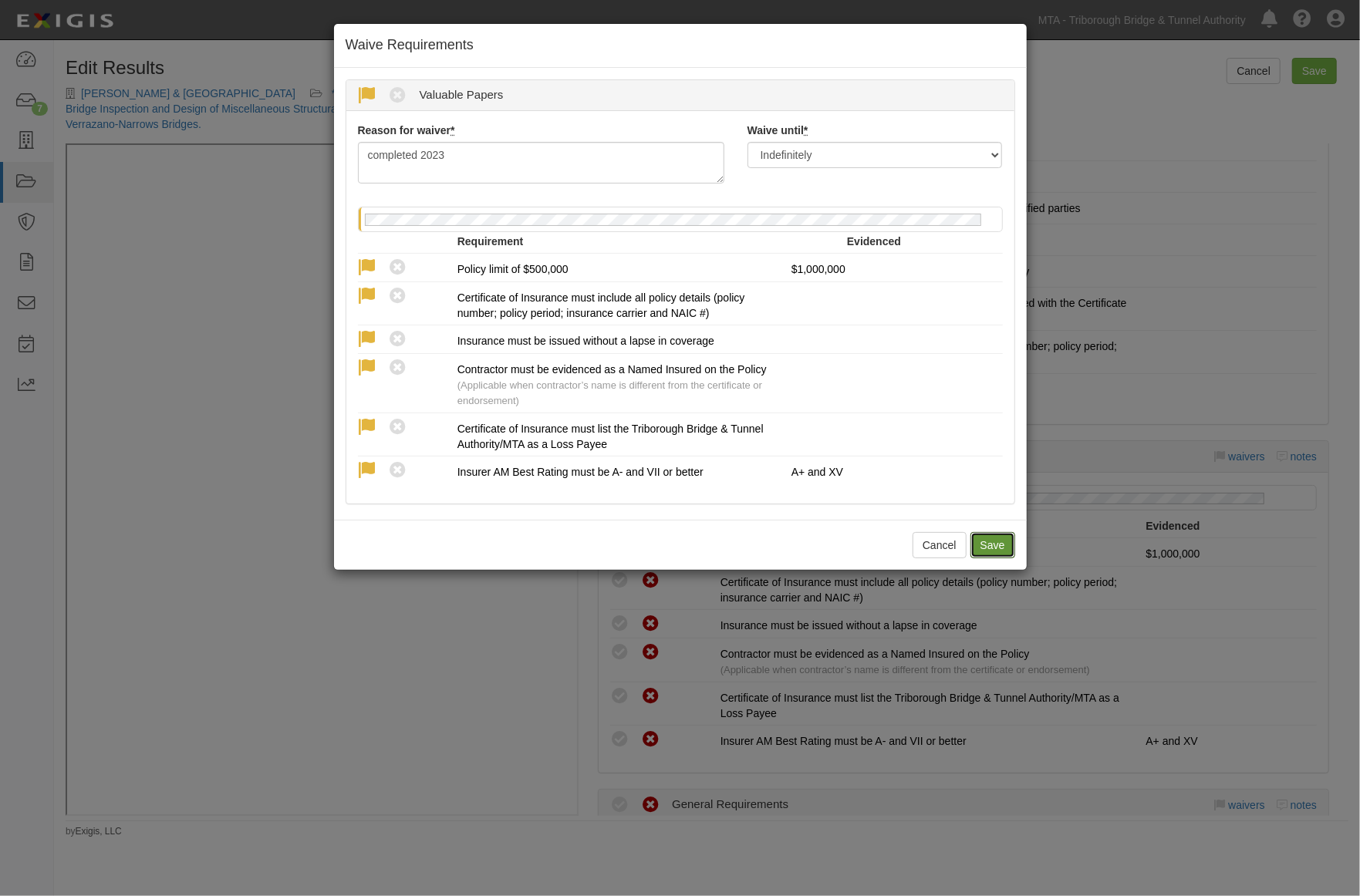
radio input "true"
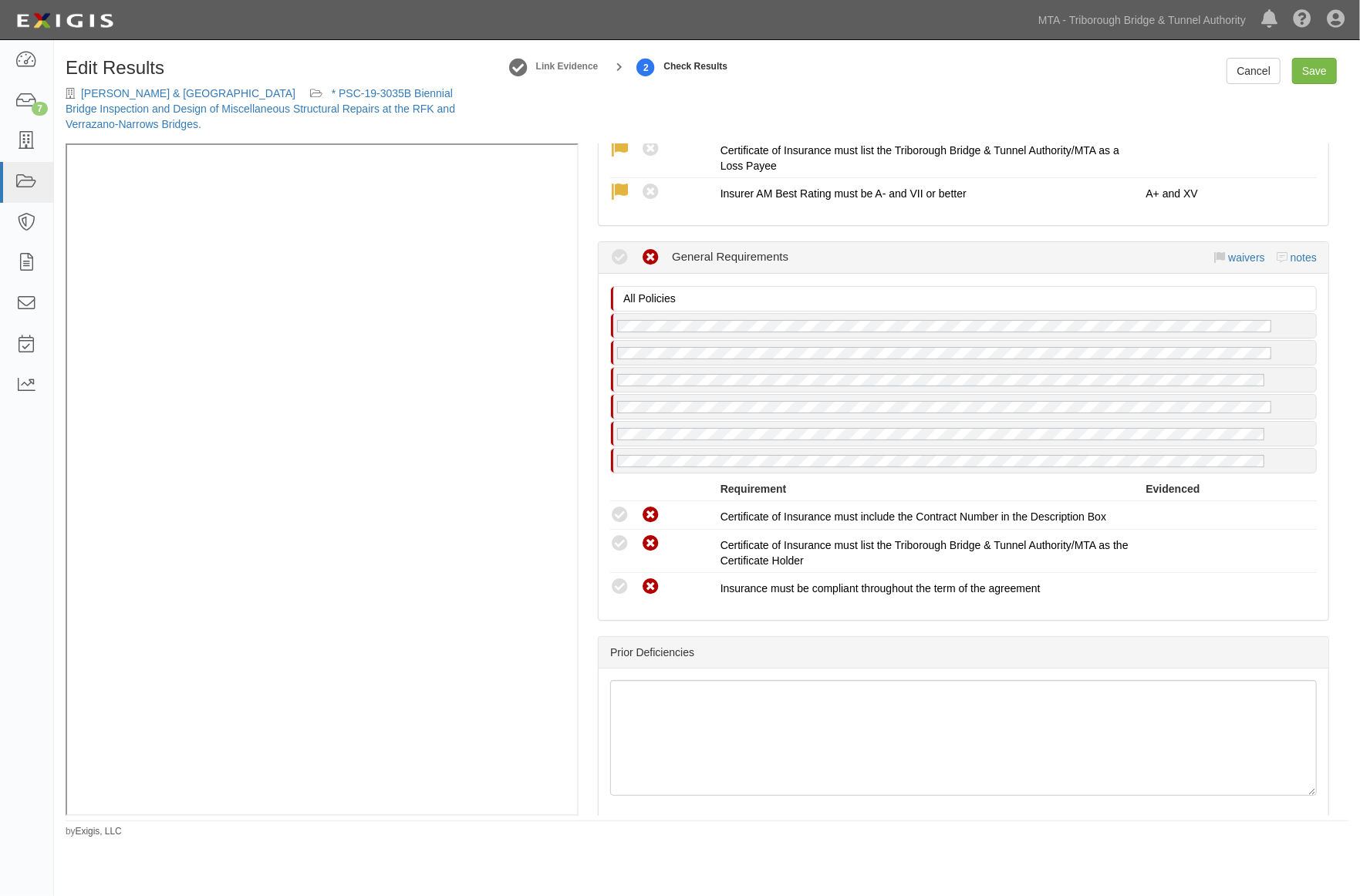
scroll to position [3341, 0]
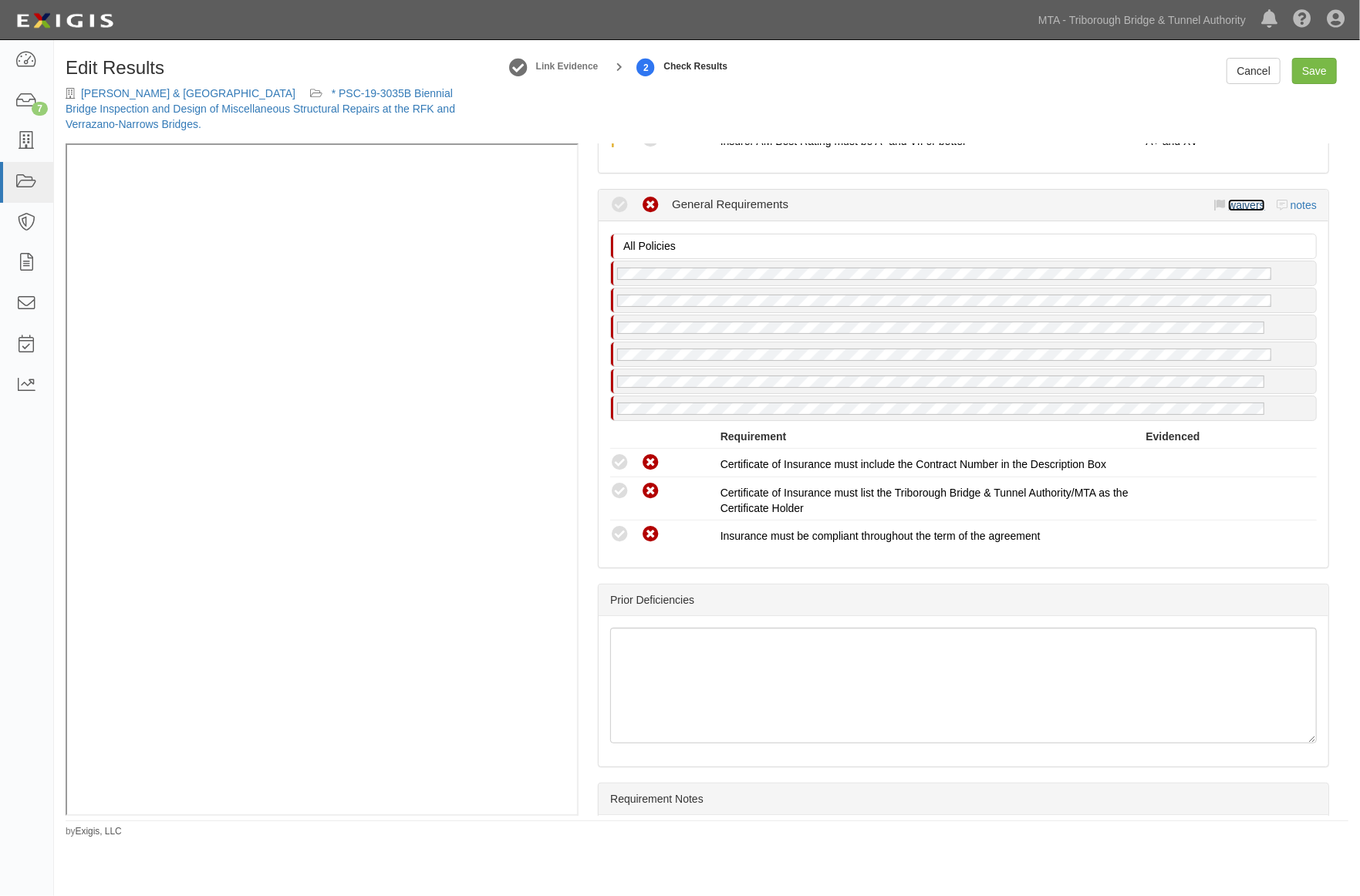
click at [1239, 211] on link "waivers" at bounding box center [1246, 205] width 36 height 12
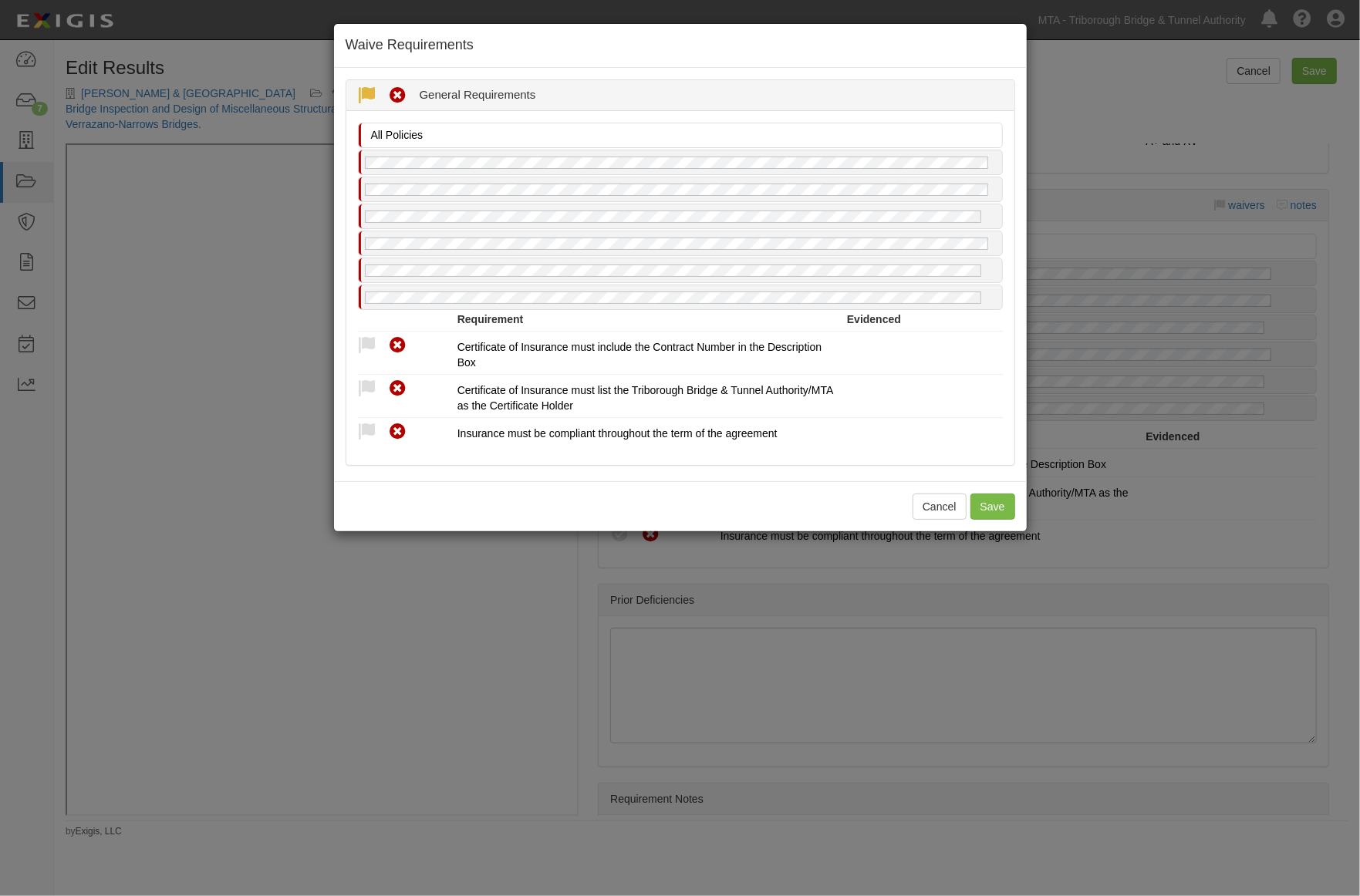
click at [374, 89] on icon at bounding box center [368, 96] width 19 height 19
radio input "true"
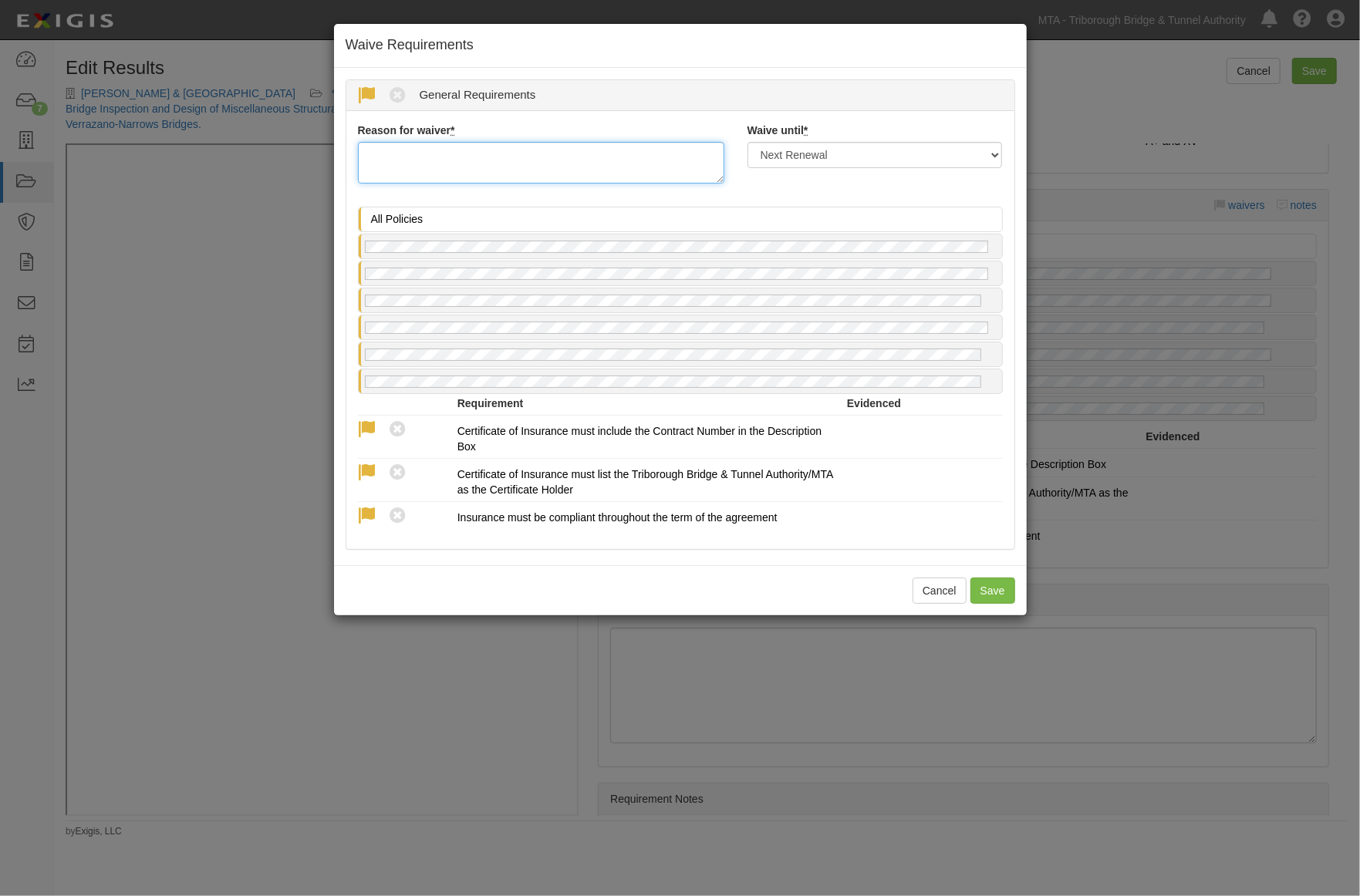
paste textarea "completed 2023"
type textarea "completed 2023"
click at [814, 152] on select "Next Renewal Indefinitely" at bounding box center [875, 155] width 255 height 26
select select "indefinitely"
click at [747, 142] on select "Next Renewal Indefinitely" at bounding box center [875, 155] width 255 height 26
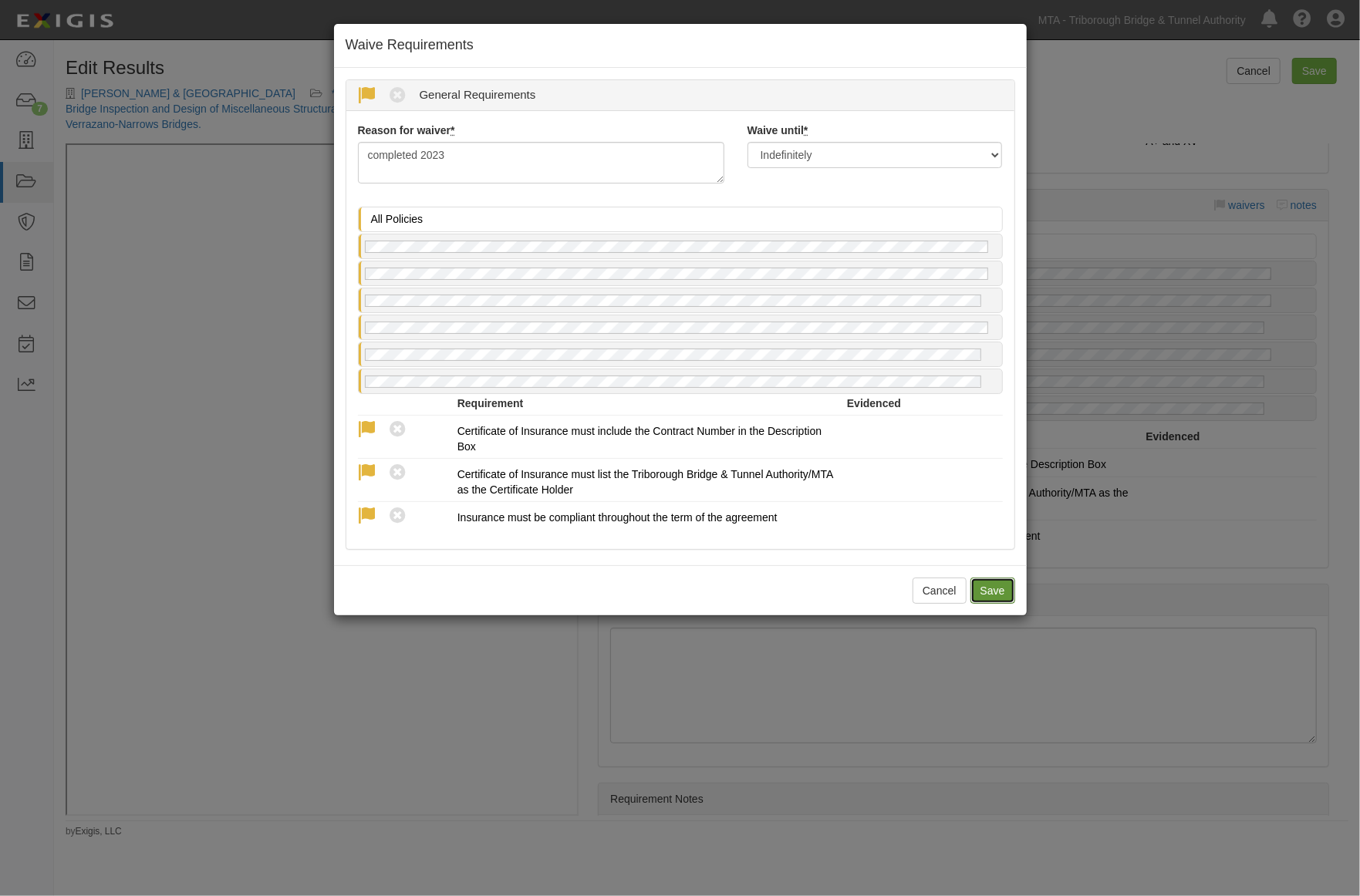
click at [988, 592] on button "Save" at bounding box center [992, 590] width 45 height 26
radio input "true"
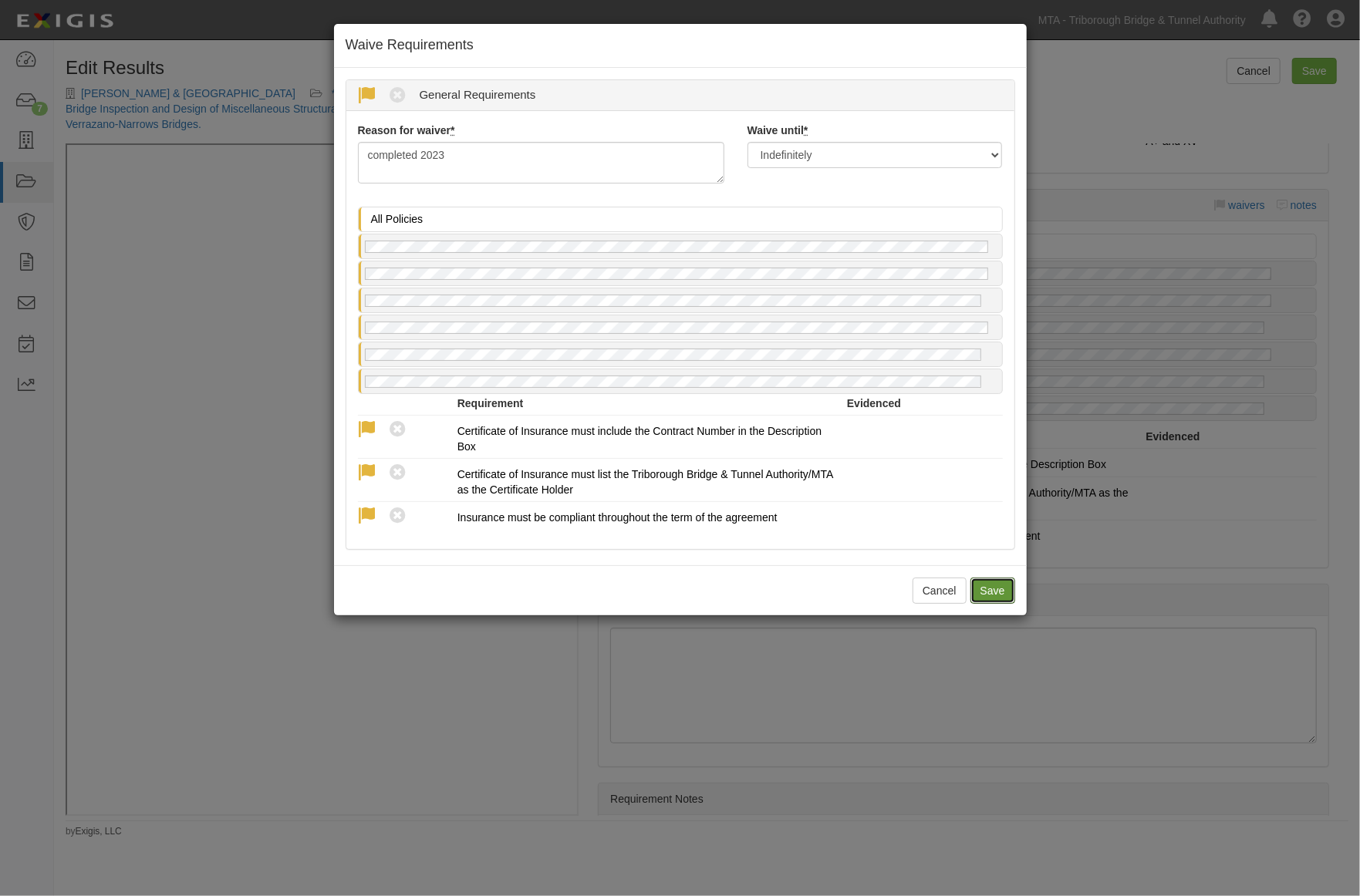
radio input "true"
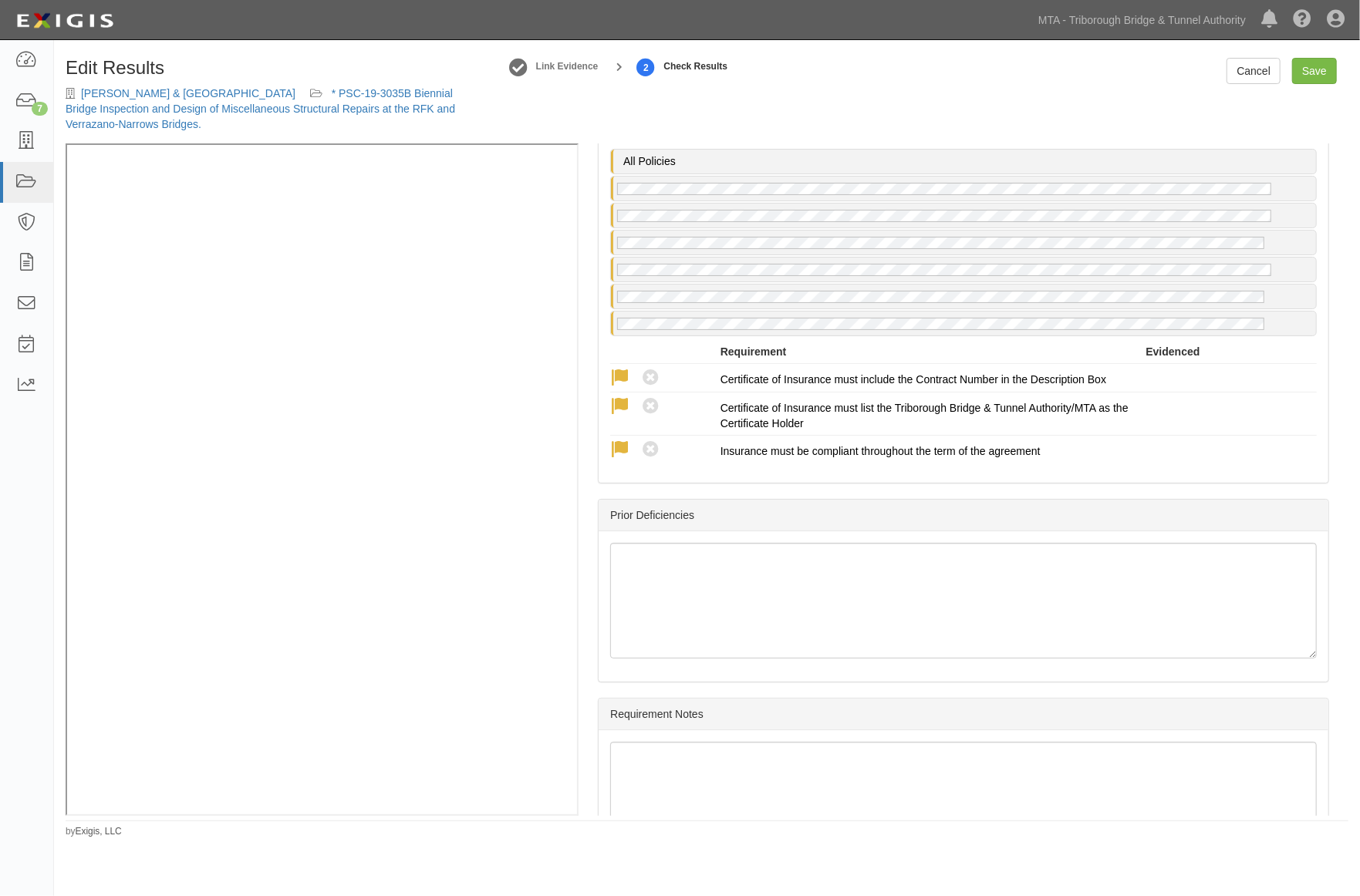
scroll to position [3528, 0]
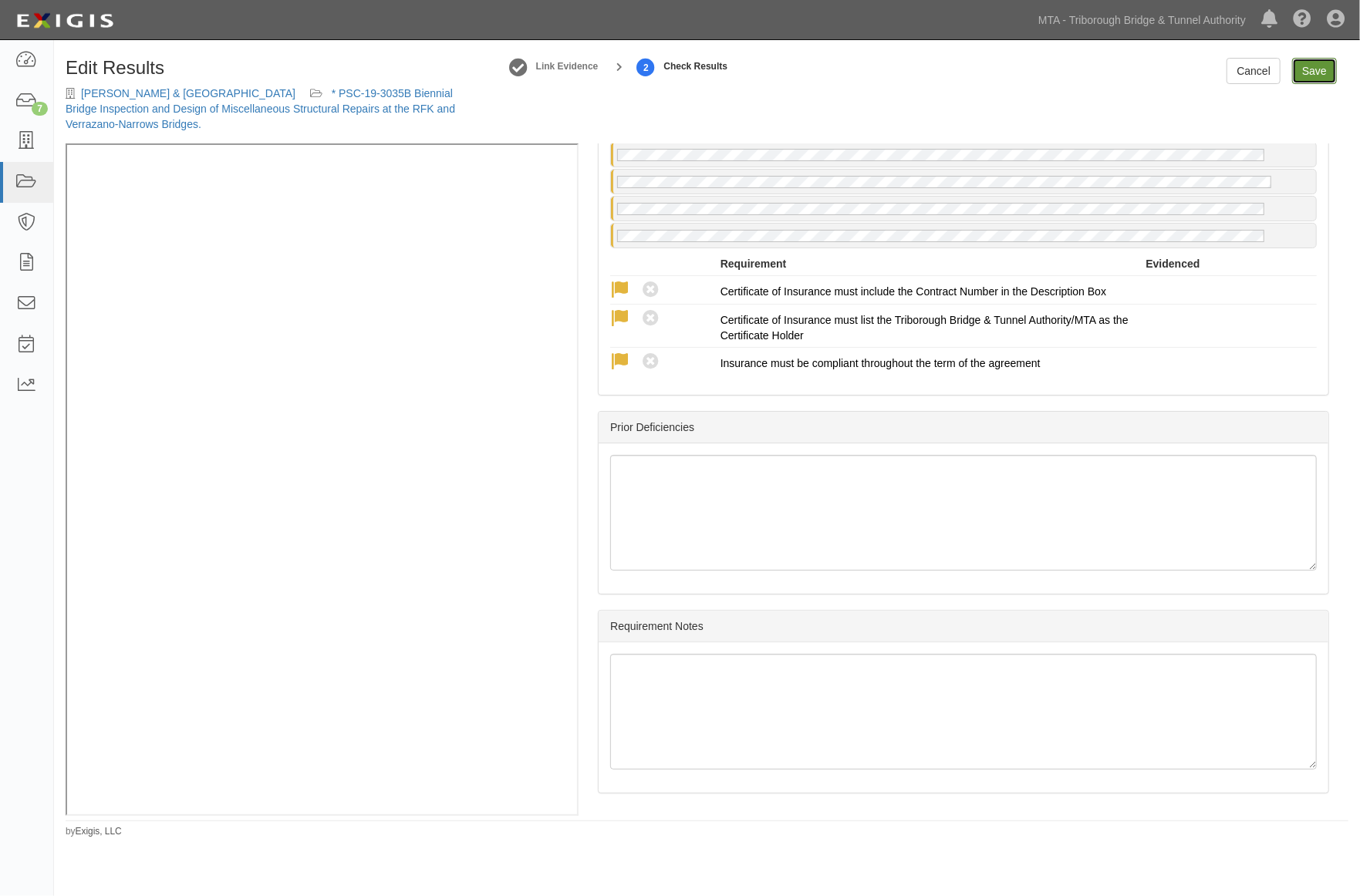
click at [1305, 65] on link "Save" at bounding box center [1314, 70] width 45 height 26
radio input "true"
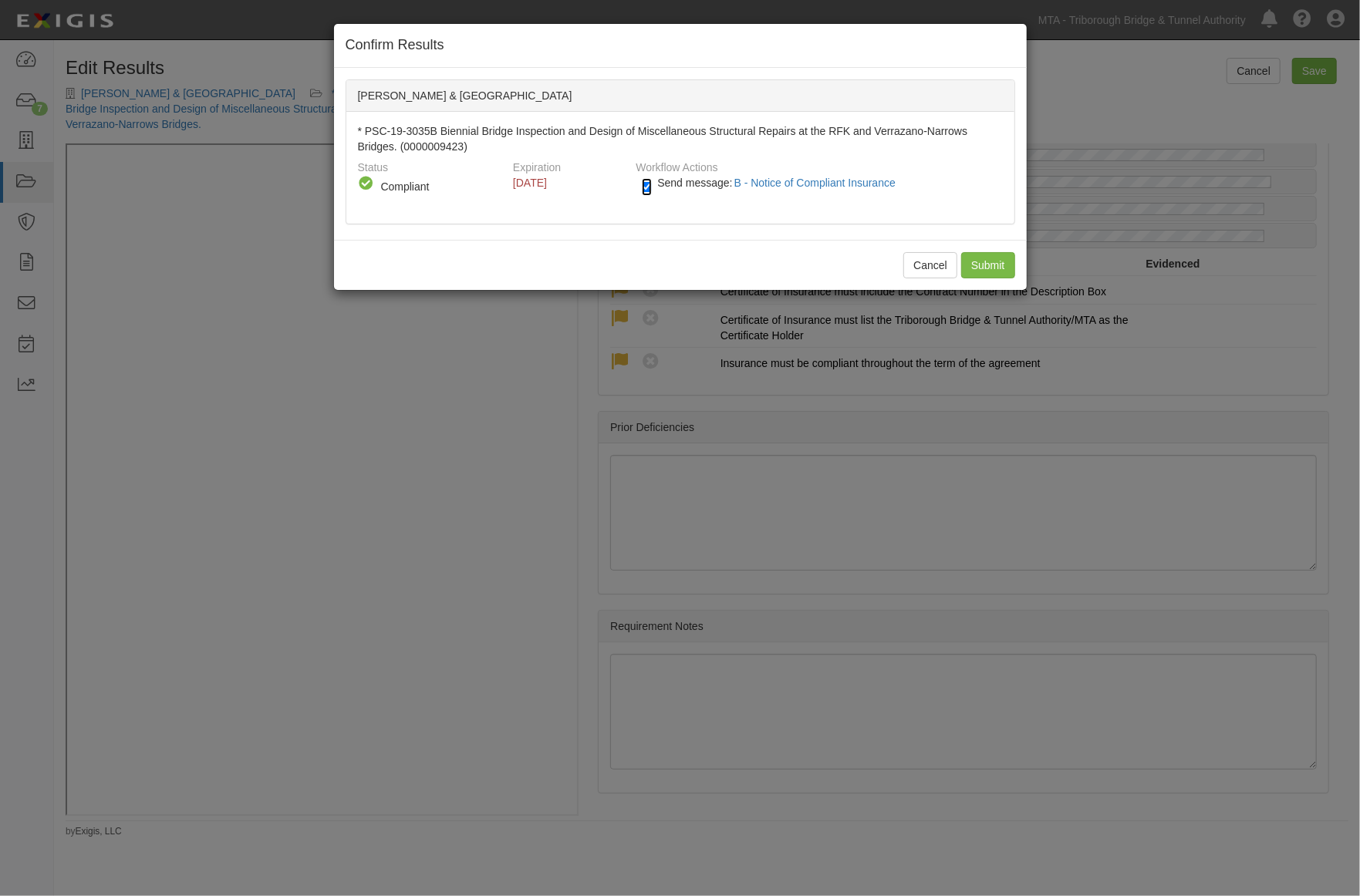
click at [650, 182] on input "Send message: B - Notice of Compliant Insurance" at bounding box center [646, 186] width 10 height 17
checkbox input "false"
click at [991, 265] on input "Submit" at bounding box center [987, 265] width 54 height 26
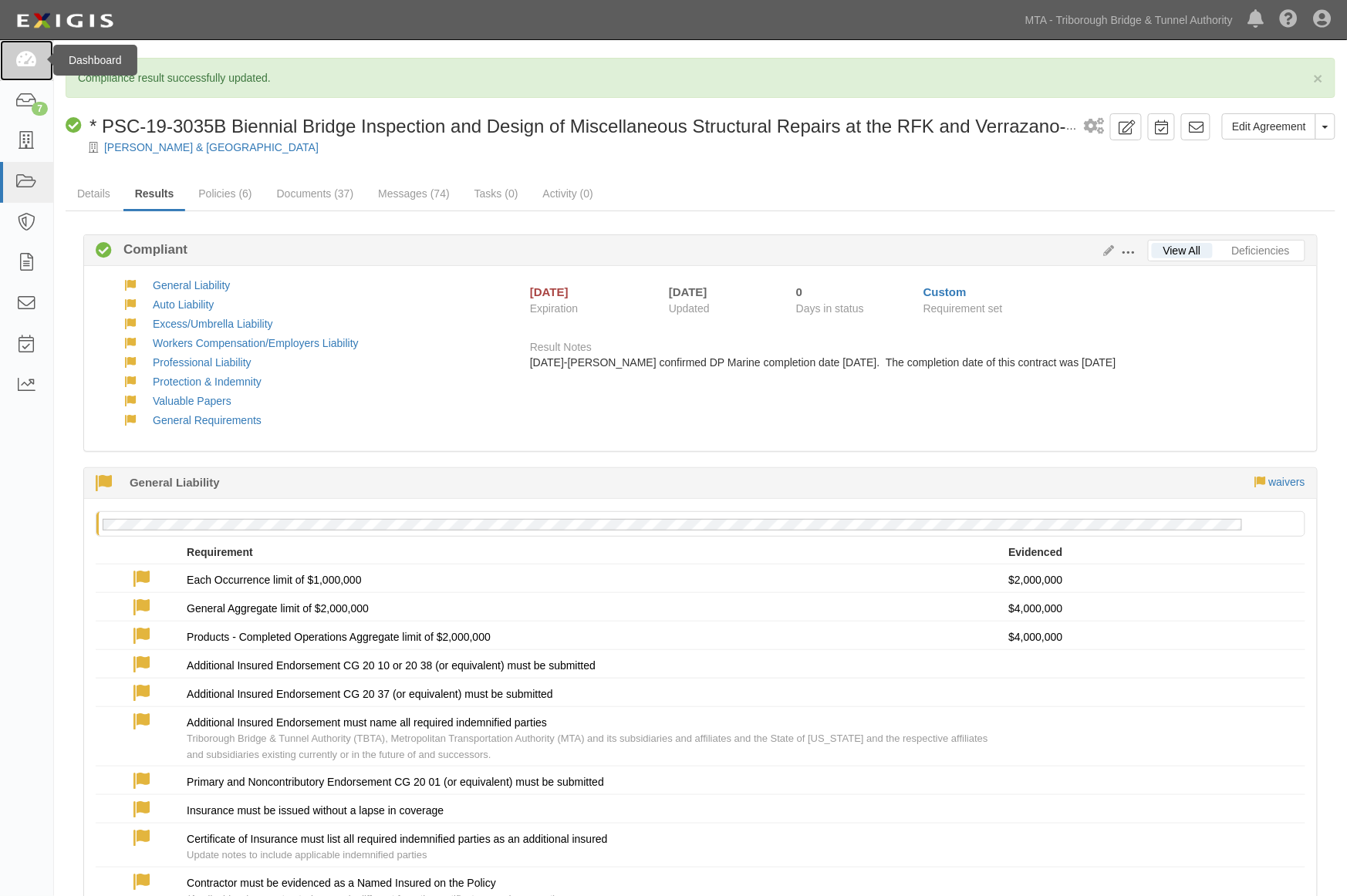
click at [25, 61] on icon at bounding box center [26, 61] width 21 height 17
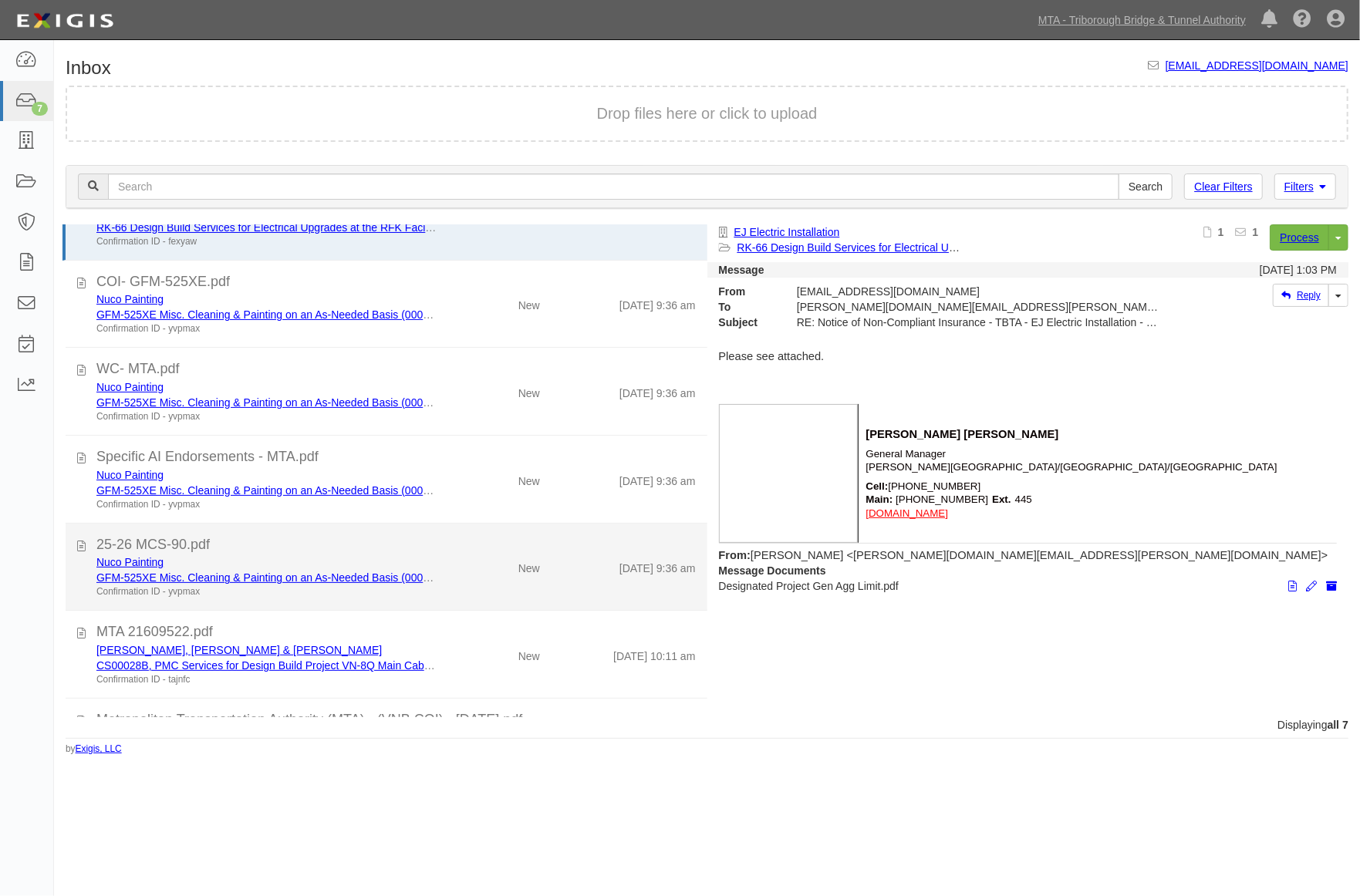
scroll to position [120, 0]
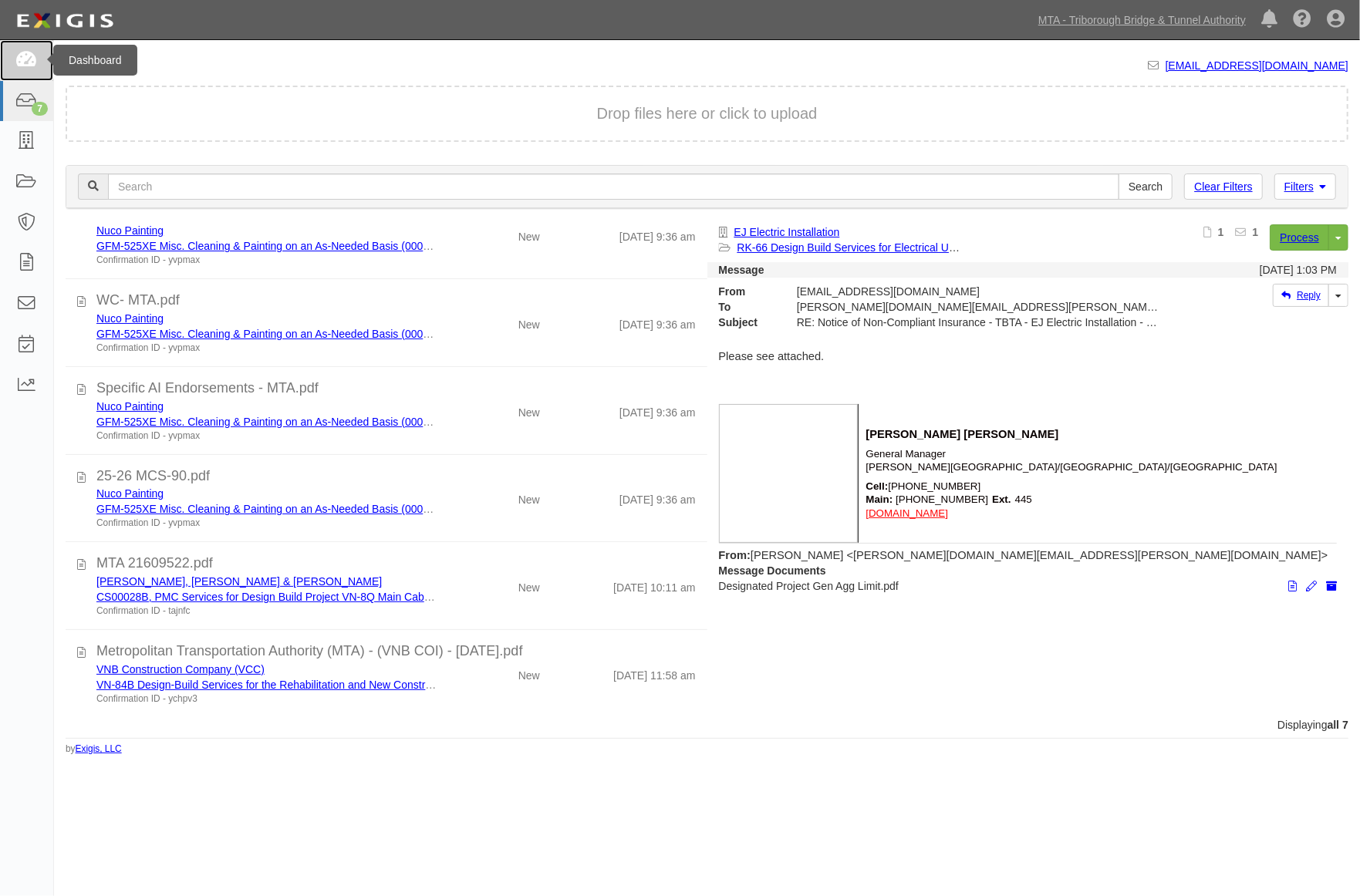
click at [32, 58] on icon at bounding box center [26, 61] width 21 height 17
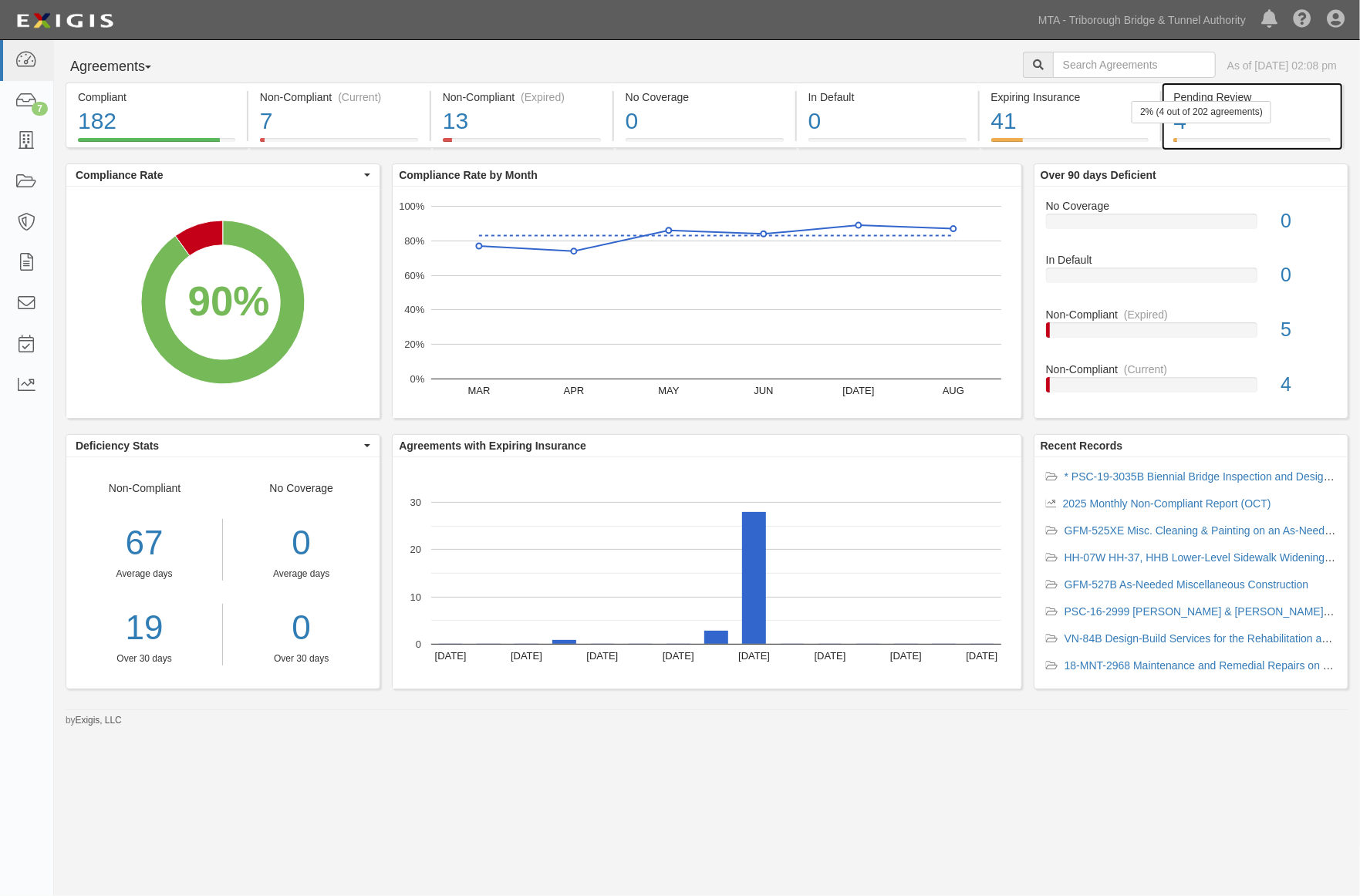
click at [1257, 127] on div "4" at bounding box center [1251, 121] width 158 height 34
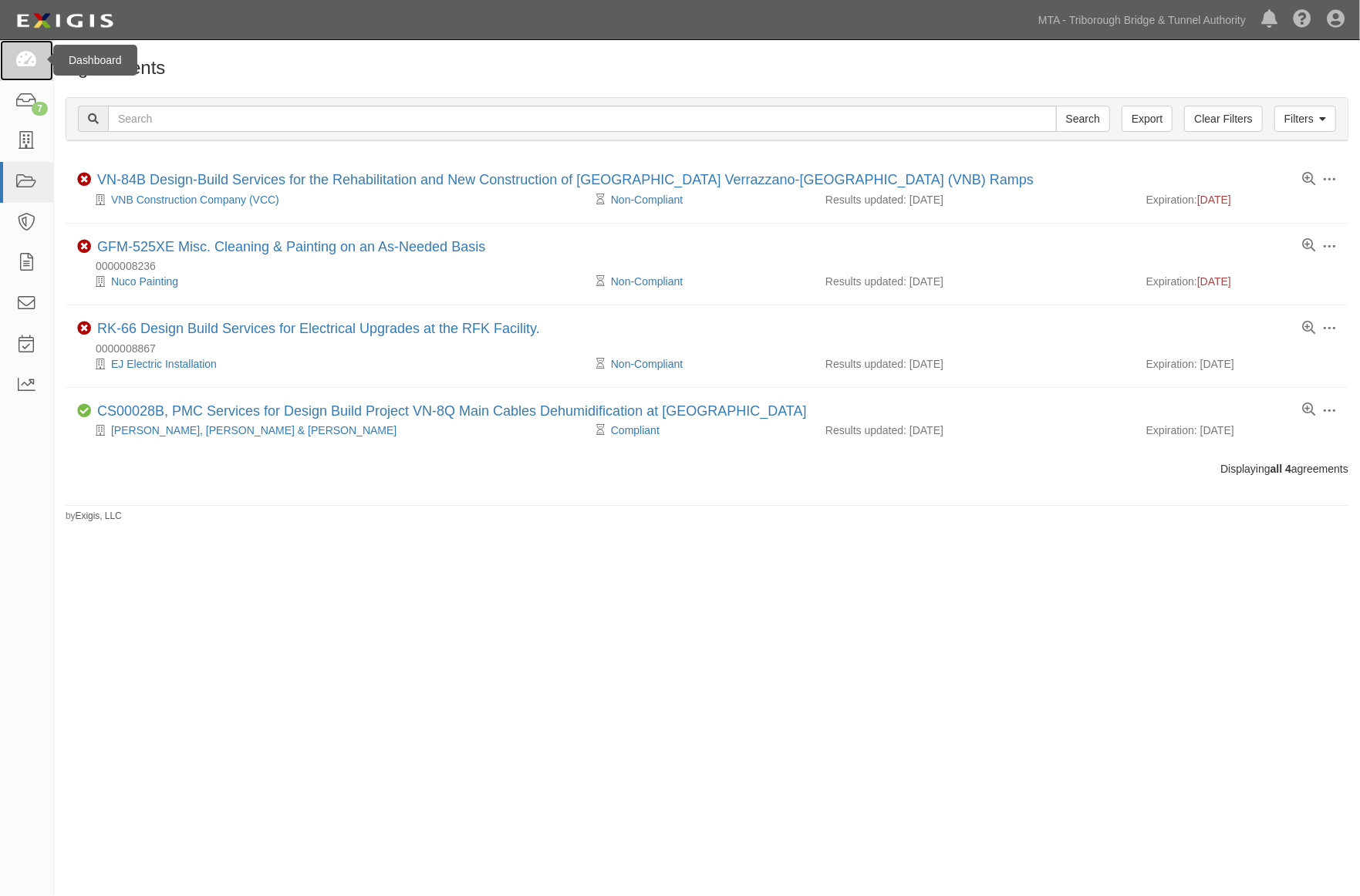
click at [30, 49] on link at bounding box center [26, 61] width 53 height 41
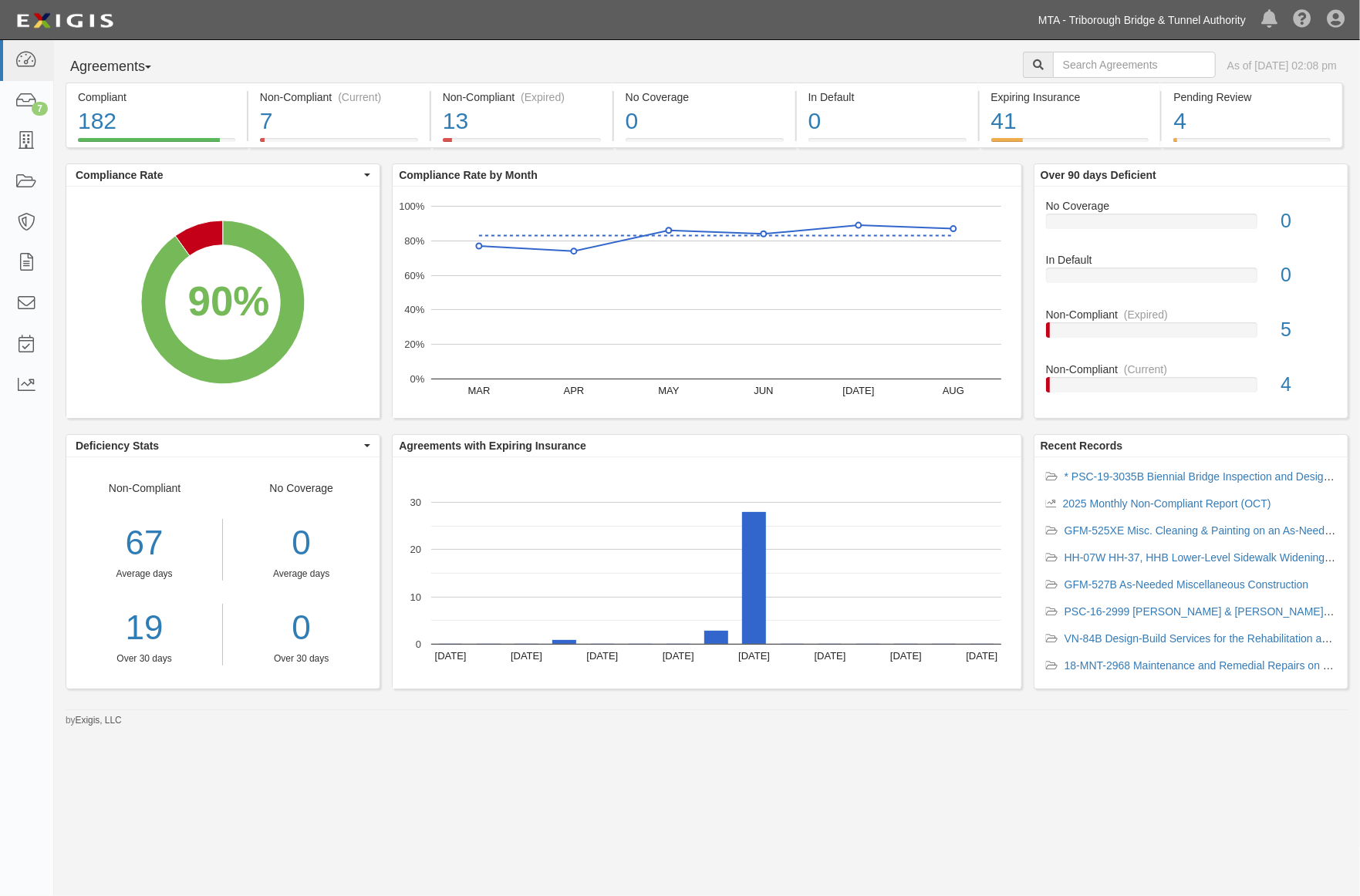
click at [1228, 16] on link "MTA - Triborough Bridge & Tunnel Authority" at bounding box center [1142, 20] width 223 height 31
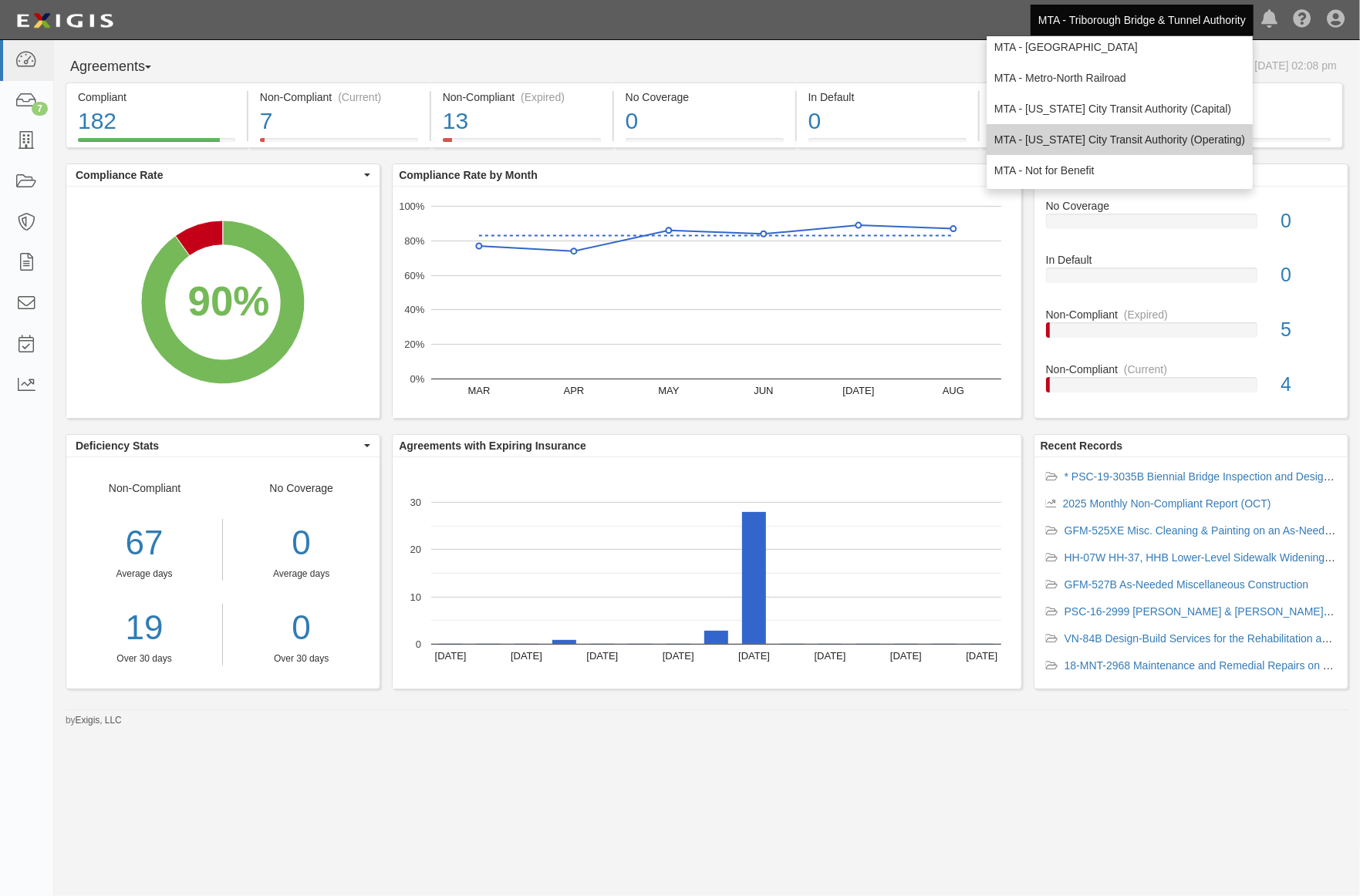
scroll to position [102, 0]
click at [1135, 142] on link "MTA - [US_STATE] City Transit Authority (Operating)" at bounding box center [1119, 138] width 266 height 31
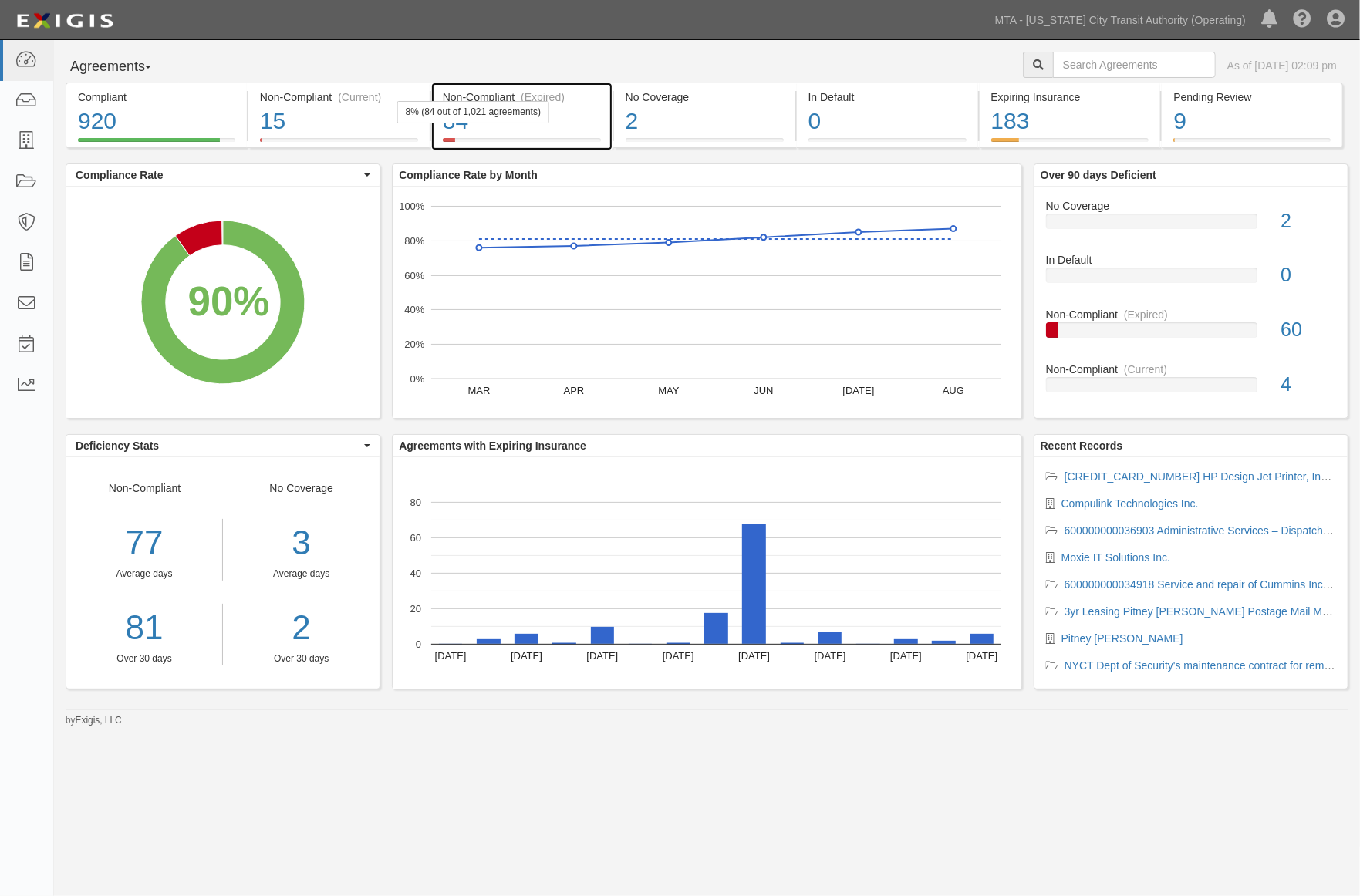
click at [581, 124] on div "84" at bounding box center [522, 121] width 158 height 34
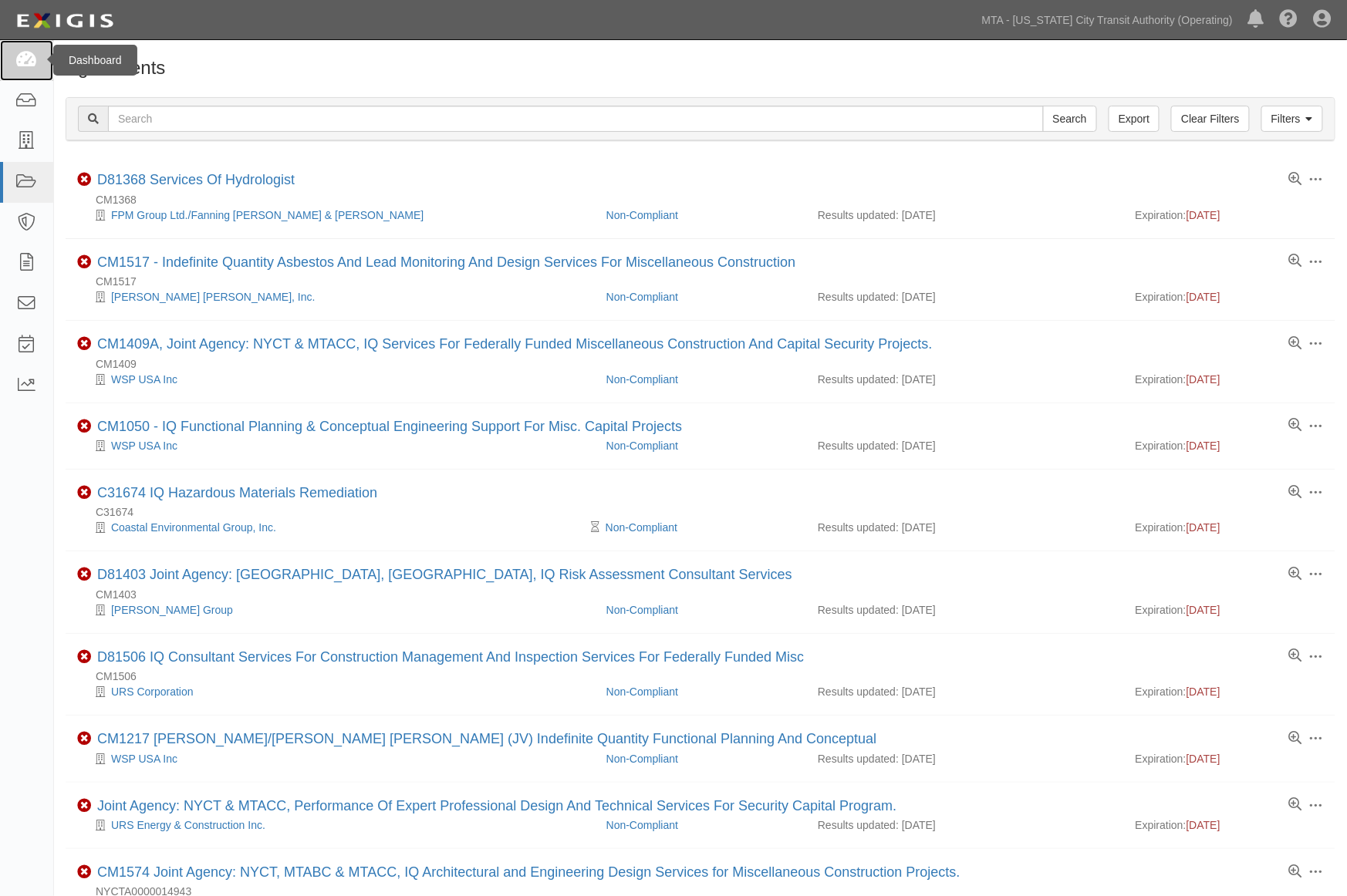
click at [19, 54] on icon at bounding box center [26, 61] width 21 height 17
